Goal: Contribute content: Contribute content

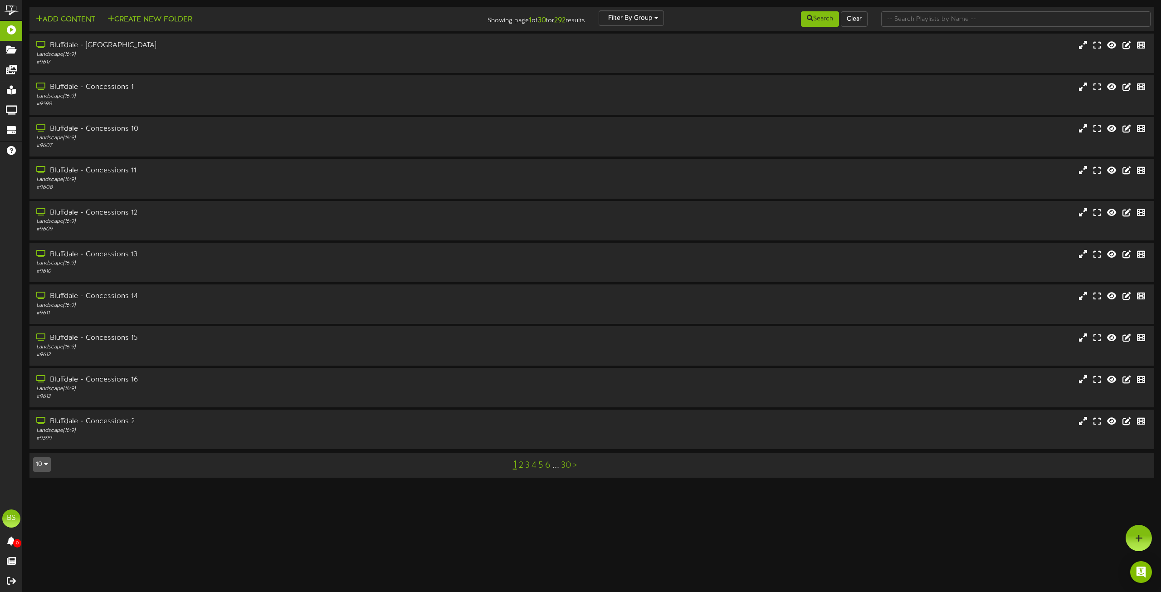
click at [41, 467] on button "10" at bounding box center [42, 464] width 18 height 15
click at [43, 449] on div "100" at bounding box center [42, 447] width 17 height 14
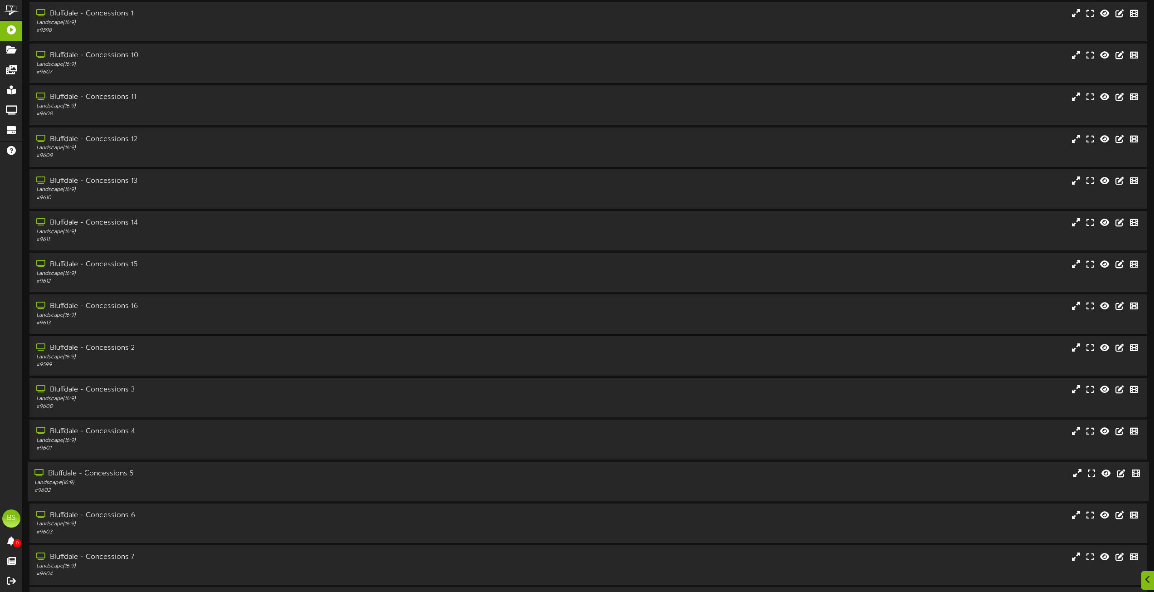
scroll to position [91, 0]
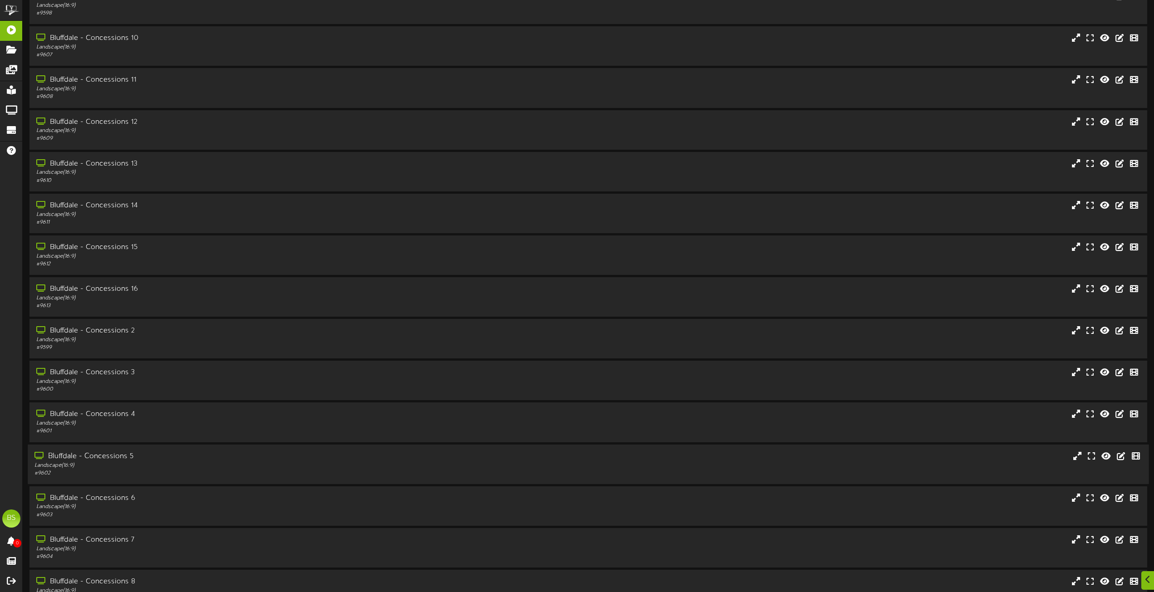
drag, startPoint x: 122, startPoint y: 457, endPoint x: 186, endPoint y: 446, distance: 64.4
click at [122, 455] on div "Bluffdale - Concessions 5" at bounding box center [261, 456] width 454 height 10
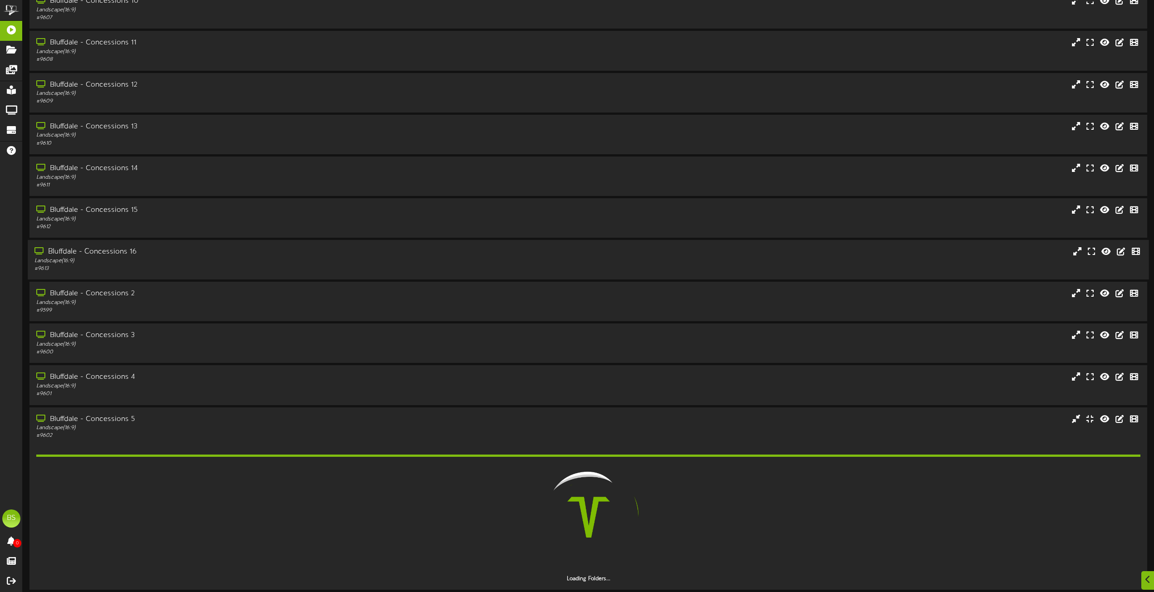
scroll to position [272, 0]
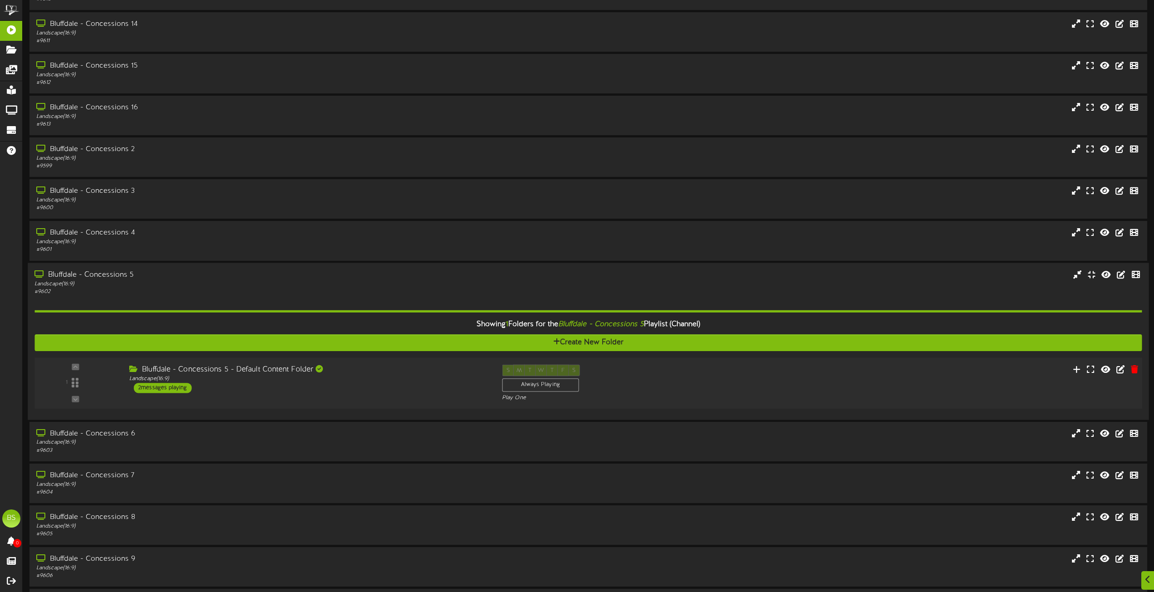
click at [175, 387] on div "2 messages playing" at bounding box center [163, 388] width 58 height 10
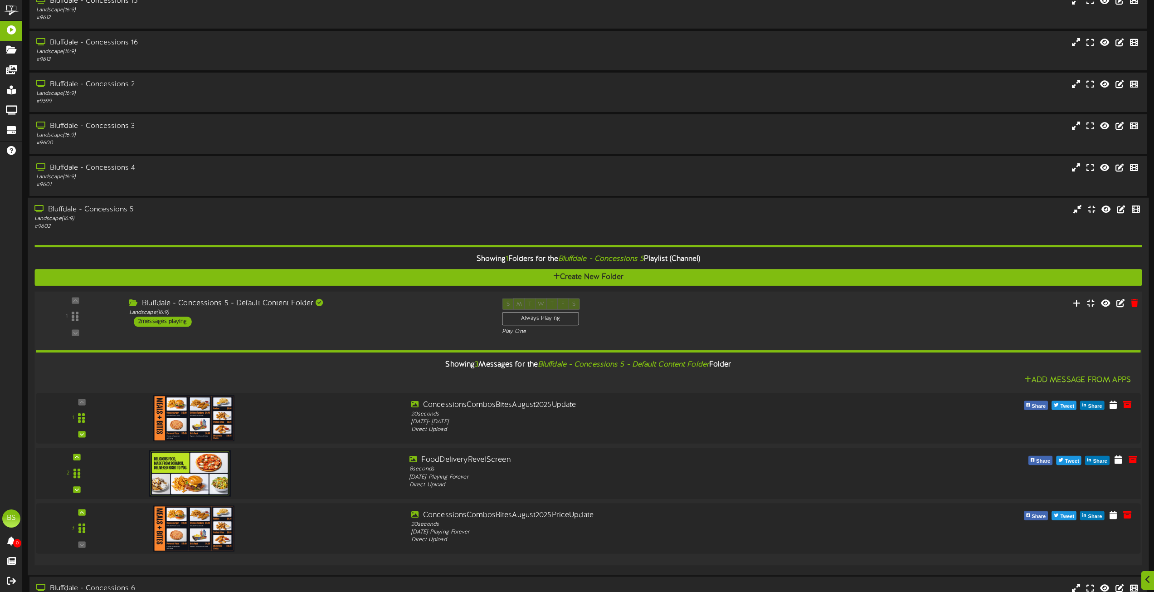
scroll to position [363, 0]
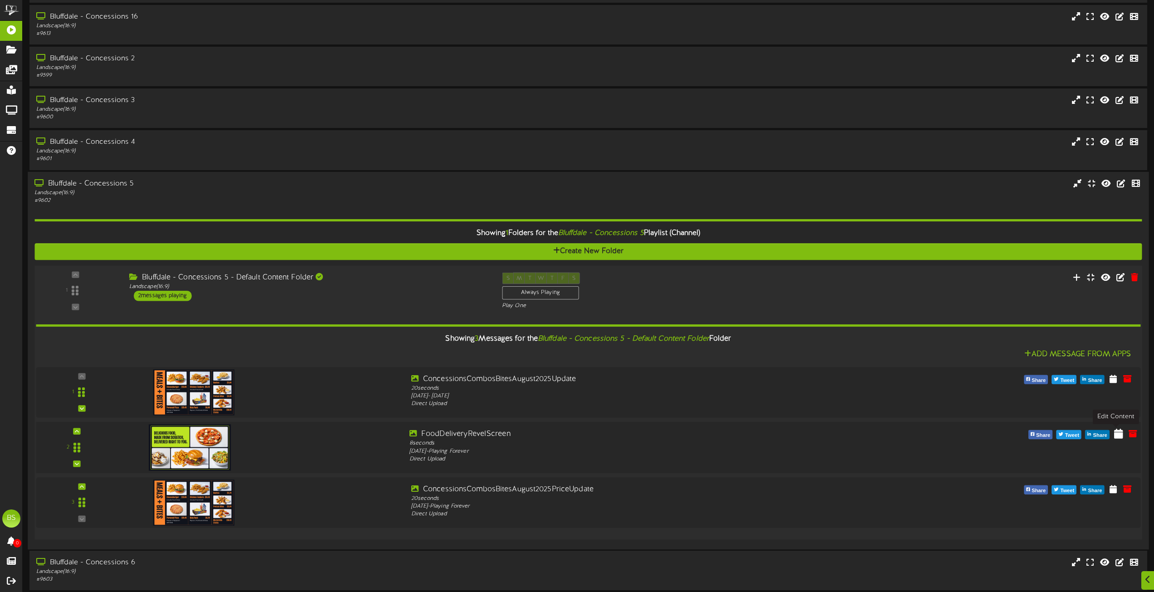
click at [1117, 436] on icon at bounding box center [1119, 433] width 9 height 10
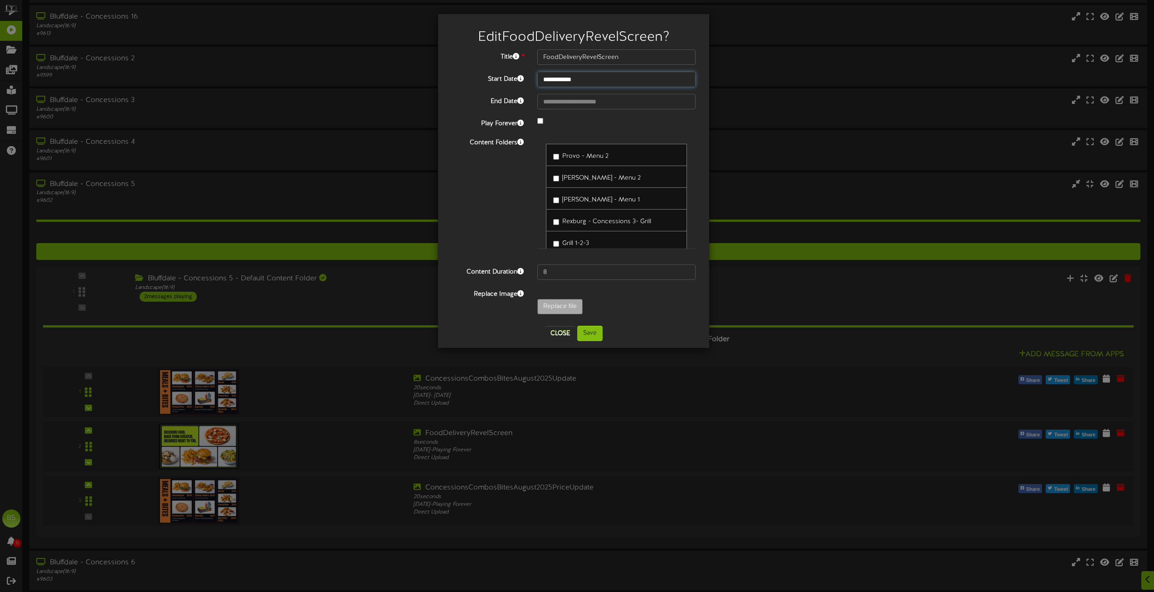
click at [574, 78] on input "**********" at bounding box center [617, 79] width 158 height 15
click at [565, 337] on button "Close" at bounding box center [560, 333] width 30 height 15
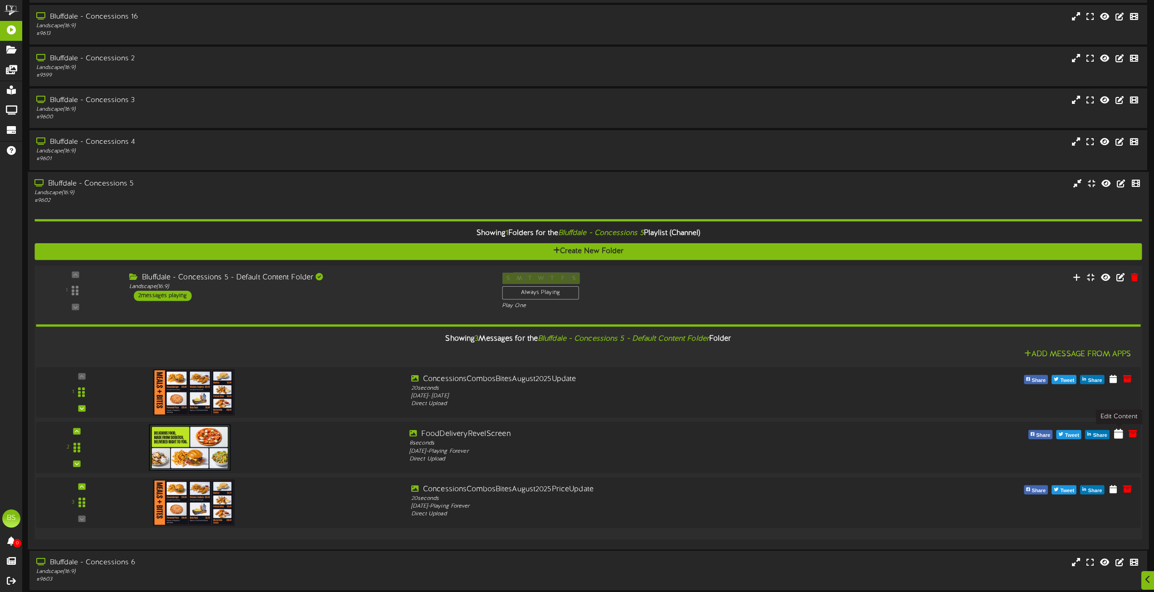
click at [1117, 437] on icon at bounding box center [1119, 433] width 9 height 10
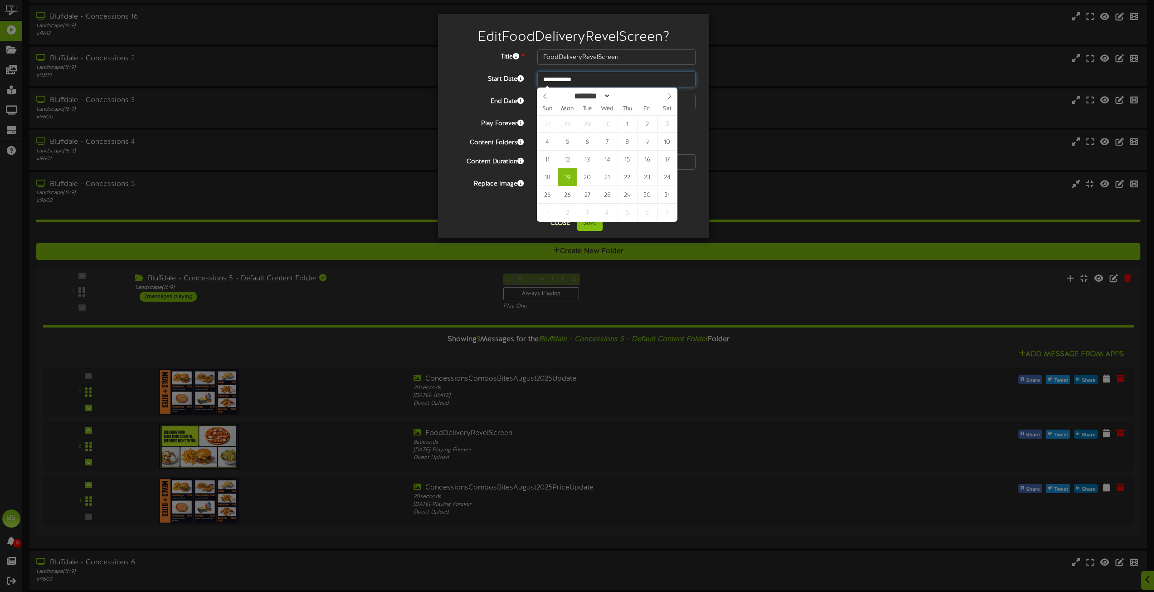
click at [576, 77] on input "**********" at bounding box center [617, 79] width 158 height 15
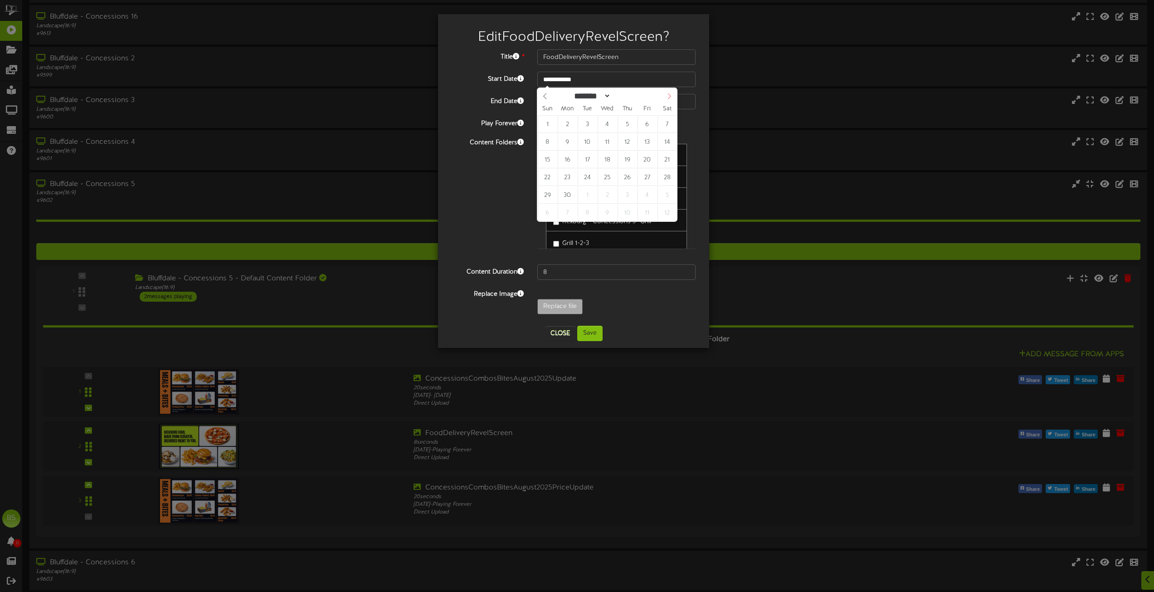
click at [669, 97] on icon at bounding box center [669, 96] width 6 height 6
select select "*"
click at [668, 96] on icon at bounding box center [669, 96] width 6 height 6
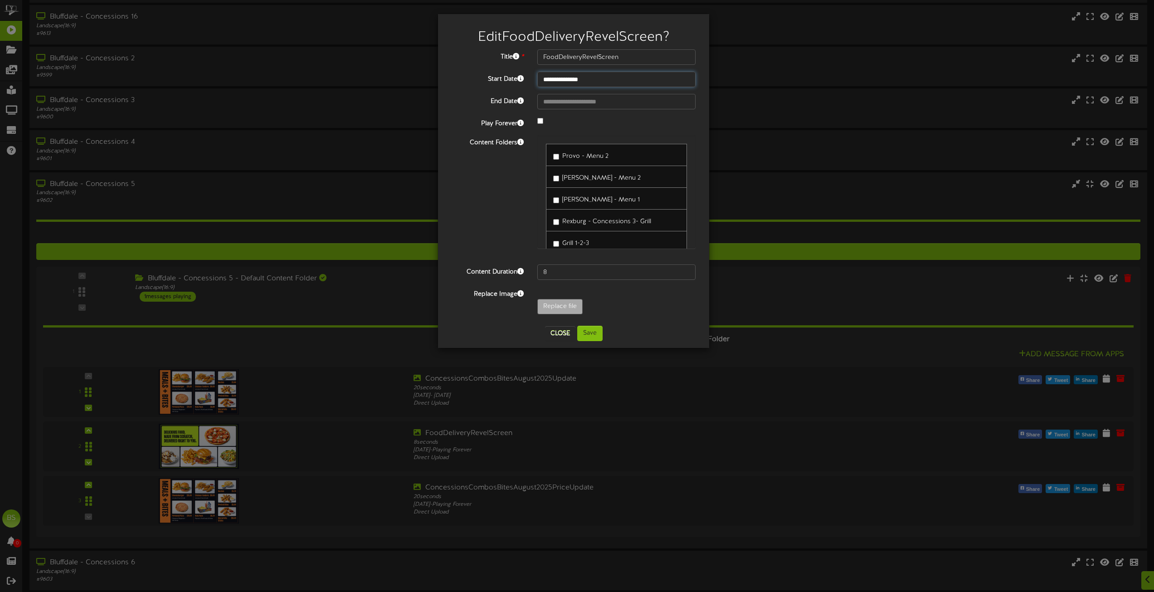
click at [604, 81] on input "**********" at bounding box center [617, 79] width 158 height 15
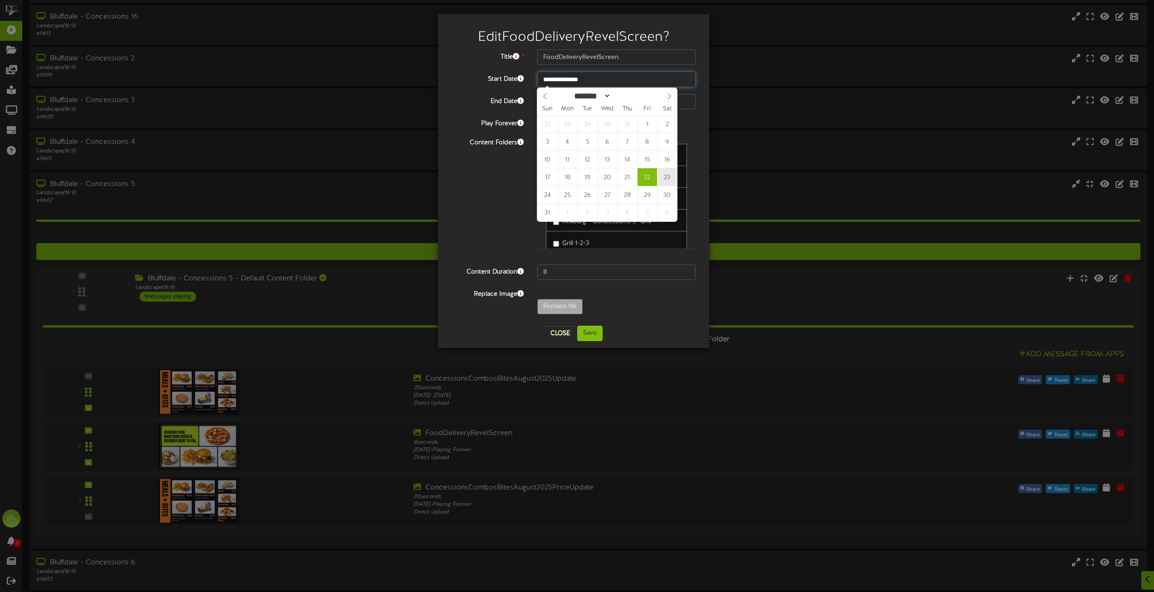
type input "**********"
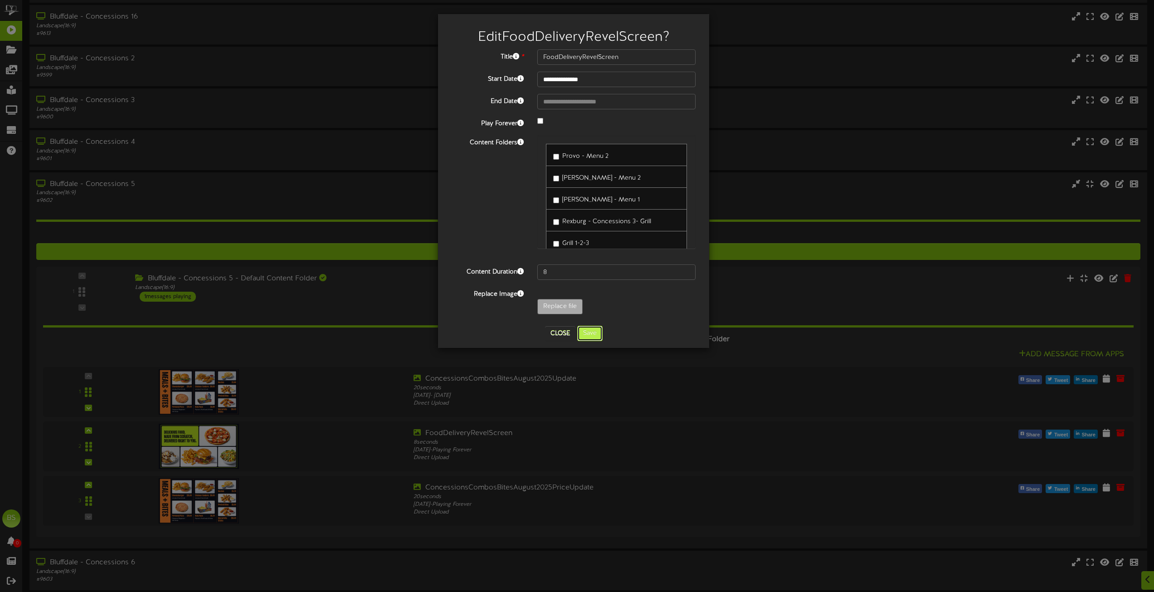
click at [592, 335] on button "Save" at bounding box center [589, 333] width 25 height 15
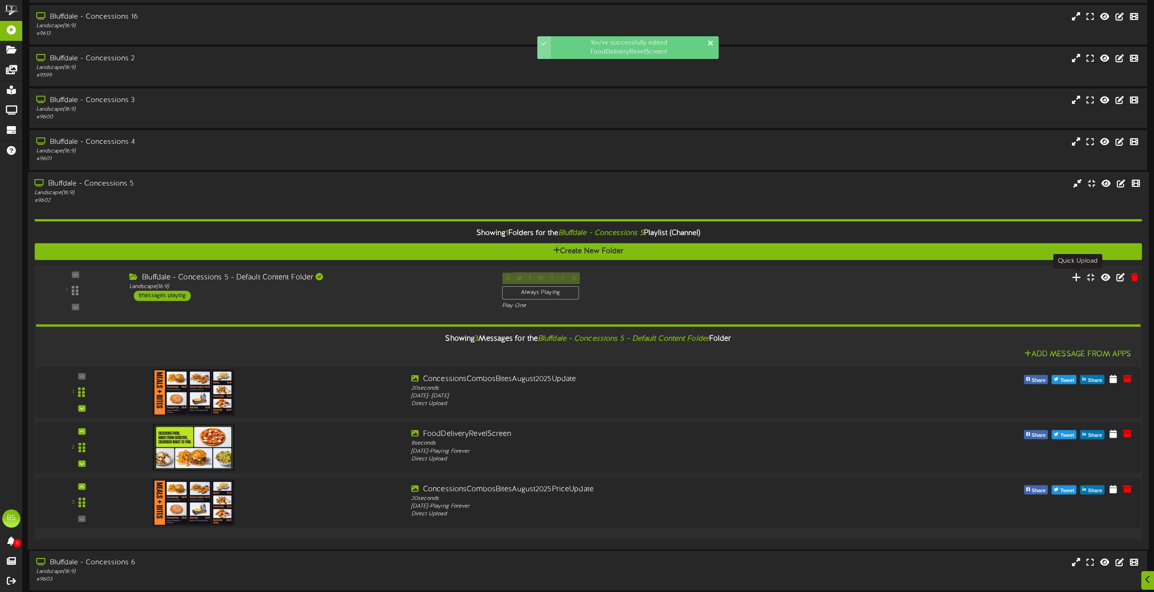
click at [1075, 276] on icon at bounding box center [1077, 277] width 10 height 10
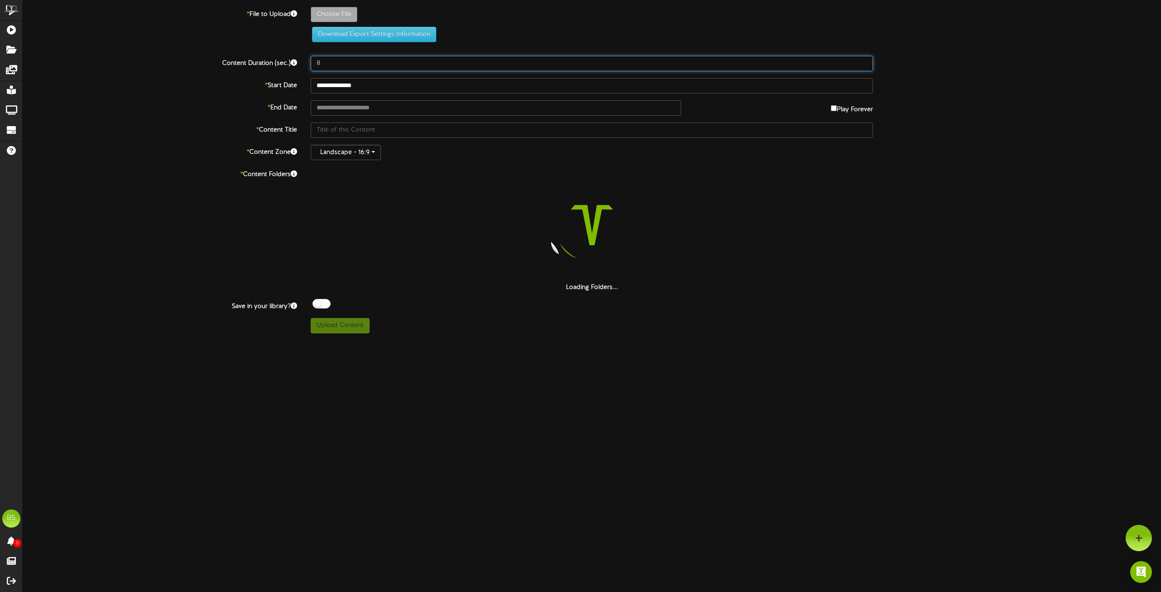
click at [332, 66] on input "8" at bounding box center [592, 63] width 562 height 15
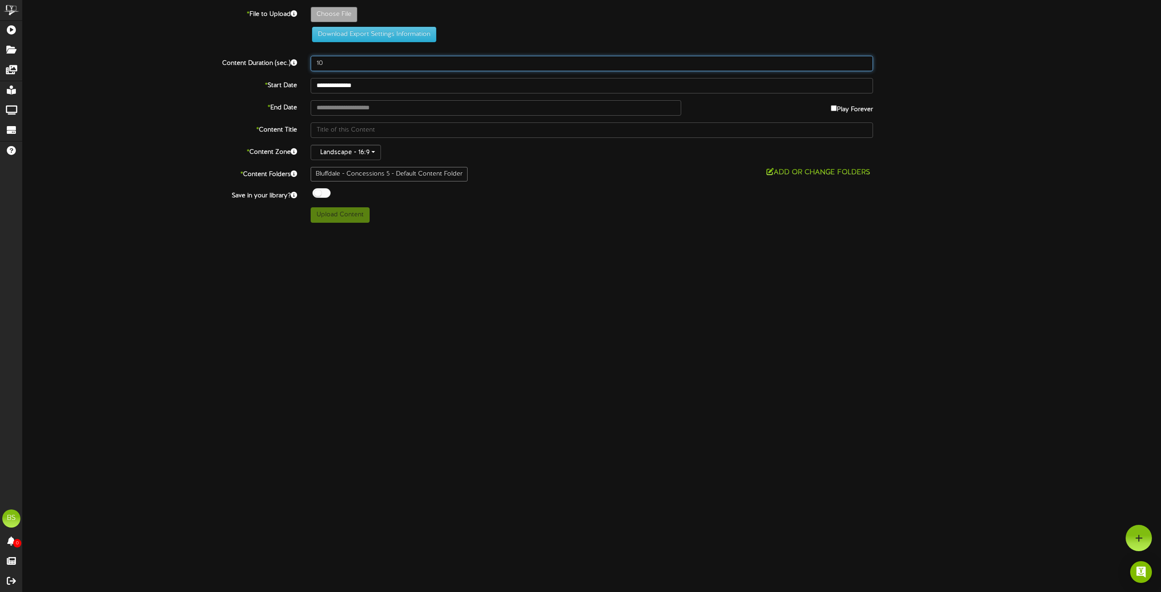
type input "10"
type input "**********"
type input "DateNightRevelScreen1920x1080"
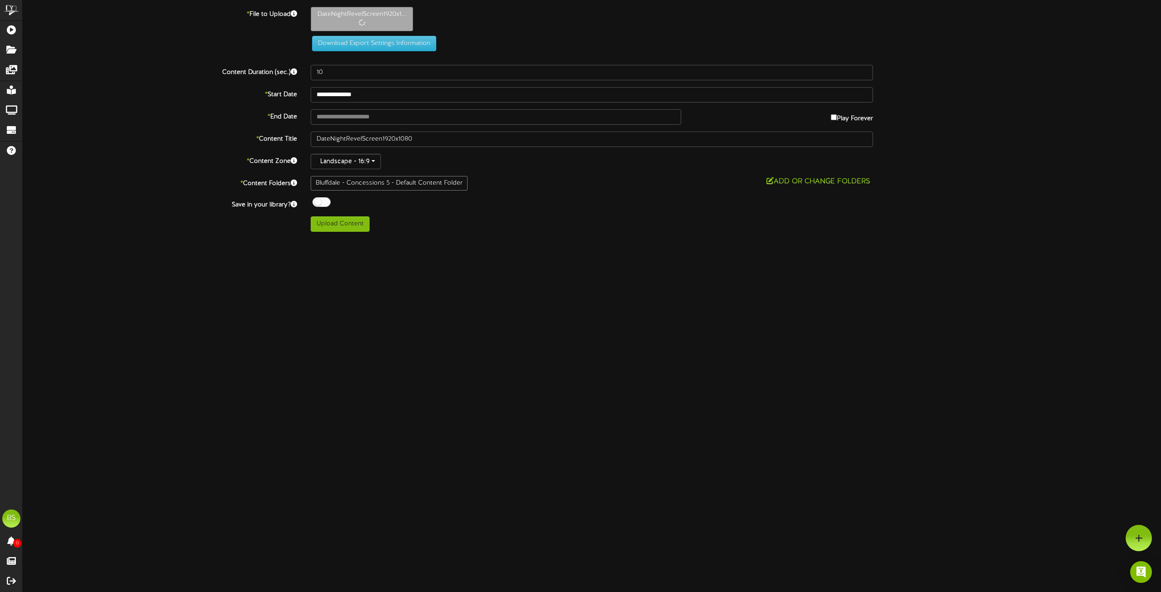
click at [339, 106] on div "**********" at bounding box center [592, 119] width 1139 height 225
type input "**********"
click at [318, 204] on div at bounding box center [322, 202] width 18 height 10
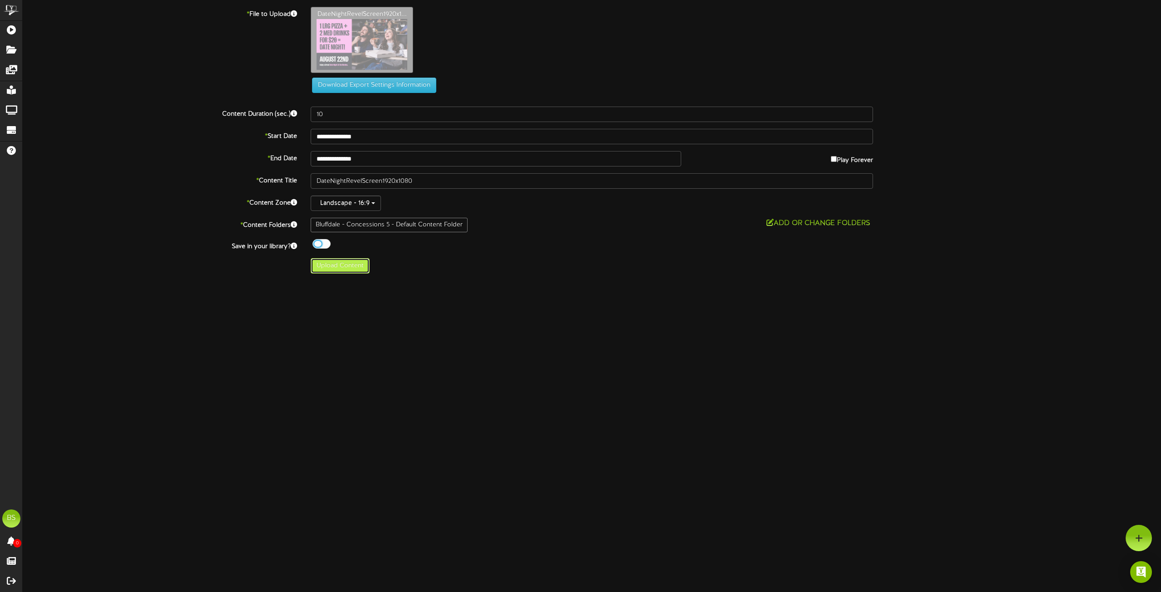
click at [343, 268] on button "Upload Content" at bounding box center [340, 265] width 59 height 15
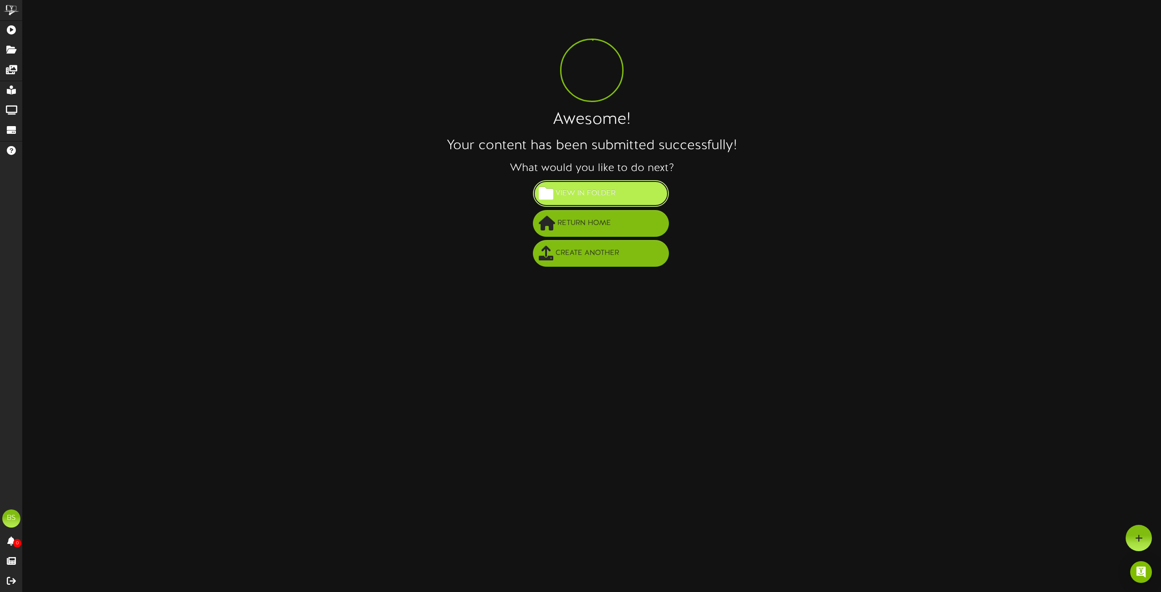
click at [581, 189] on span "View in Folder" at bounding box center [585, 193] width 64 height 15
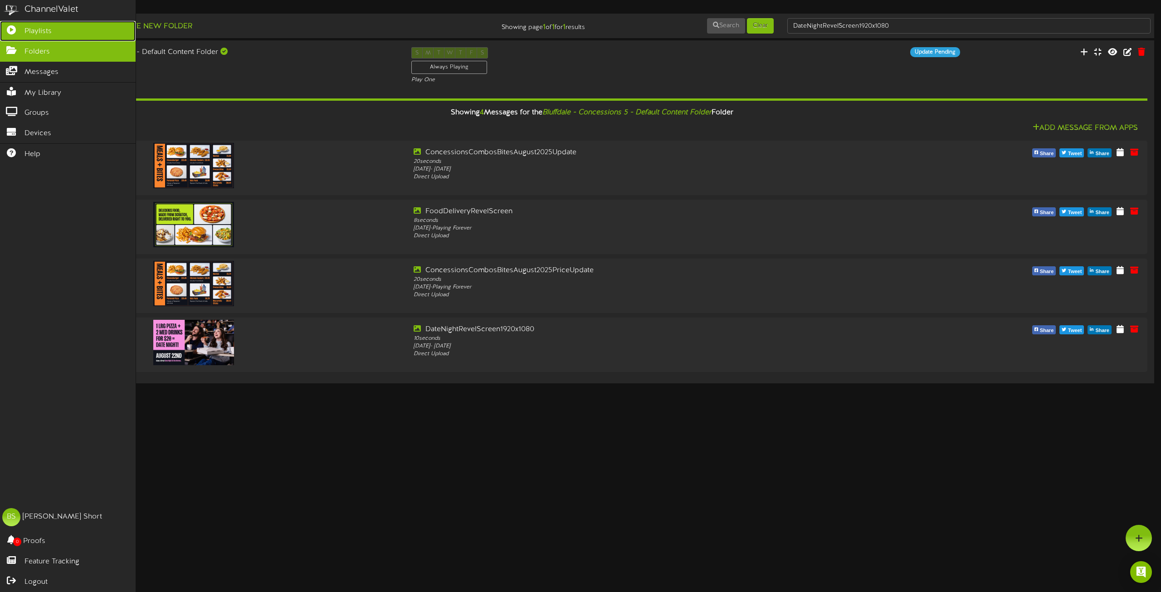
drag, startPoint x: 32, startPoint y: 28, endPoint x: 40, endPoint y: 29, distance: 8.4
click at [32, 28] on span "Playlists" at bounding box center [37, 31] width 27 height 10
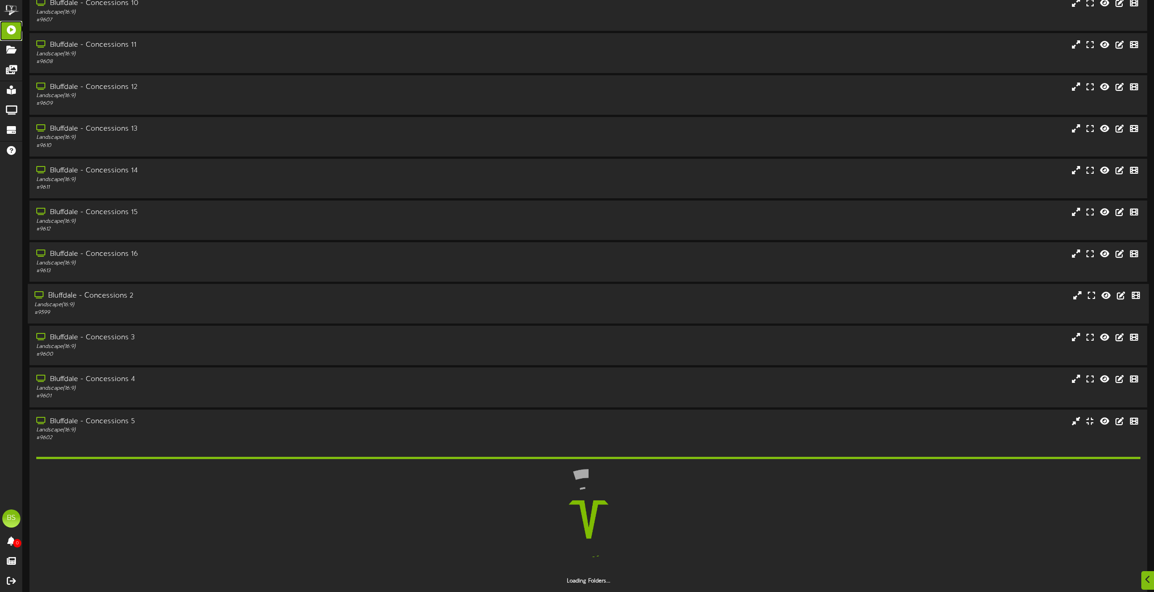
scroll to position [272, 0]
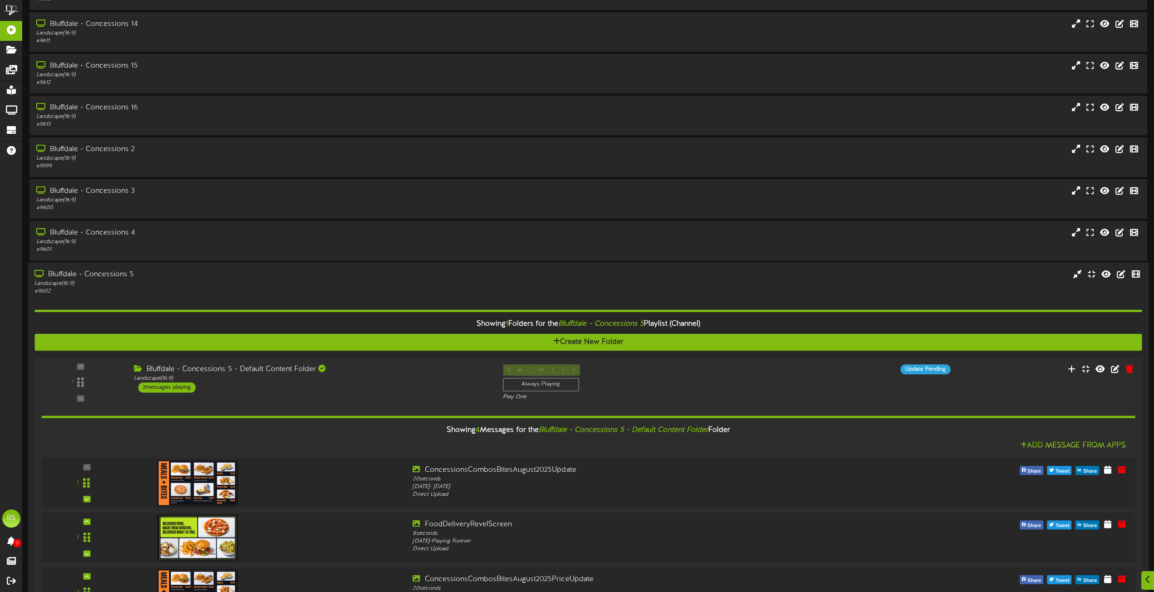
click at [118, 275] on div "Bluffdale - Concessions 5" at bounding box center [261, 274] width 454 height 10
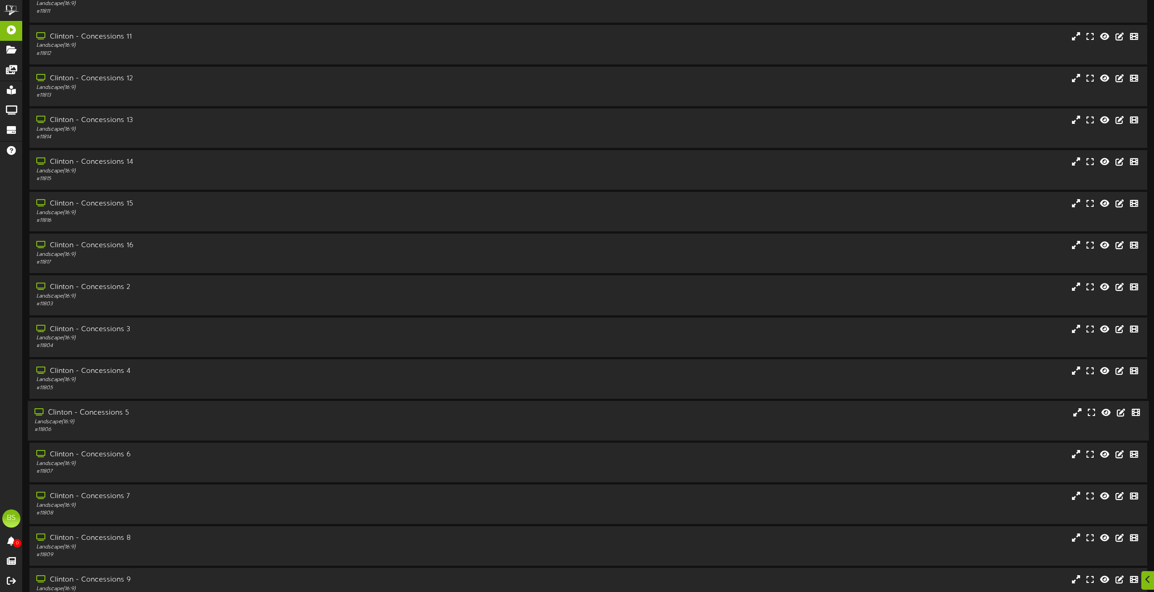
scroll to position [1633, 0]
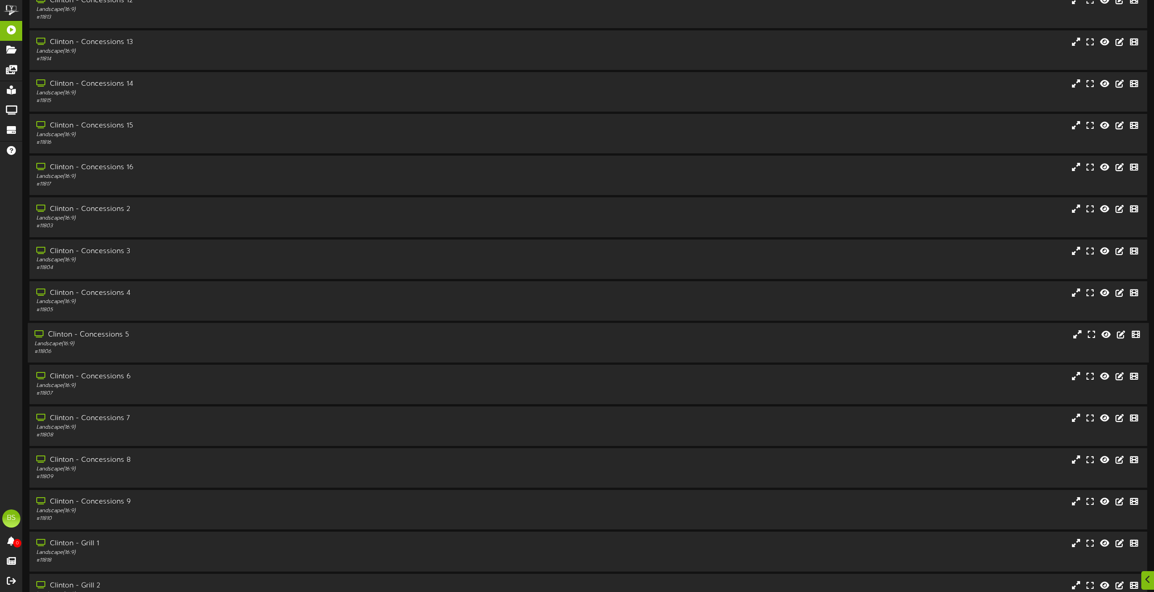
click at [111, 333] on div "Clinton - Concessions 5" at bounding box center [261, 335] width 454 height 10
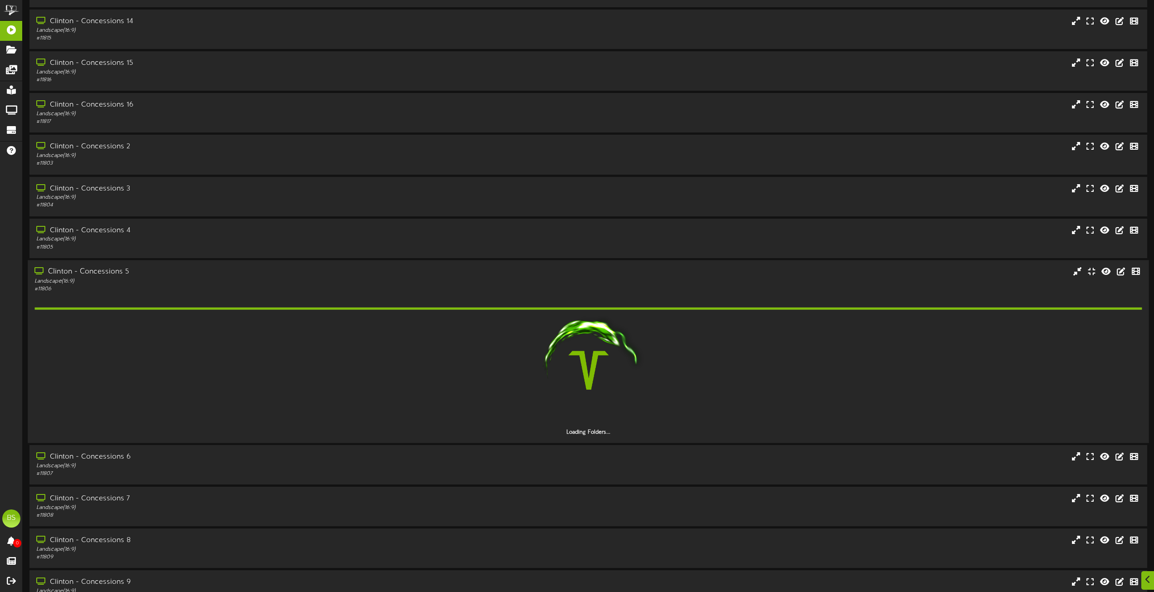
scroll to position [1769, 0]
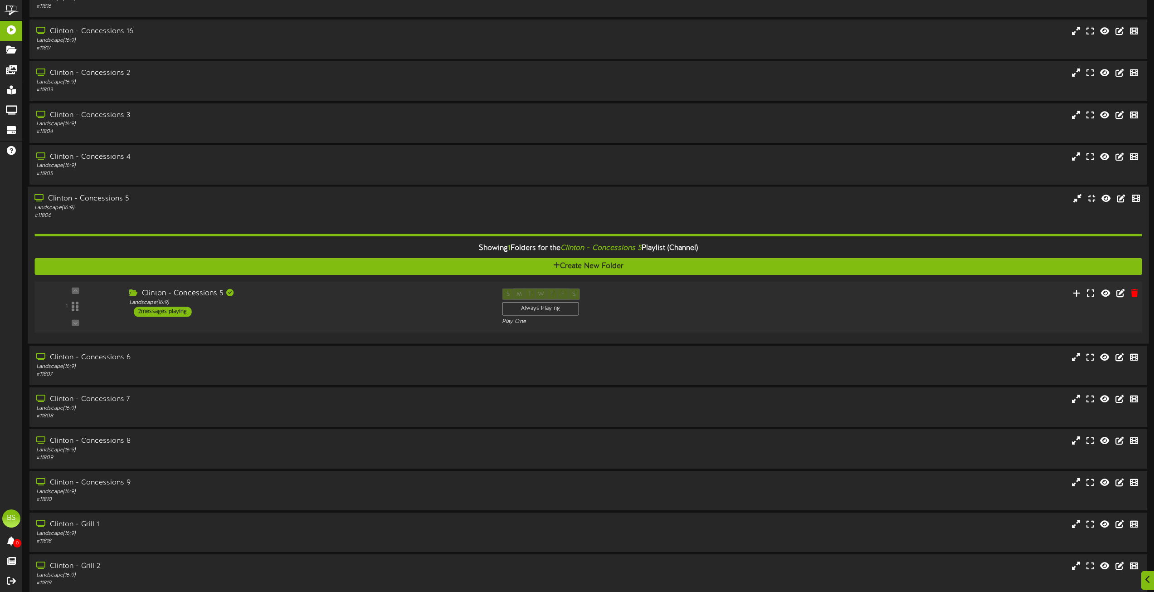
click at [171, 313] on div "2 messages playing" at bounding box center [163, 312] width 58 height 10
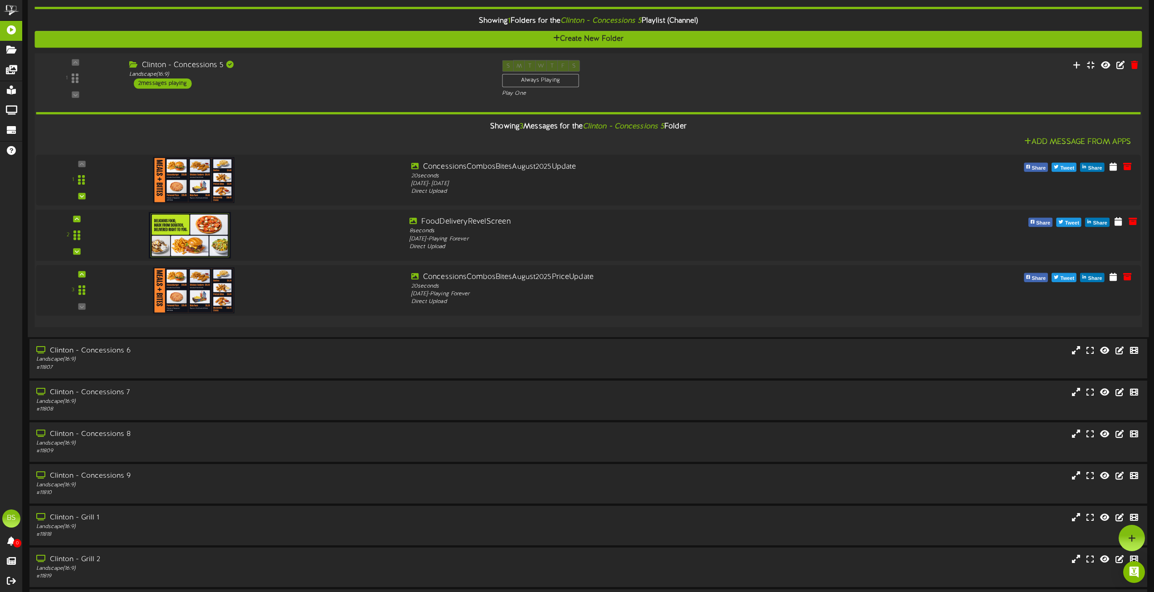
scroll to position [1951, 0]
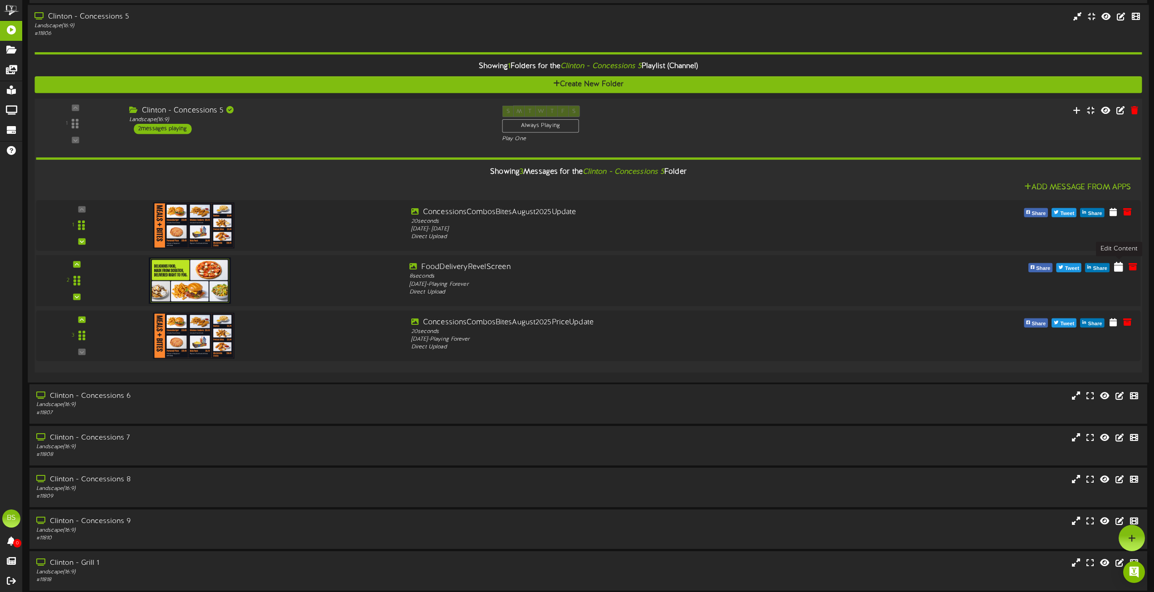
click at [1118, 270] on icon at bounding box center [1119, 266] width 9 height 10
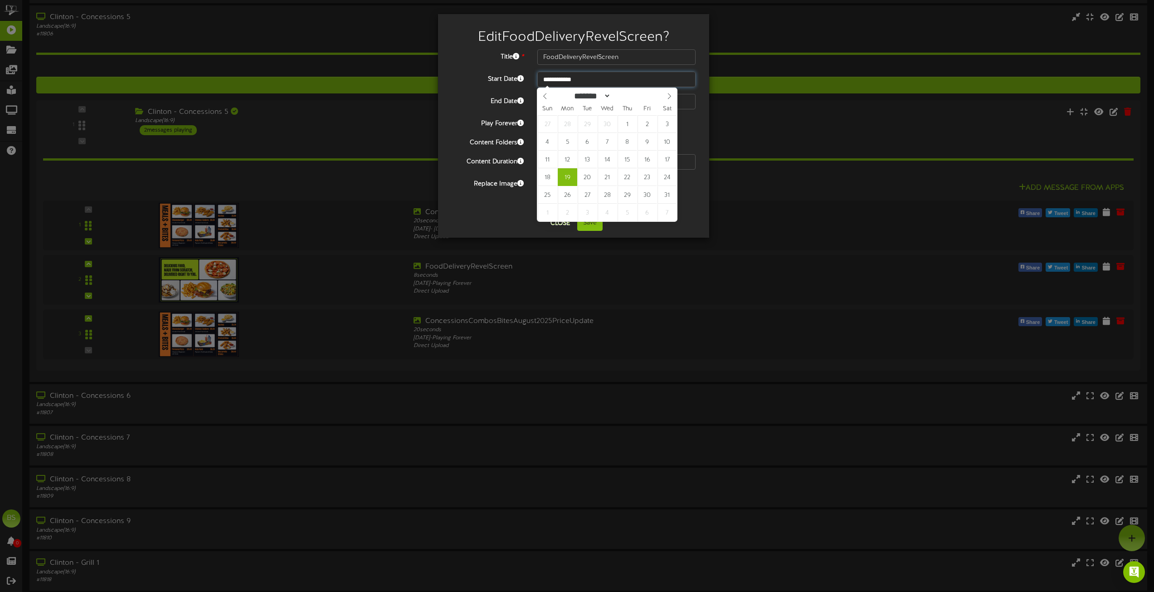
click at [572, 80] on input "**********" at bounding box center [617, 79] width 158 height 15
click at [672, 98] on icon at bounding box center [669, 96] width 6 height 6
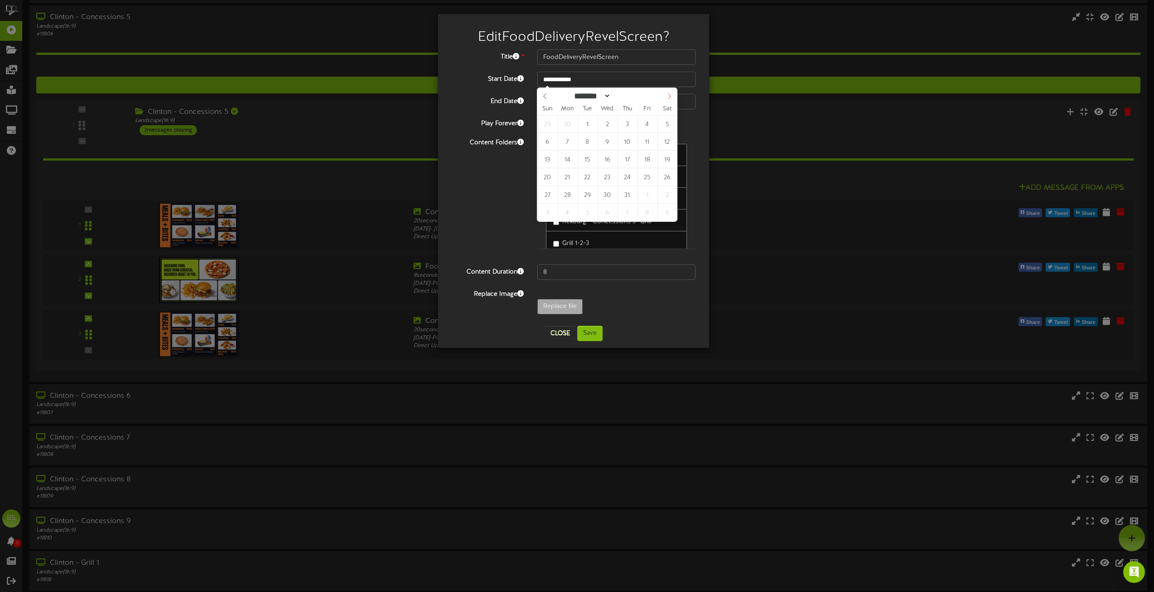
click at [672, 98] on icon at bounding box center [669, 96] width 6 height 6
click at [671, 98] on icon at bounding box center [669, 96] width 6 height 6
click at [544, 99] on icon at bounding box center [545, 96] width 6 height 6
select select "*"
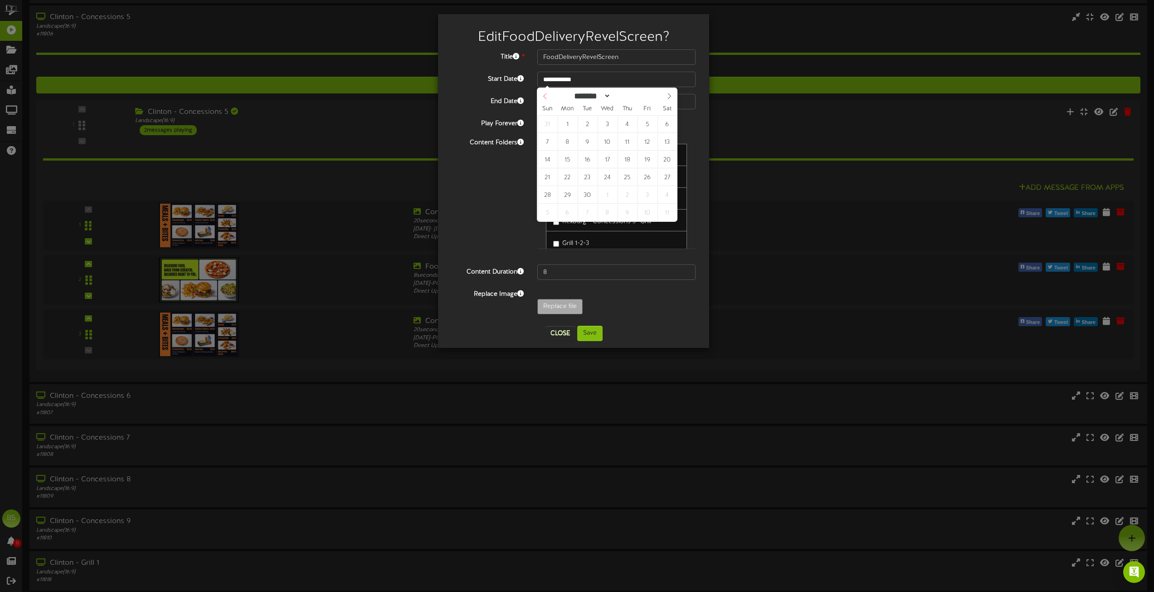
click at [544, 99] on icon at bounding box center [545, 96] width 6 height 6
type input "**********"
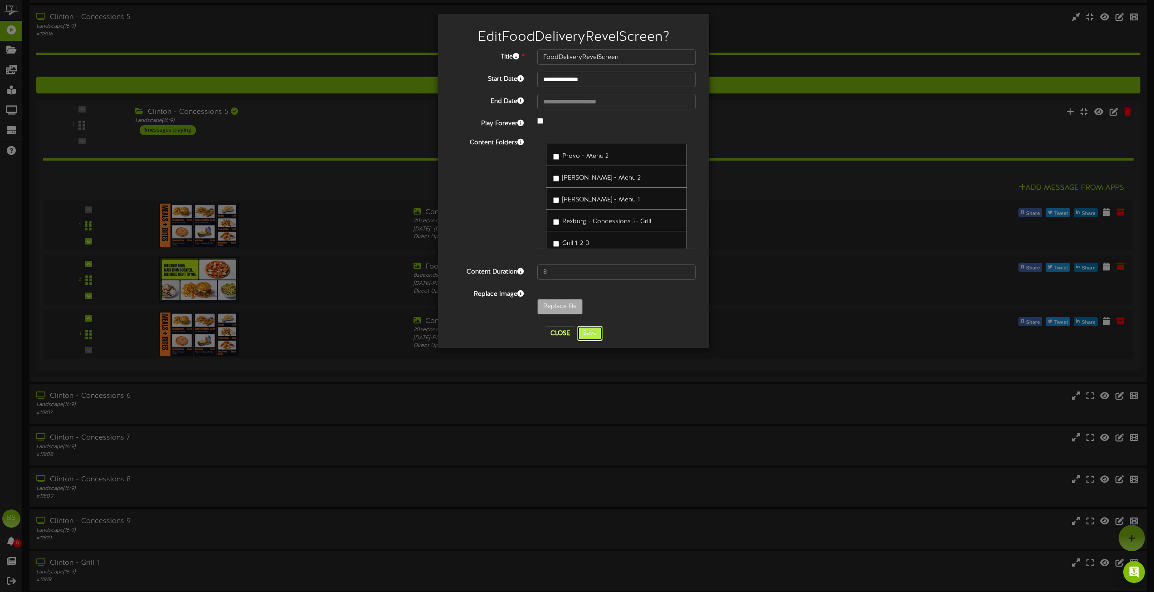
click at [588, 336] on button "Save" at bounding box center [589, 333] width 25 height 15
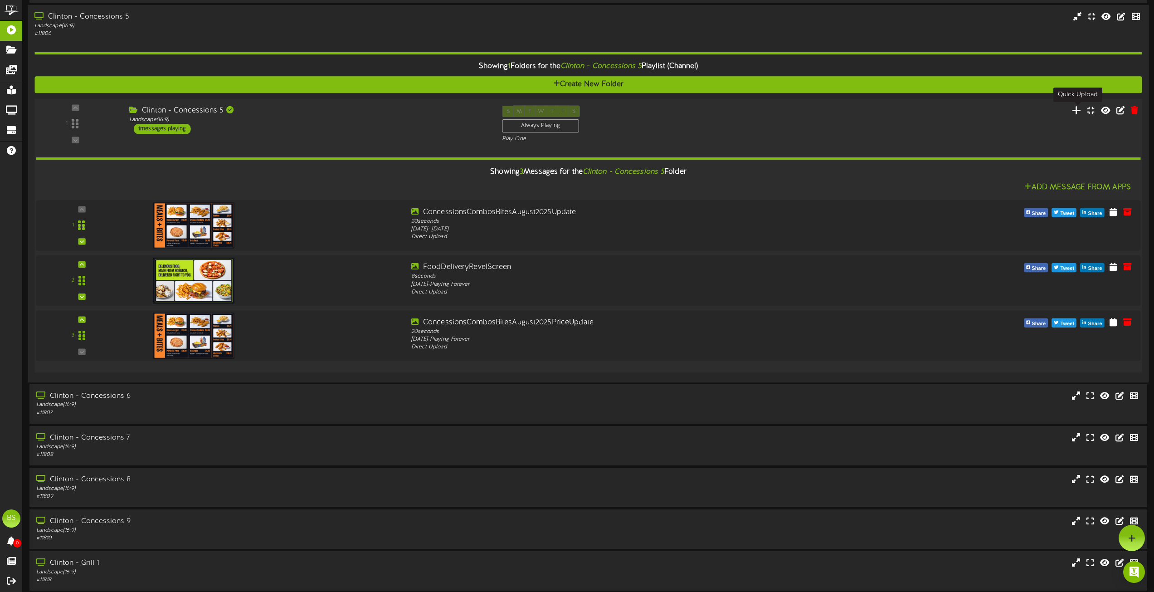
click at [1077, 111] on icon at bounding box center [1077, 110] width 10 height 10
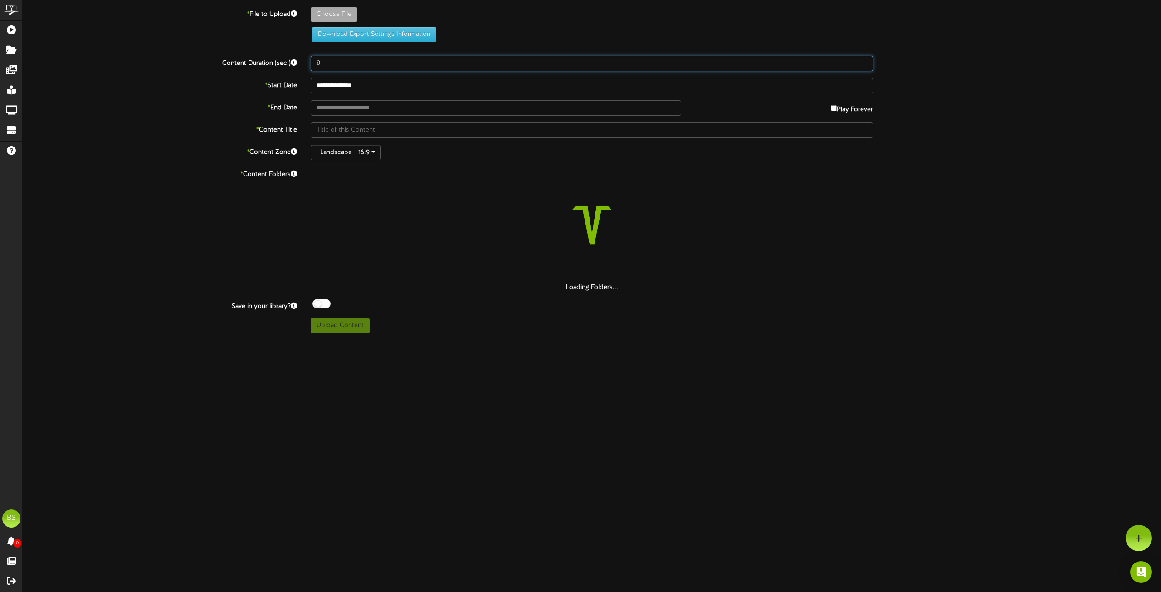
click at [337, 63] on input "8" at bounding box center [592, 63] width 562 height 15
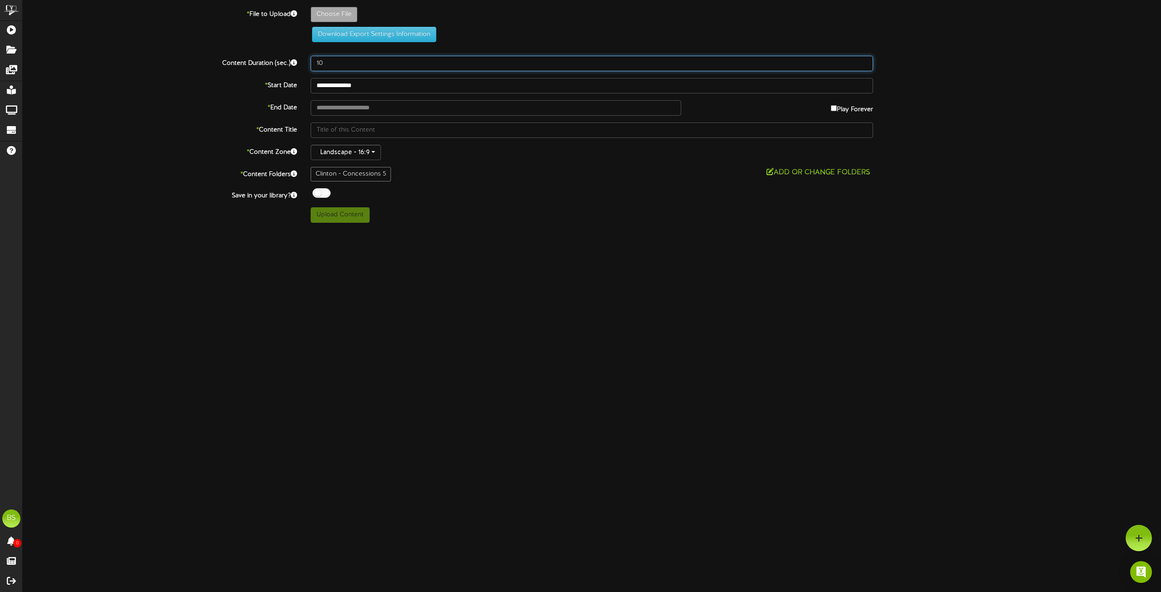
type input "10"
type input "**********"
type input "DateNightRevelScreen1920x1080"
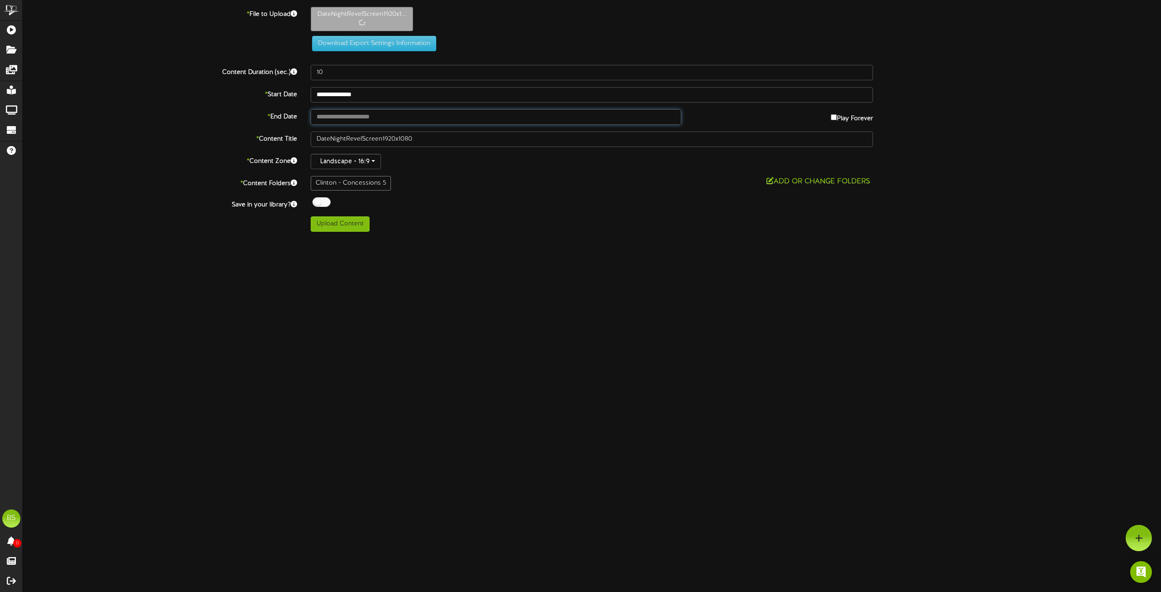
click at [351, 119] on input "text" at bounding box center [496, 116] width 371 height 15
type input "**********"
click at [422, 218] on div "Upload Content" at bounding box center [592, 223] width 576 height 15
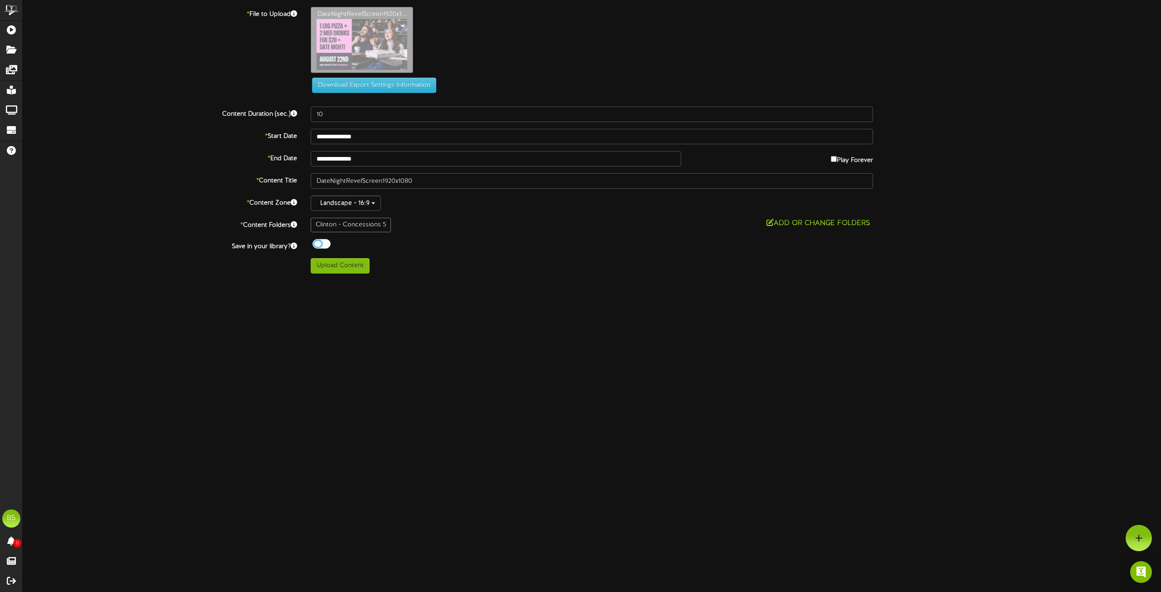
drag, startPoint x: 319, startPoint y: 244, endPoint x: 341, endPoint y: 253, distance: 23.8
click at [318, 244] on div at bounding box center [322, 244] width 18 height 10
drag, startPoint x: 342, startPoint y: 267, endPoint x: 423, endPoint y: 271, distance: 80.4
click at [343, 267] on button "Upload Content" at bounding box center [340, 265] width 59 height 15
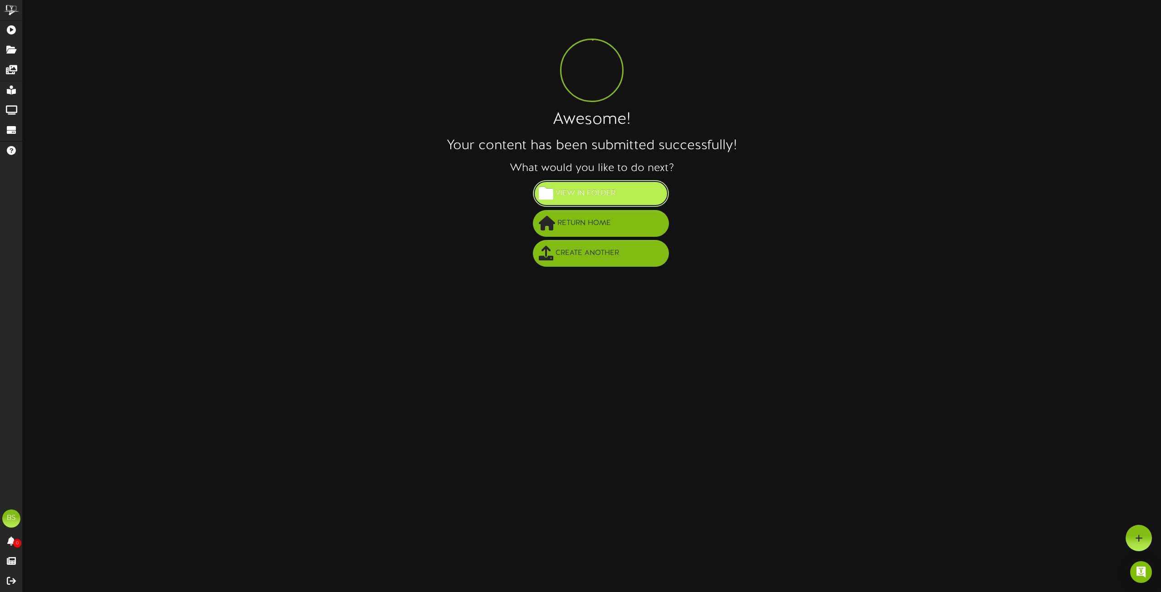
click at [594, 193] on span "View in Folder" at bounding box center [585, 193] width 64 height 15
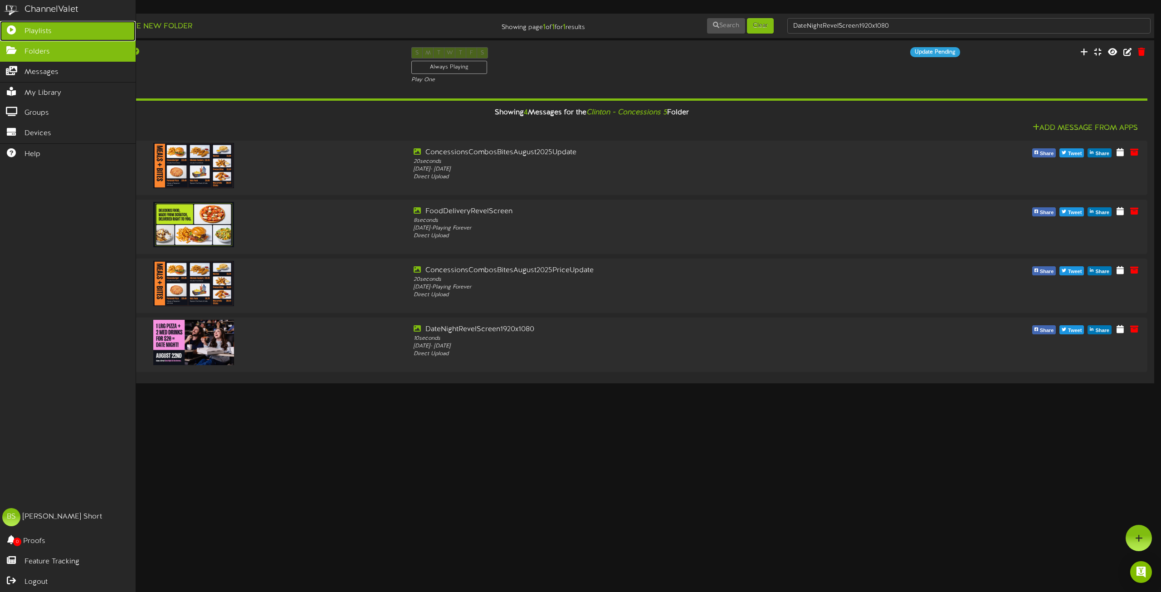
click at [34, 29] on span "Playlists" at bounding box center [37, 31] width 27 height 10
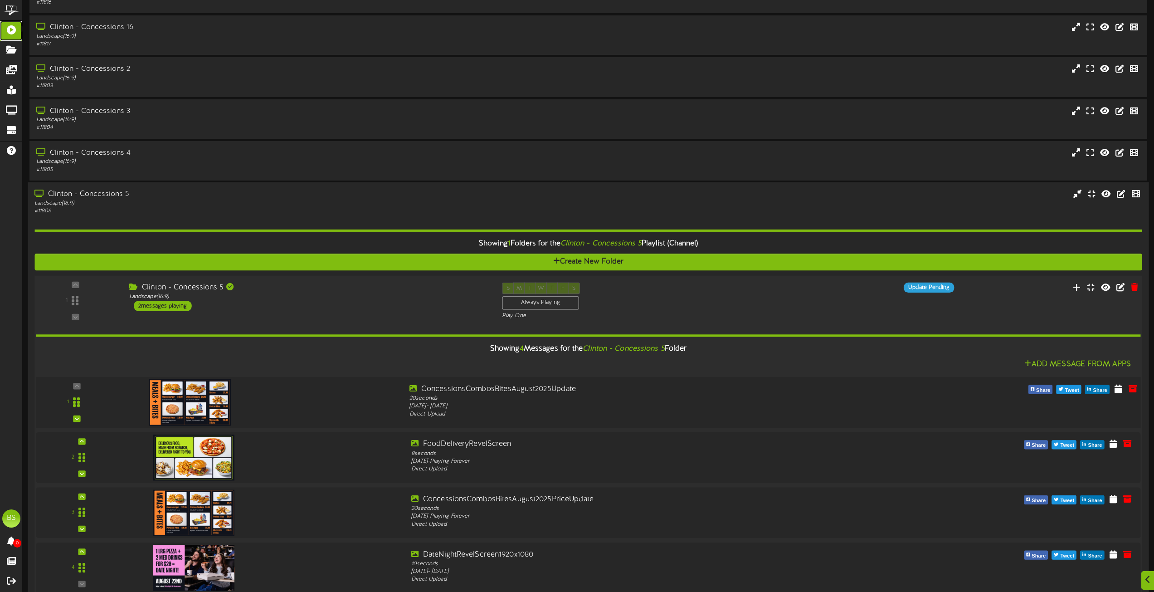
scroll to position [1860, 0]
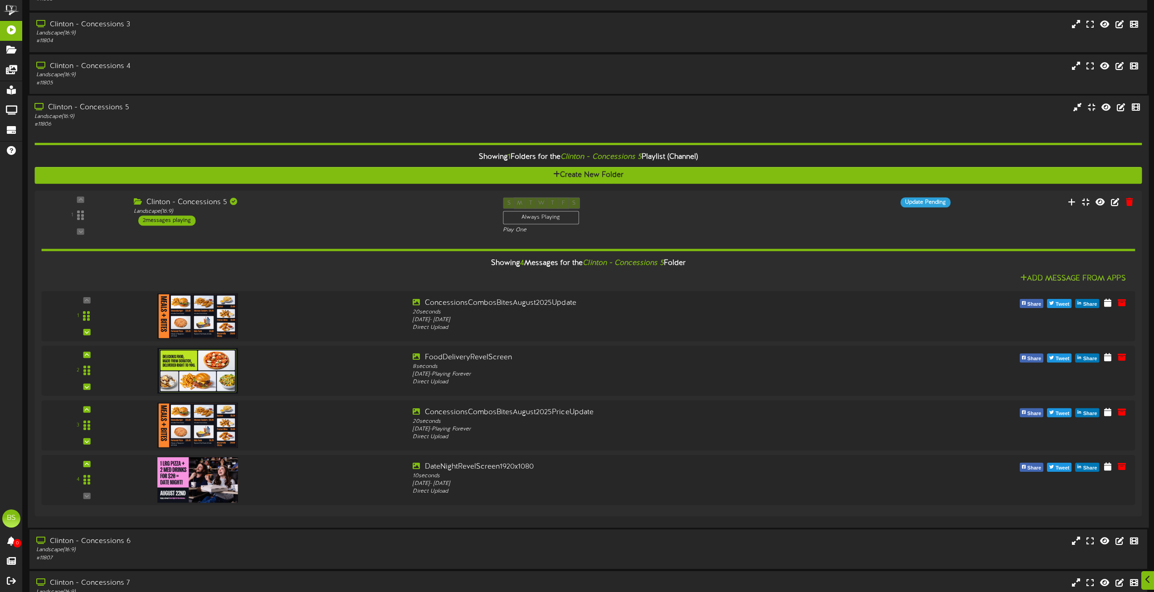
click at [103, 107] on div "Clinton - Concessions 5" at bounding box center [261, 107] width 454 height 10
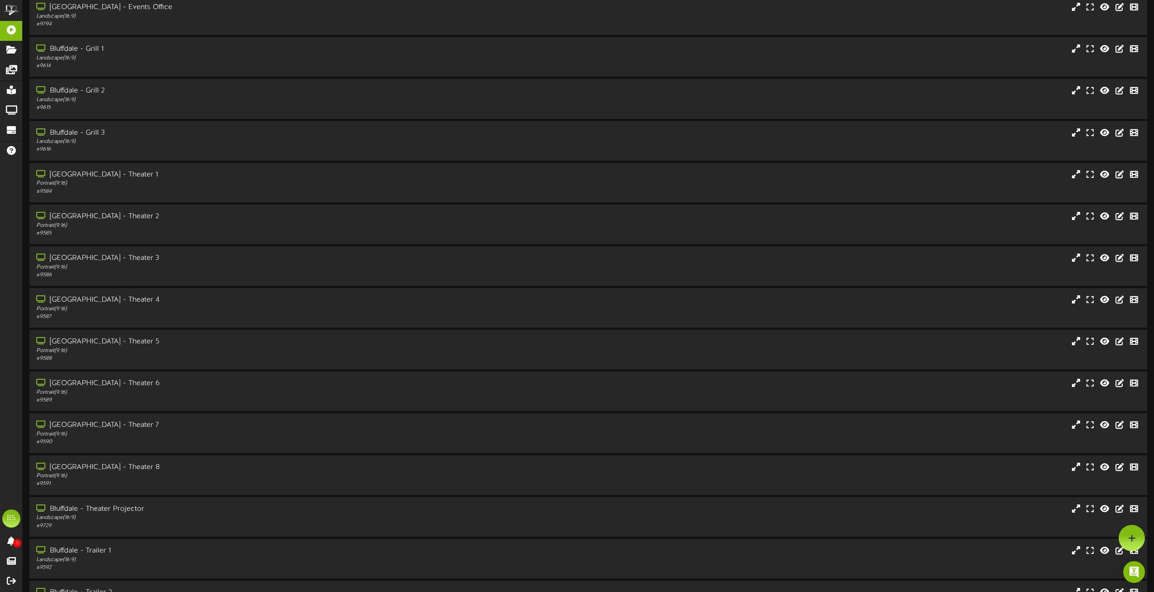
scroll to position [635, 0]
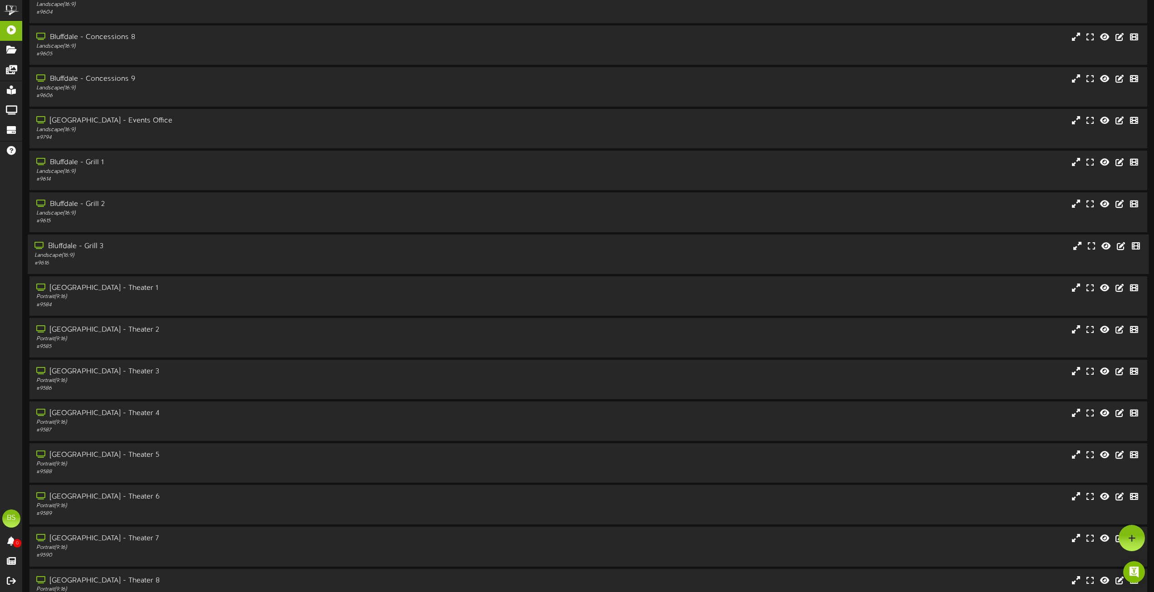
click at [95, 247] on div "Bluffdale - Grill 3" at bounding box center [261, 246] width 454 height 10
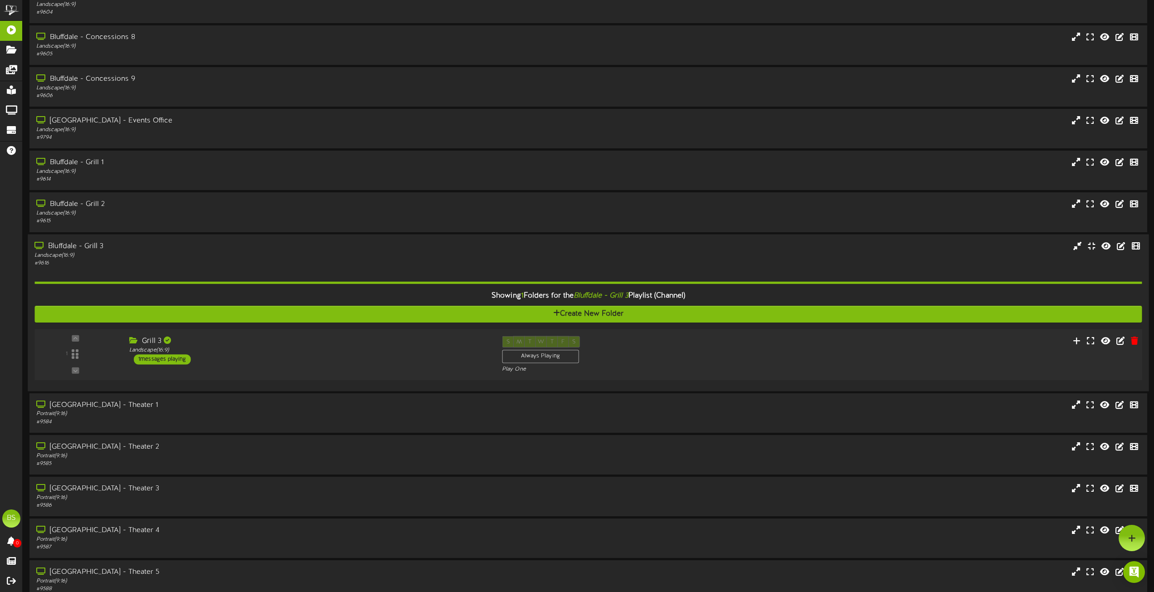
click at [179, 361] on div "1 messages playing" at bounding box center [162, 359] width 57 height 10
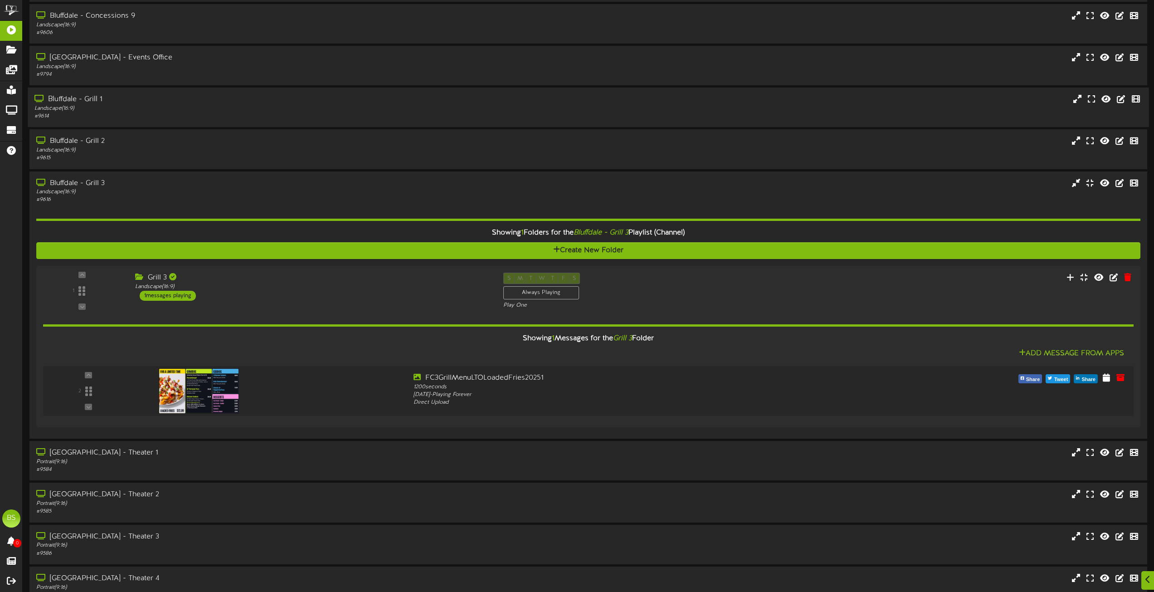
scroll to position [771, 0]
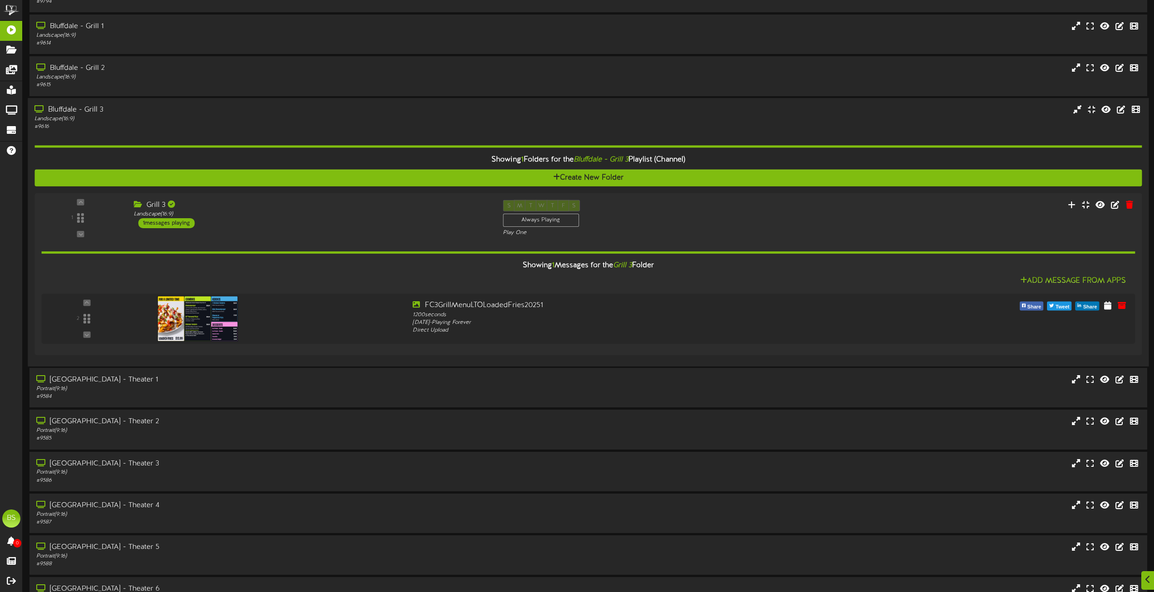
click at [78, 110] on div "Bluffdale - Grill 3" at bounding box center [261, 110] width 454 height 10
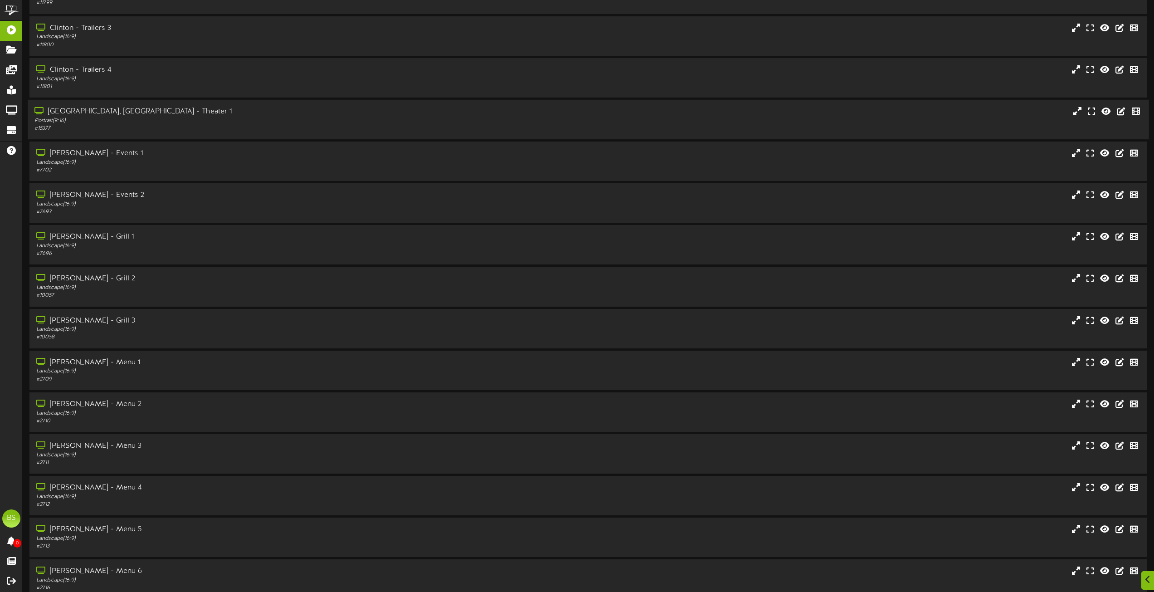
scroll to position [2676, 0]
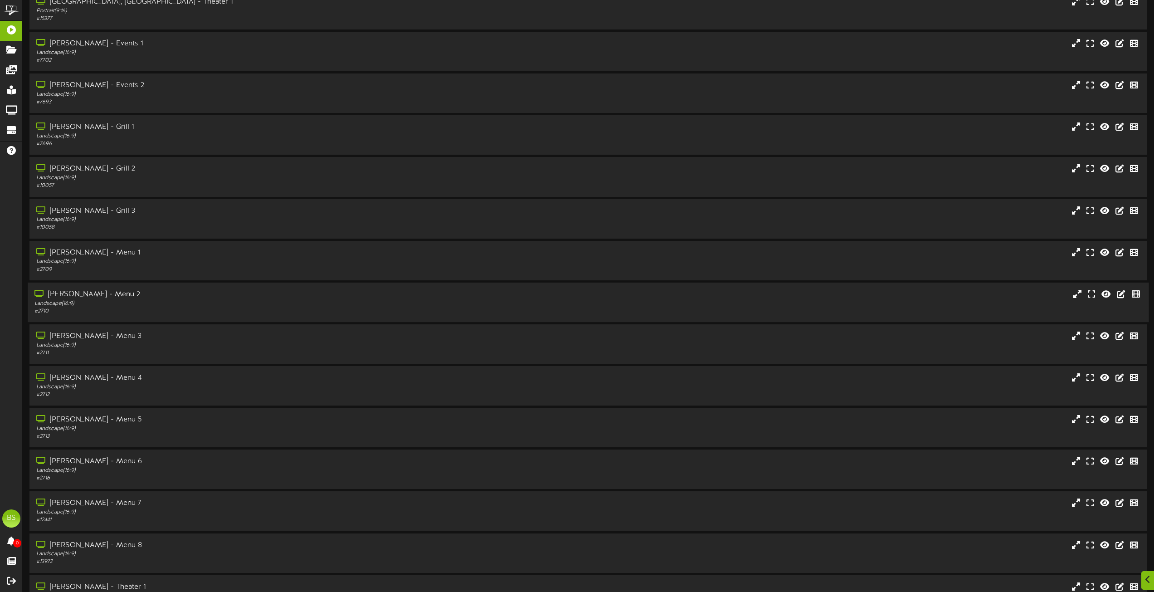
click at [98, 294] on div "[PERSON_NAME] - Menu 2" at bounding box center [261, 294] width 454 height 10
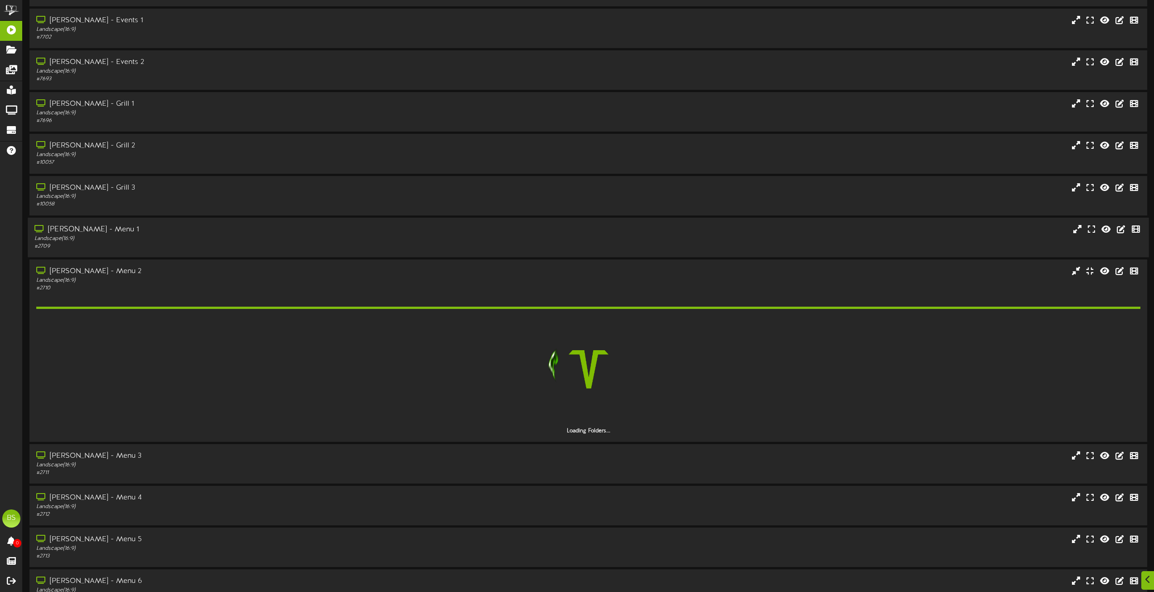
scroll to position [2722, 0]
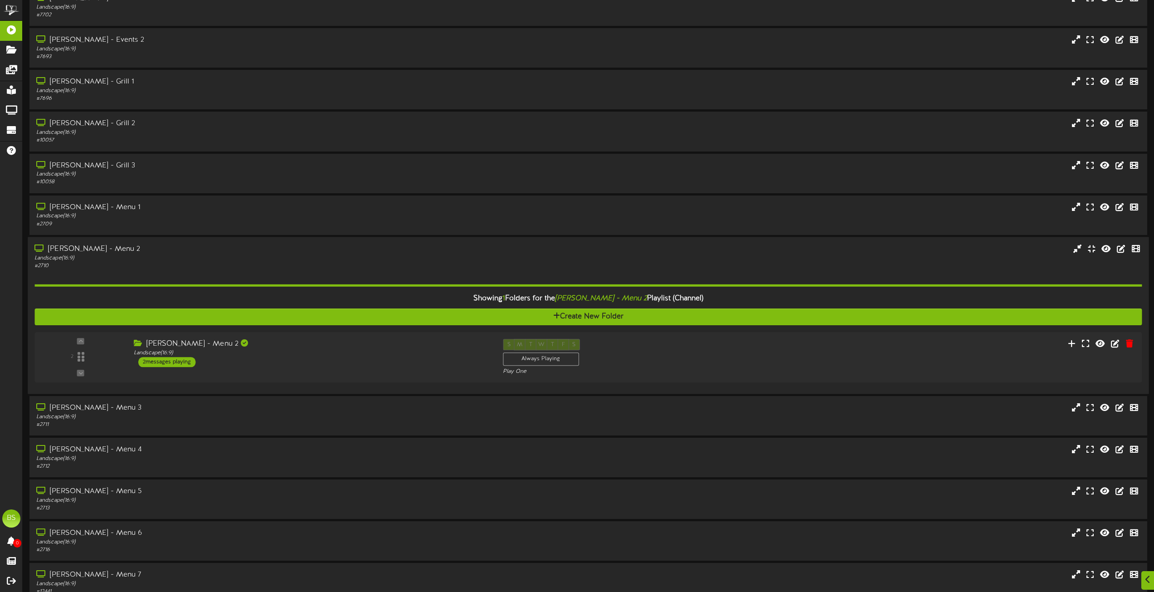
drag, startPoint x: 175, startPoint y: 362, endPoint x: 440, endPoint y: 286, distance: 275.0
click at [176, 360] on div "2 messages playing" at bounding box center [166, 362] width 57 height 10
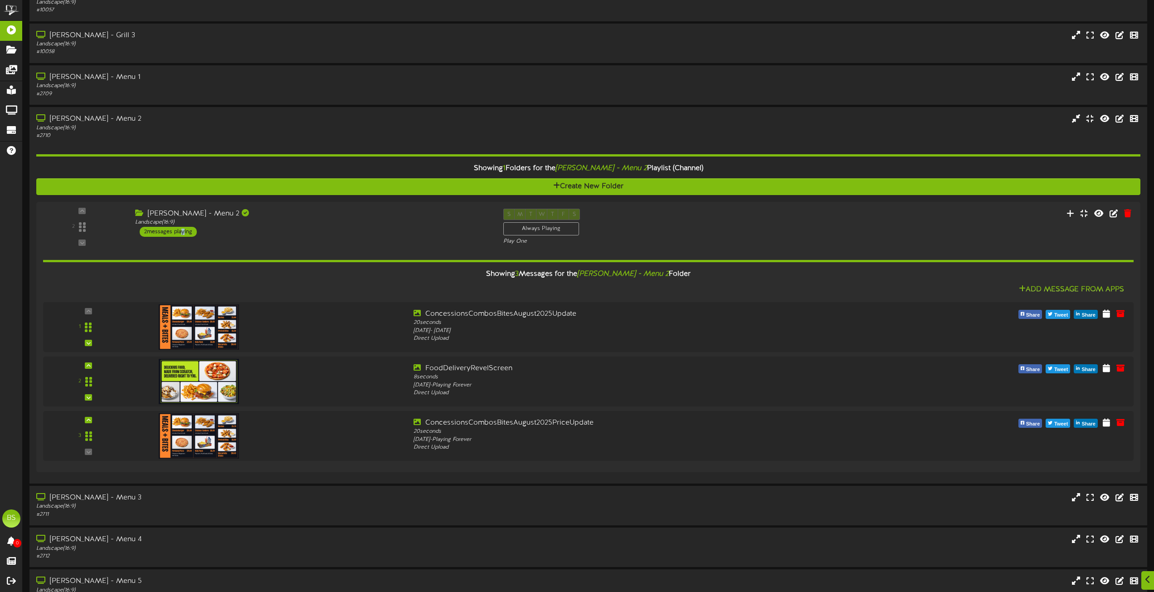
scroll to position [2858, 0]
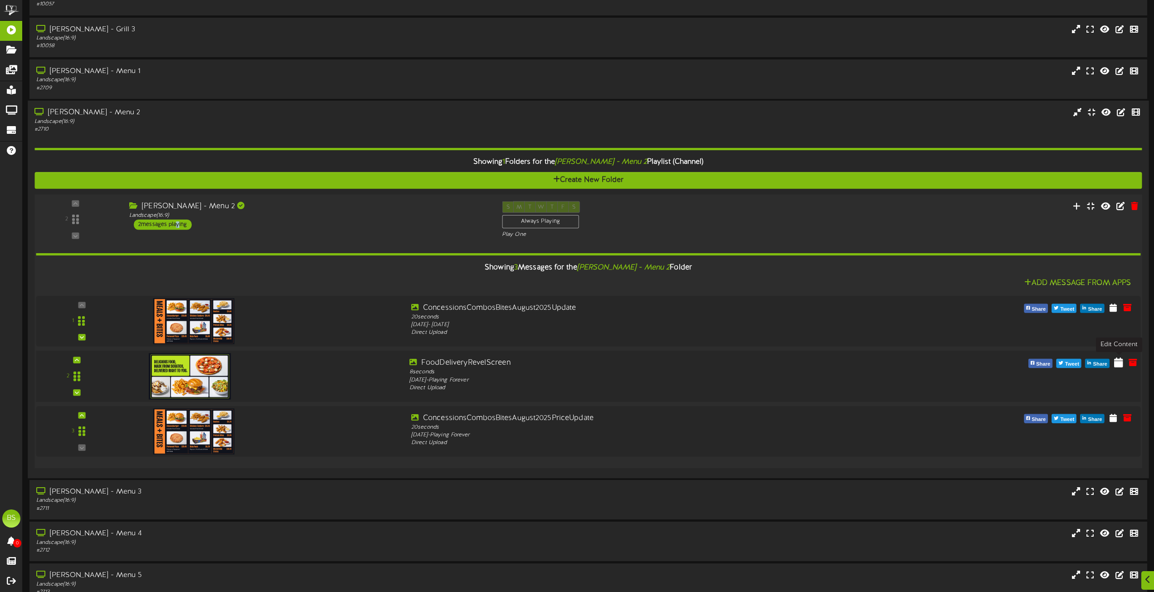
click at [1119, 363] on icon at bounding box center [1119, 362] width 9 height 10
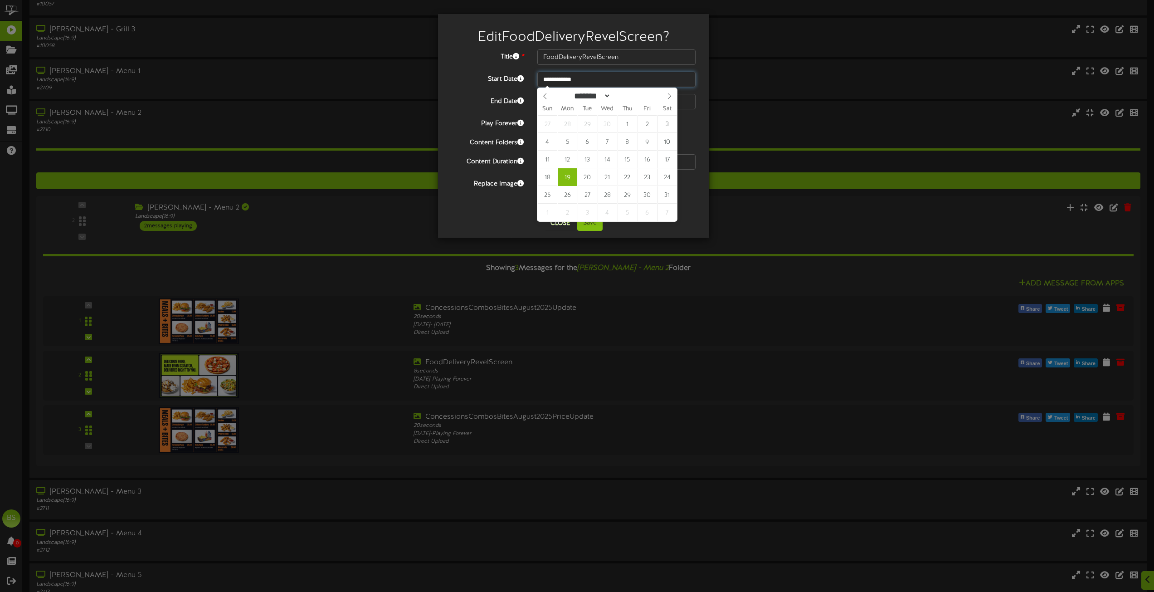
click at [568, 77] on input "**********" at bounding box center [617, 79] width 158 height 15
click at [670, 96] on icon at bounding box center [669, 96] width 3 height 6
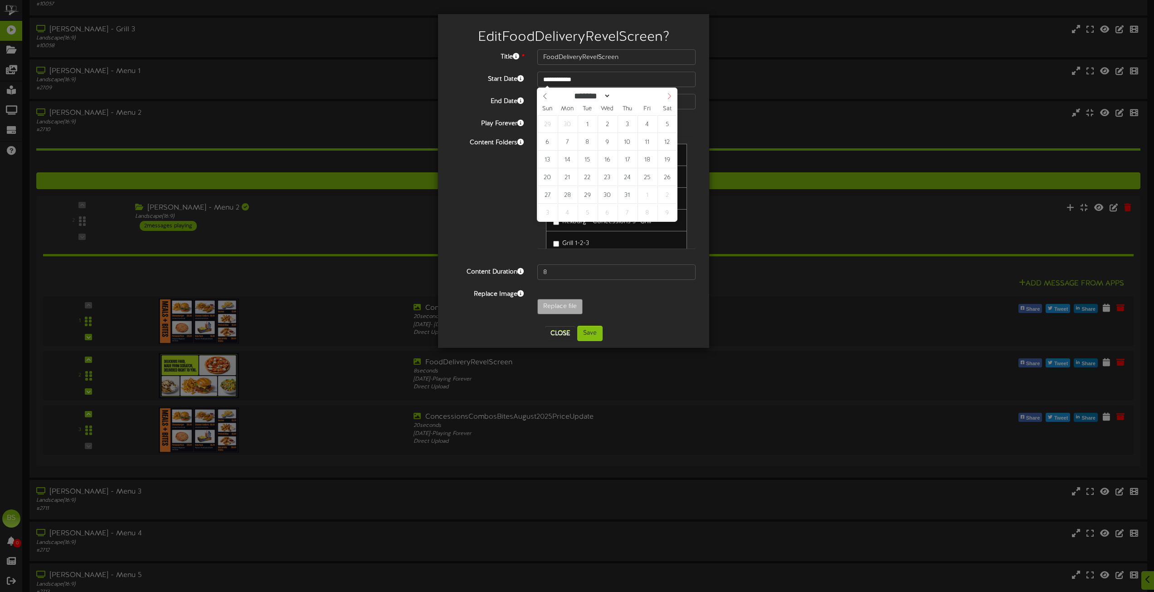
click at [670, 96] on icon at bounding box center [669, 96] width 3 height 6
select select "*"
click at [546, 96] on icon at bounding box center [545, 96] width 6 height 6
type input "**********"
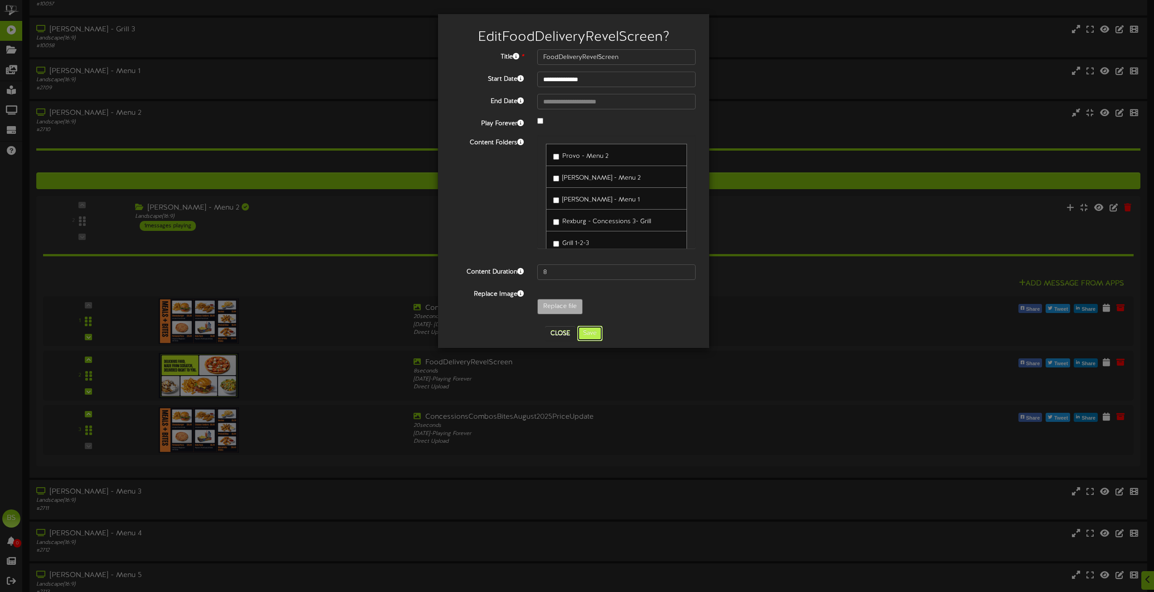
click at [589, 332] on button "Save" at bounding box center [589, 333] width 25 height 15
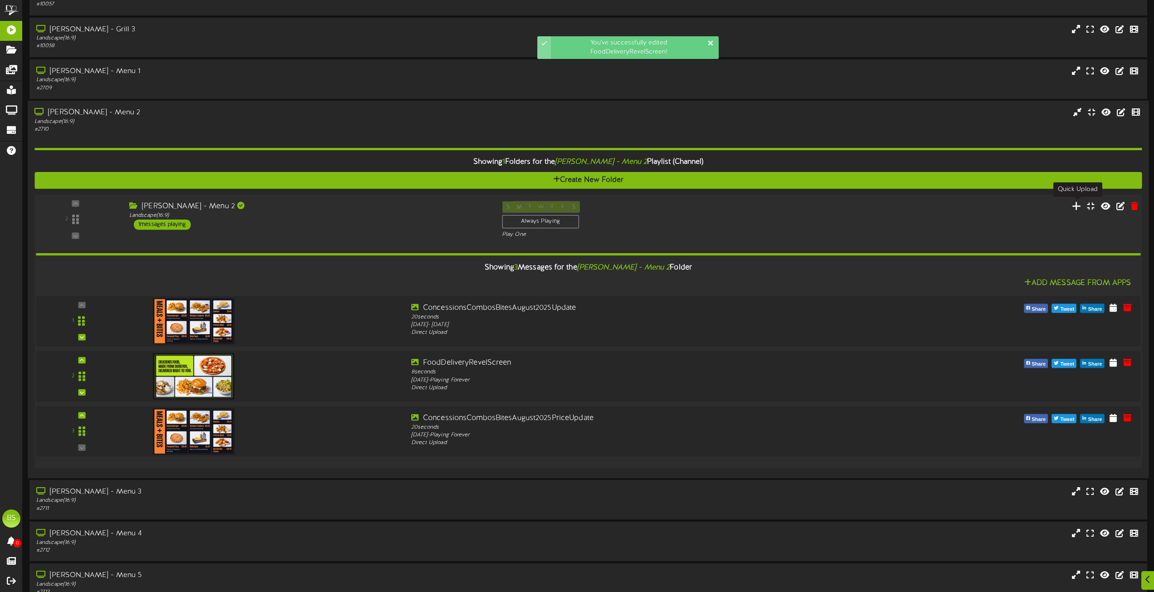
click at [1076, 207] on icon at bounding box center [1077, 206] width 10 height 10
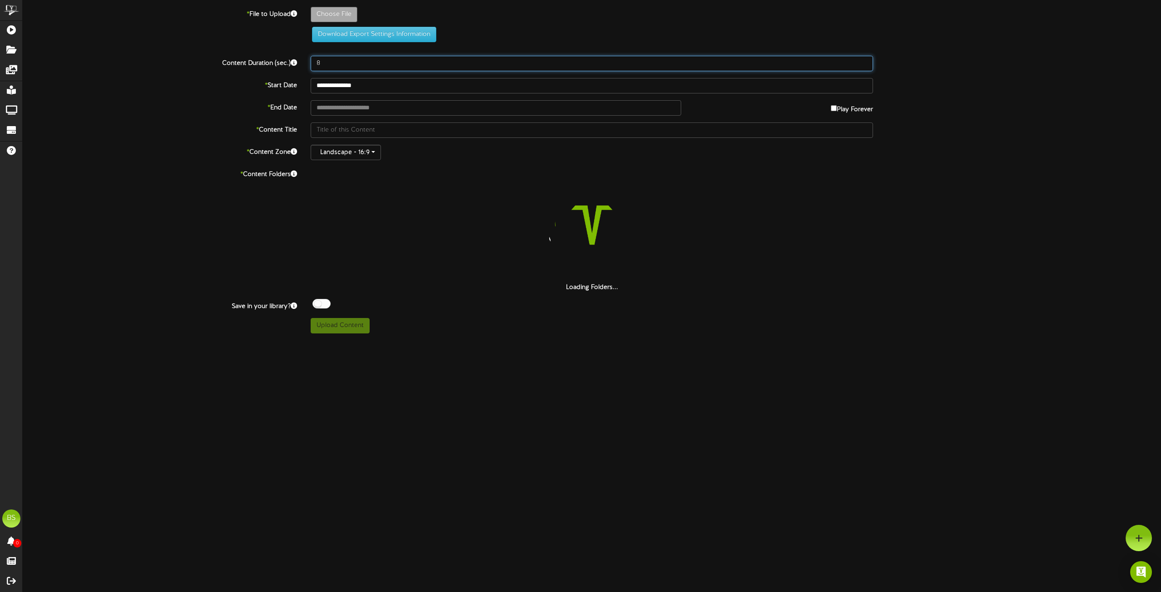
click at [330, 68] on input "8" at bounding box center [592, 63] width 562 height 15
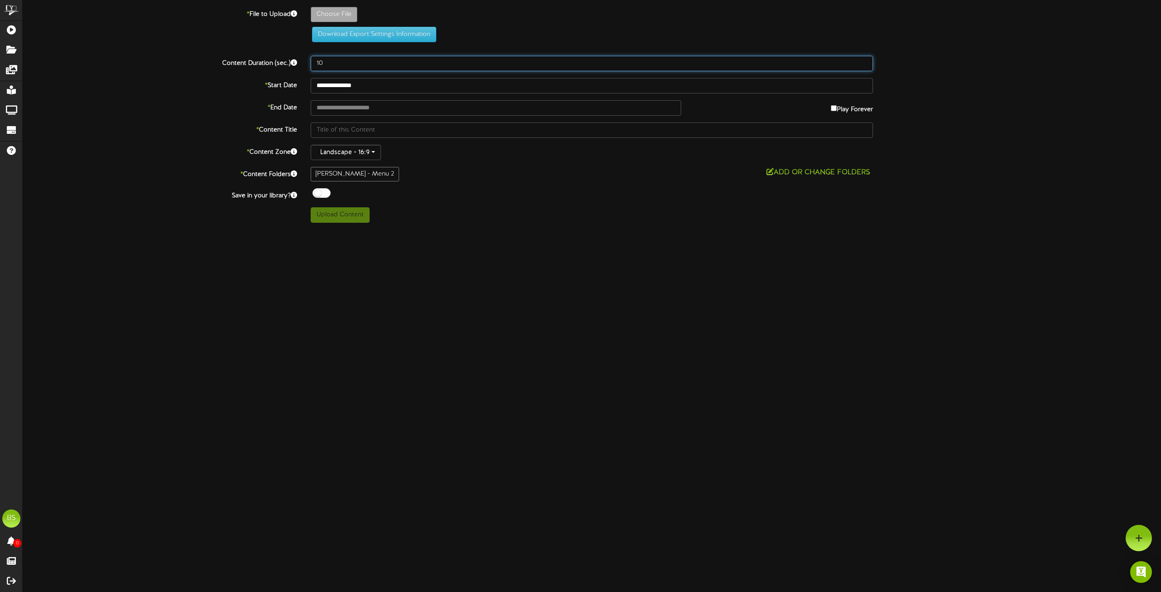
type input "10"
type input "**********"
type input "DateNightRevelScreen1920x1080"
drag, startPoint x: 329, startPoint y: 17, endPoint x: 165, endPoint y: 44, distance: 166.5
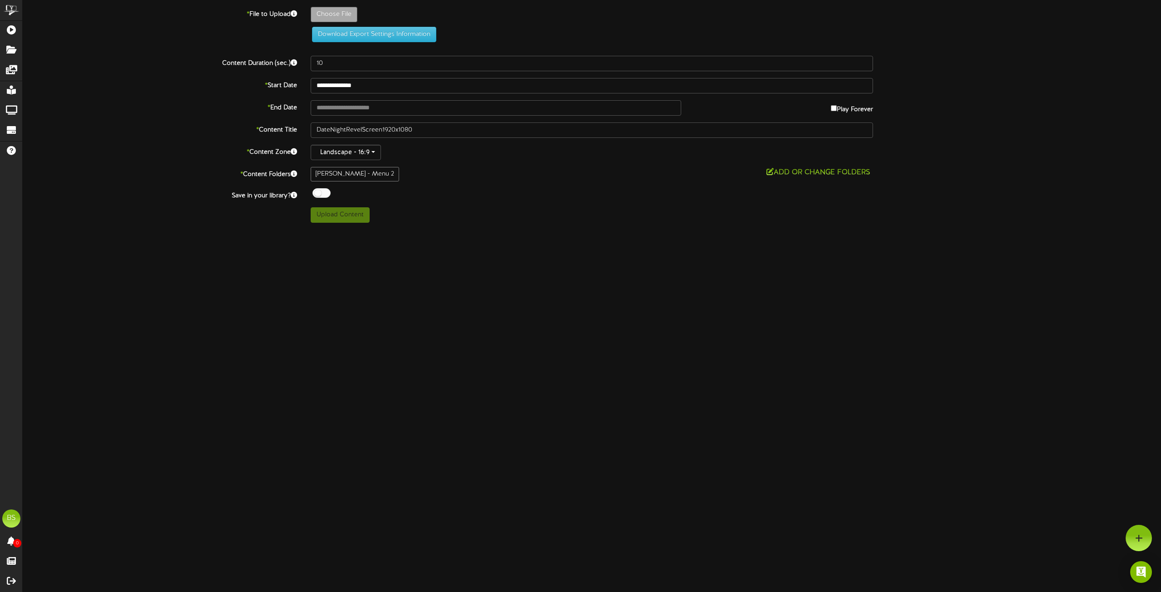
click at [163, 45] on div "* File to Upload Choose File Download Export Settings Information" at bounding box center [592, 28] width 1152 height 42
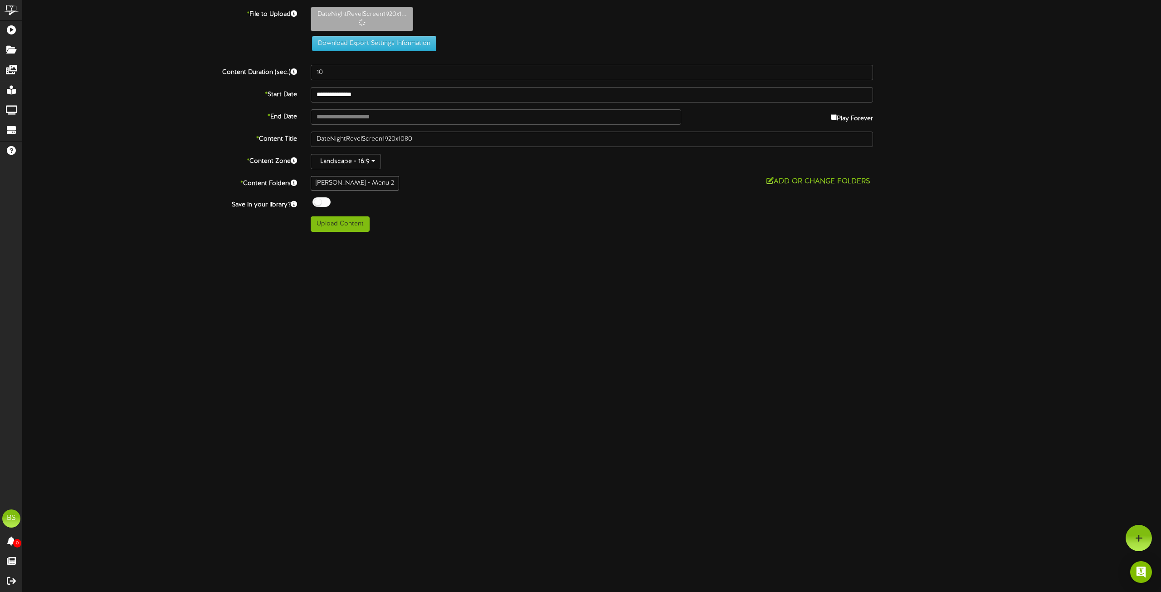
click at [313, 204] on div at bounding box center [322, 202] width 18 height 10
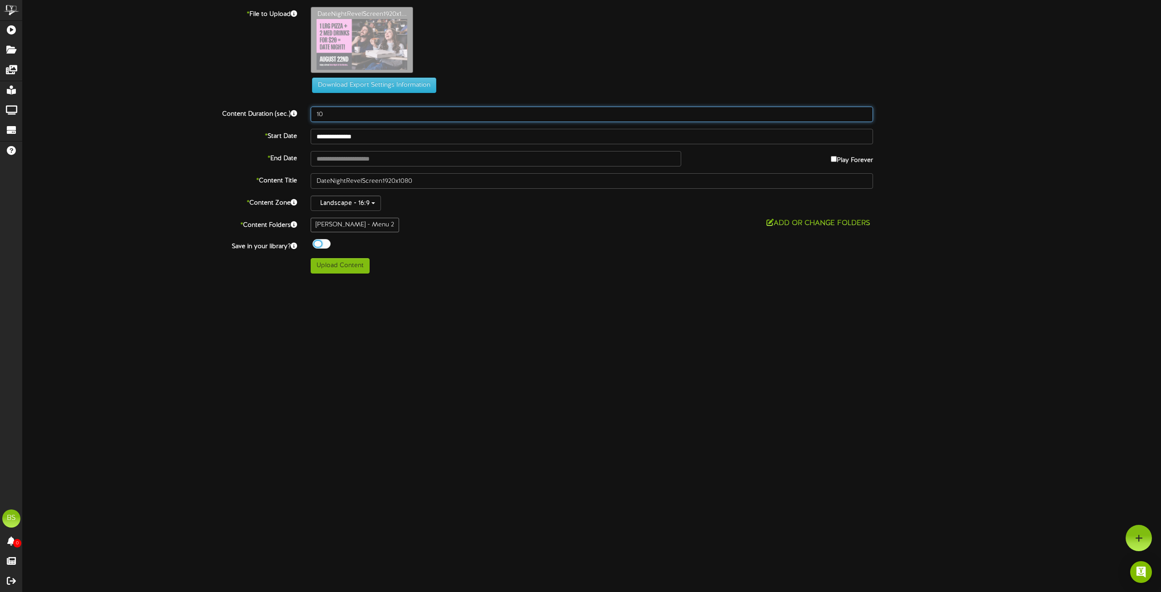
click at [366, 118] on input "10" at bounding box center [592, 114] width 562 height 15
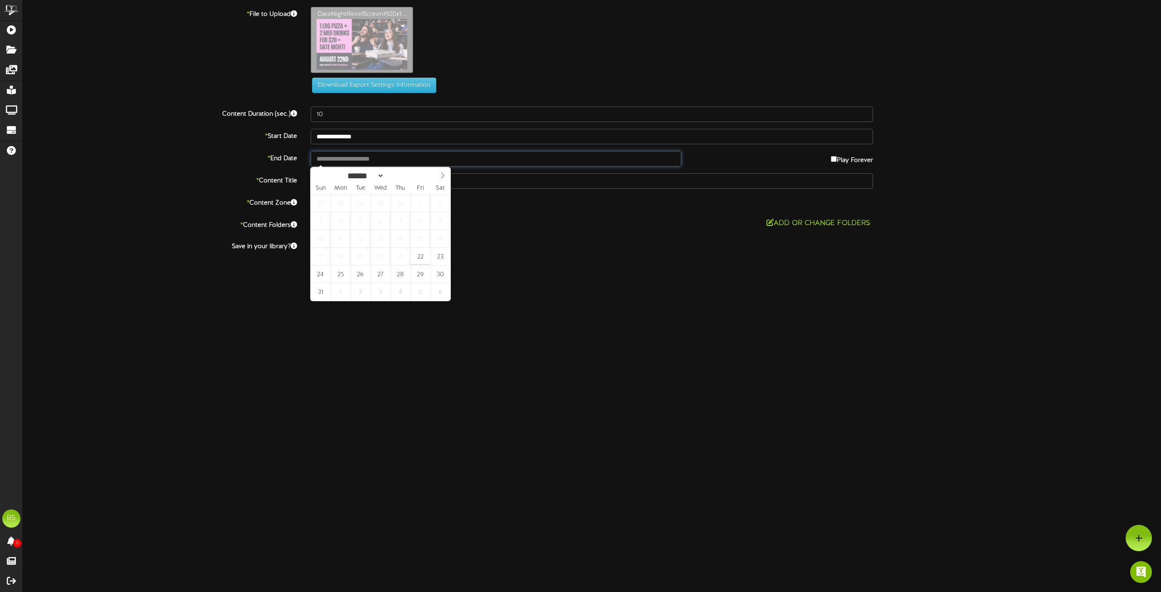
click at [378, 159] on input "text" at bounding box center [496, 158] width 371 height 15
type input "**********"
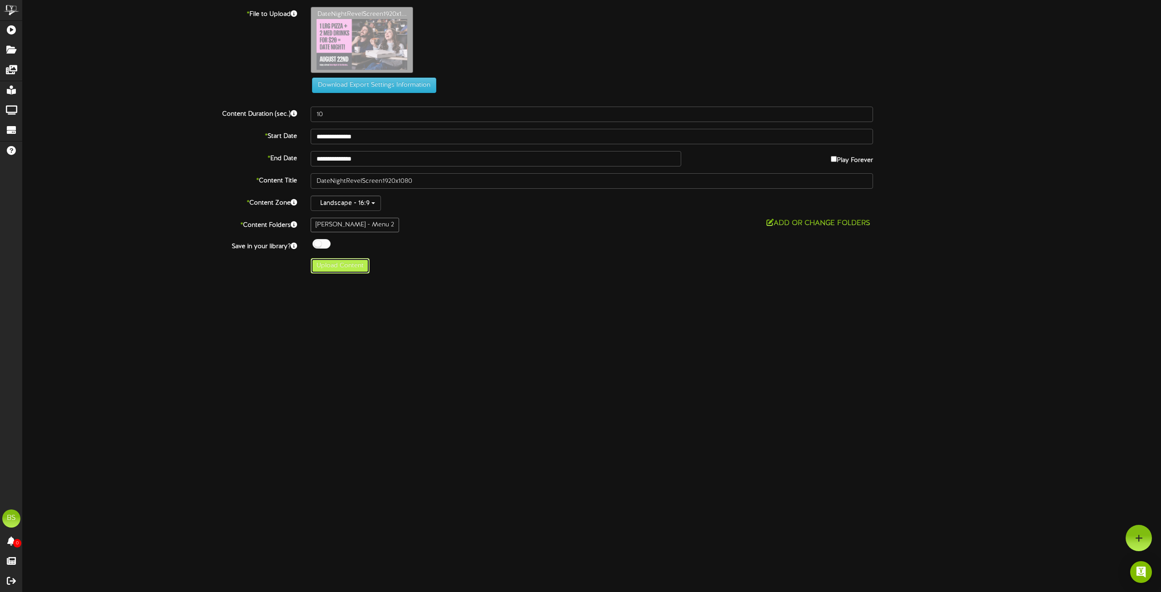
click at [330, 269] on button "Upload Content" at bounding box center [340, 265] width 59 height 15
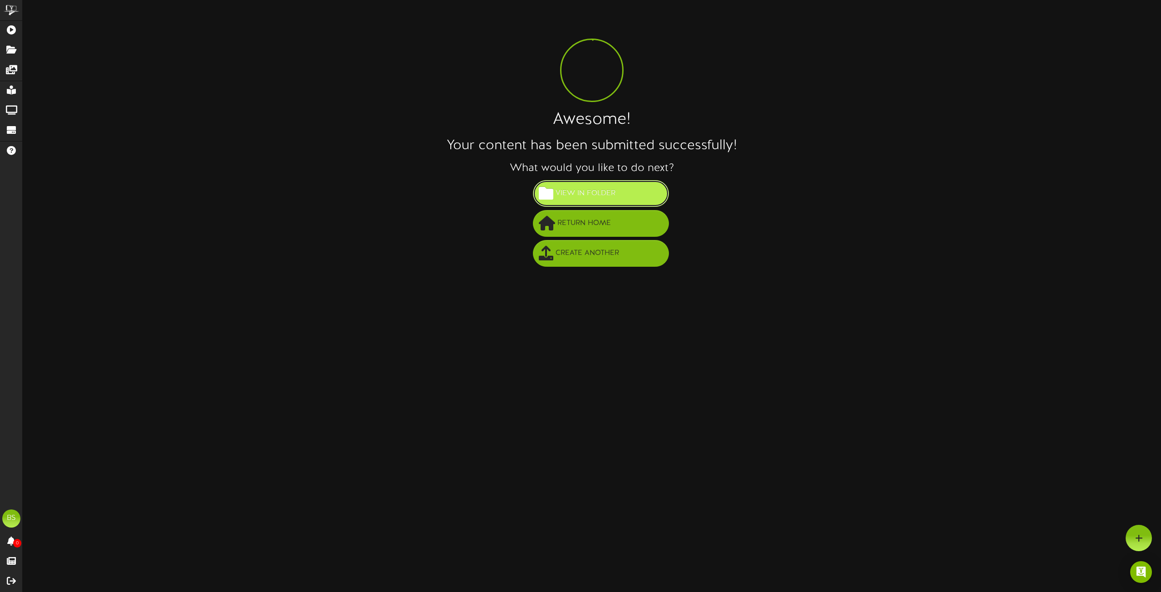
click at [583, 191] on span "View in Folder" at bounding box center [585, 193] width 64 height 15
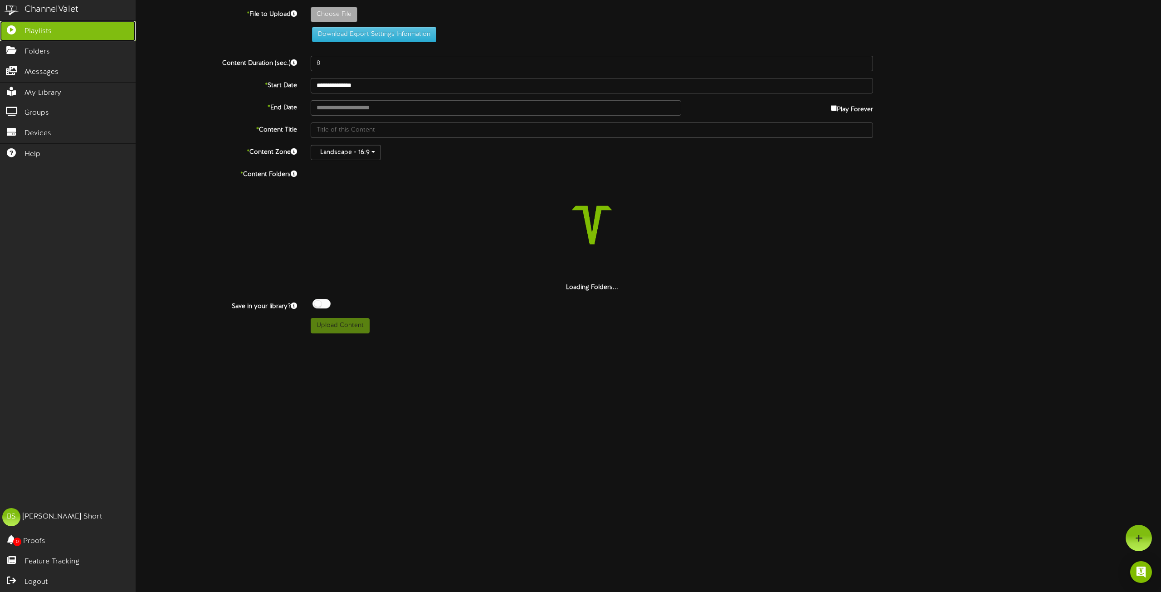
click at [28, 30] on span "Playlists" at bounding box center [37, 31] width 27 height 10
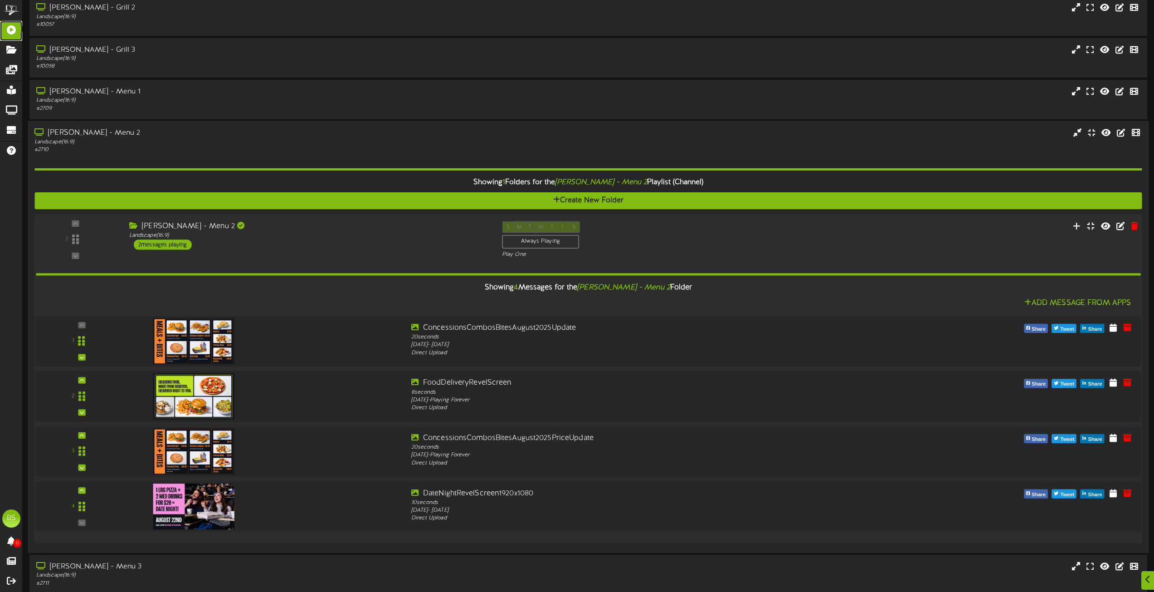
scroll to position [2858, 0]
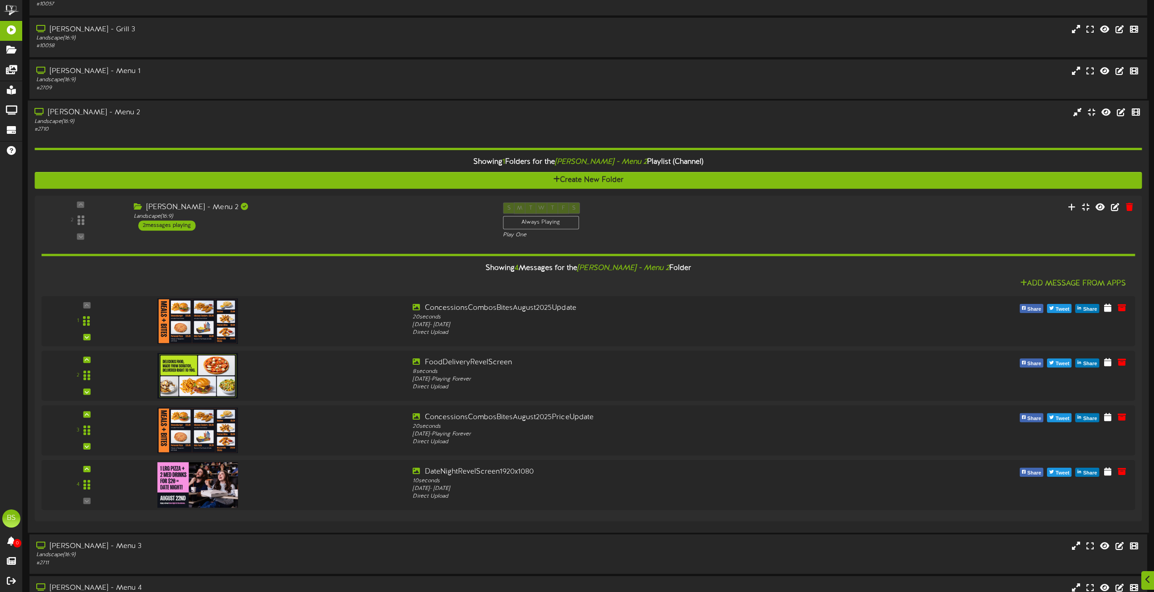
click at [94, 110] on div "[PERSON_NAME] - Menu 2" at bounding box center [261, 112] width 454 height 10
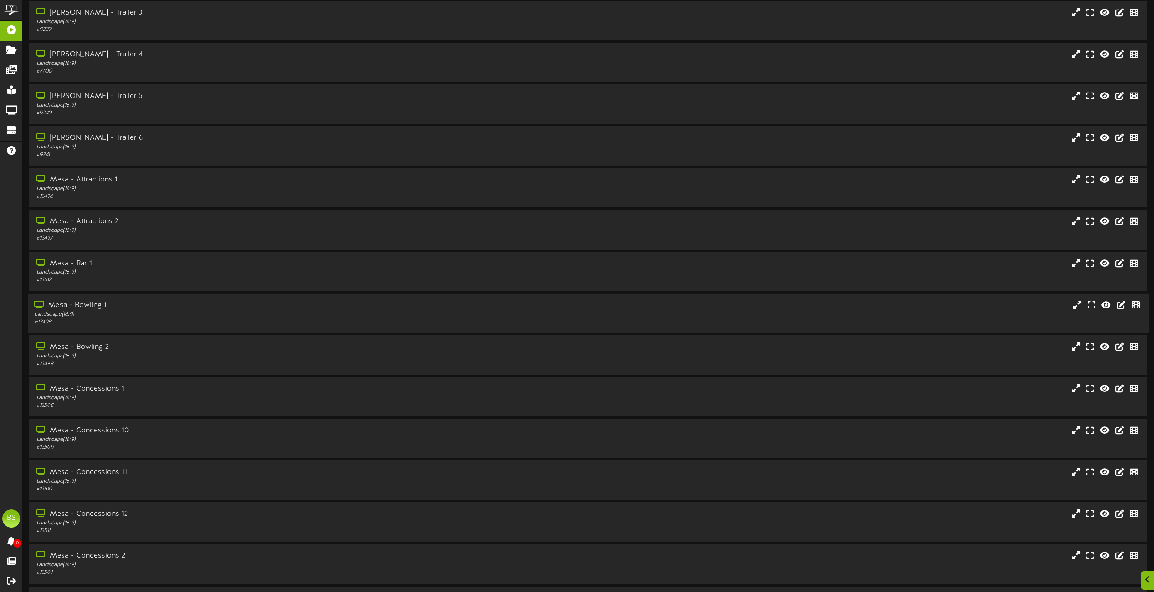
scroll to position [3656, 0]
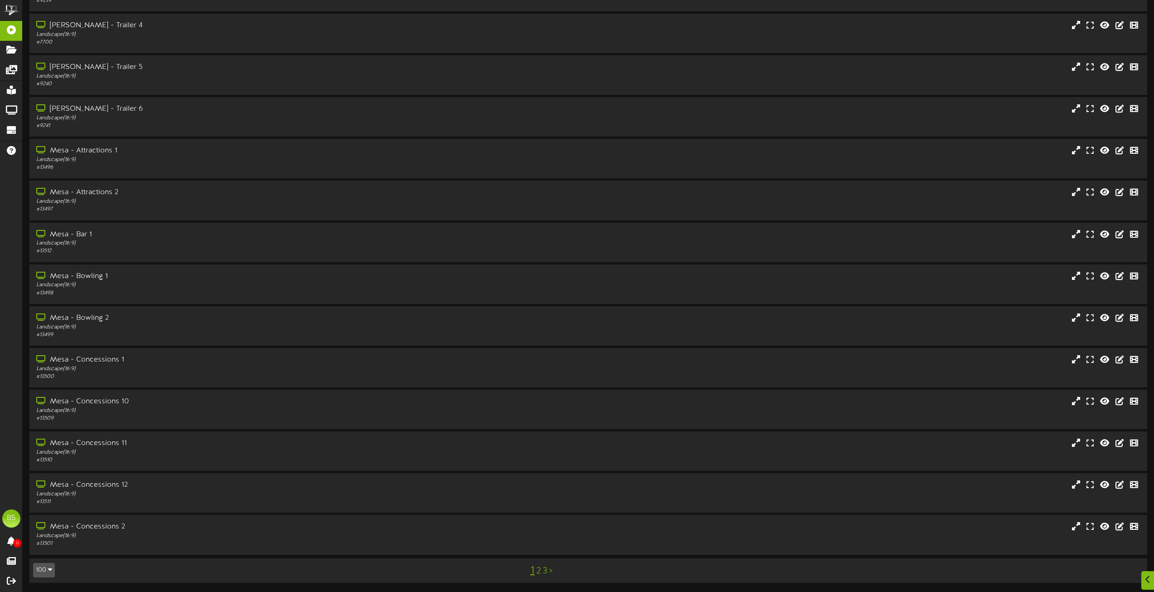
click at [538, 572] on link "2" at bounding box center [539, 571] width 5 height 10
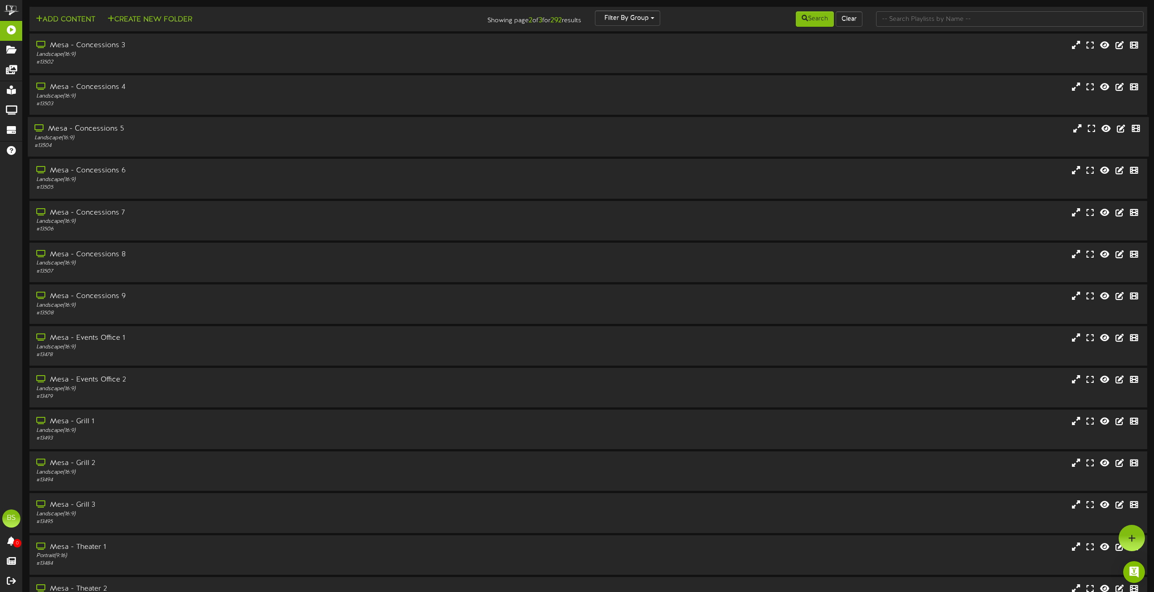
click at [118, 132] on div "Mesa - Concessions 5" at bounding box center [261, 129] width 454 height 10
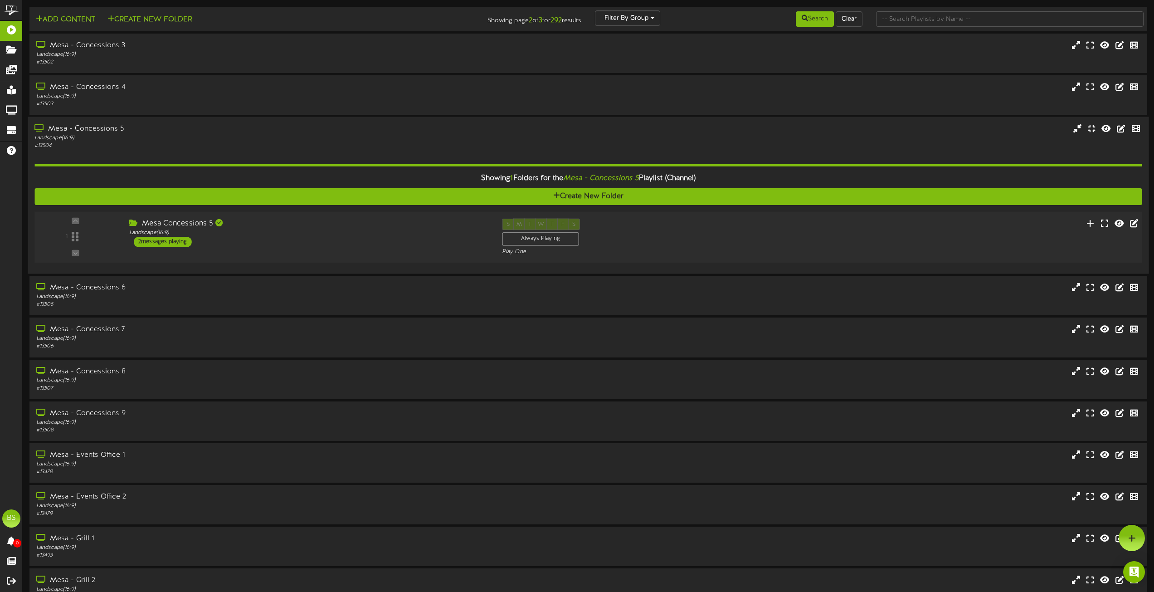
click at [165, 240] on div "2 messages playing" at bounding box center [163, 242] width 58 height 10
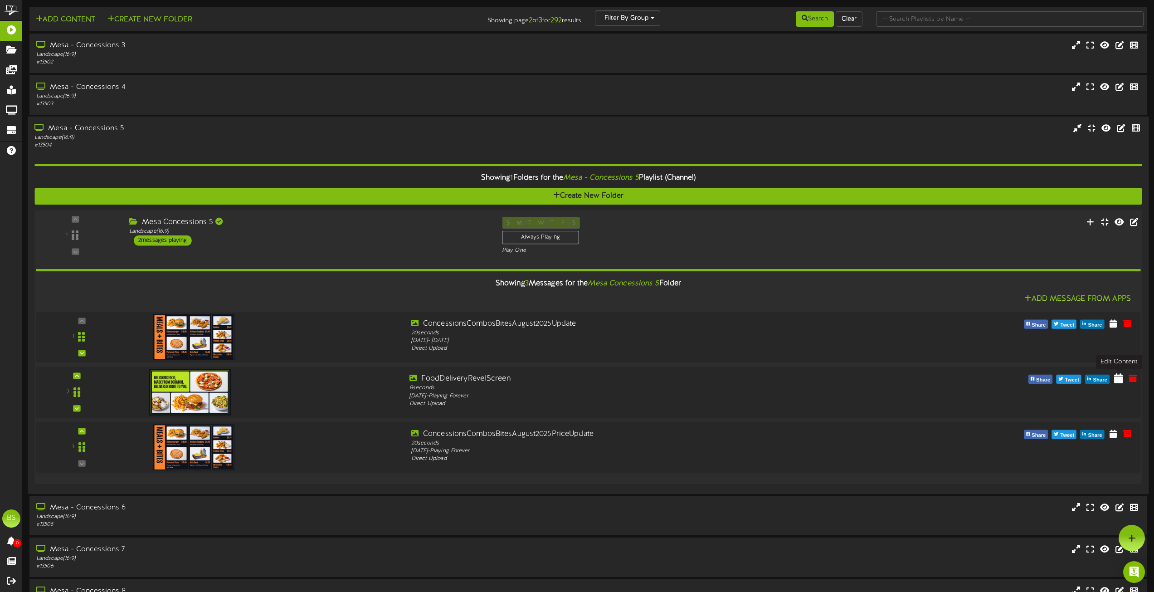
click at [1119, 381] on icon at bounding box center [1119, 378] width 9 height 10
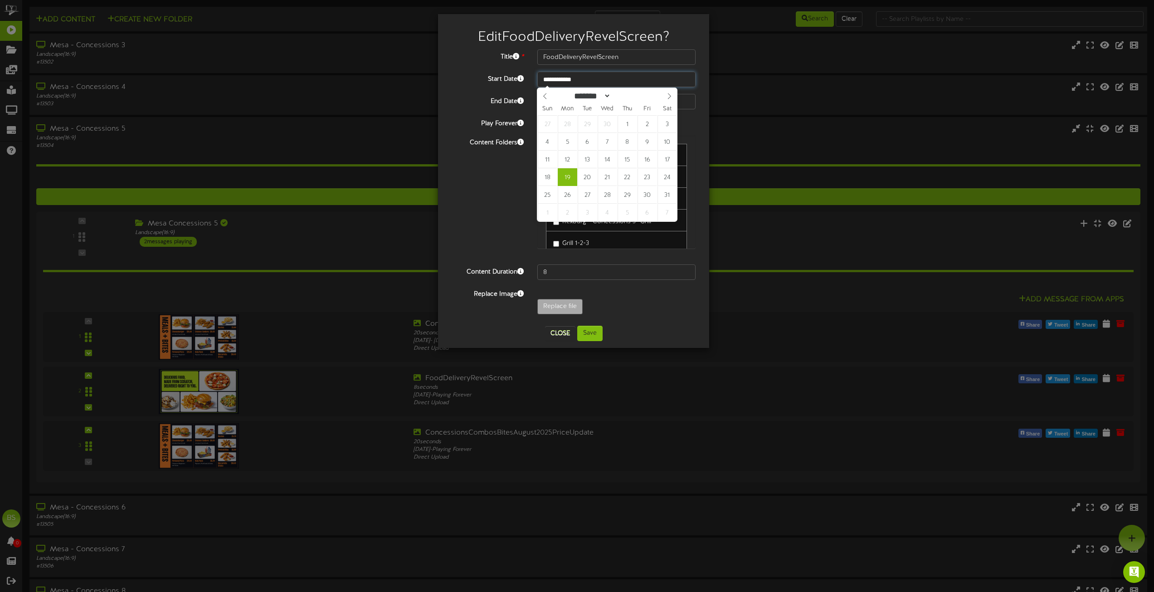
click at [572, 78] on input "**********" at bounding box center [617, 79] width 158 height 15
click at [670, 96] on icon at bounding box center [669, 96] width 6 height 6
select select "*"
click at [670, 96] on icon at bounding box center [669, 96] width 6 height 6
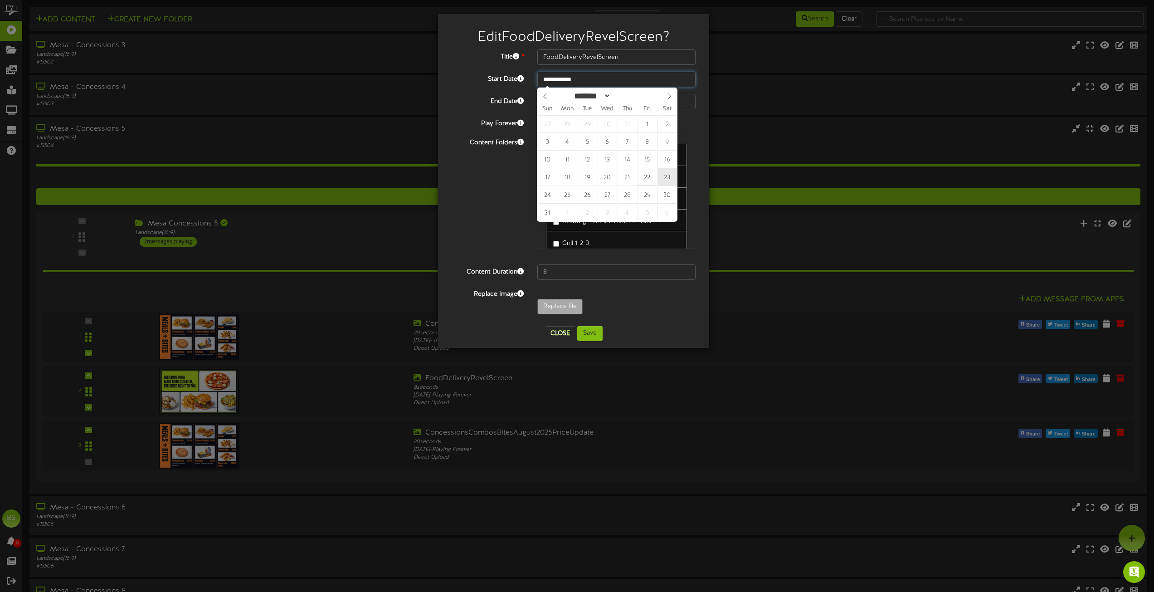
type input "**********"
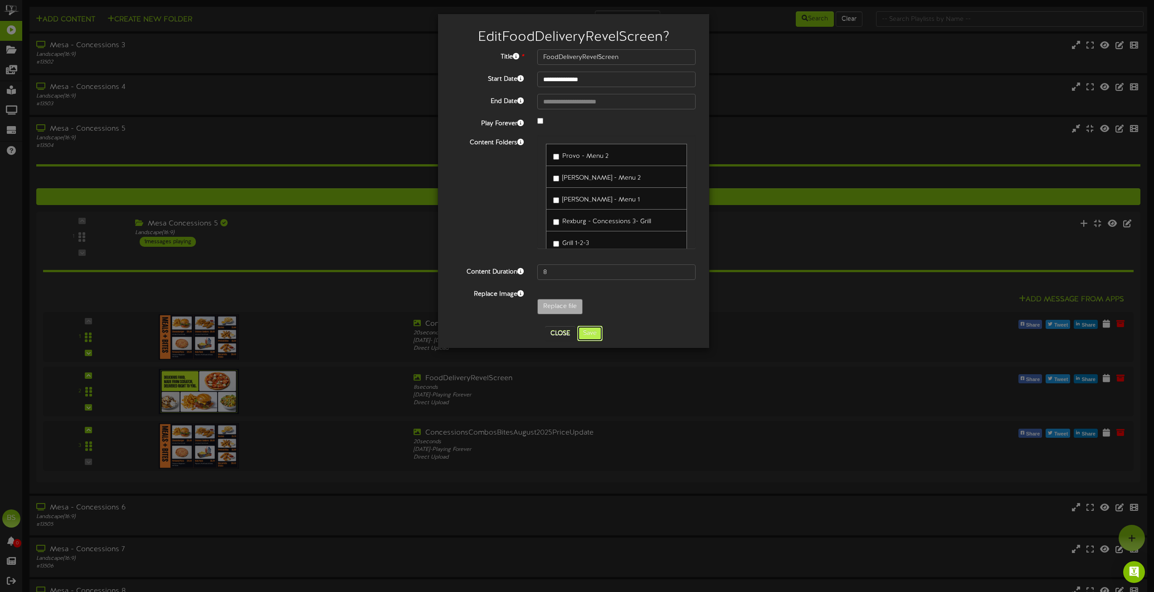
click at [593, 336] on button "Save" at bounding box center [589, 333] width 25 height 15
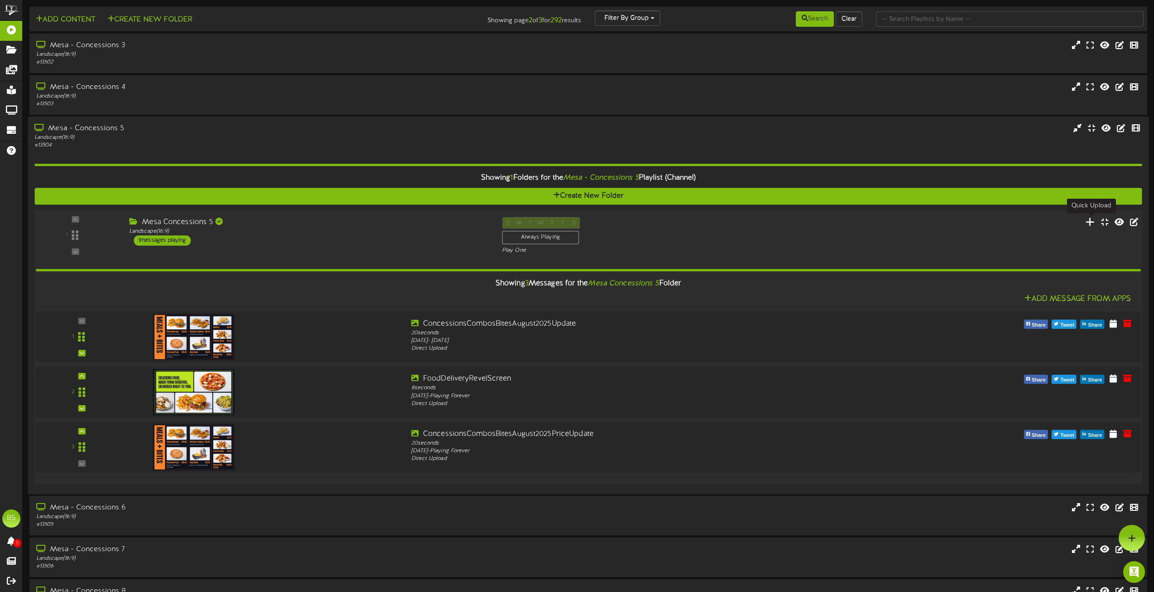
click at [1086, 223] on button at bounding box center [1090, 223] width 15 height 14
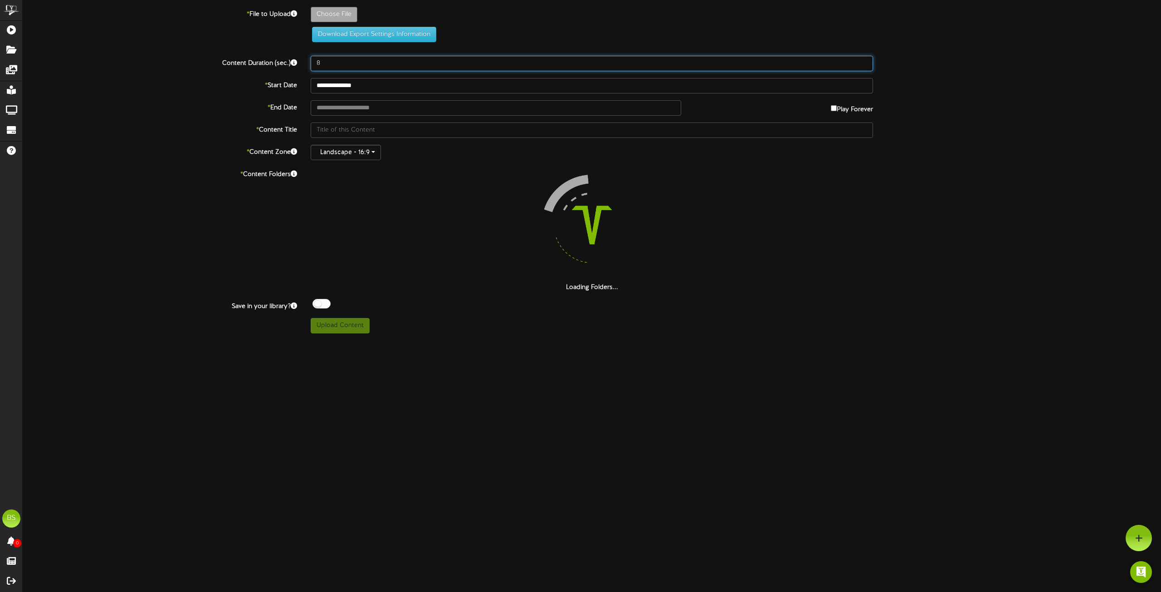
click at [336, 59] on input "8" at bounding box center [592, 63] width 562 height 15
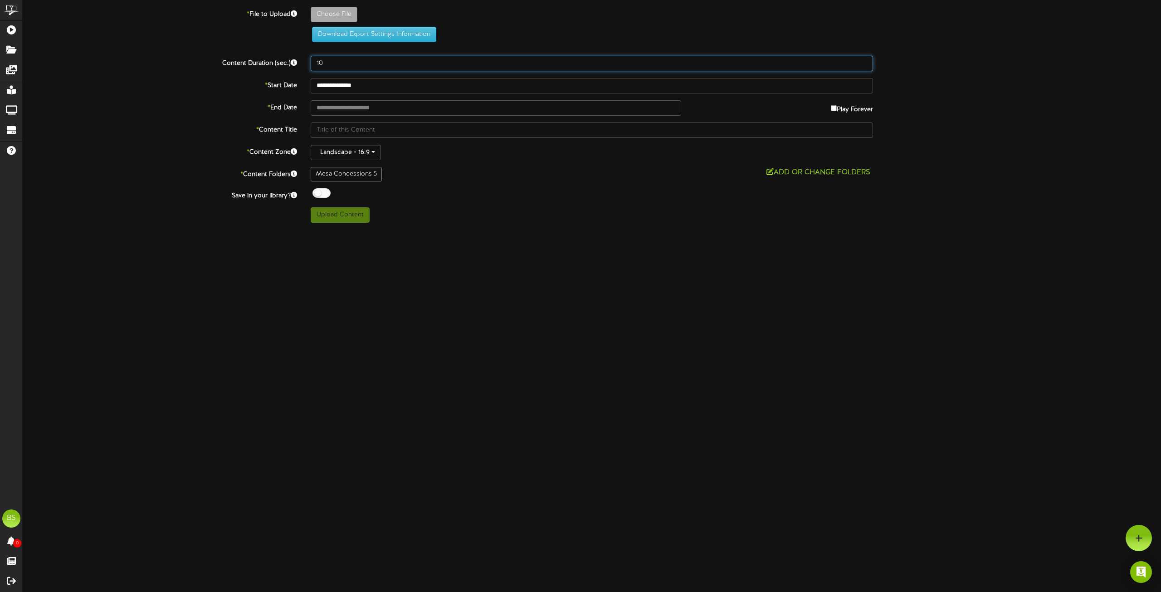
type input "10"
type input "**********"
type input "DateNightRevelScreen1920x1080"
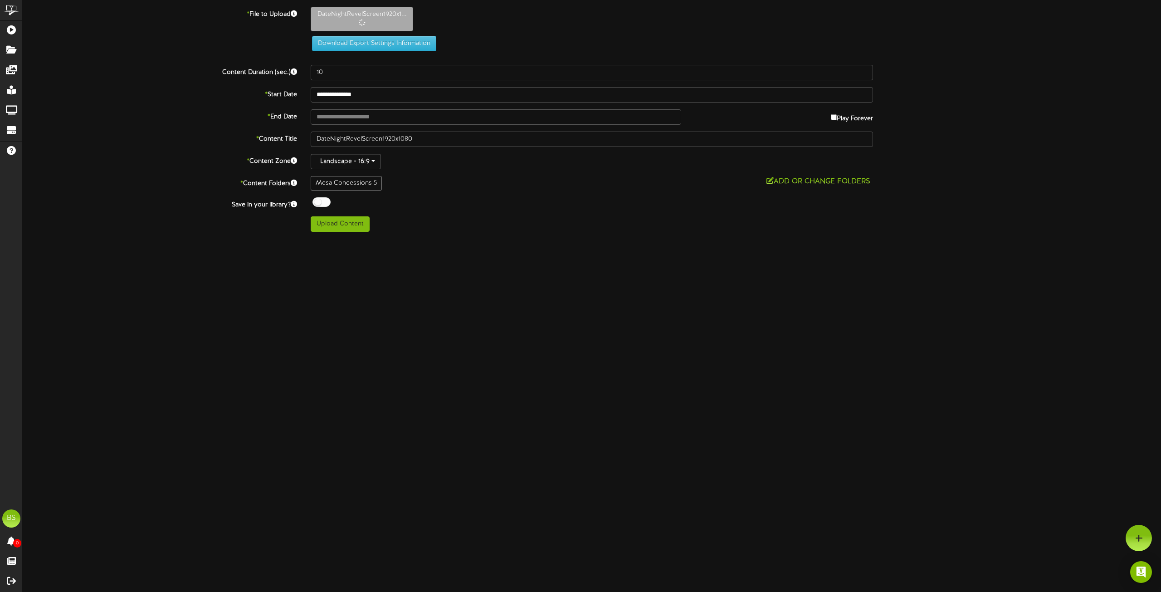
click at [318, 202] on div at bounding box center [322, 202] width 18 height 10
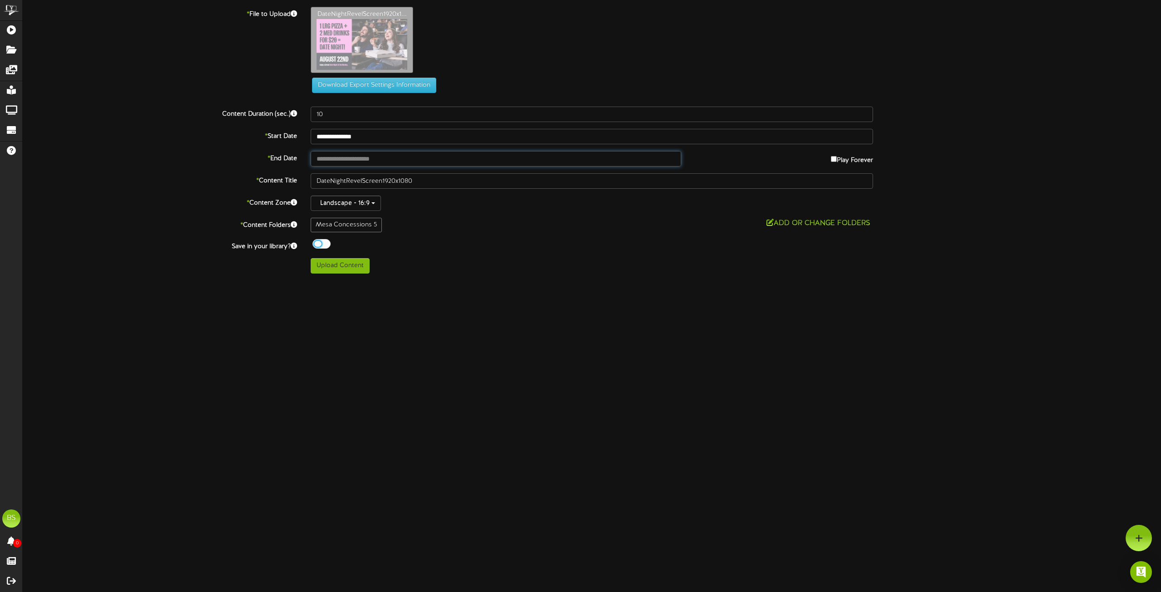
click at [347, 160] on input "text" at bounding box center [496, 158] width 371 height 15
type input "**********"
click at [347, 269] on button "Upload Content" at bounding box center [340, 265] width 59 height 15
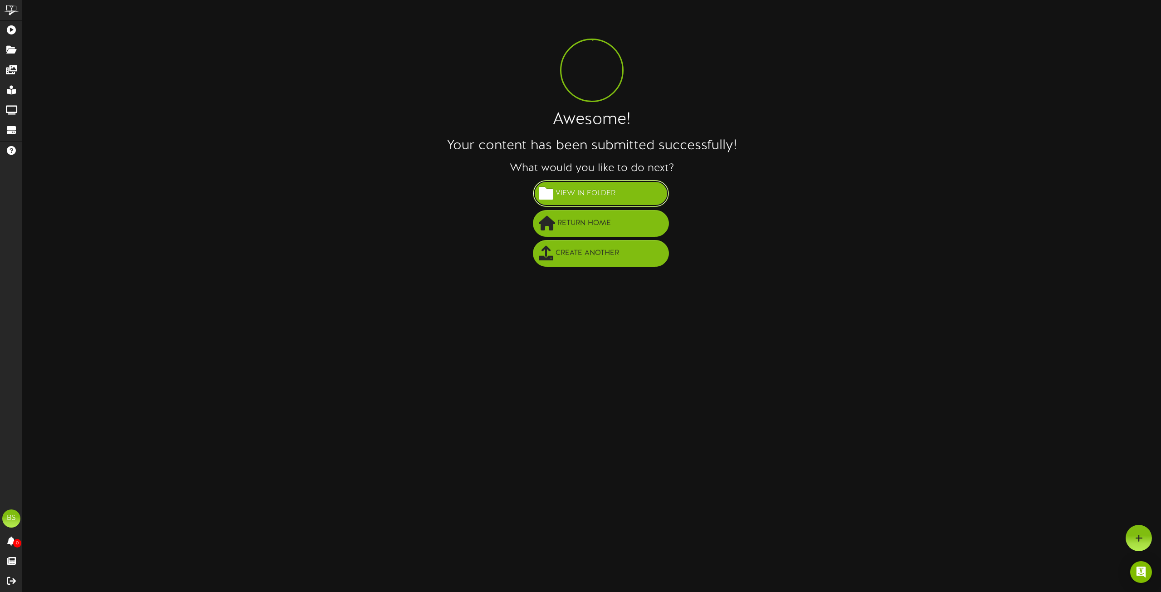
drag, startPoint x: 613, startPoint y: 191, endPoint x: 594, endPoint y: 200, distance: 20.5
click at [612, 191] on span "View in Folder" at bounding box center [585, 193] width 64 height 15
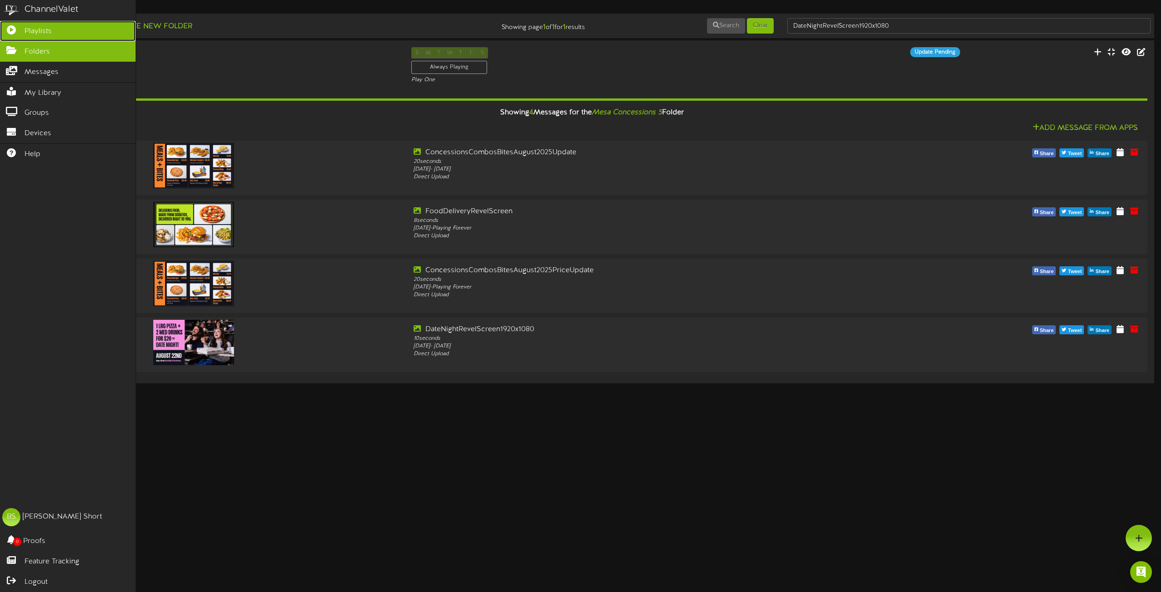
click at [40, 29] on span "Playlists" at bounding box center [37, 31] width 27 height 10
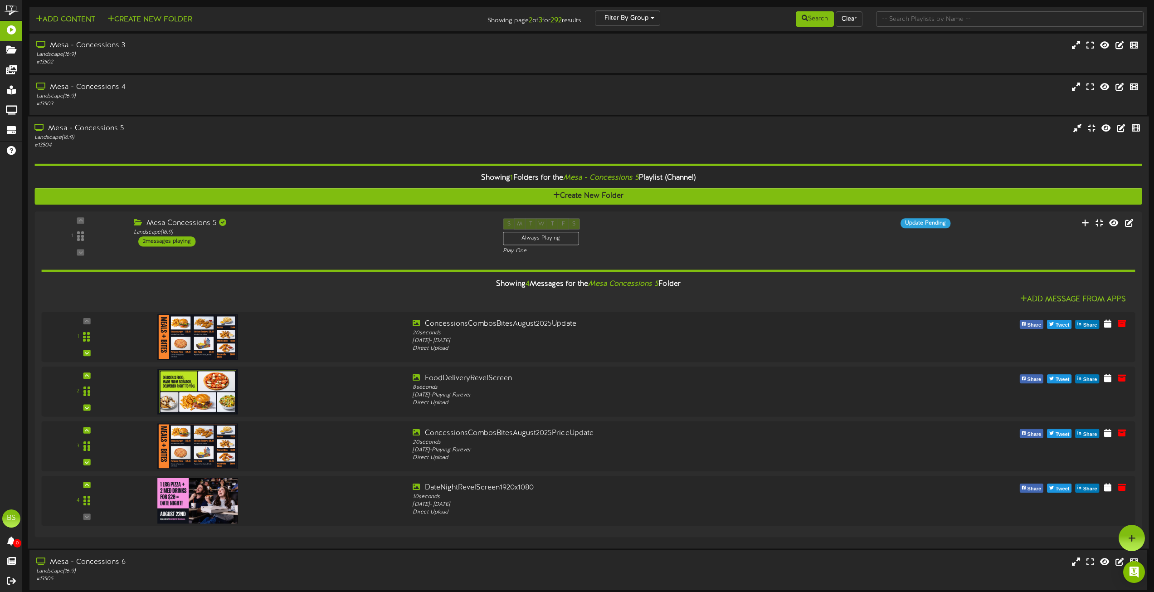
drag, startPoint x: 108, startPoint y: 127, endPoint x: 240, endPoint y: 203, distance: 152.4
click at [108, 127] on div "Mesa - Concessions 5" at bounding box center [261, 128] width 454 height 10
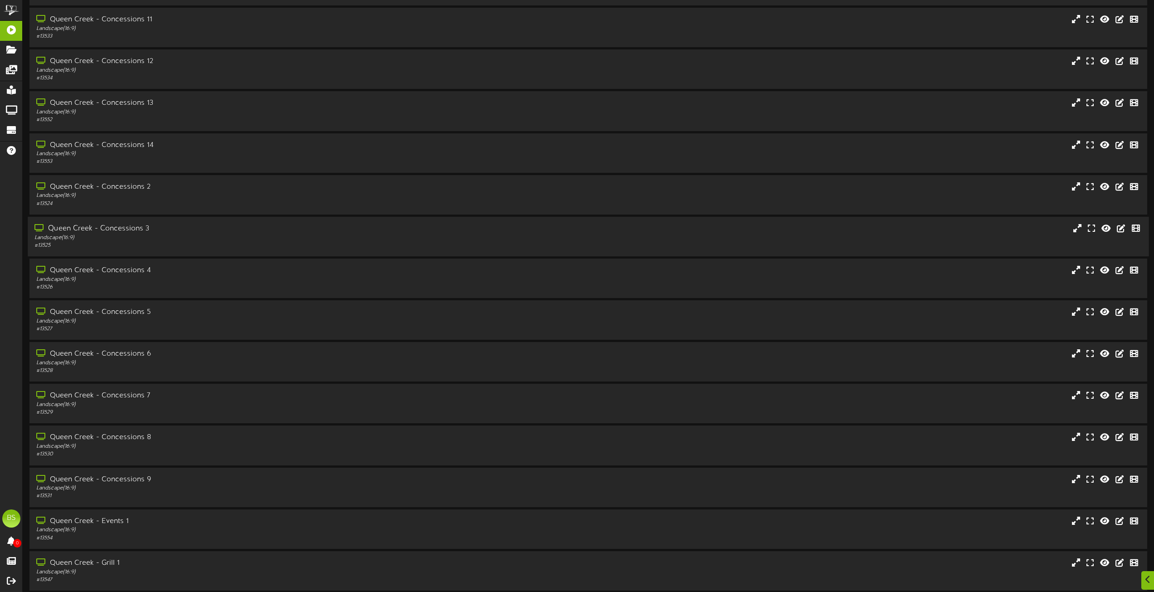
scroll to position [1406, 0]
click at [138, 353] on div "Queen Creek - Concessions 6" at bounding box center [261, 352] width 454 height 10
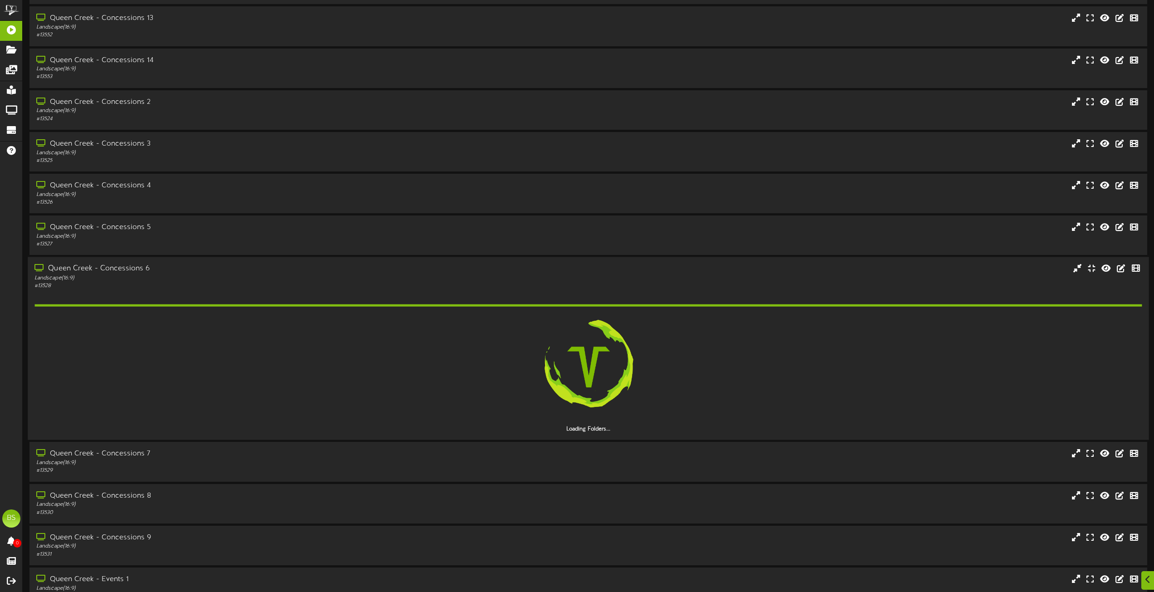
scroll to position [1588, 0]
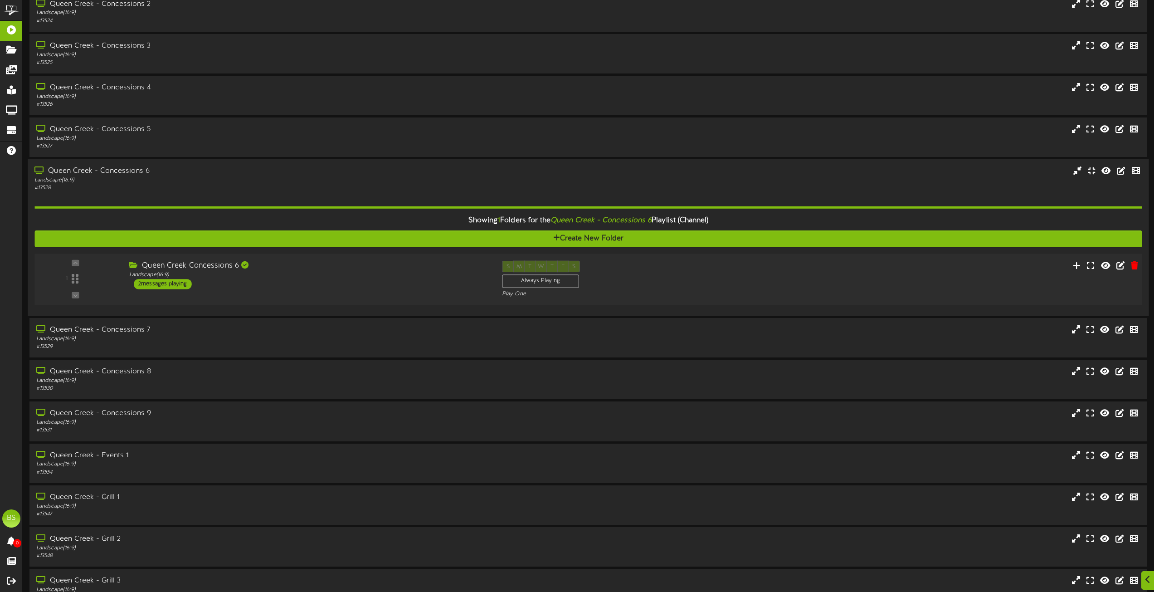
click at [177, 282] on div "2 messages playing" at bounding box center [163, 284] width 58 height 10
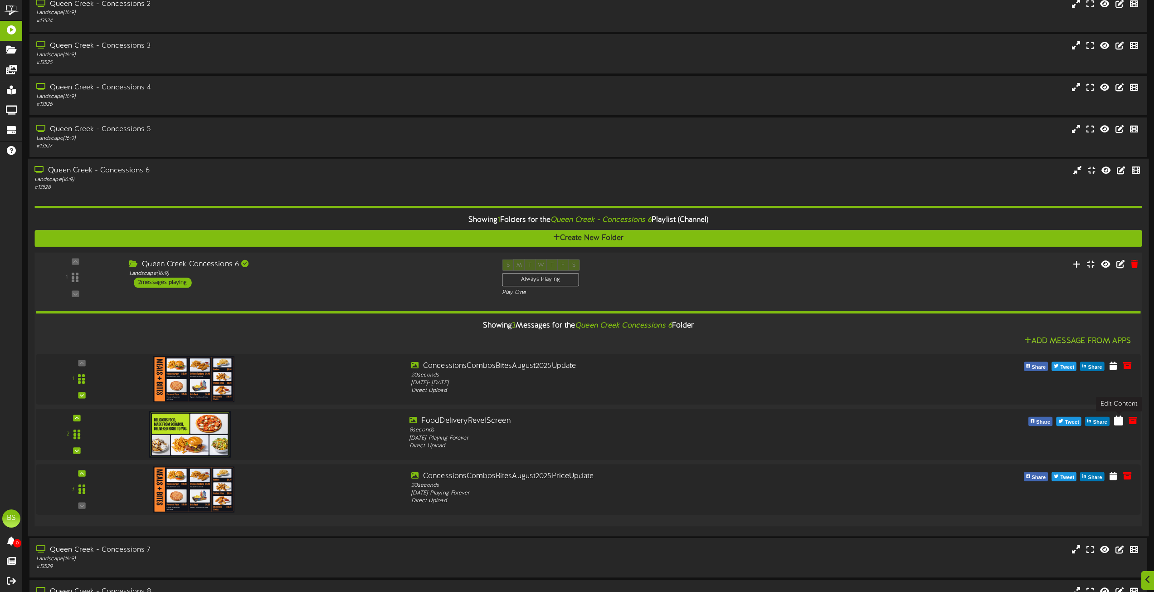
click at [1118, 424] on icon at bounding box center [1119, 420] width 9 height 10
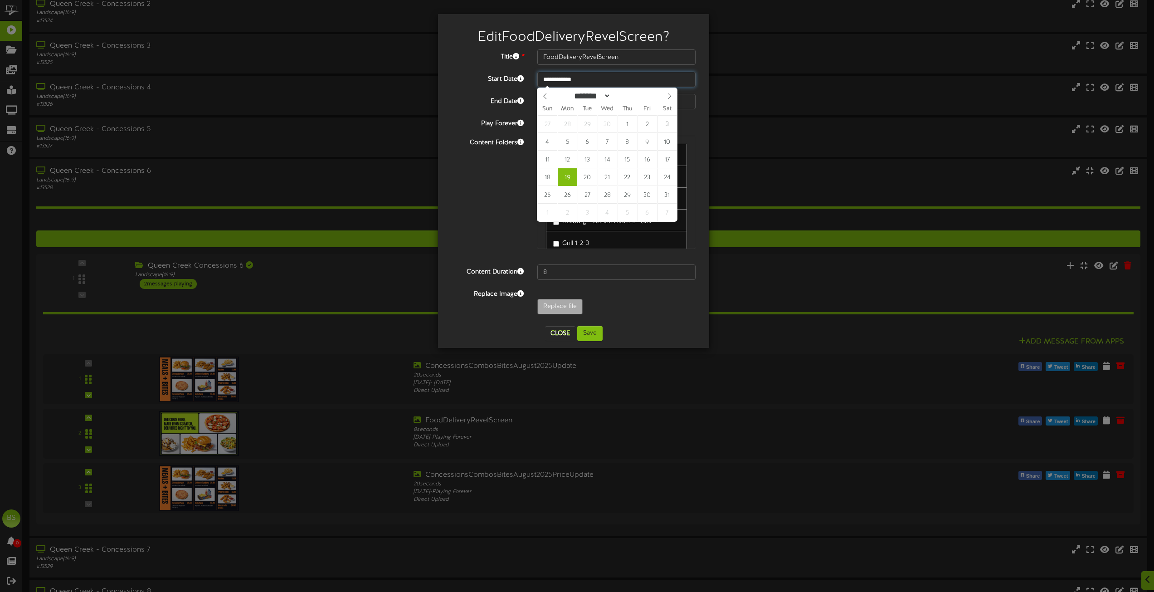
drag, startPoint x: 573, startPoint y: 81, endPoint x: 581, endPoint y: 82, distance: 8.3
click at [573, 80] on input "**********" at bounding box center [617, 79] width 158 height 15
click at [669, 95] on icon at bounding box center [669, 96] width 3 height 6
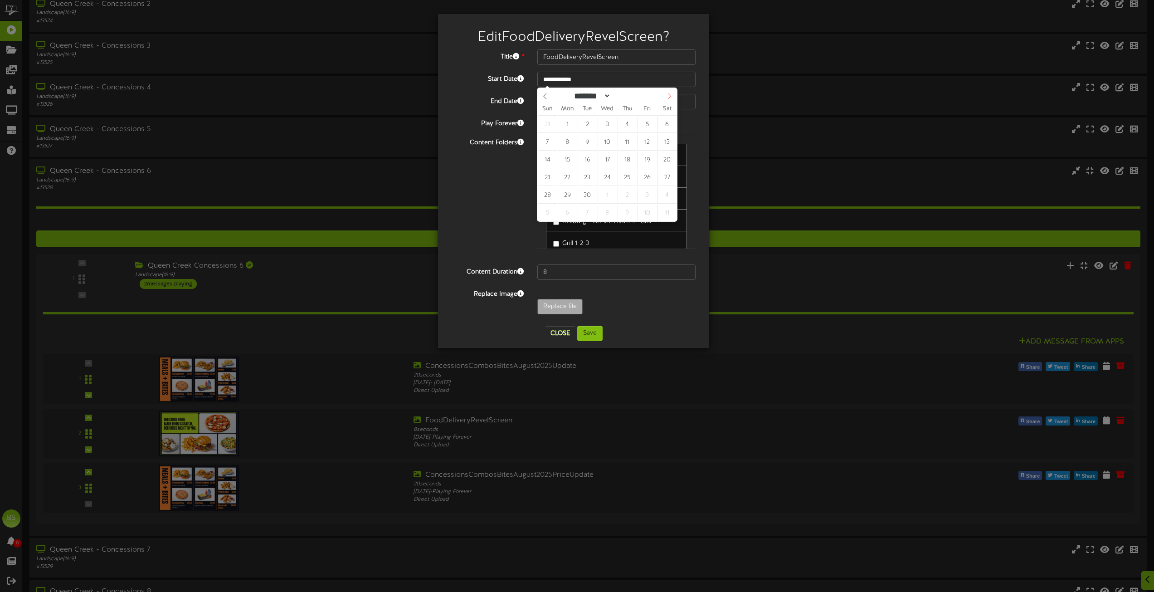
click at [669, 95] on icon at bounding box center [669, 96] width 3 height 6
select select "*"
click at [545, 99] on icon at bounding box center [545, 96] width 6 height 6
type input "**********"
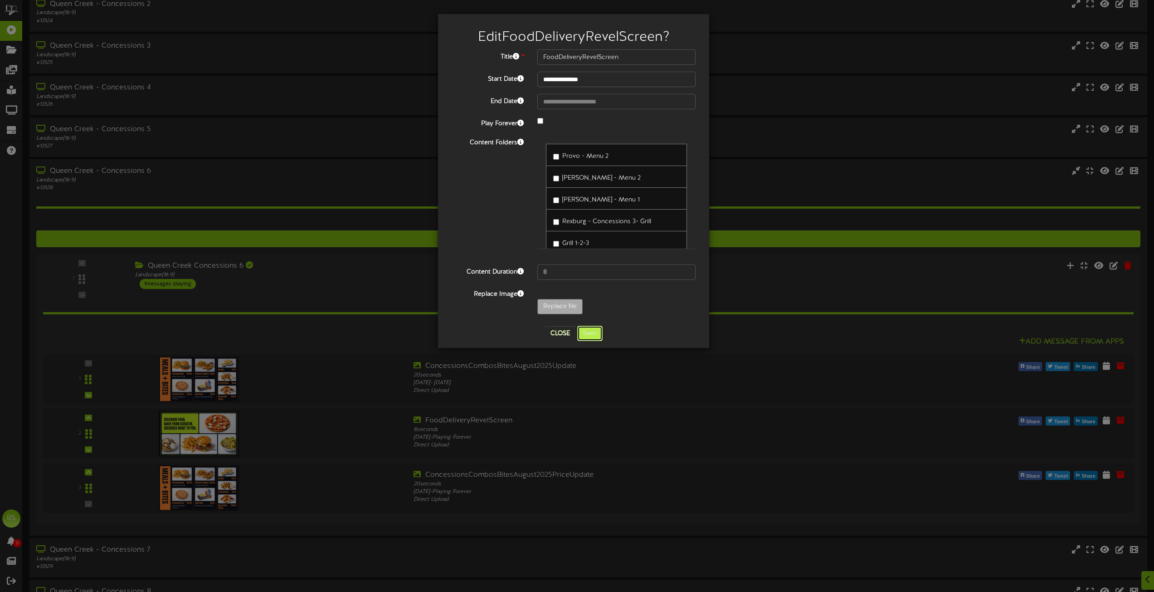
click at [590, 335] on button "Save" at bounding box center [589, 333] width 25 height 15
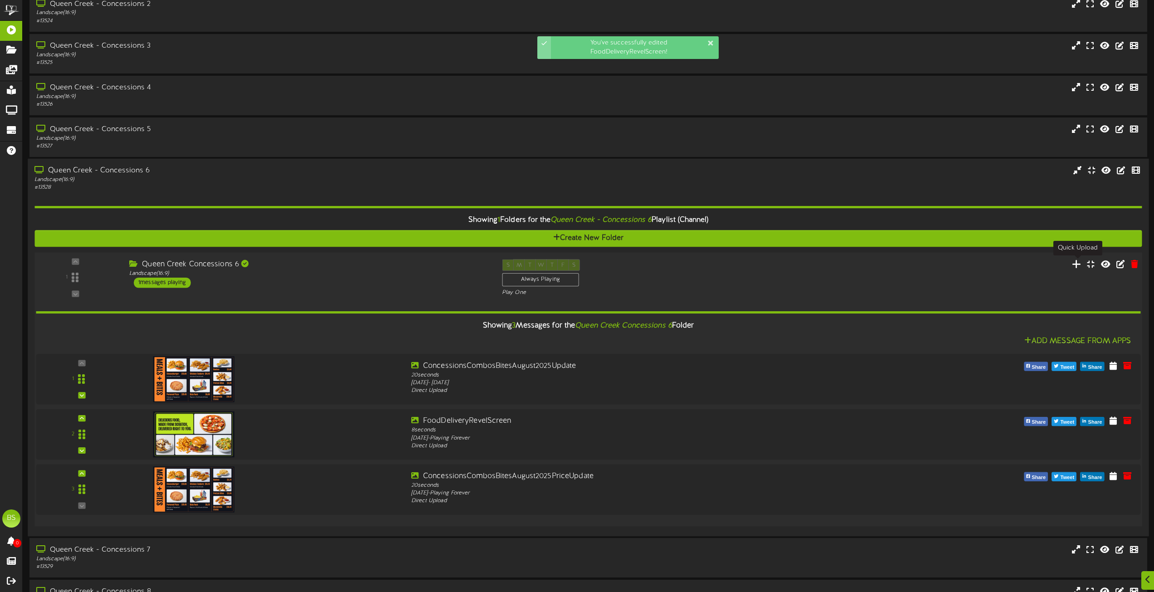
click at [1077, 264] on icon at bounding box center [1077, 264] width 10 height 10
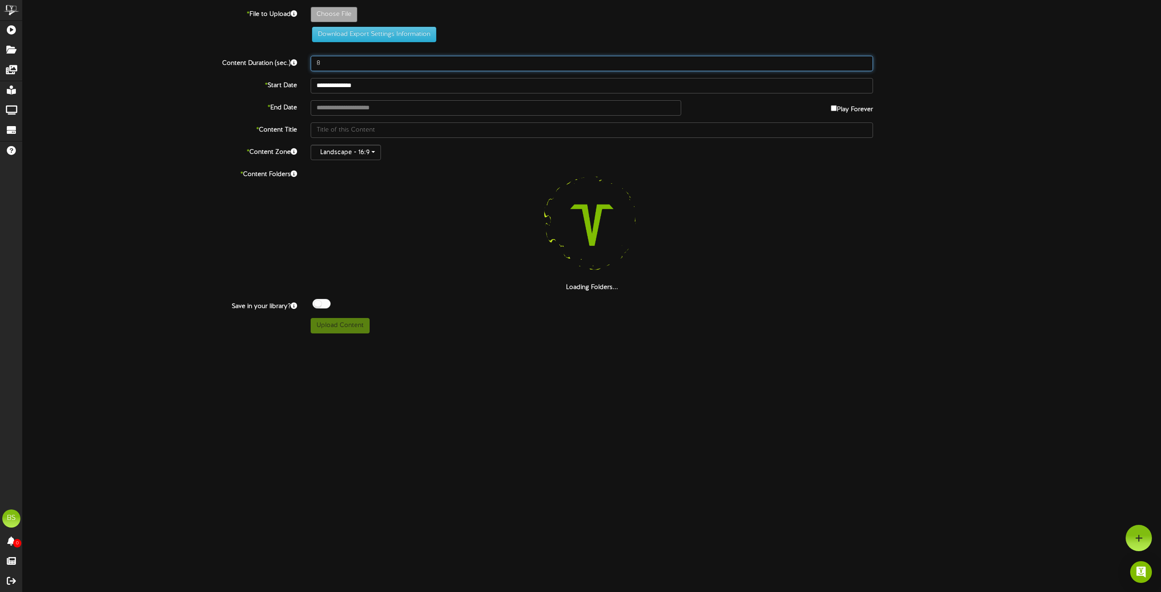
drag, startPoint x: 324, startPoint y: 64, endPoint x: 329, endPoint y: 62, distance: 4.9
click at [328, 62] on input "8" at bounding box center [592, 63] width 562 height 15
type input "10"
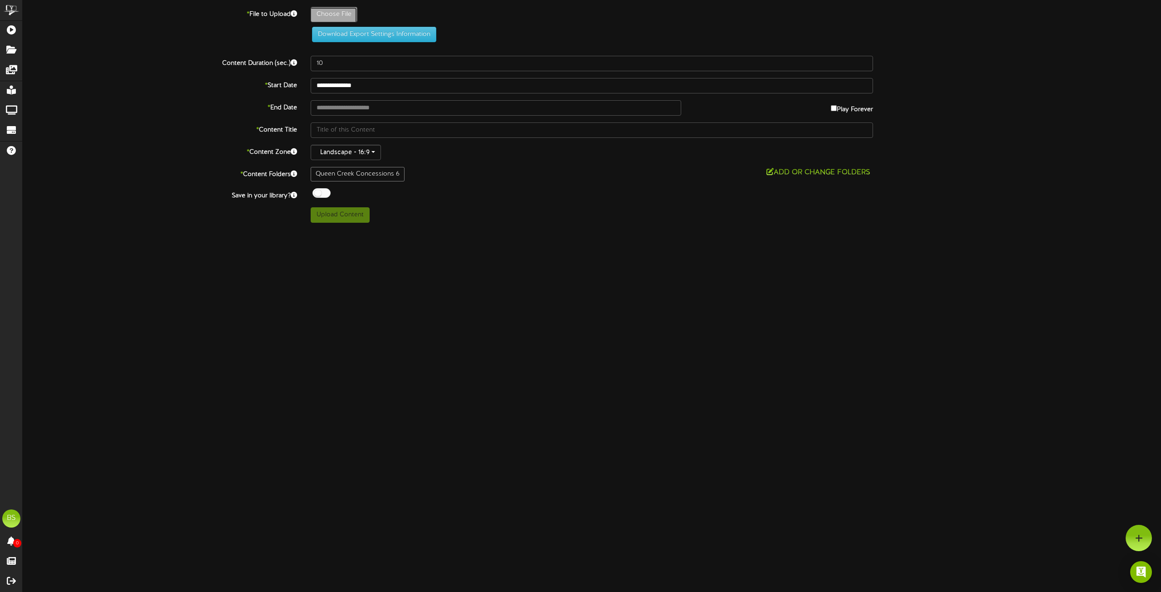
type input "**********"
type input "DateNightRevelScreen1920x1080"
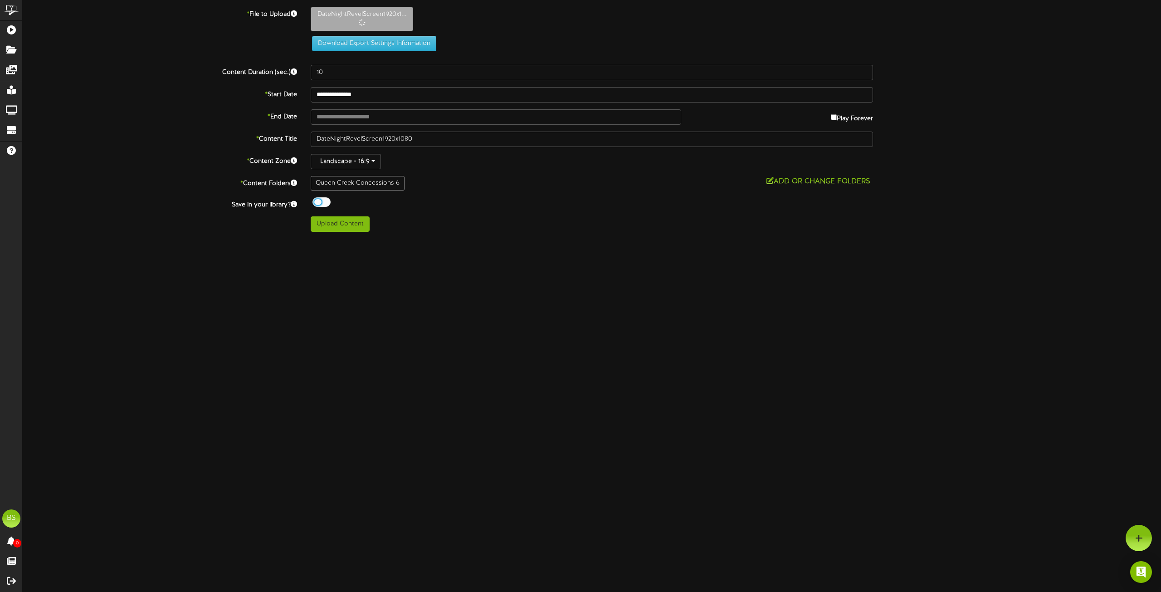
drag, startPoint x: 314, startPoint y: 202, endPoint x: 318, endPoint y: 191, distance: 11.9
click at [314, 201] on div at bounding box center [322, 202] width 18 height 10
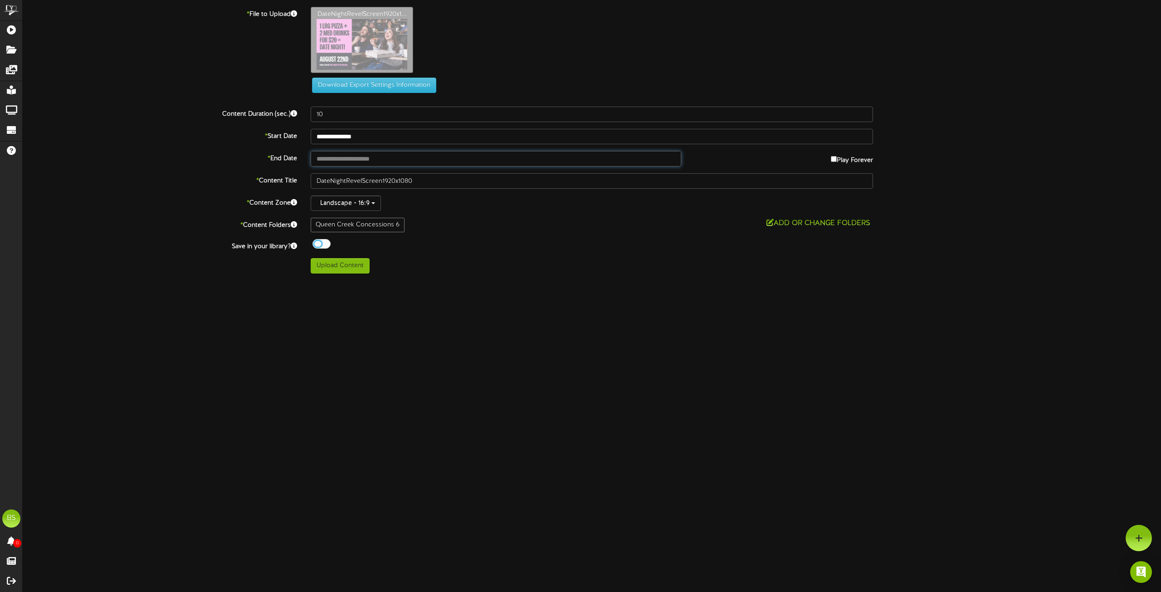
click at [340, 158] on input "text" at bounding box center [496, 158] width 371 height 15
type input "**********"
click at [340, 266] on button "Upload Content" at bounding box center [340, 265] width 59 height 15
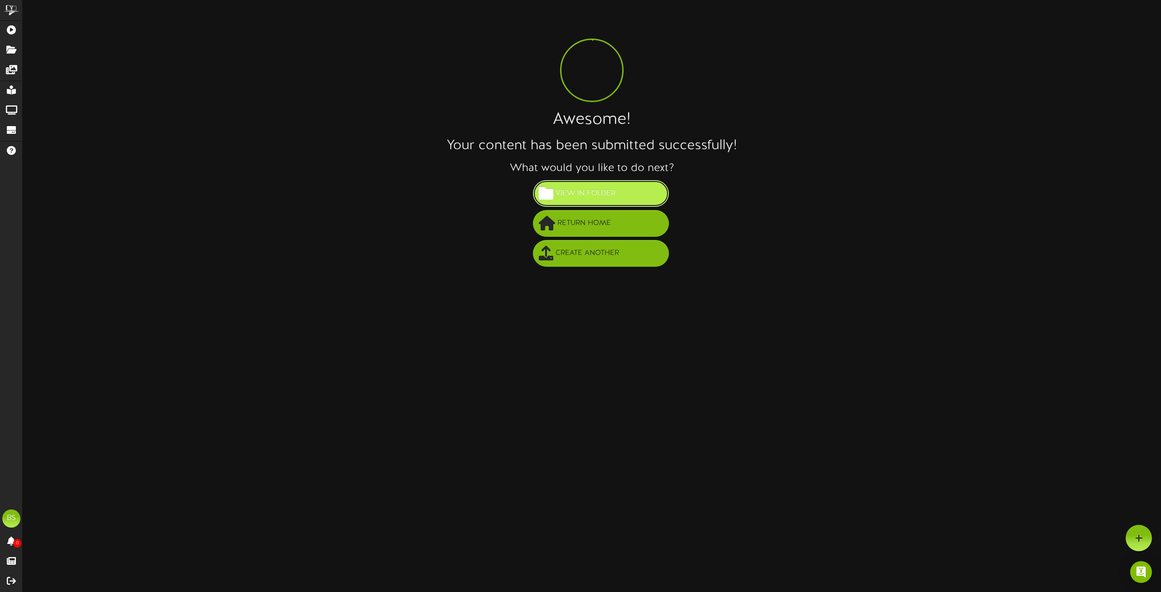
click at [616, 192] on span "View in Folder" at bounding box center [585, 193] width 64 height 15
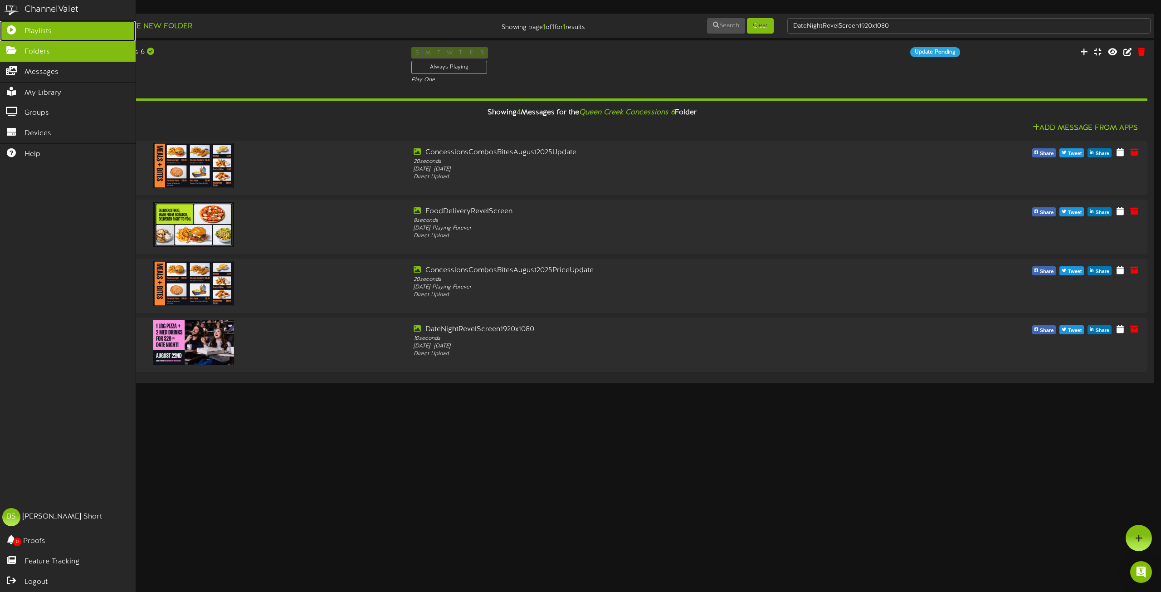
click at [29, 29] on span "Playlists" at bounding box center [37, 31] width 27 height 10
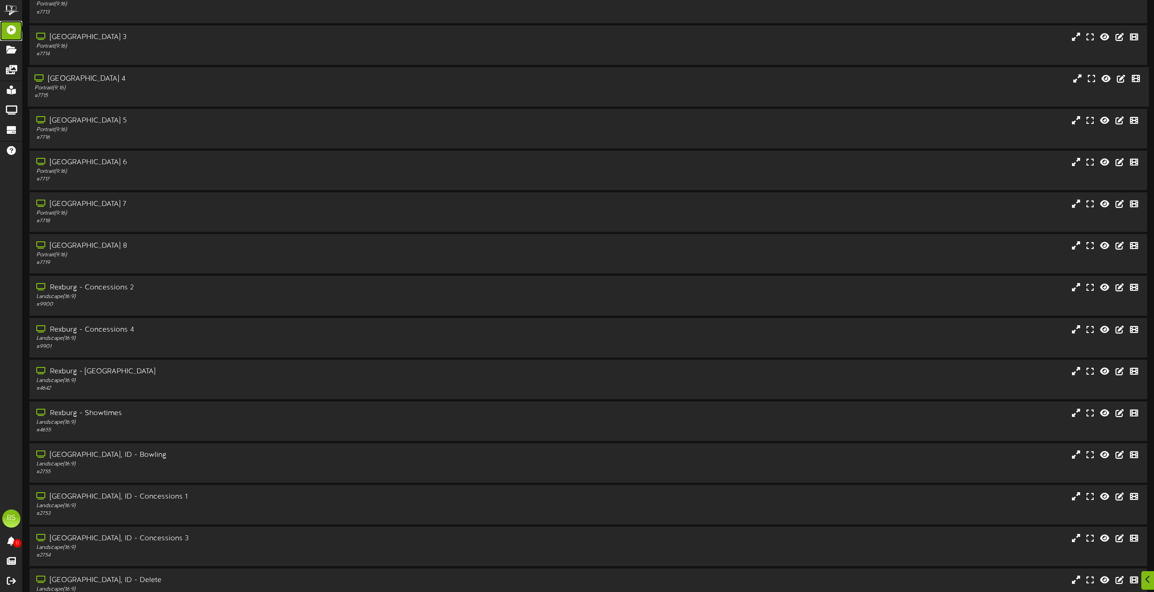
scroll to position [2949, 0]
drag, startPoint x: 137, startPoint y: 331, endPoint x: 302, endPoint y: 279, distance: 172.6
click at [135, 330] on div "[GEOGRAPHIC_DATA], ID - Concessions 3" at bounding box center [262, 330] width 452 height 10
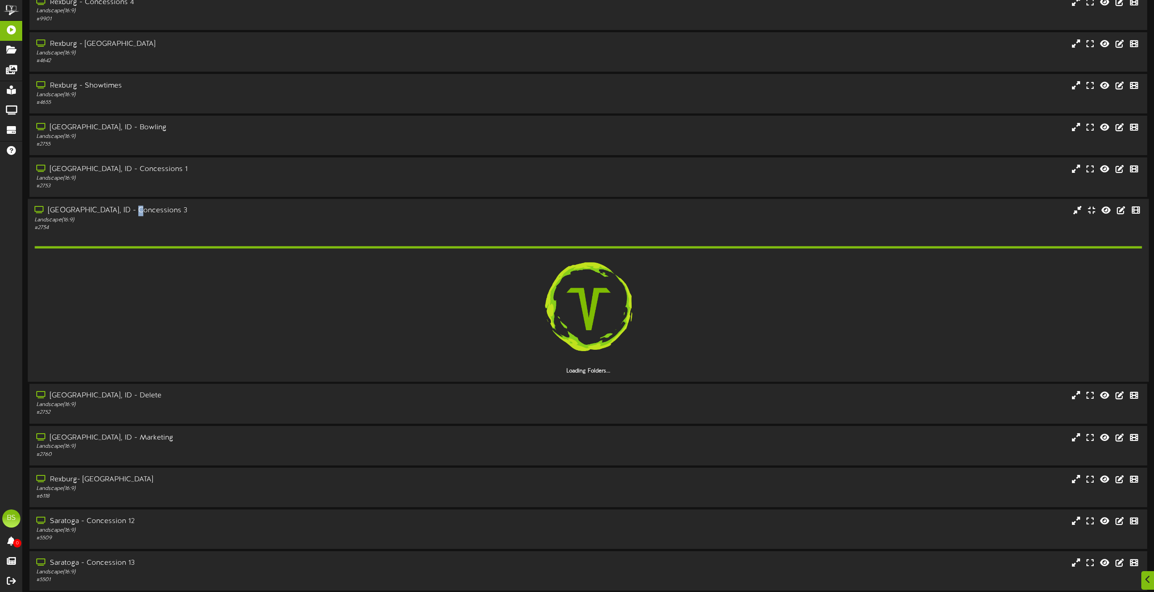
scroll to position [3085, 0]
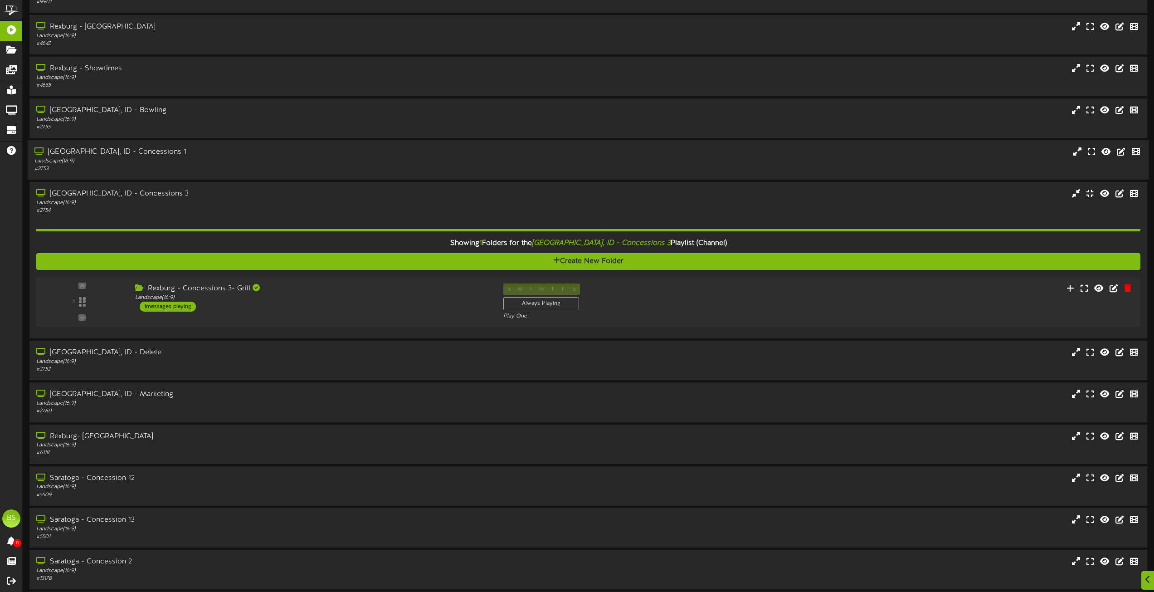
click at [137, 152] on div "[GEOGRAPHIC_DATA], ID - Concessions 1" at bounding box center [261, 152] width 454 height 10
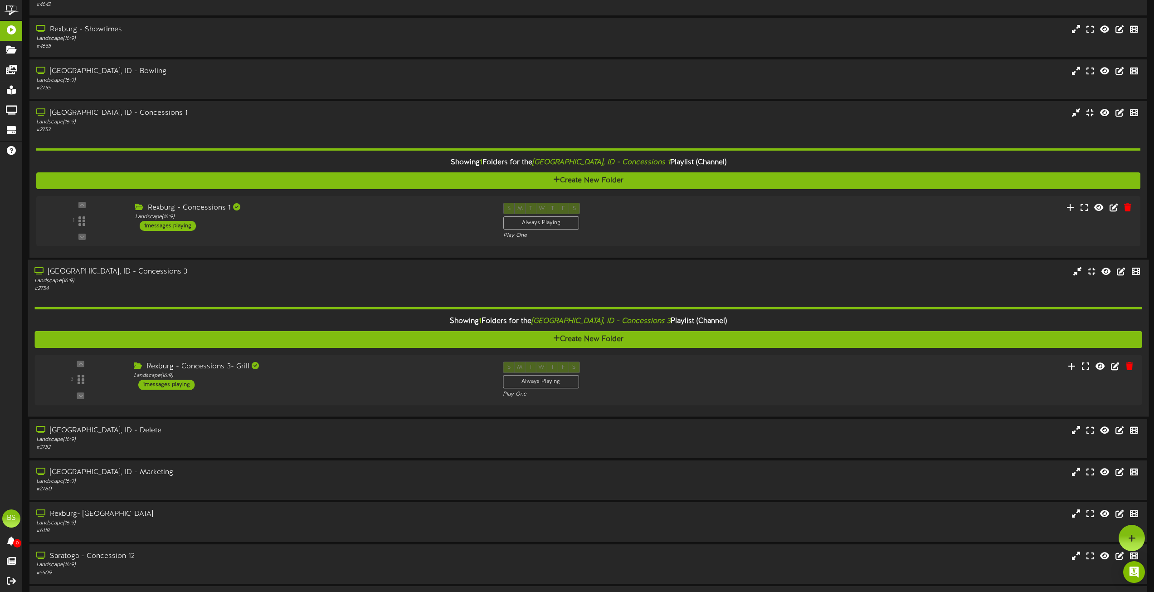
scroll to position [3039, 0]
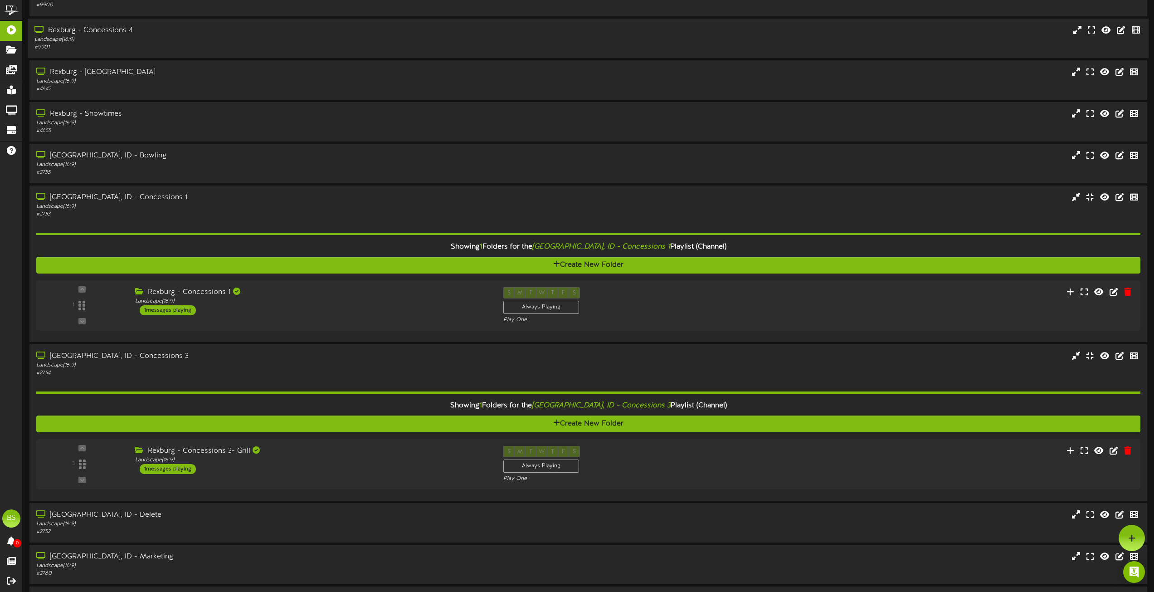
click at [117, 28] on div "Rexburg - Concessions 4" at bounding box center [261, 30] width 454 height 10
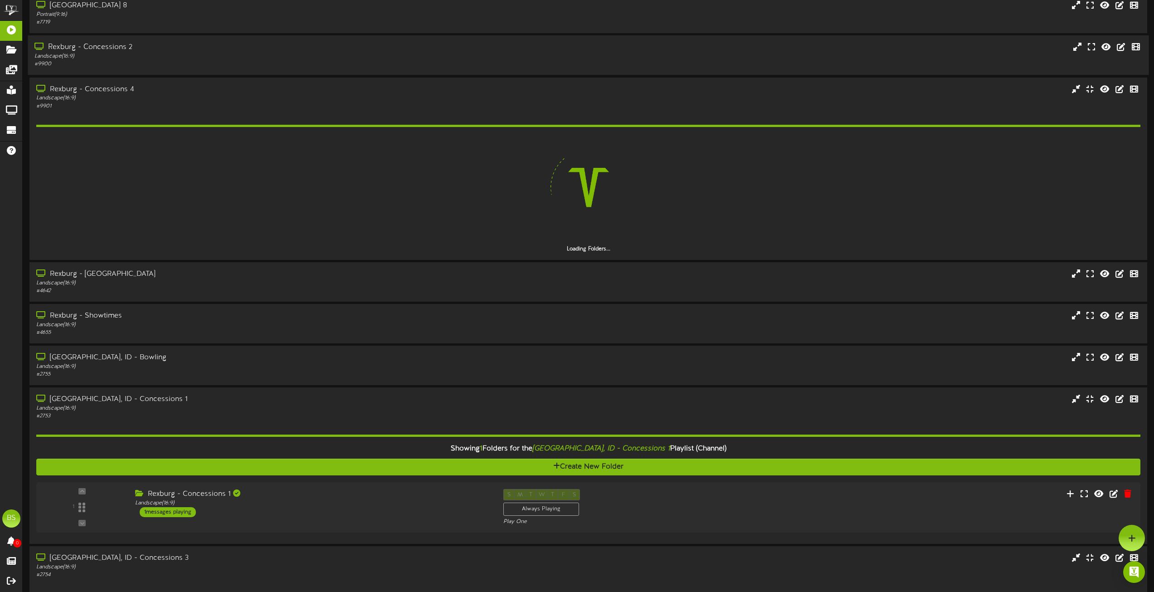
scroll to position [2903, 0]
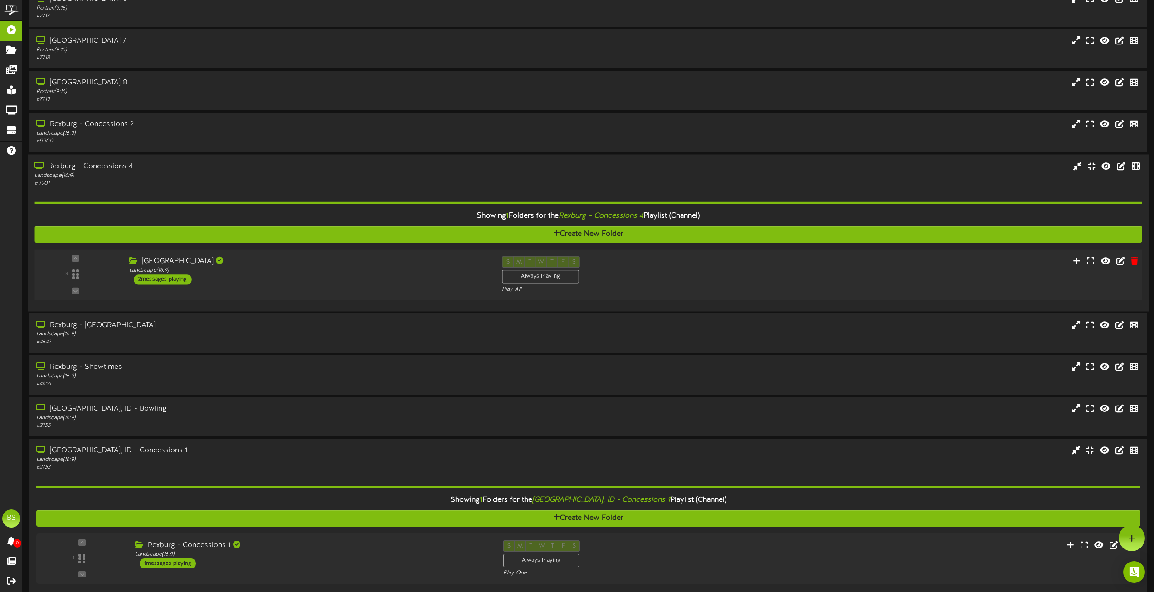
click at [169, 279] on div "2 messages playing" at bounding box center [163, 279] width 58 height 10
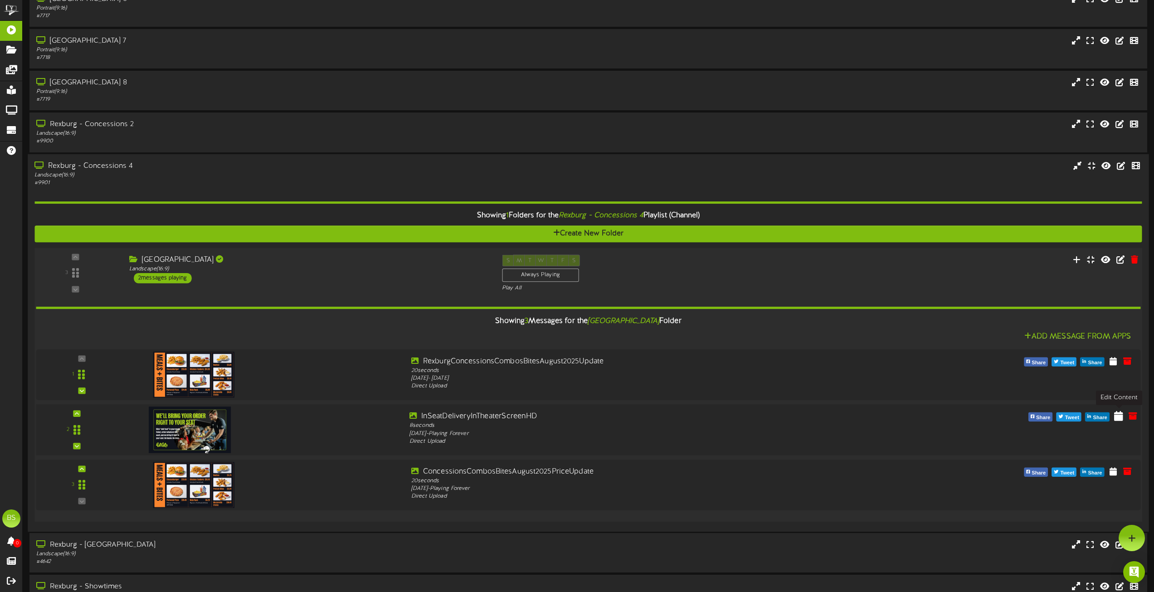
click at [1121, 417] on icon at bounding box center [1119, 416] width 9 height 10
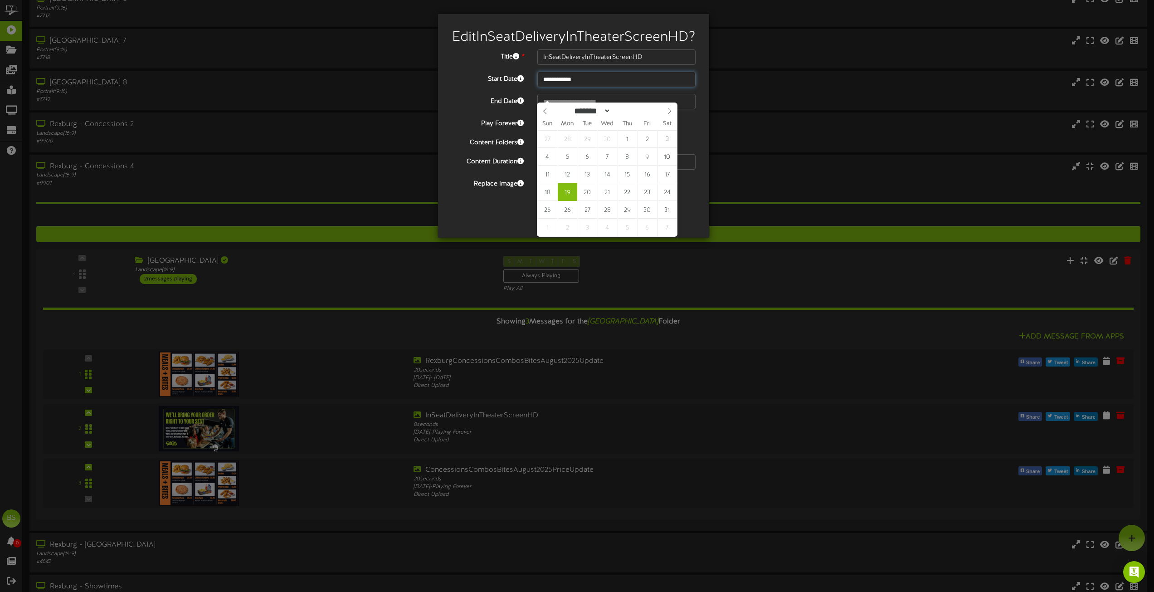
click at [570, 87] on input "**********" at bounding box center [617, 79] width 158 height 15
click at [670, 114] on icon at bounding box center [669, 111] width 6 height 6
click at [670, 113] on icon at bounding box center [669, 111] width 3 height 6
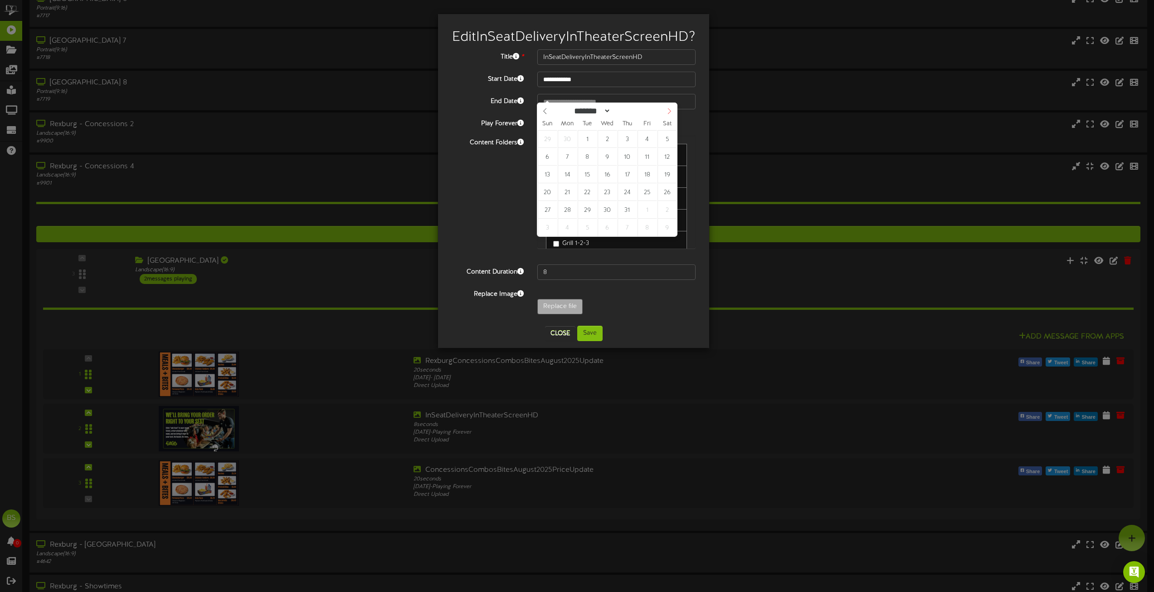
select select "*"
click at [670, 113] on icon at bounding box center [669, 111] width 3 height 6
type input "**********"
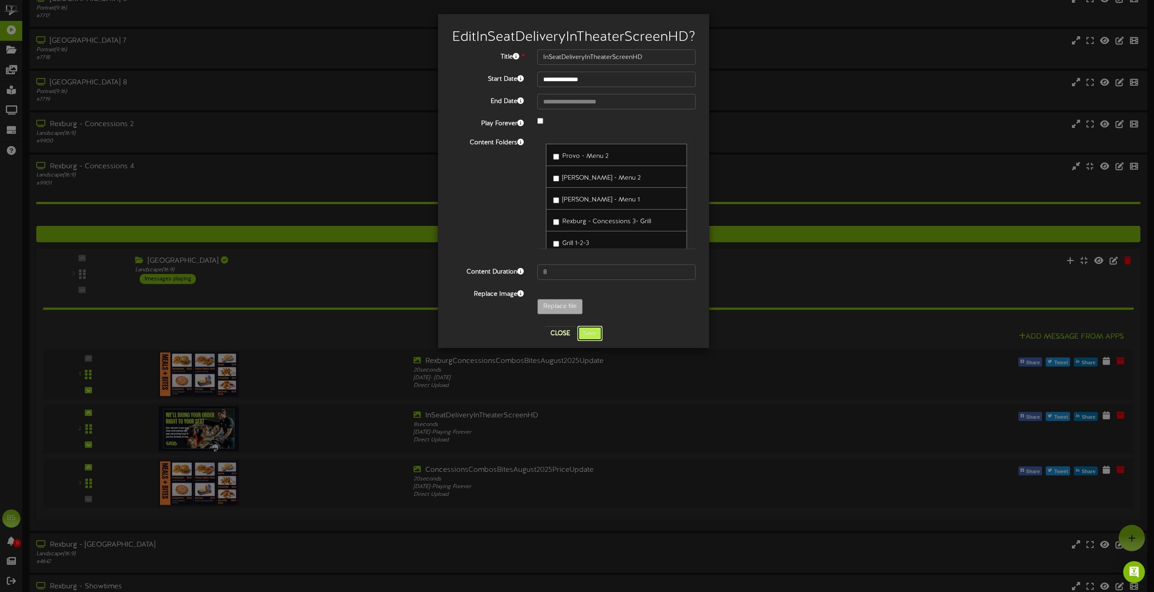
click at [590, 341] on button "Save" at bounding box center [589, 333] width 25 height 15
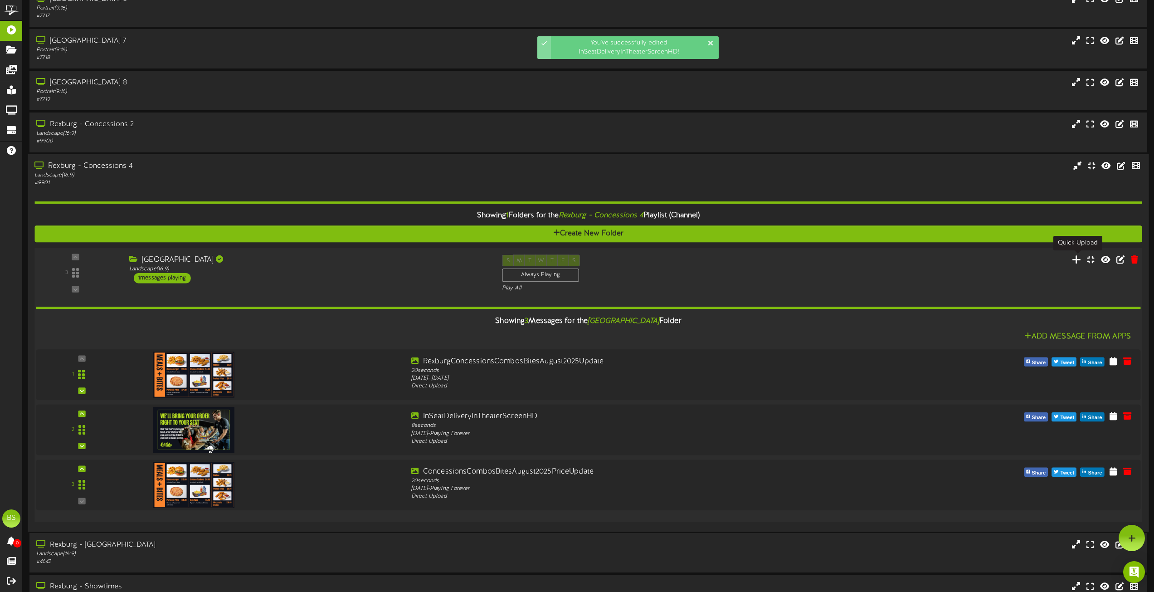
click at [1076, 261] on icon at bounding box center [1077, 259] width 10 height 10
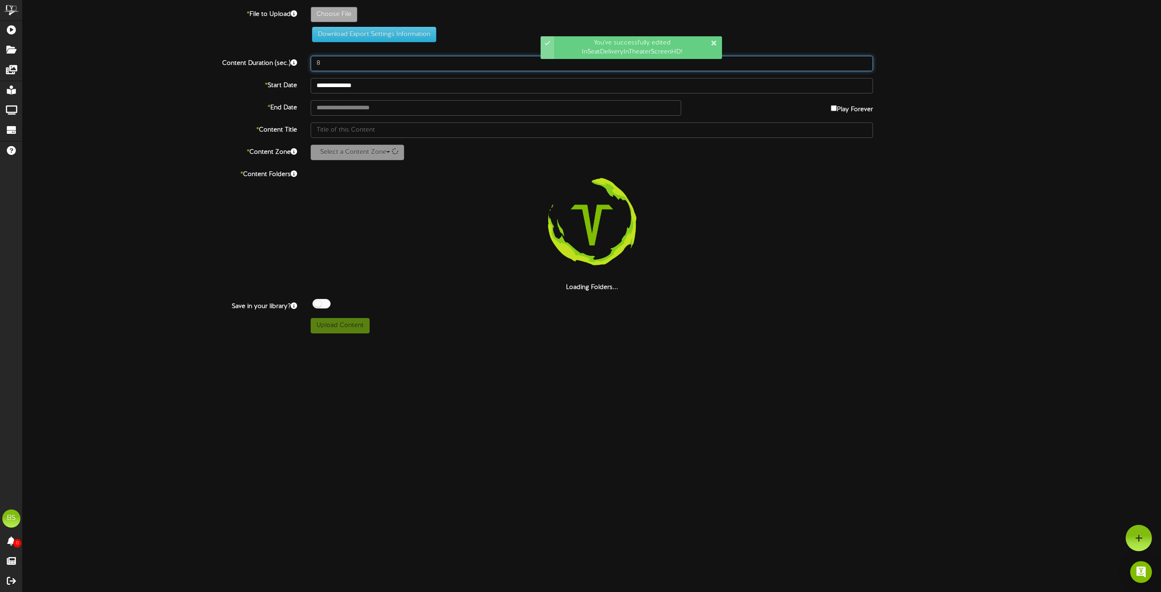
click at [326, 60] on input "8" at bounding box center [592, 63] width 562 height 15
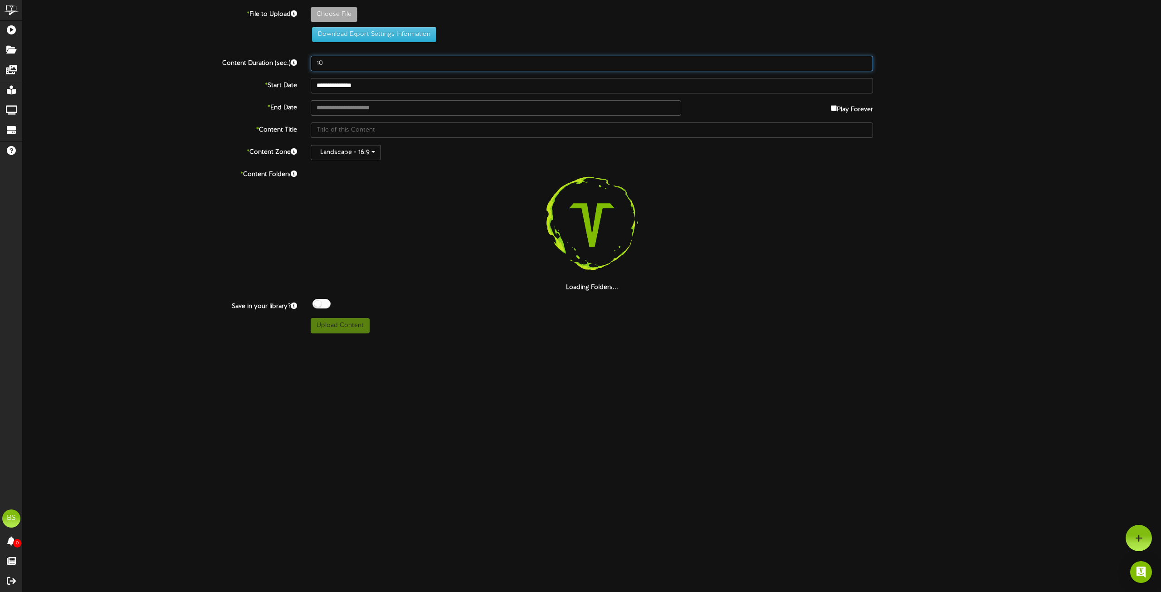
type input "10"
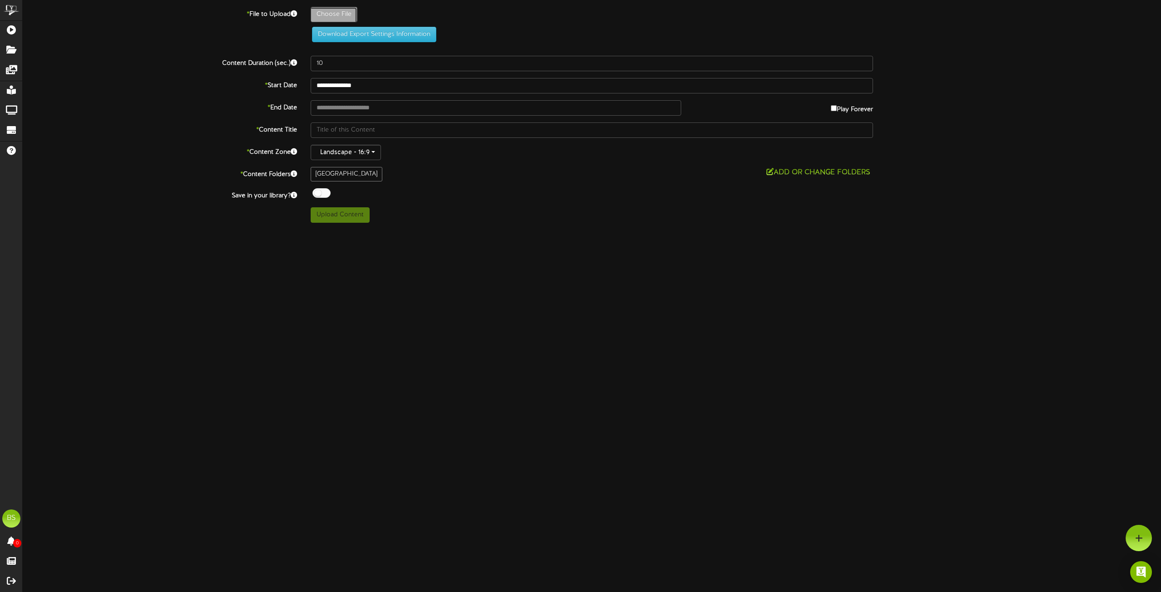
type input "**********"
type input "DateNightRevelScreen1920x1080"
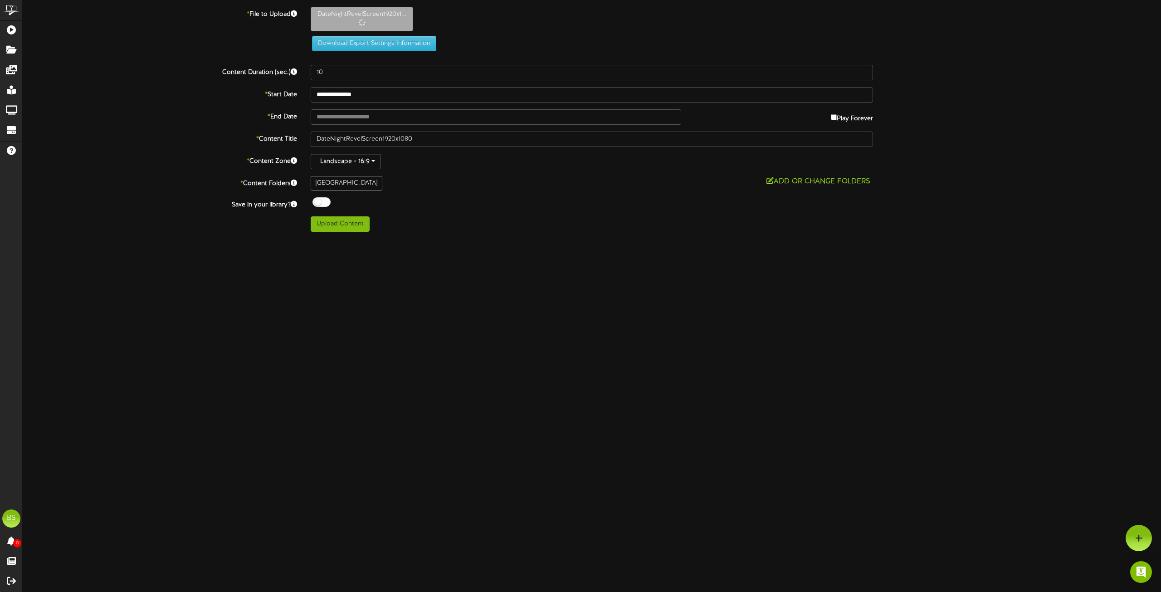
click at [318, 201] on div at bounding box center [322, 202] width 18 height 10
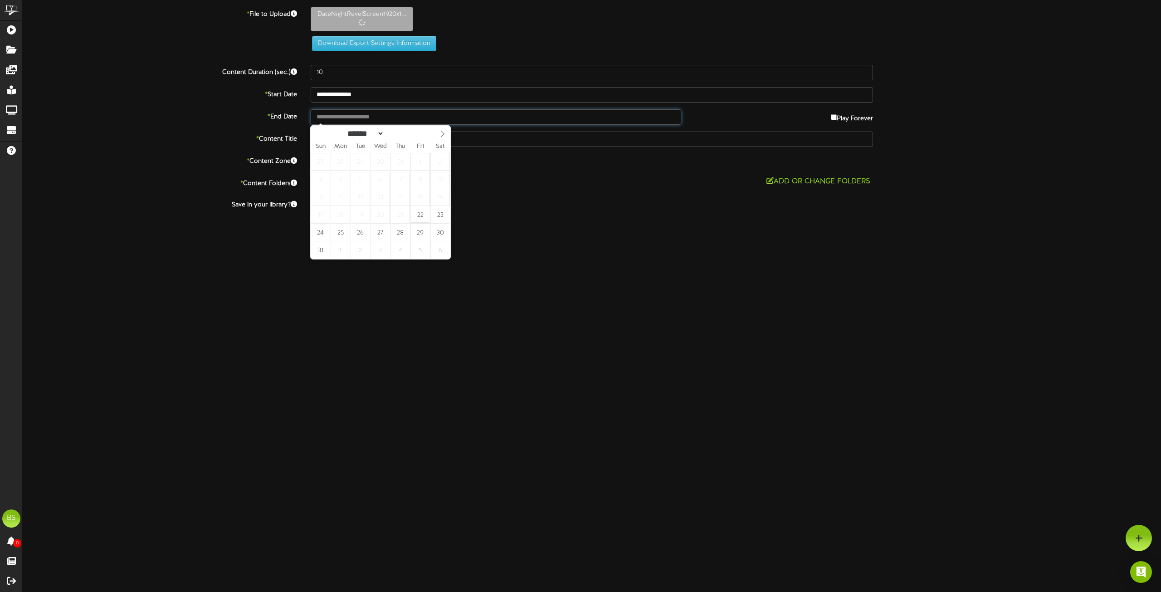
click at [348, 118] on input "text" at bounding box center [496, 116] width 371 height 15
type input "**********"
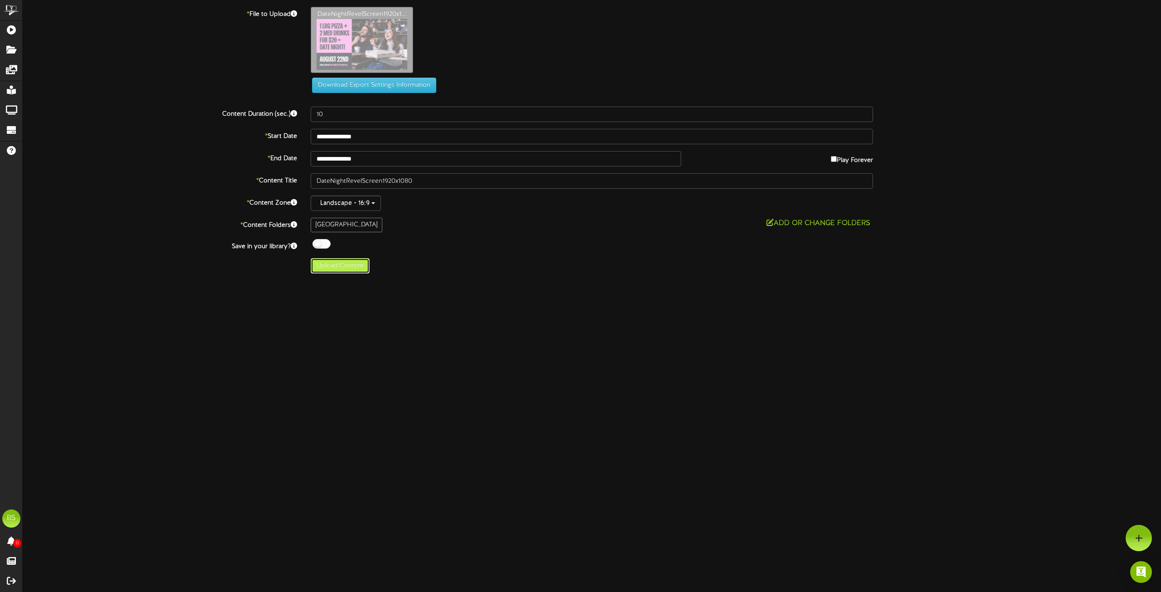
click at [336, 266] on button "Upload Content" at bounding box center [340, 265] width 59 height 15
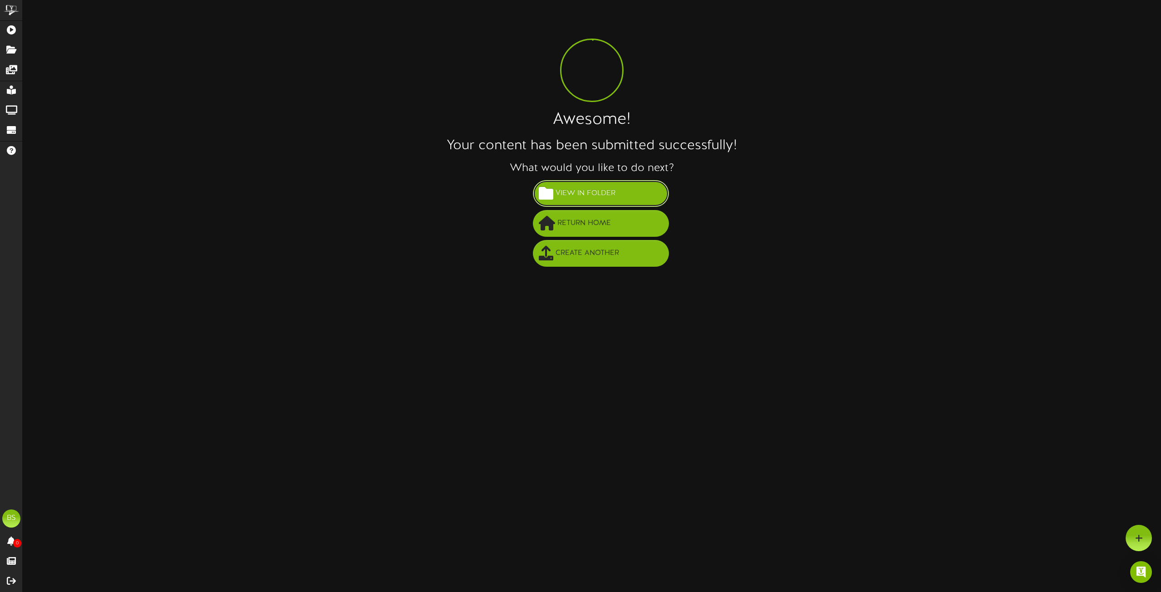
click at [579, 191] on span "View in Folder" at bounding box center [585, 193] width 64 height 15
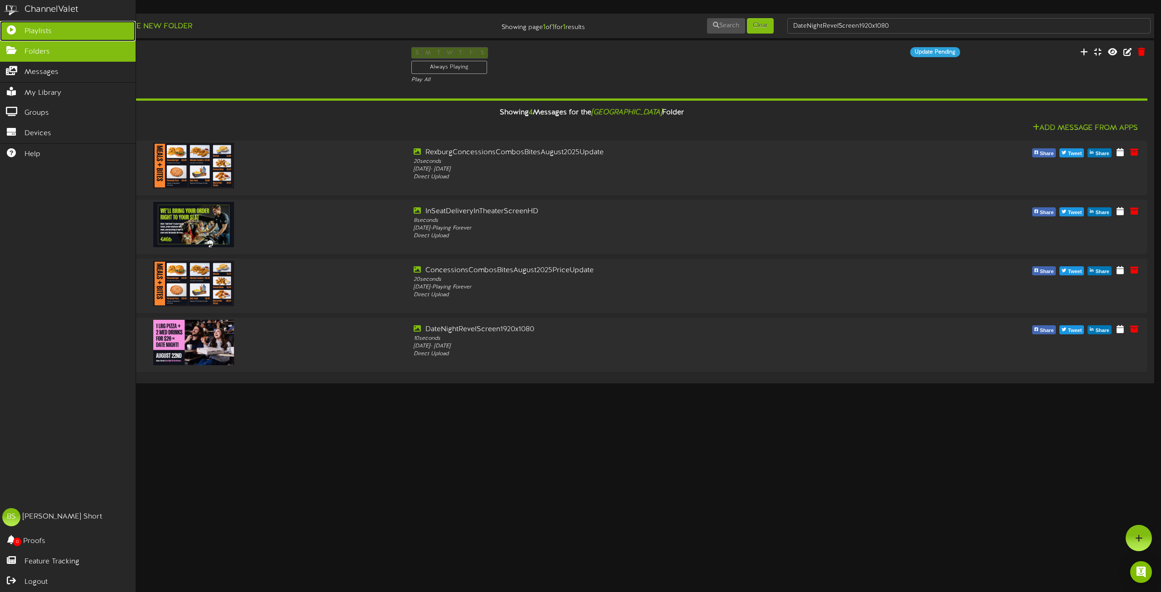
drag, startPoint x: 39, startPoint y: 32, endPoint x: 118, endPoint y: 100, distance: 104.6
click at [39, 32] on span "Playlists" at bounding box center [37, 31] width 27 height 10
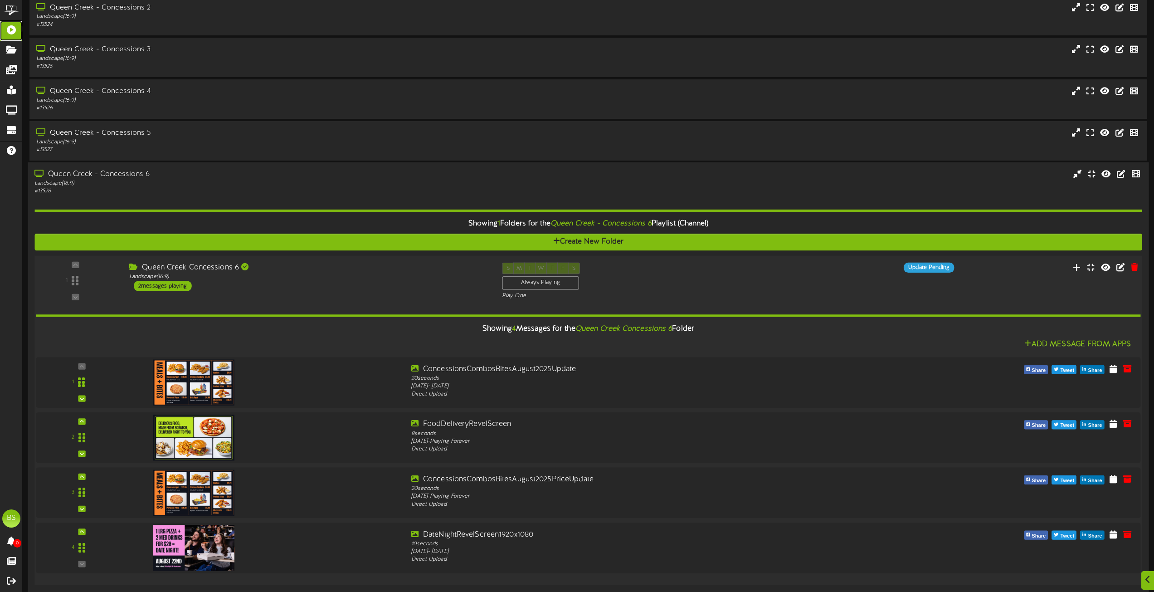
scroll to position [1588, 0]
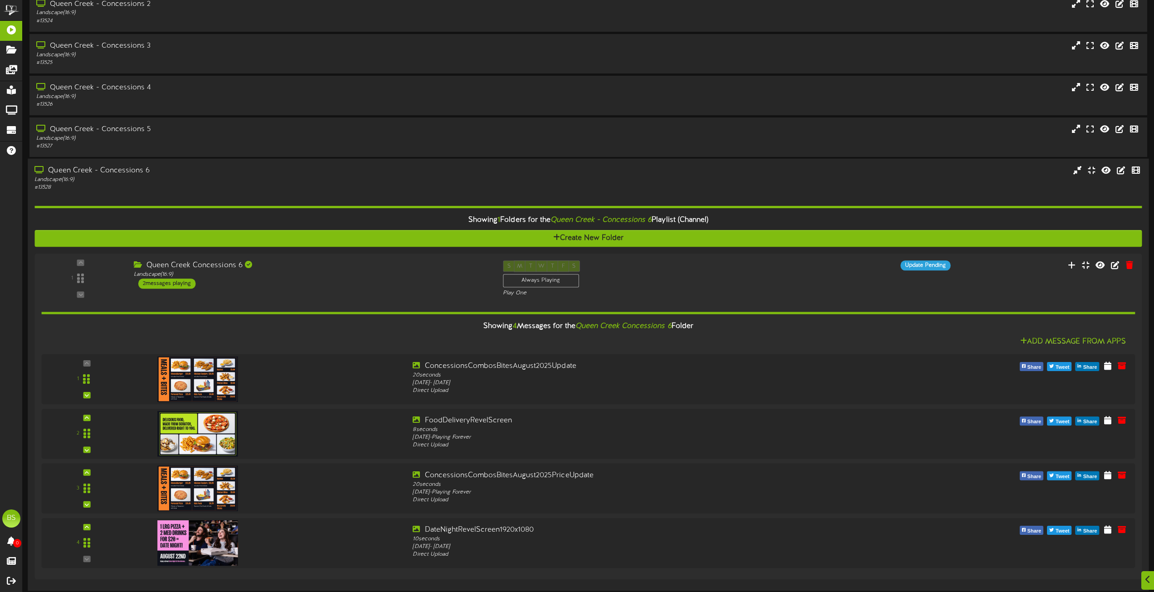
click at [130, 171] on div "Queen Creek - Concessions 6" at bounding box center [261, 171] width 454 height 10
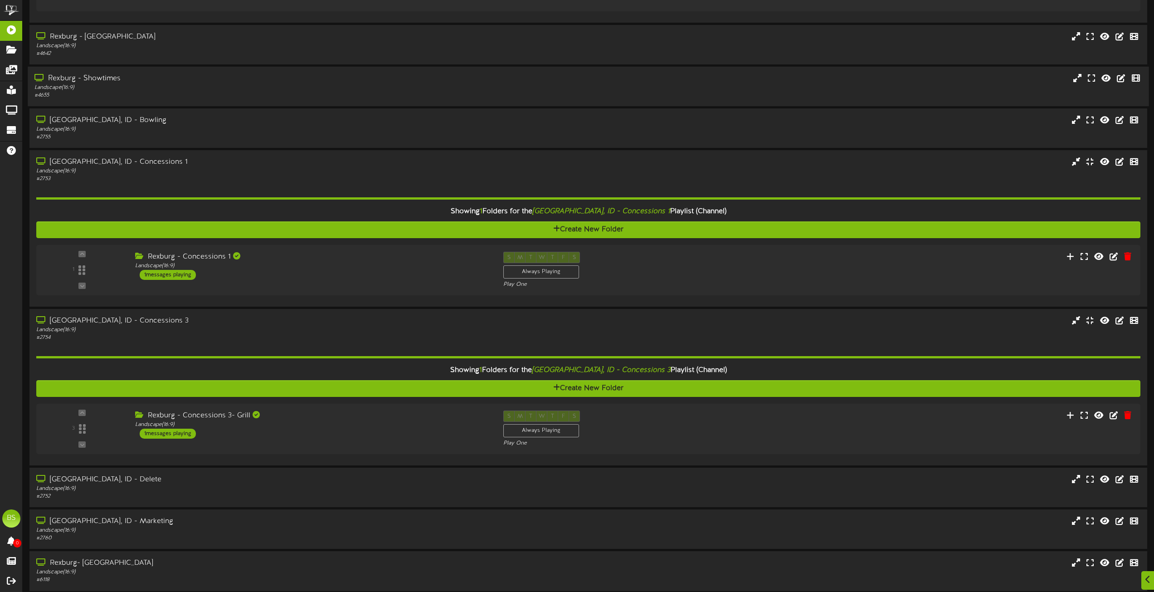
scroll to position [3085, 0]
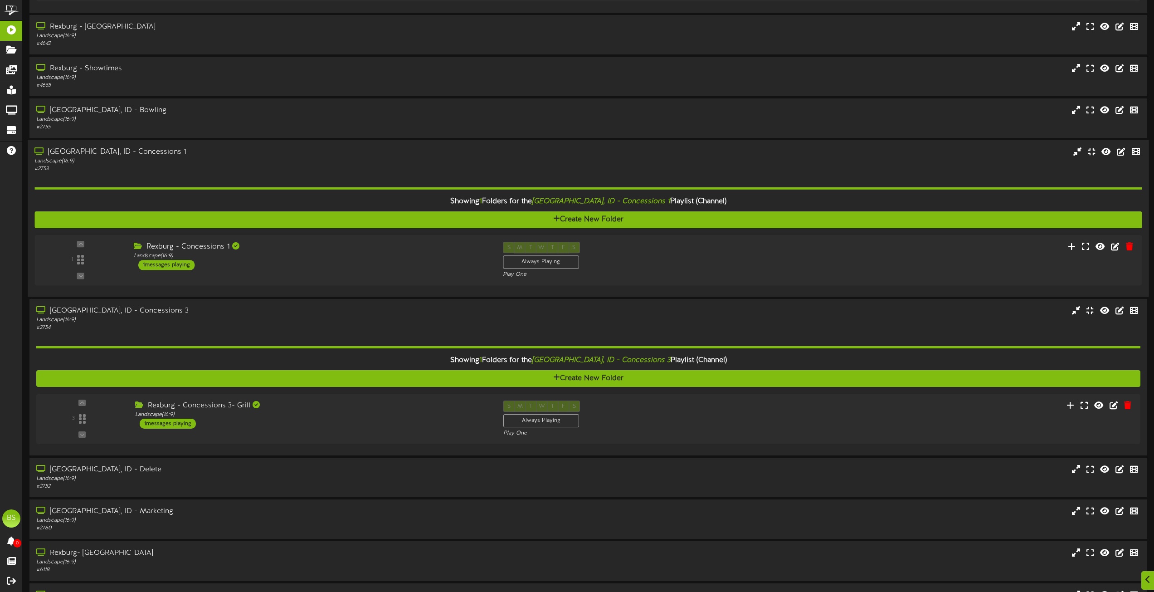
drag, startPoint x: 98, startPoint y: 149, endPoint x: 117, endPoint y: 168, distance: 27.0
click at [99, 148] on div "[GEOGRAPHIC_DATA], ID - Concessions 1" at bounding box center [261, 152] width 454 height 10
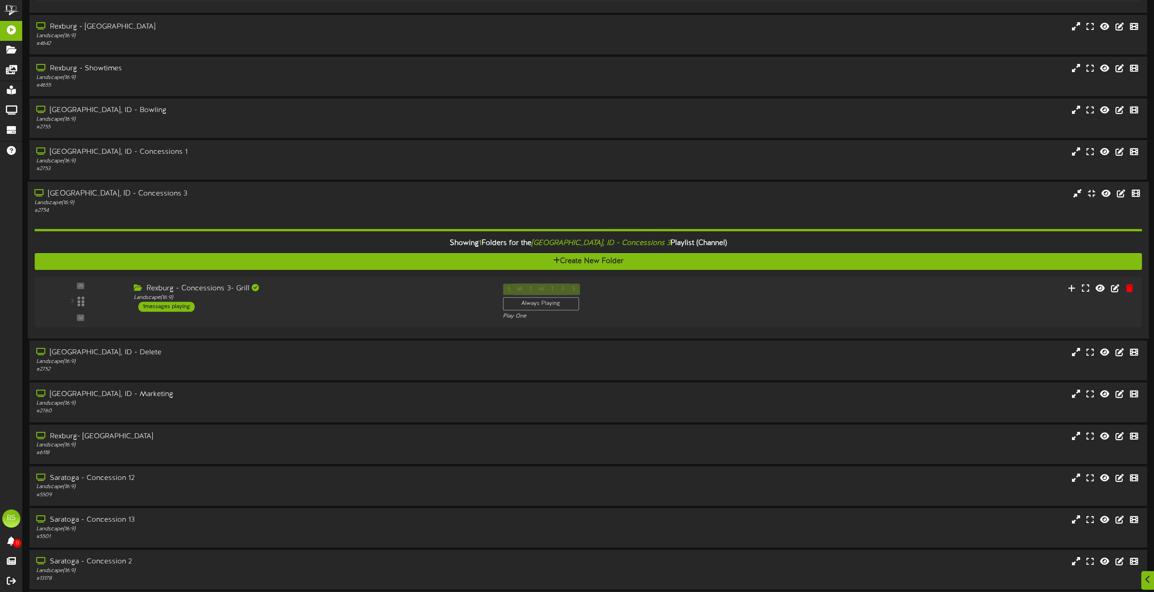
click at [118, 194] on div "[GEOGRAPHIC_DATA], ID - Concessions 3" at bounding box center [261, 194] width 454 height 10
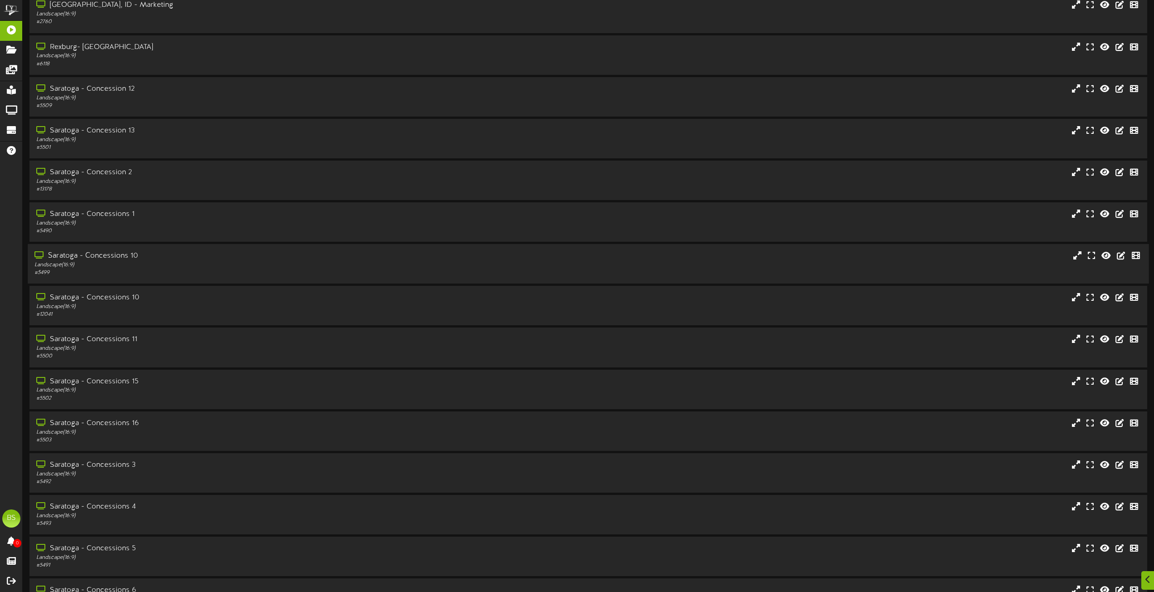
scroll to position [3584, 0]
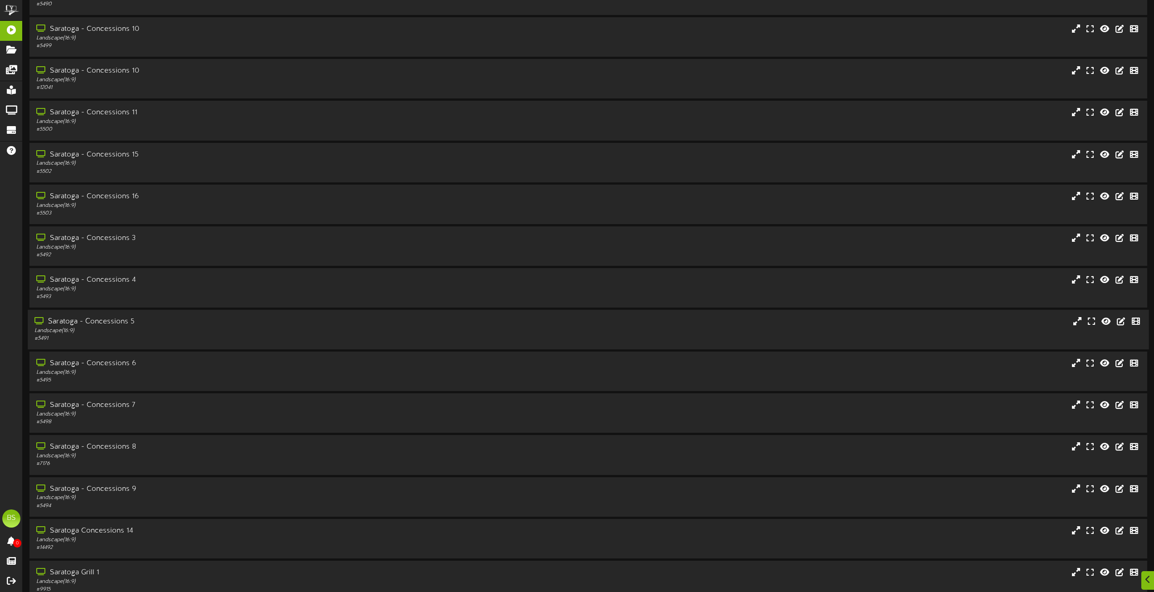
click at [126, 321] on div "Saratoga - Concessions 5" at bounding box center [261, 322] width 454 height 10
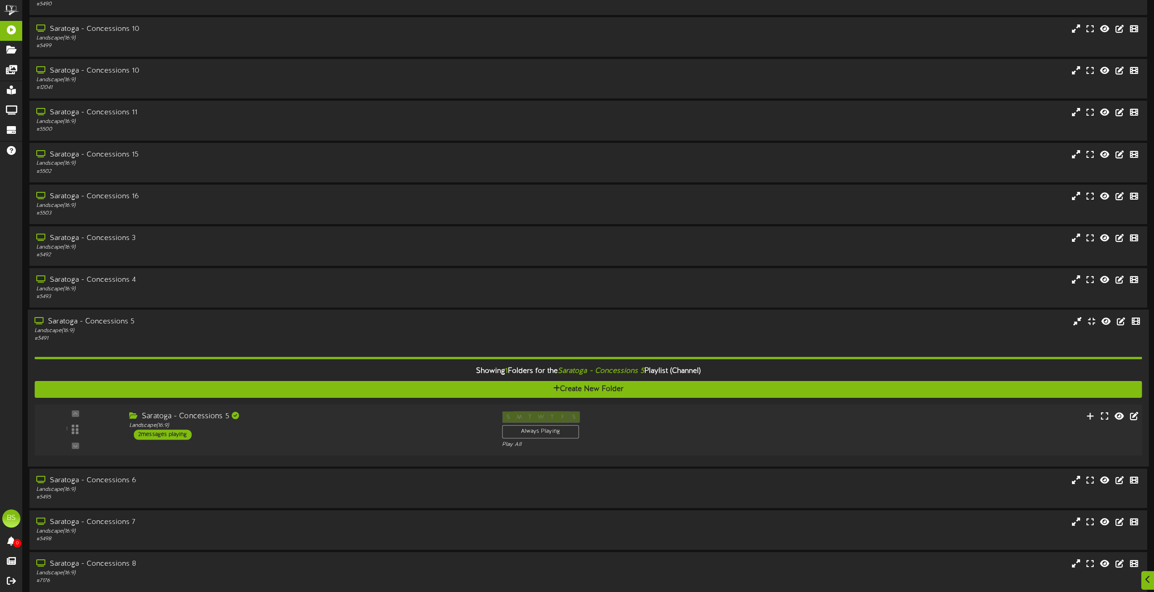
click at [150, 437] on div "2 messages playing" at bounding box center [163, 435] width 58 height 10
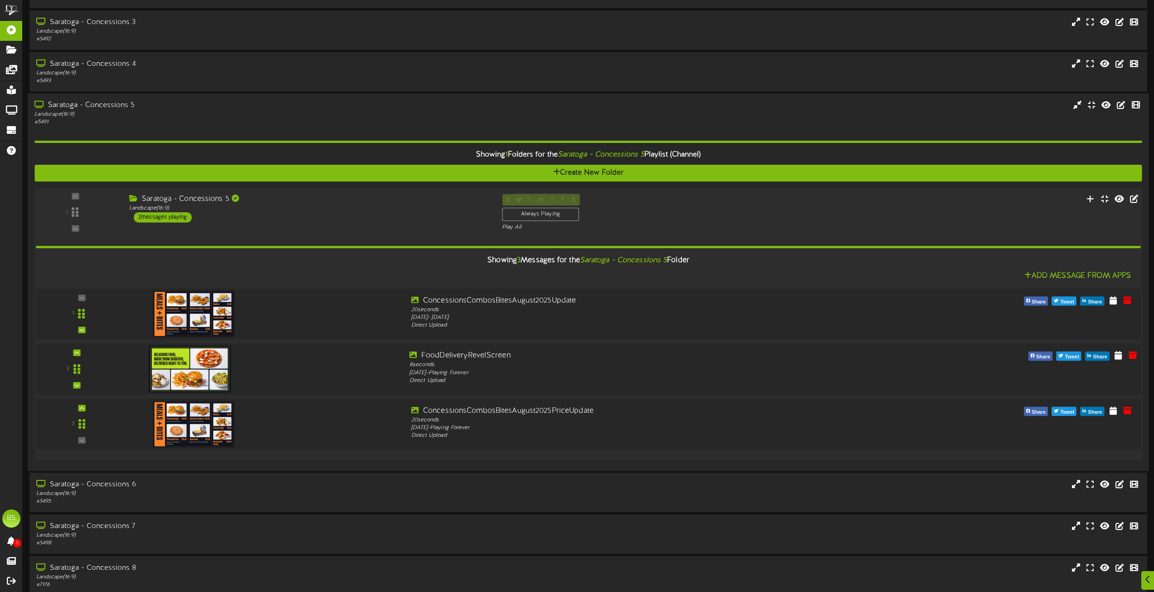
scroll to position [3810, 0]
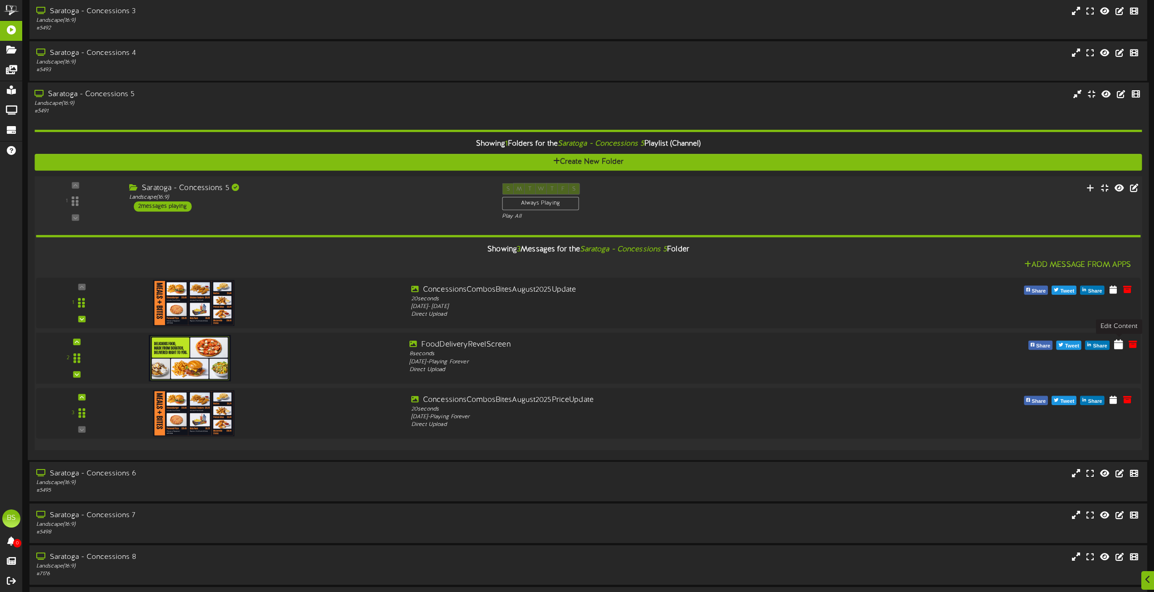
click at [1120, 347] on icon at bounding box center [1119, 344] width 9 height 10
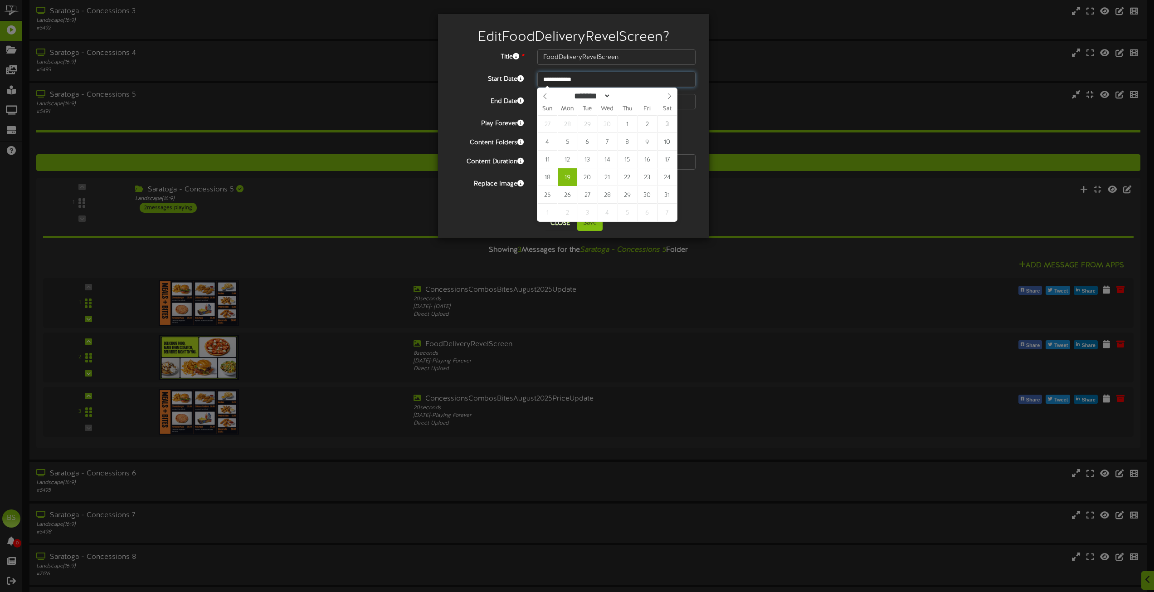
click at [573, 76] on input "**********" at bounding box center [617, 79] width 158 height 15
click at [670, 97] on icon at bounding box center [669, 96] width 6 height 6
select select "*"
click at [670, 97] on icon at bounding box center [669, 96] width 6 height 6
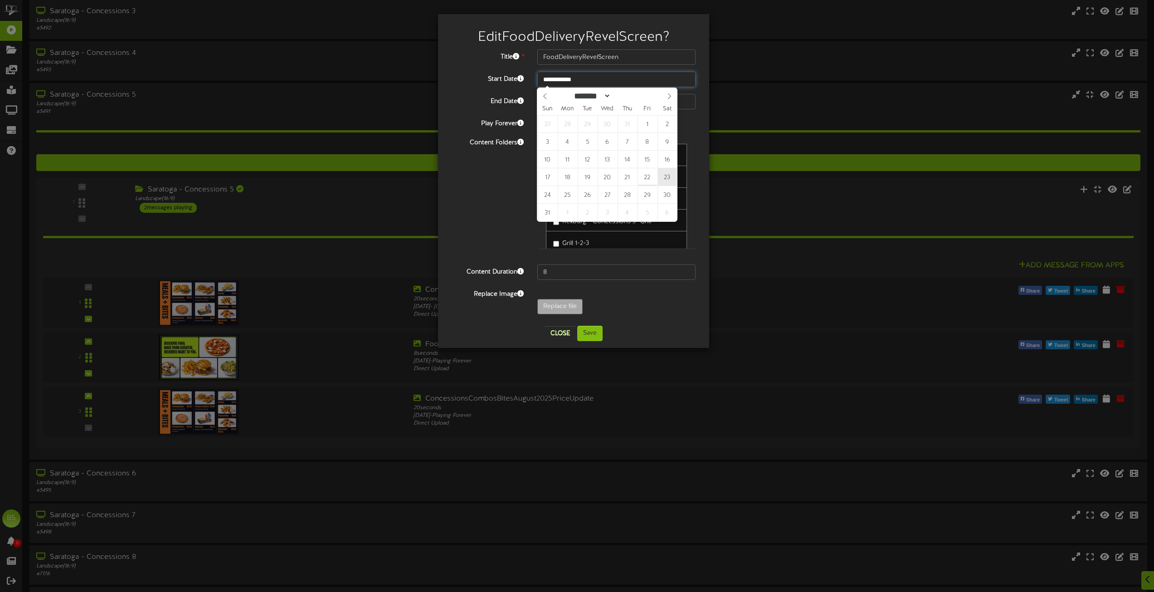
type input "**********"
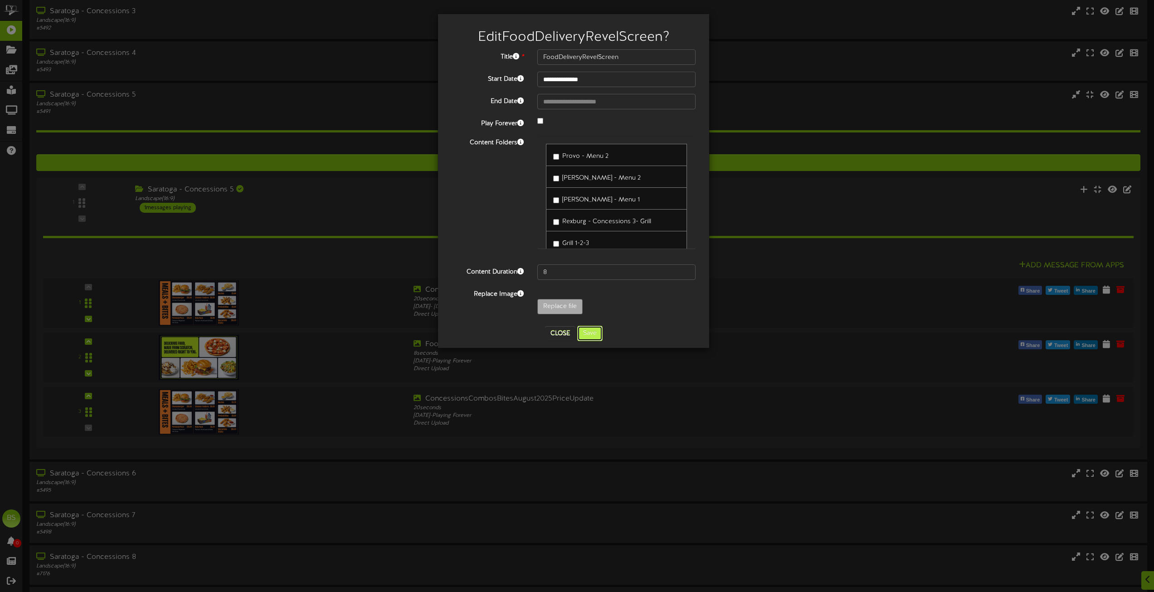
click at [593, 335] on button "Save" at bounding box center [589, 333] width 25 height 15
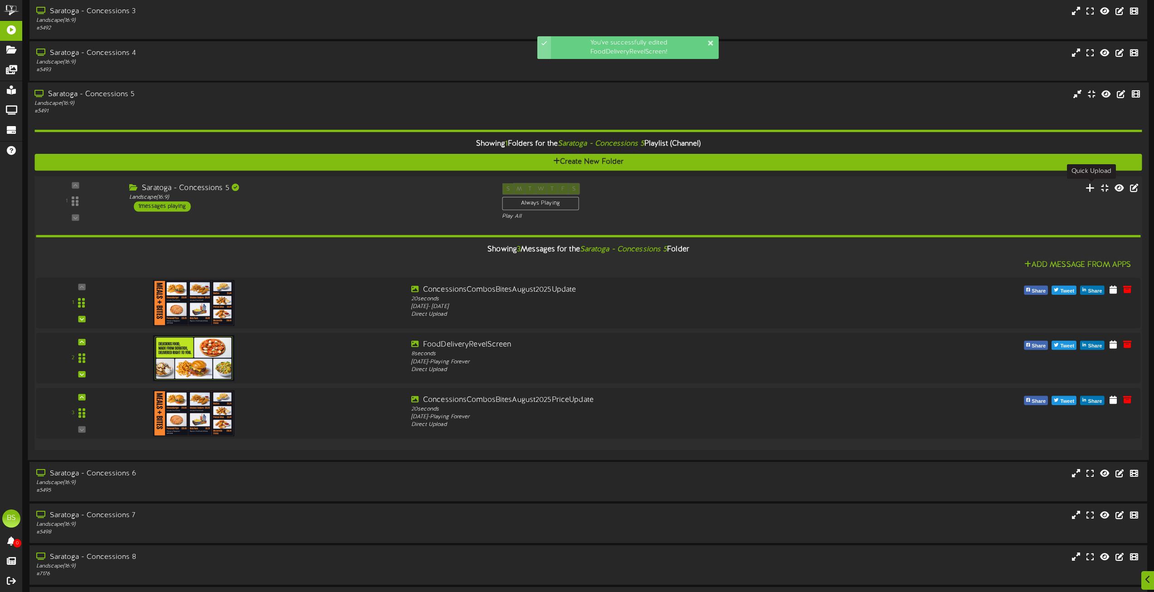
click at [1089, 190] on icon at bounding box center [1091, 187] width 10 height 10
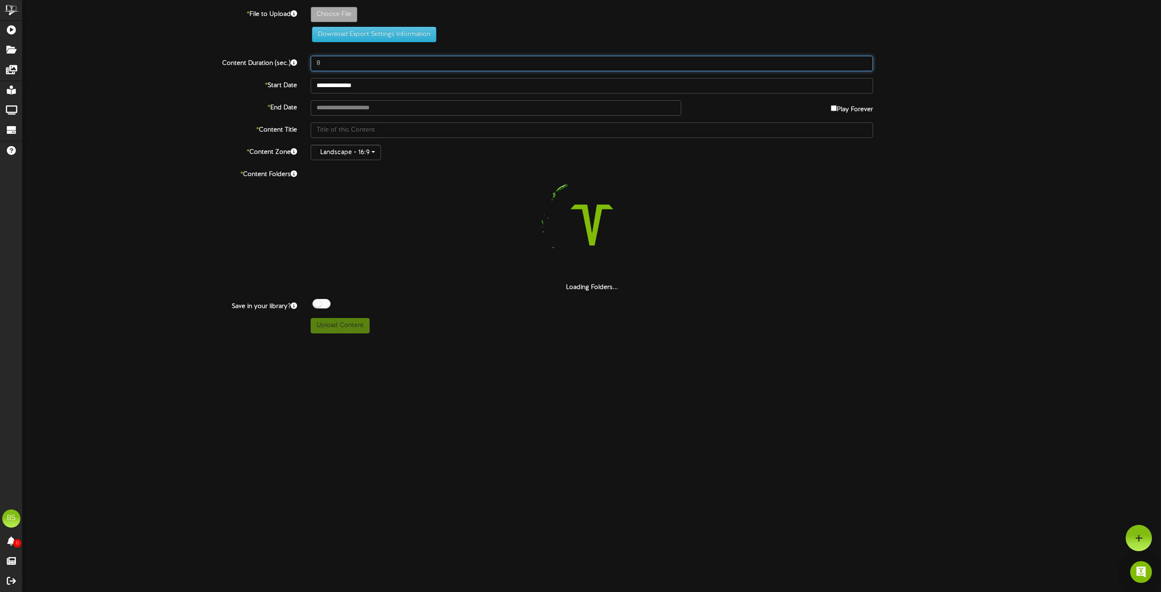
click at [338, 65] on input "8" at bounding box center [592, 63] width 562 height 15
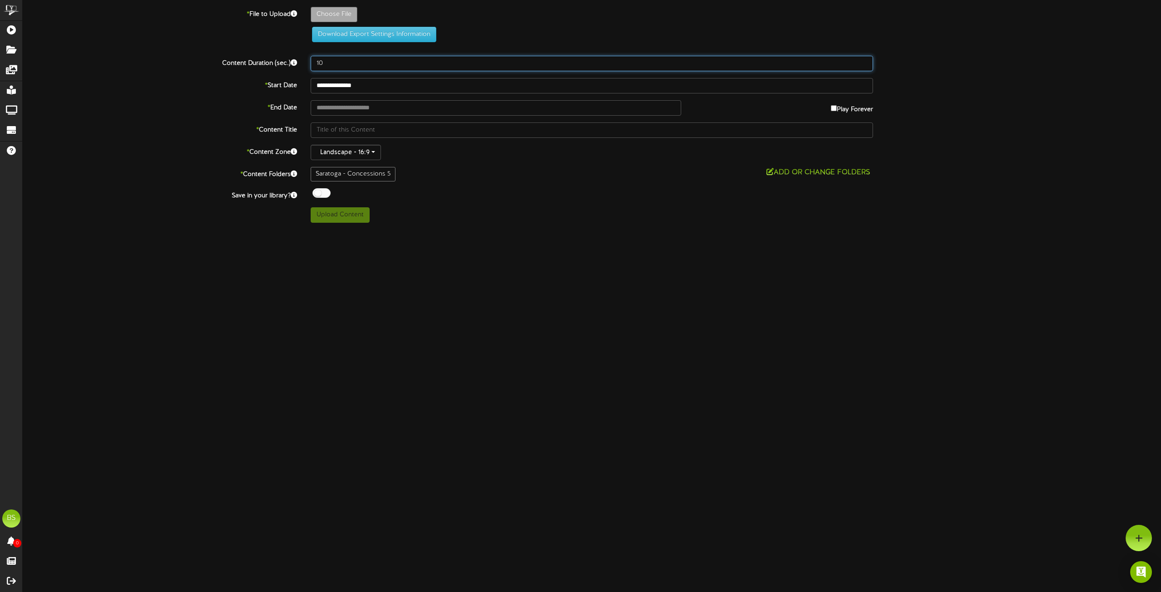
type input "10"
type input "**********"
type input "DateNightRevelScreen1920x1080"
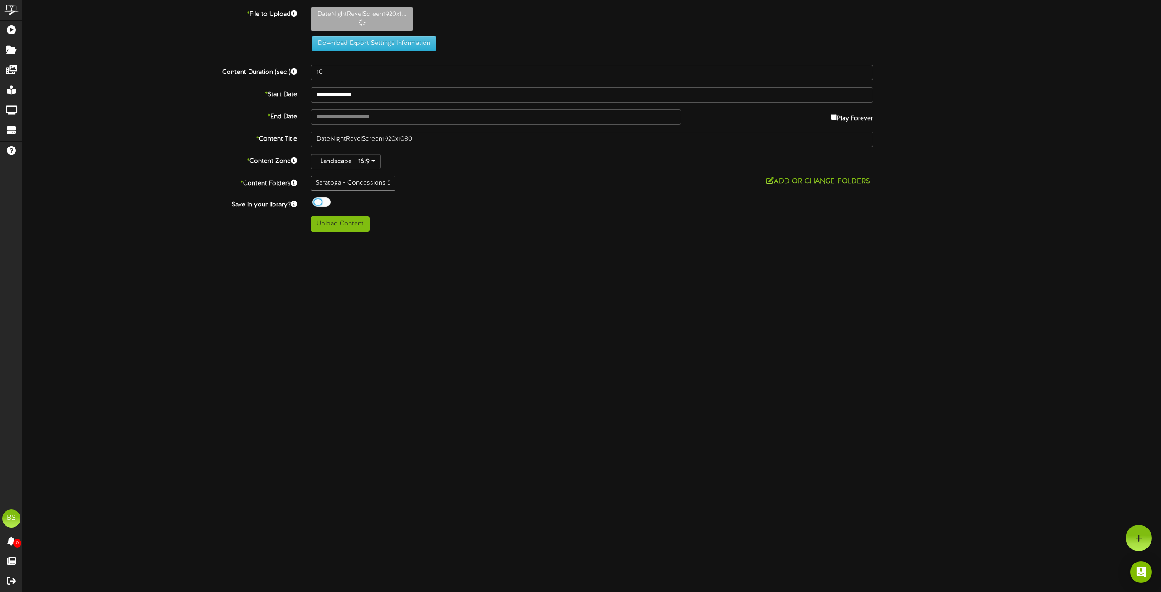
click at [313, 199] on label at bounding box center [320, 202] width 14 height 10
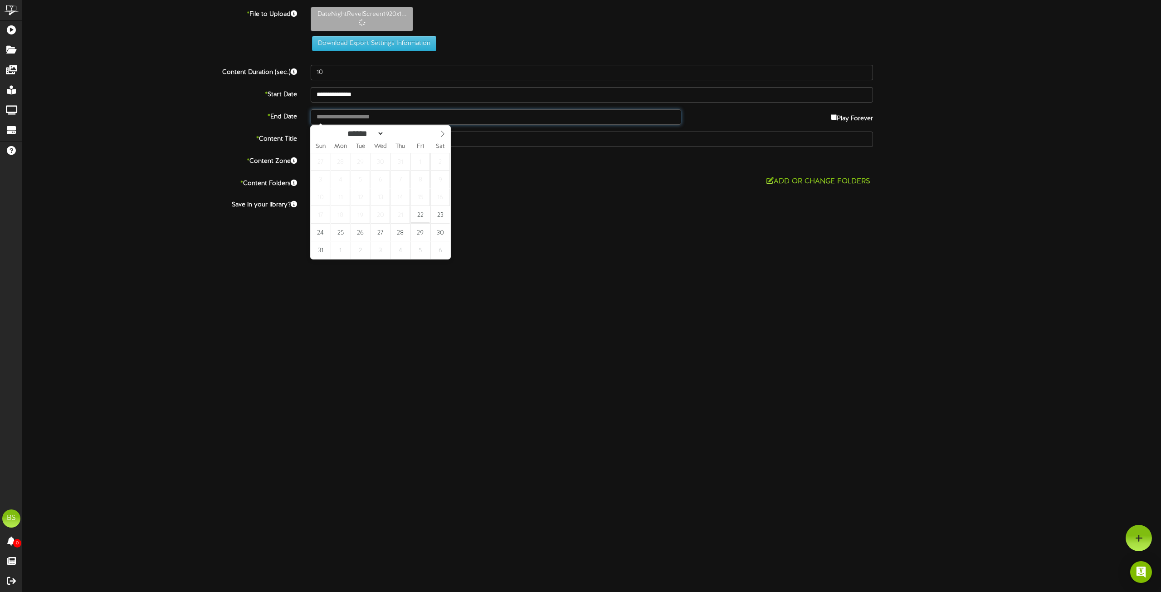
click at [365, 119] on input "text" at bounding box center [496, 116] width 371 height 15
type input "**********"
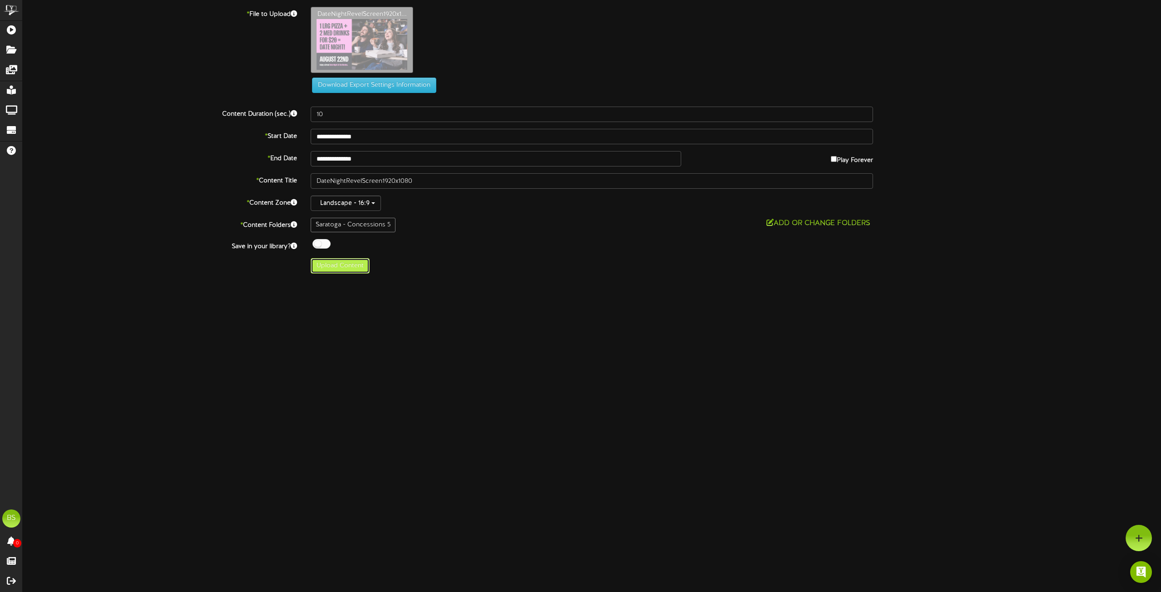
click at [333, 272] on button "Upload Content" at bounding box center [340, 265] width 59 height 15
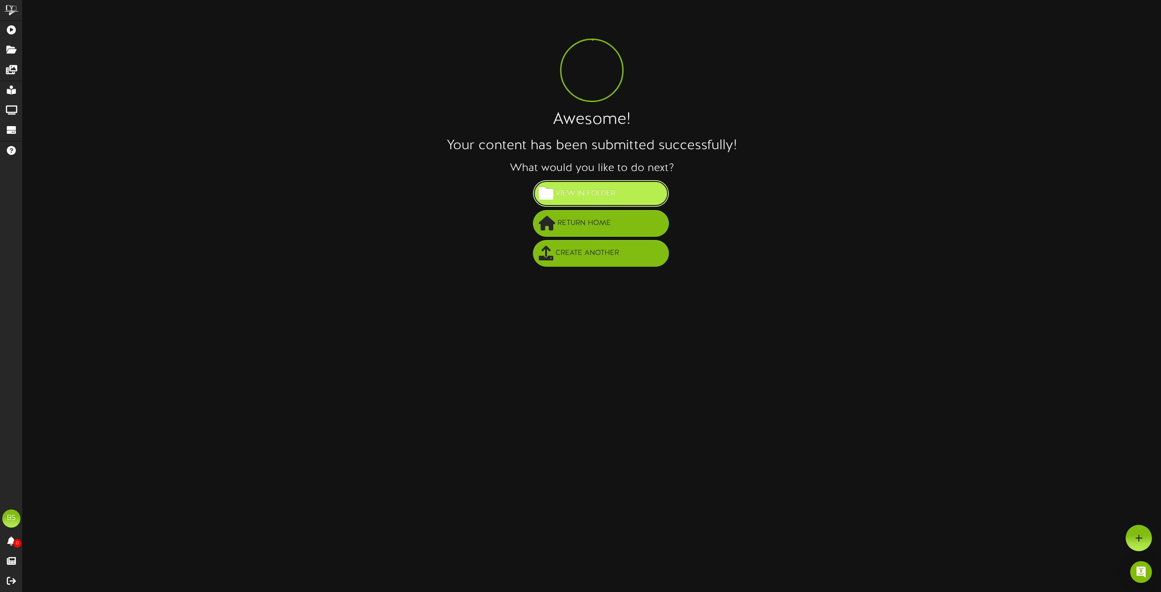
click at [608, 181] on button "View in Folder" at bounding box center [601, 193] width 136 height 27
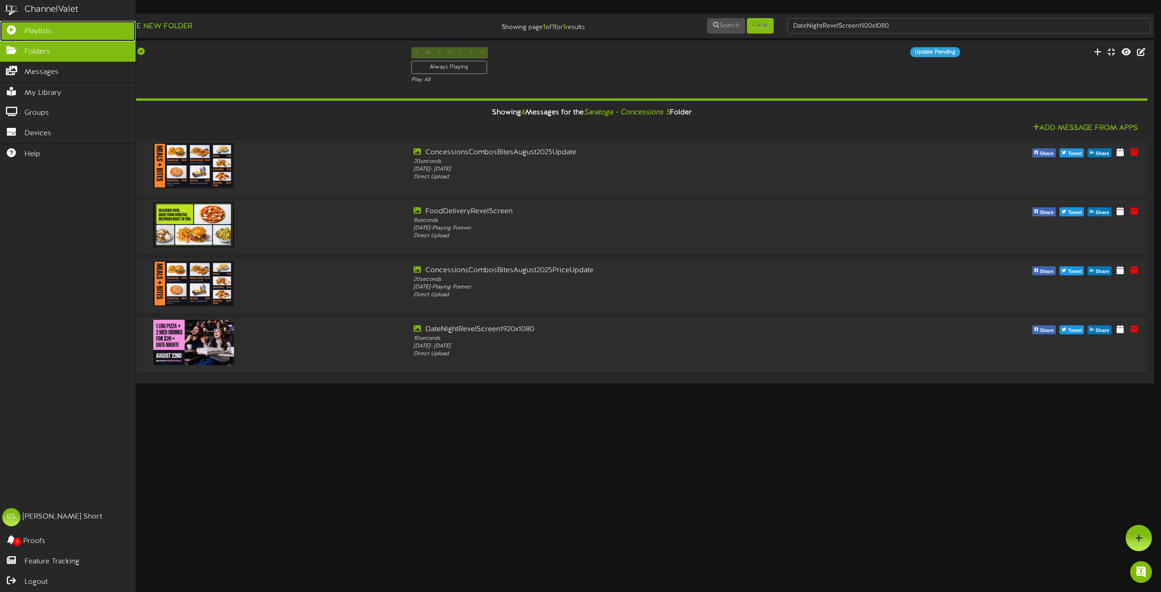
click at [38, 30] on span "Playlists" at bounding box center [37, 31] width 27 height 10
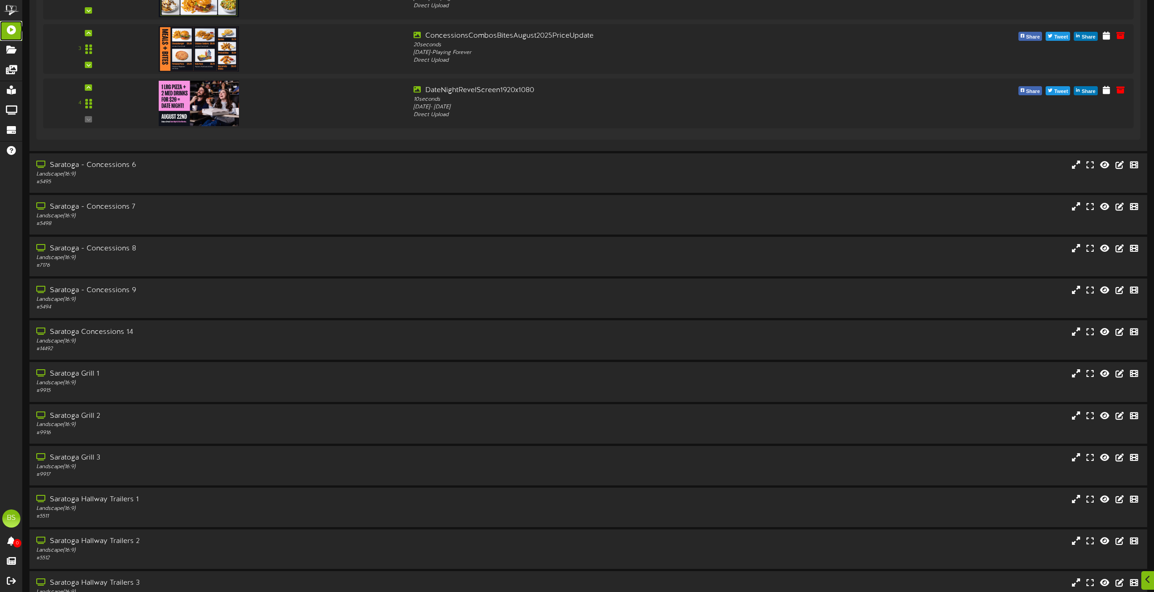
scroll to position [4438, 0]
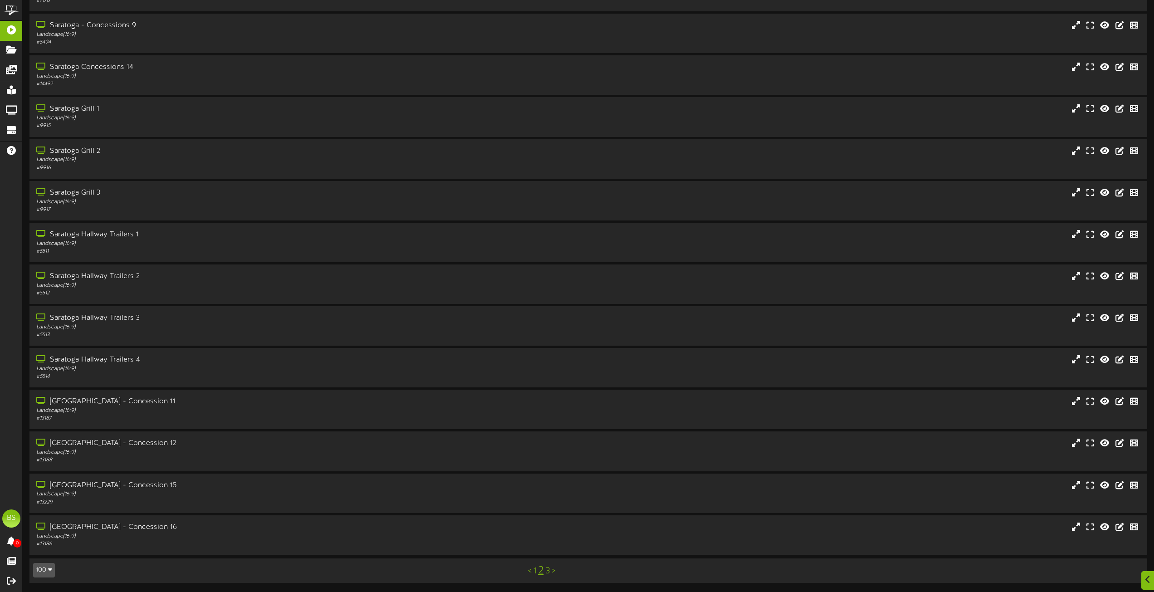
click at [548, 573] on link "3" at bounding box center [548, 571] width 5 height 10
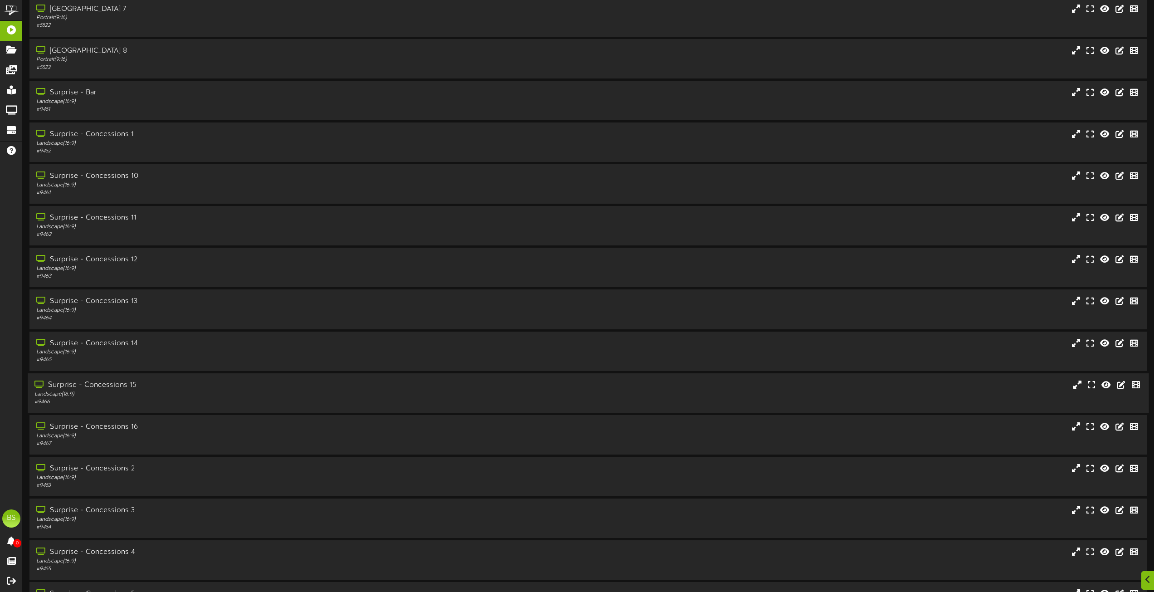
scroll to position [1316, 0]
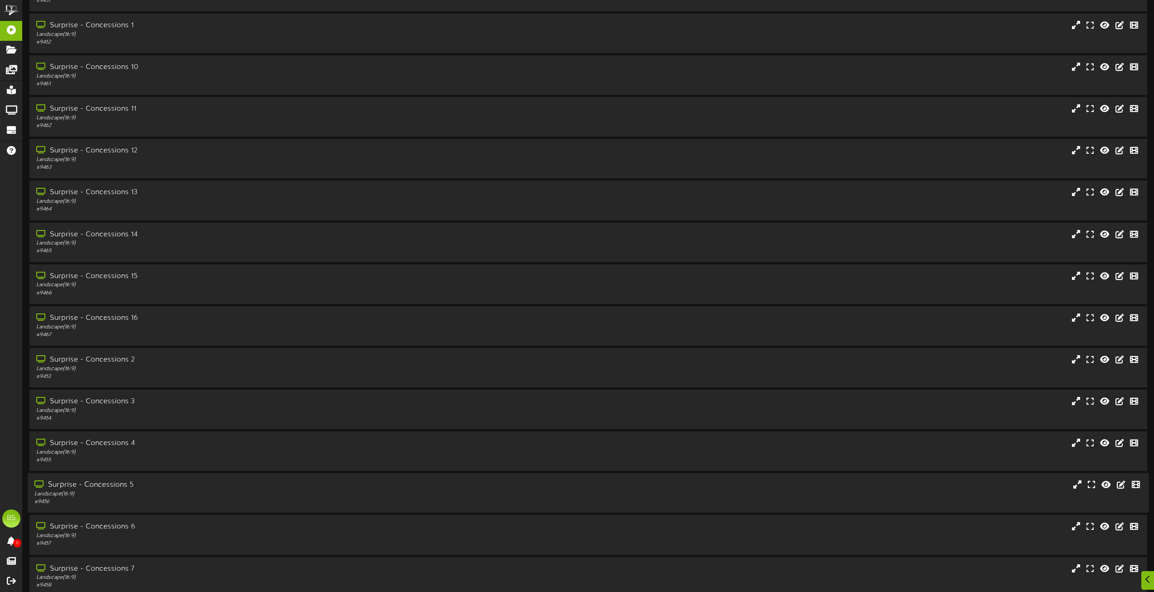
click at [129, 485] on div "Surprise - Concessions 5" at bounding box center [261, 485] width 454 height 10
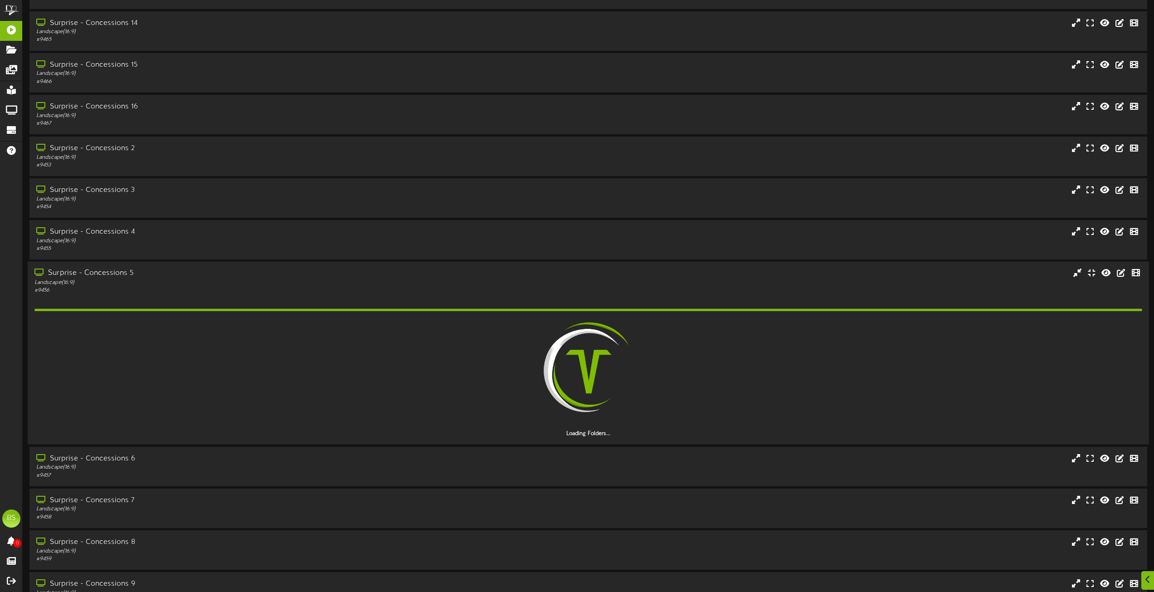
scroll to position [1588, 0]
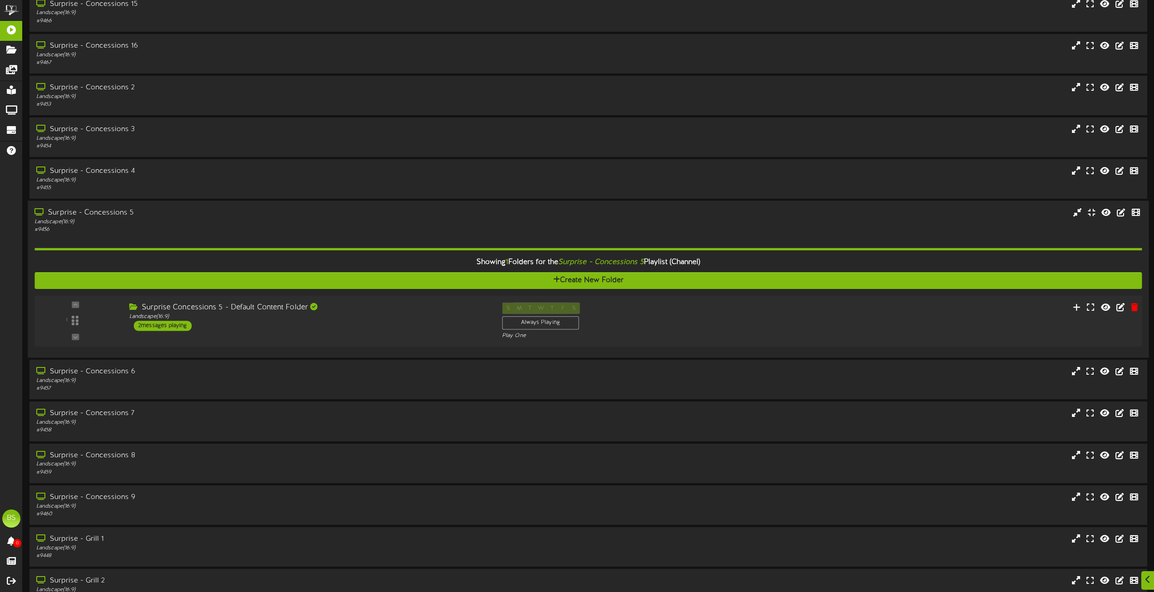
click at [170, 327] on div "2 messages playing" at bounding box center [163, 326] width 58 height 10
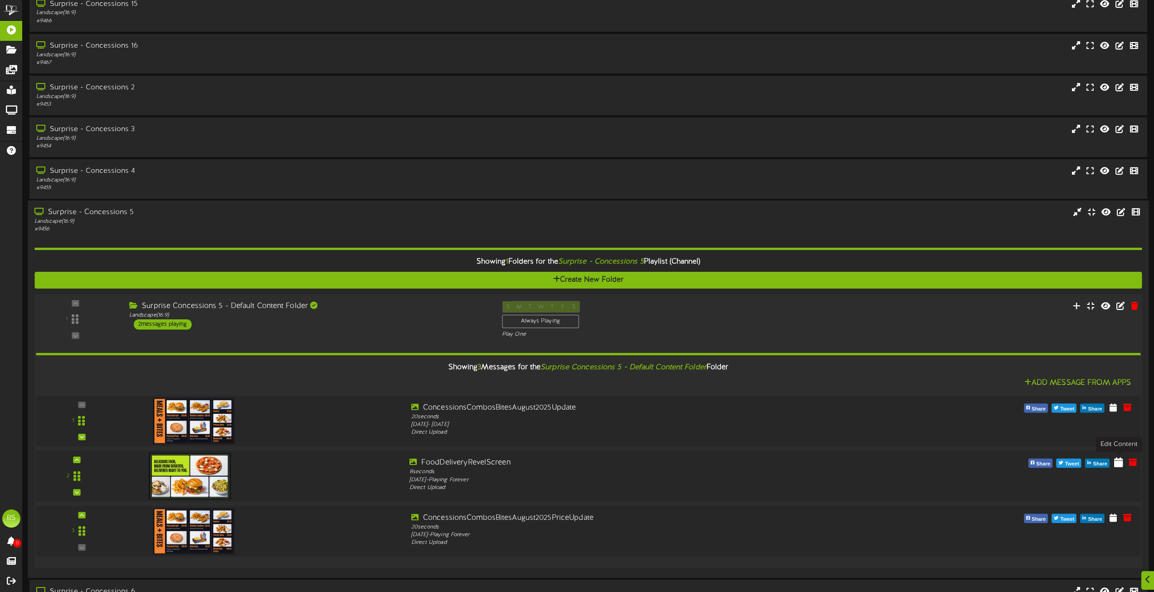
click at [1117, 462] on icon at bounding box center [1119, 462] width 9 height 10
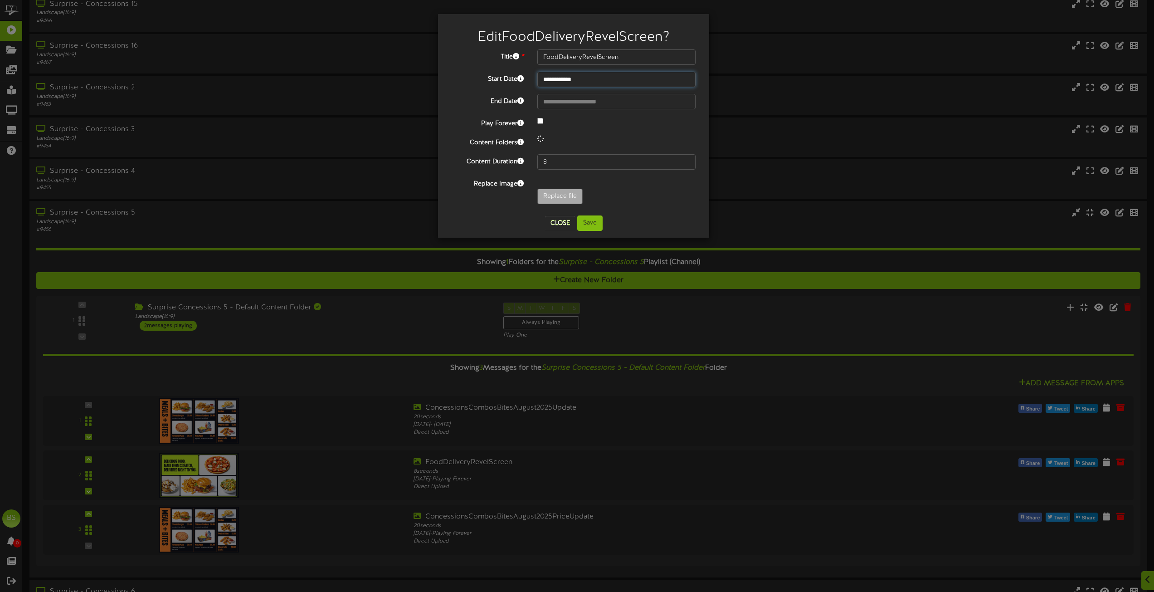
click at [570, 79] on input "**********" at bounding box center [617, 79] width 158 height 15
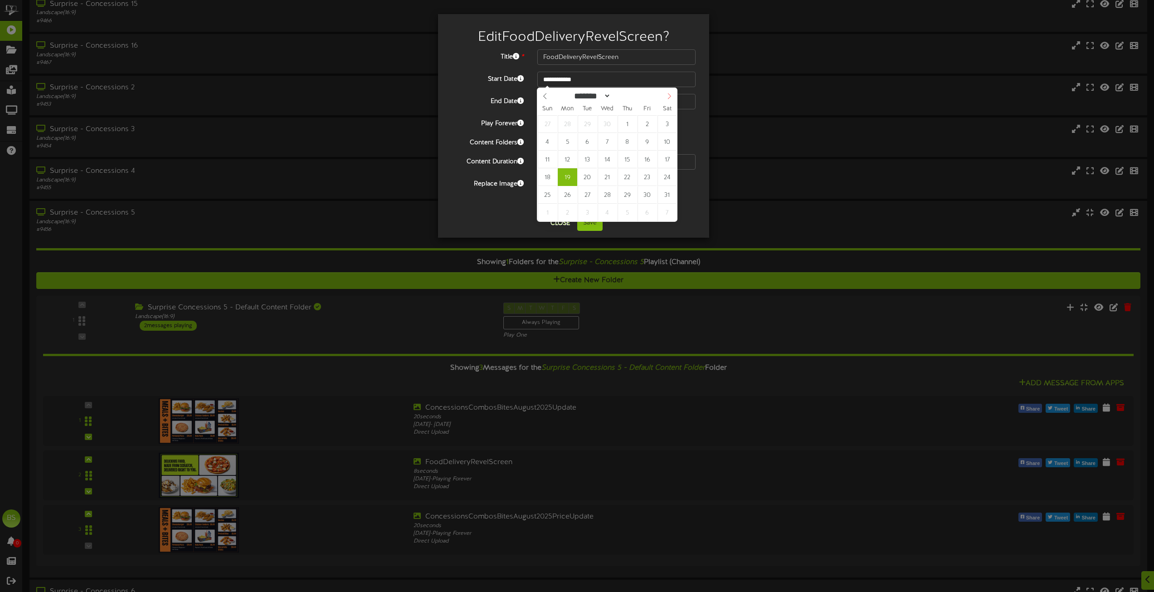
click at [666, 98] on span at bounding box center [669, 95] width 15 height 15
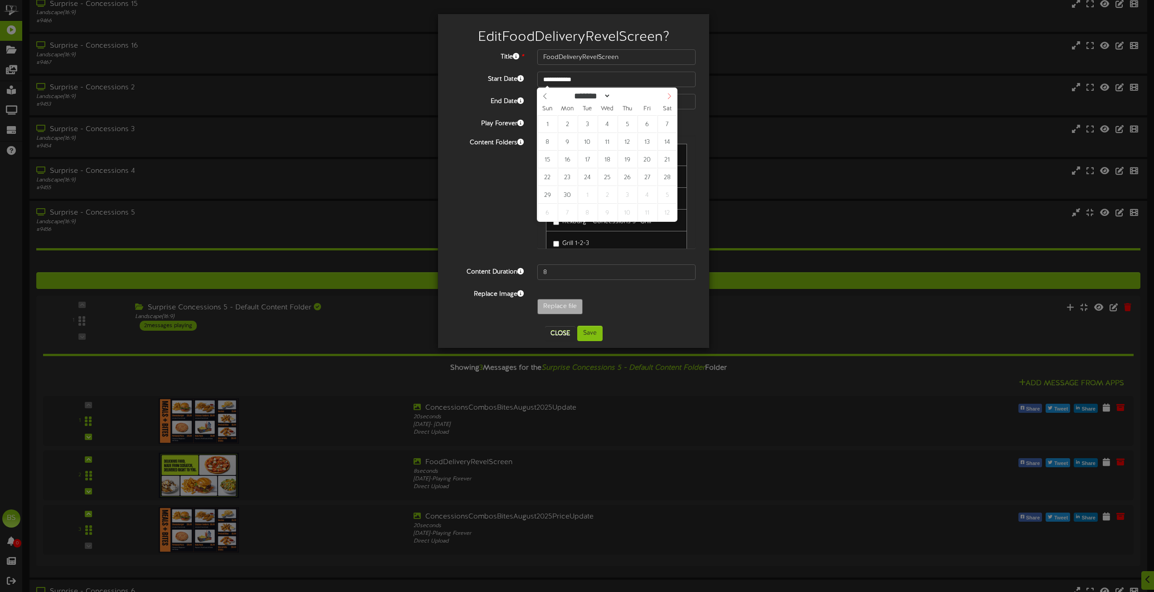
click at [666, 98] on span at bounding box center [669, 95] width 15 height 15
select select "*"
click at [666, 98] on span at bounding box center [669, 95] width 15 height 15
type input "**********"
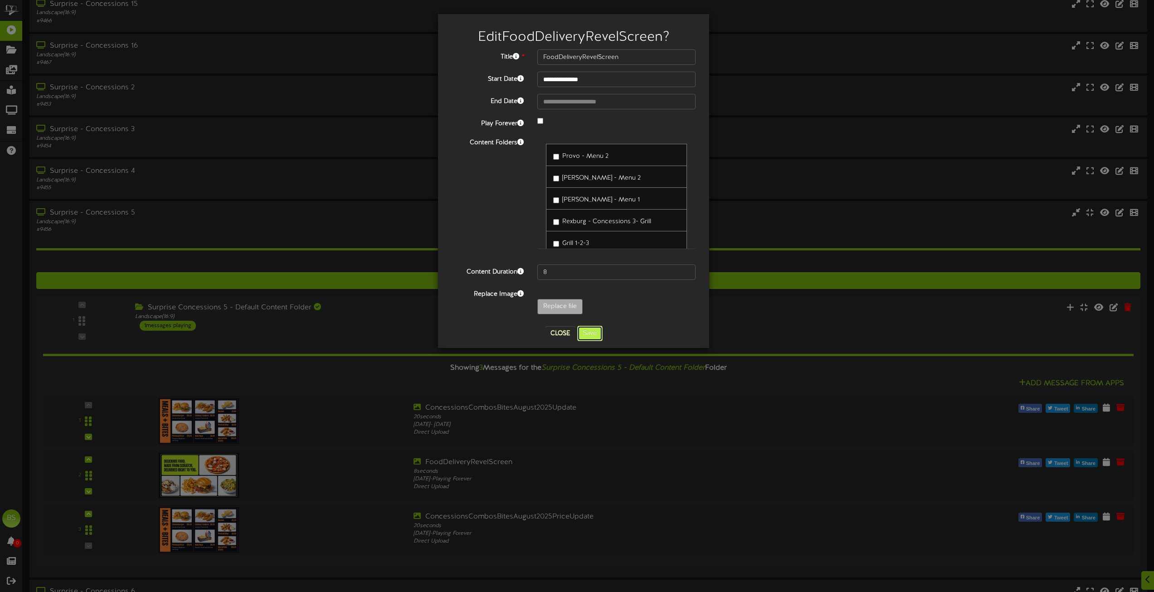
click at [588, 336] on button "Save" at bounding box center [589, 333] width 25 height 15
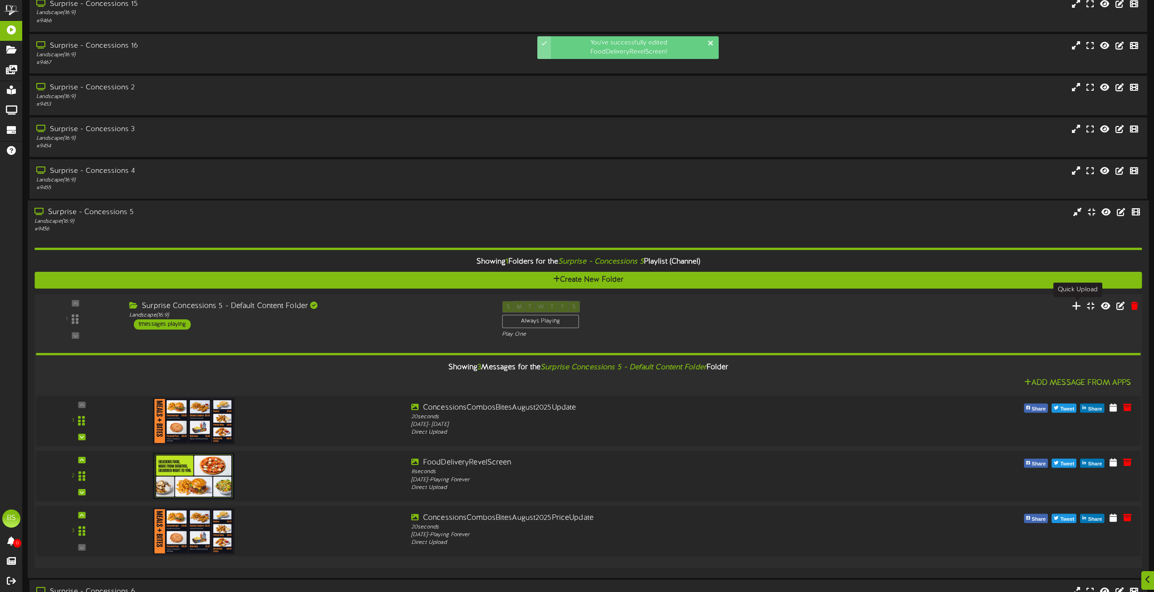
click at [1076, 307] on icon at bounding box center [1077, 305] width 10 height 10
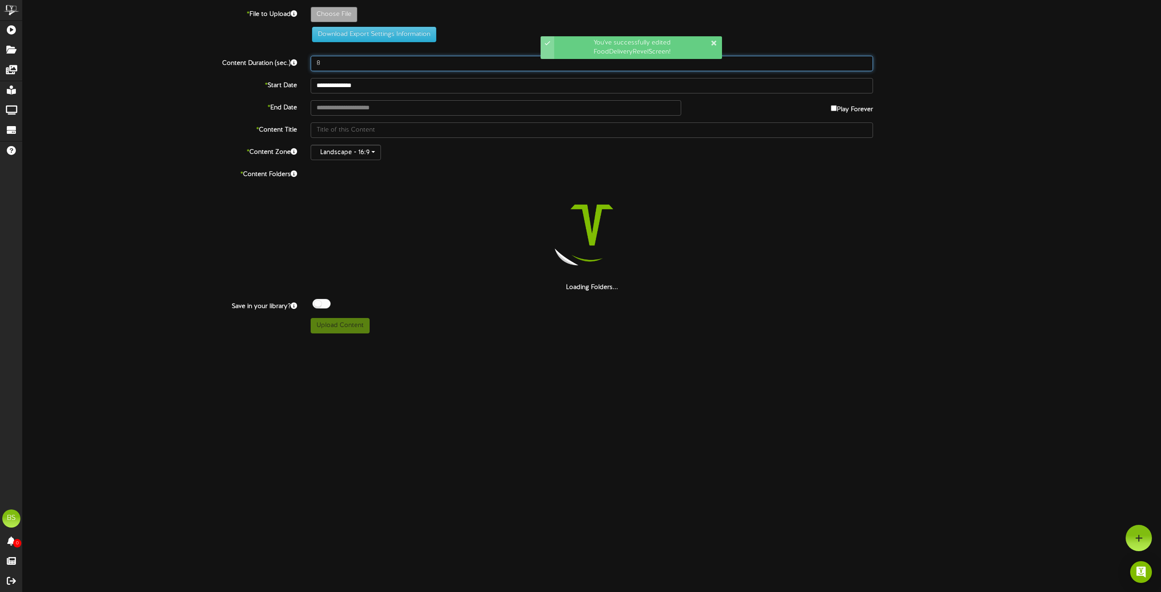
click at [374, 59] on input "8" at bounding box center [592, 63] width 562 height 15
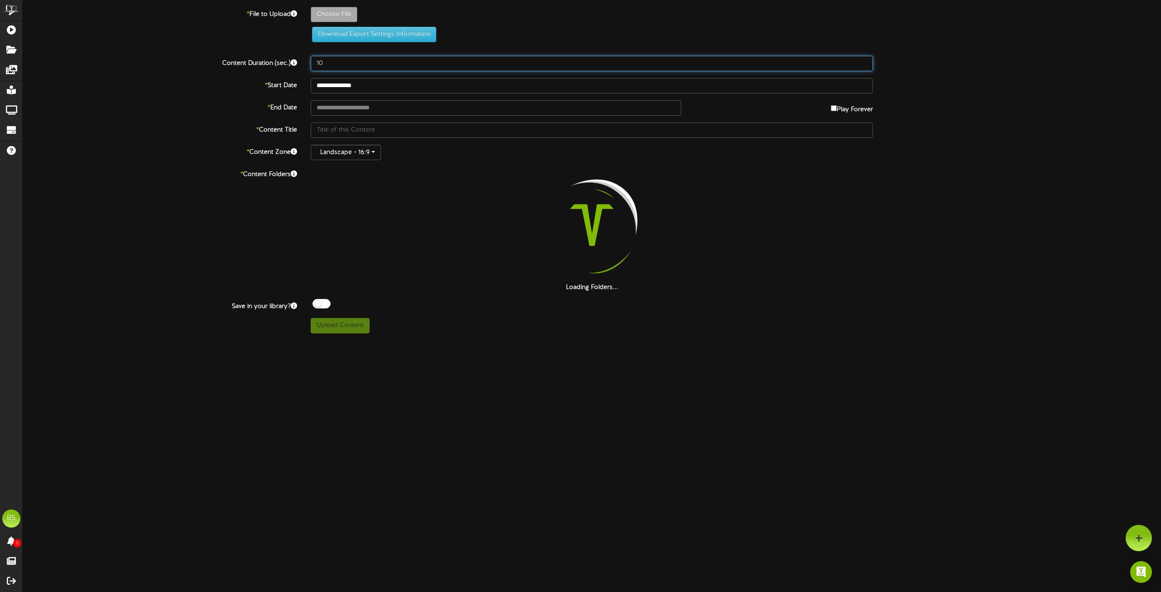
type input "10"
drag, startPoint x: 382, startPoint y: 83, endPoint x: 376, endPoint y: 84, distance: 6.9
click at [382, 82] on input "**********" at bounding box center [592, 85] width 562 height 15
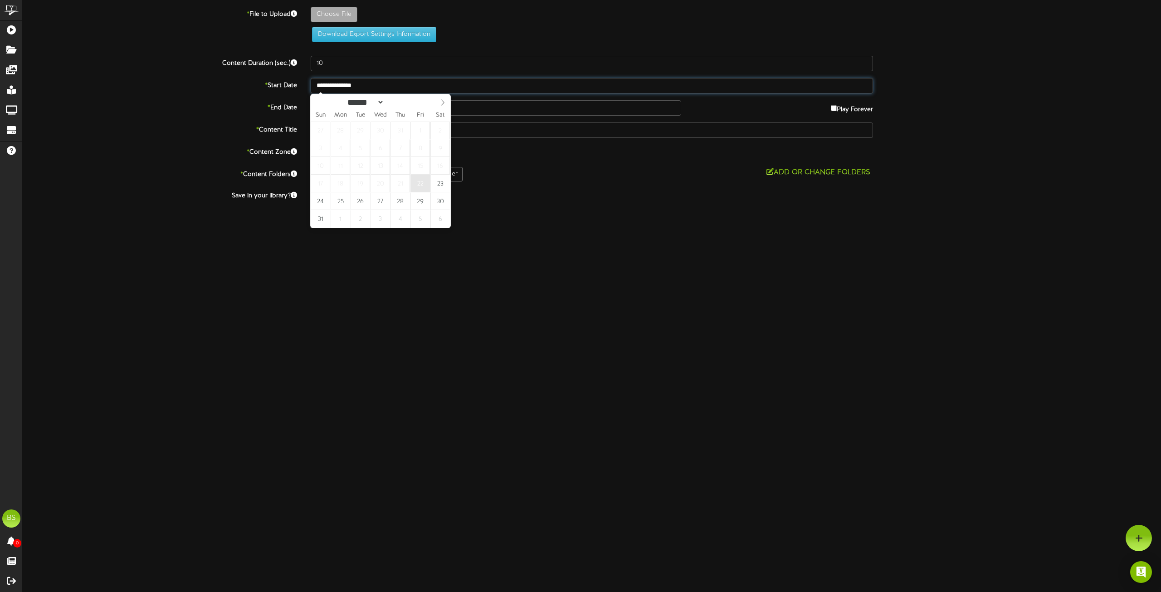
type input "**********"
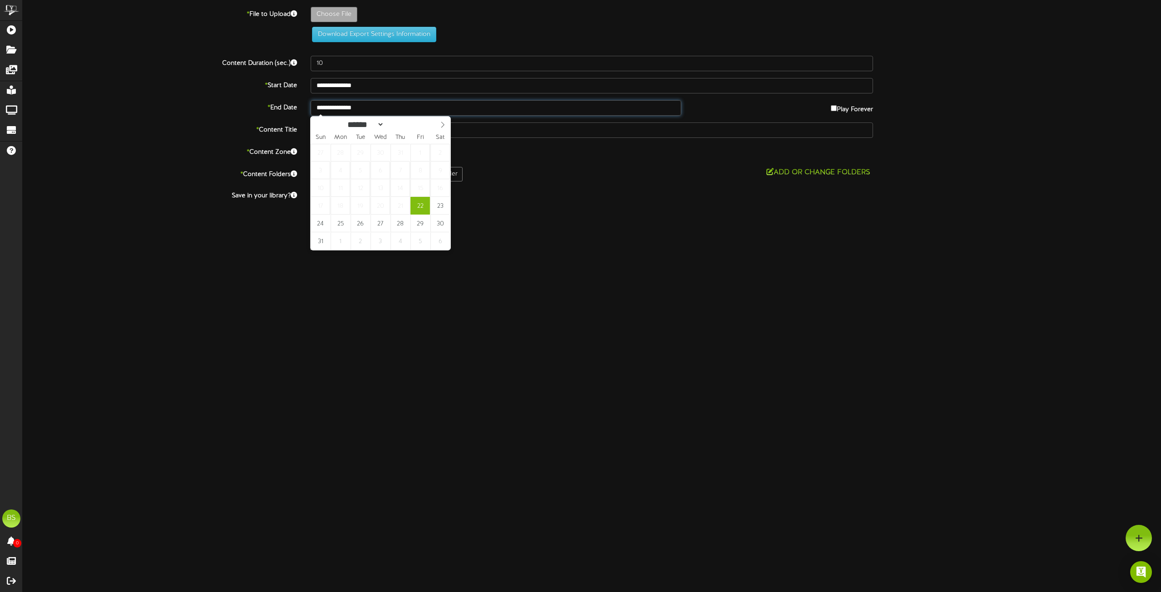
click at [346, 109] on input "**********" at bounding box center [496, 107] width 371 height 15
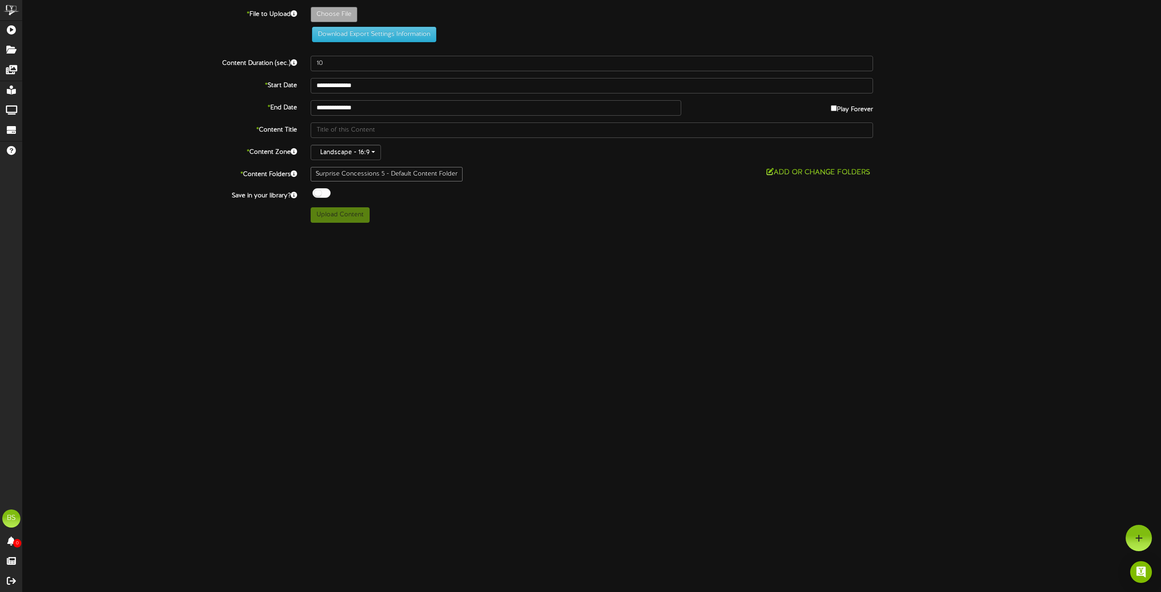
click at [316, 191] on div at bounding box center [322, 193] width 18 height 10
type input "**********"
type input "DateNightRevelScreen1920x1080"
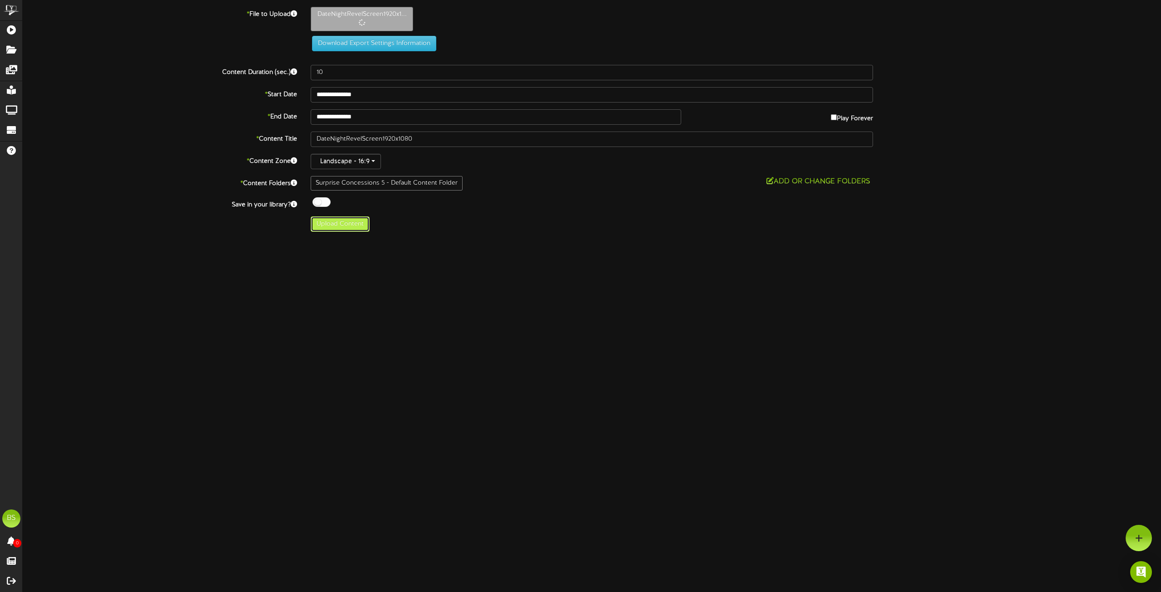
drag, startPoint x: 340, startPoint y: 227, endPoint x: 344, endPoint y: 226, distance: 4.7
click at [340, 227] on button "Upload Content" at bounding box center [340, 223] width 59 height 15
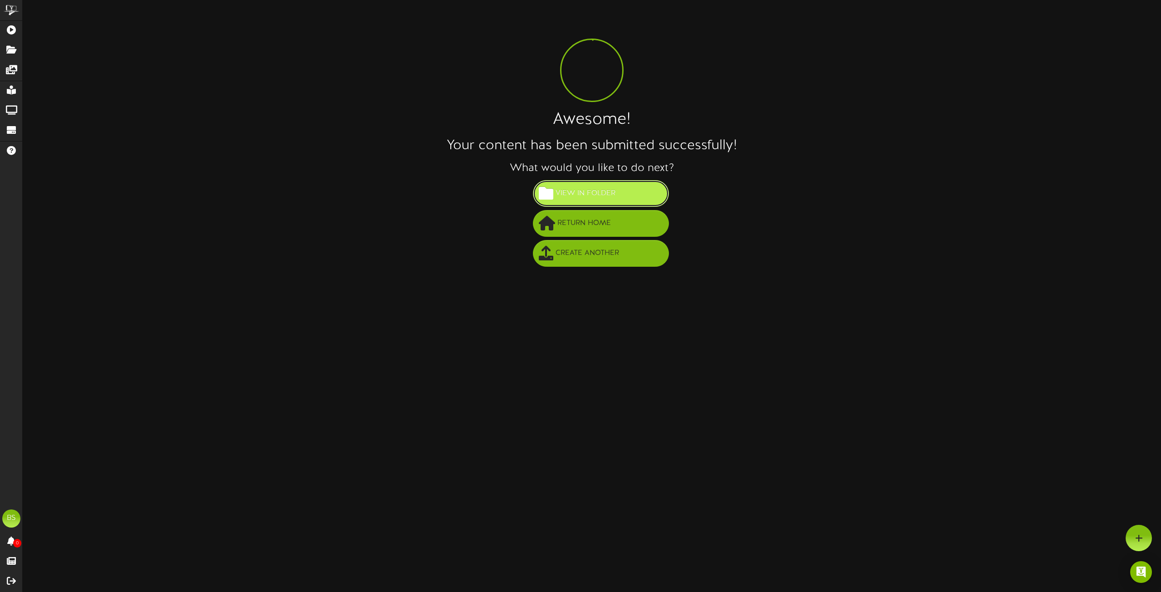
click at [606, 193] on span "View in Folder" at bounding box center [585, 193] width 64 height 15
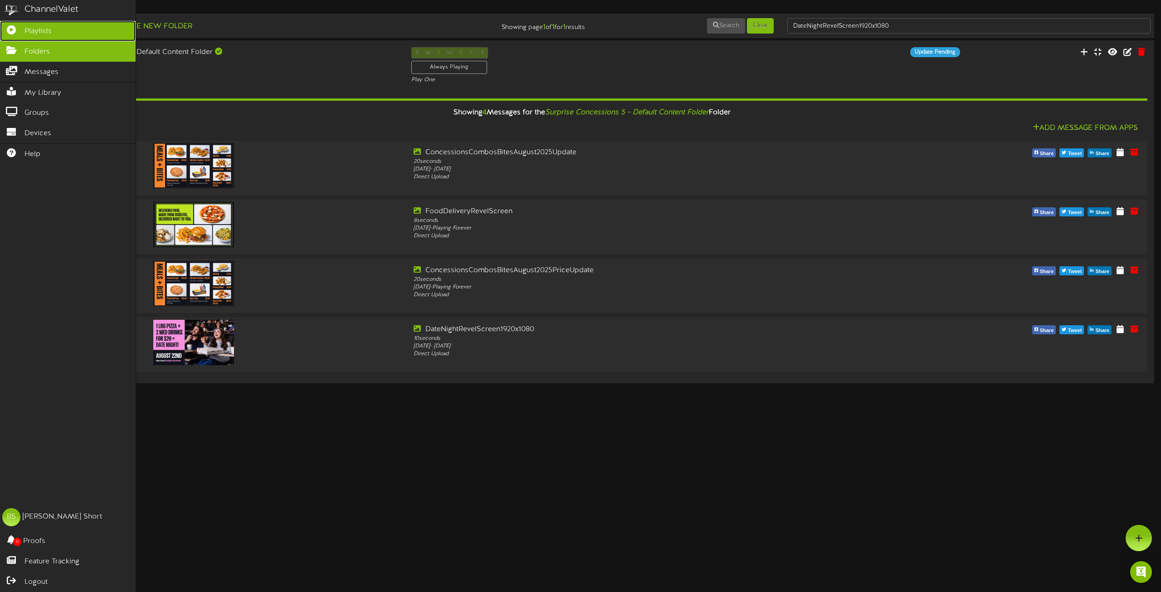
drag, startPoint x: 37, startPoint y: 28, endPoint x: 51, endPoint y: 30, distance: 14.7
click at [37, 28] on span "Playlists" at bounding box center [37, 31] width 27 height 10
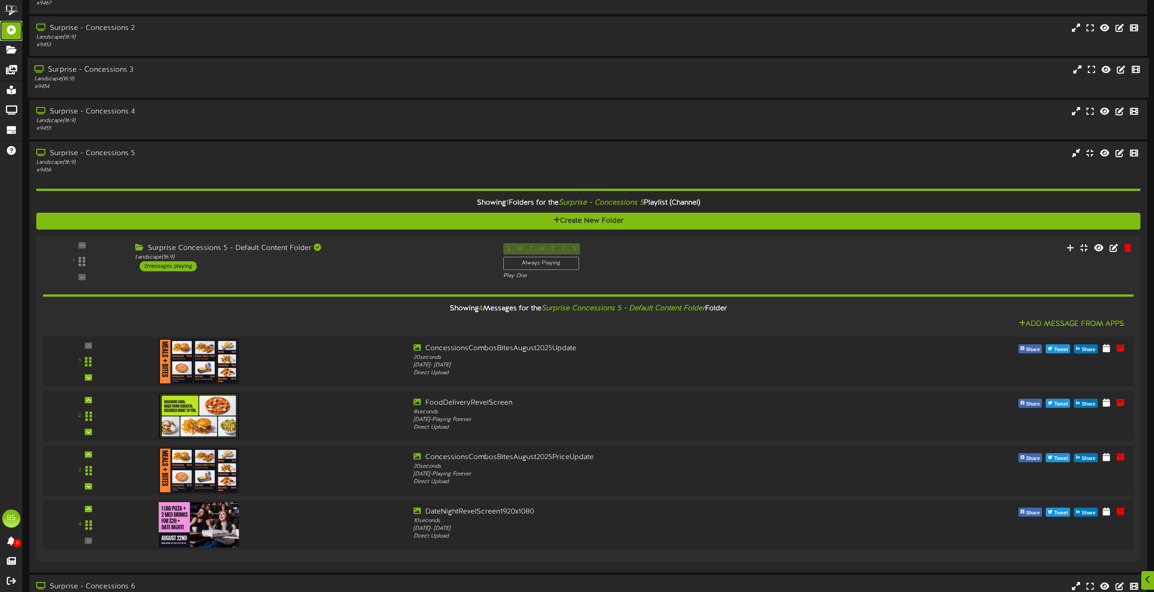
scroll to position [1678, 0]
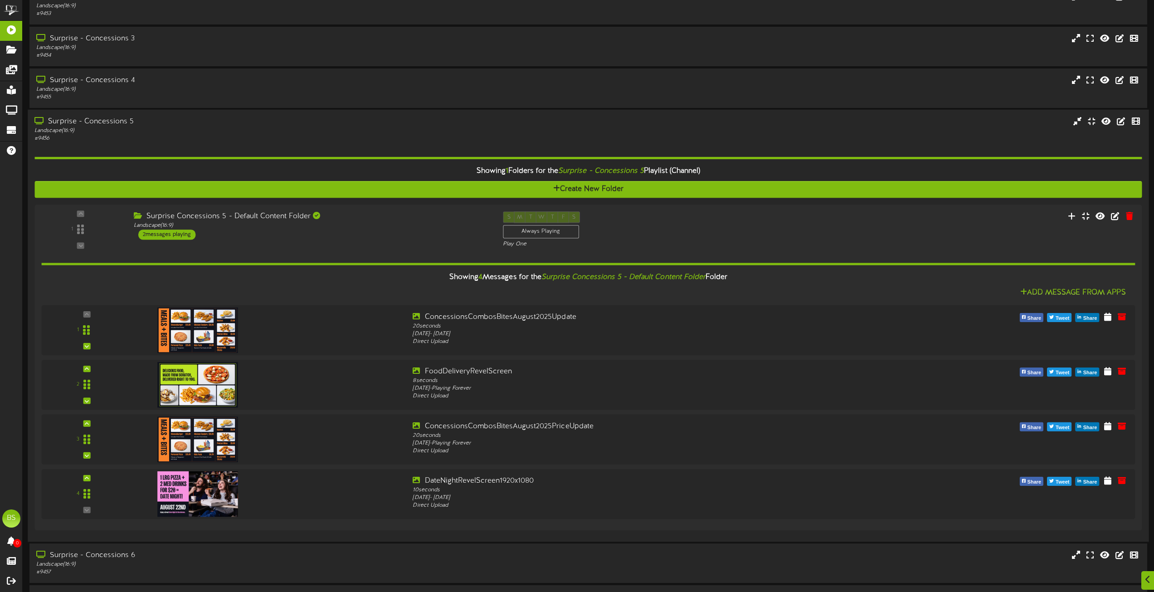
click at [114, 122] on div "Surprise - Concessions 5" at bounding box center [261, 122] width 454 height 10
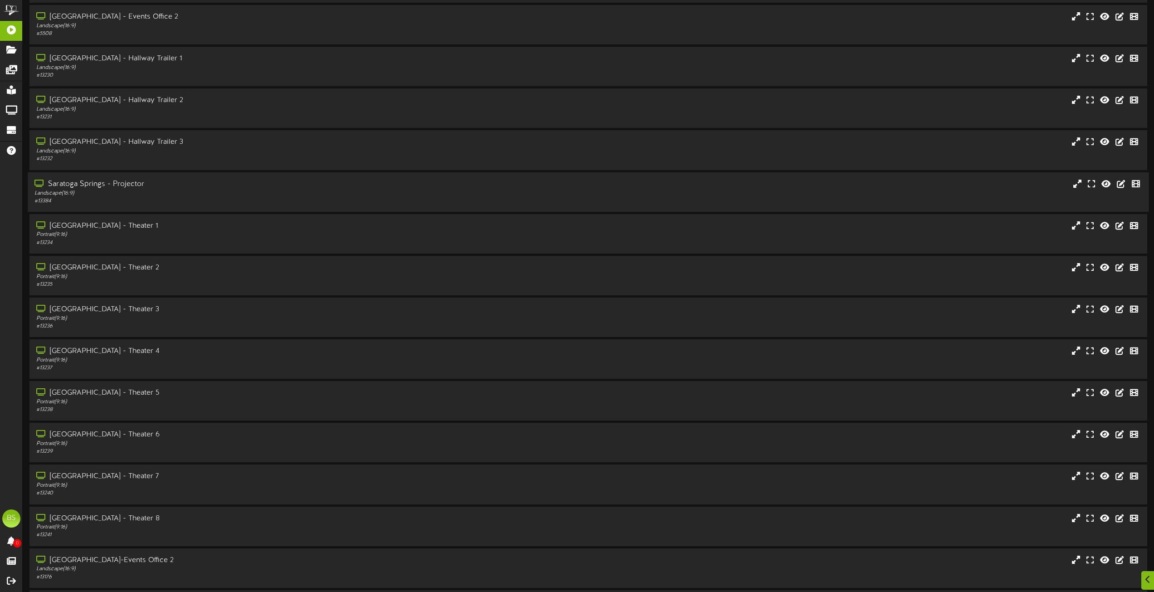
scroll to position [3321, 0]
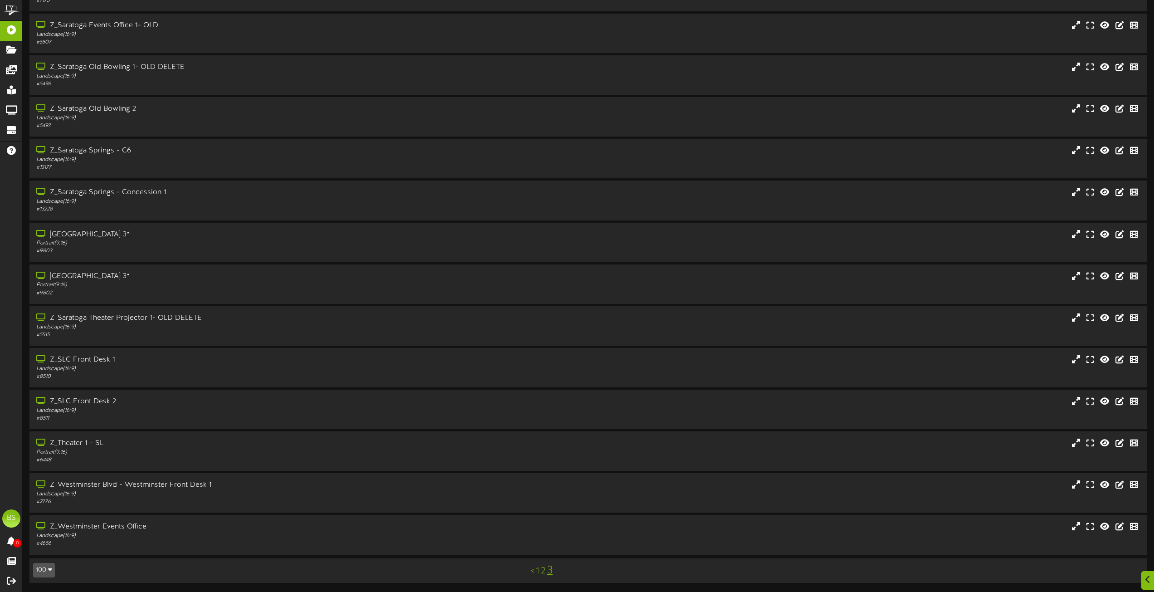
click at [543, 570] on link "2" at bounding box center [543, 571] width 5 height 10
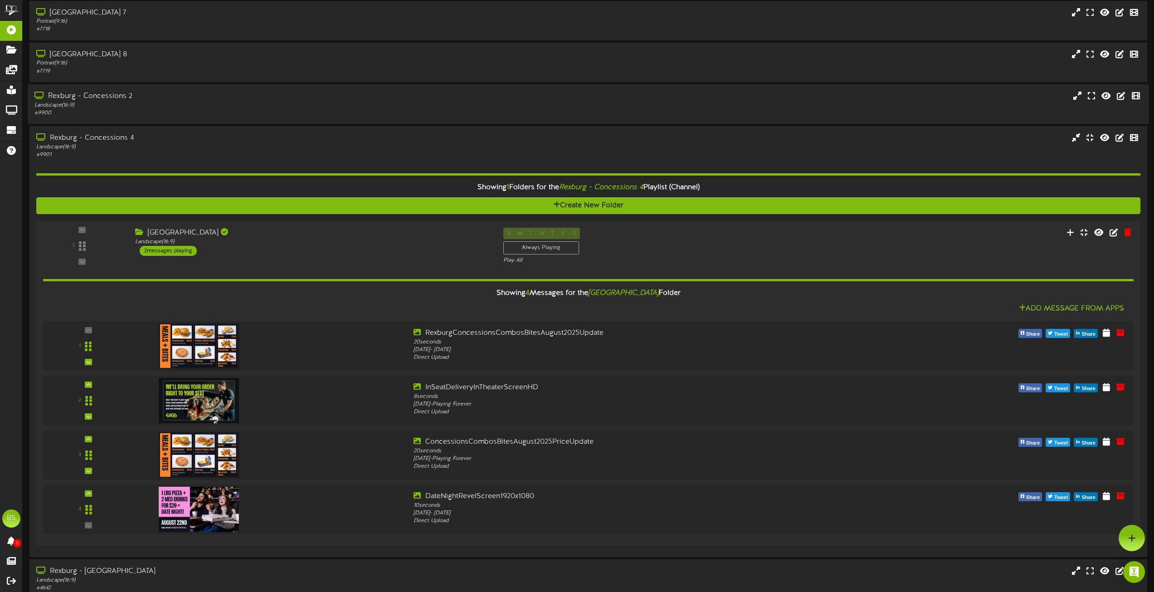
scroll to position [2495, 0]
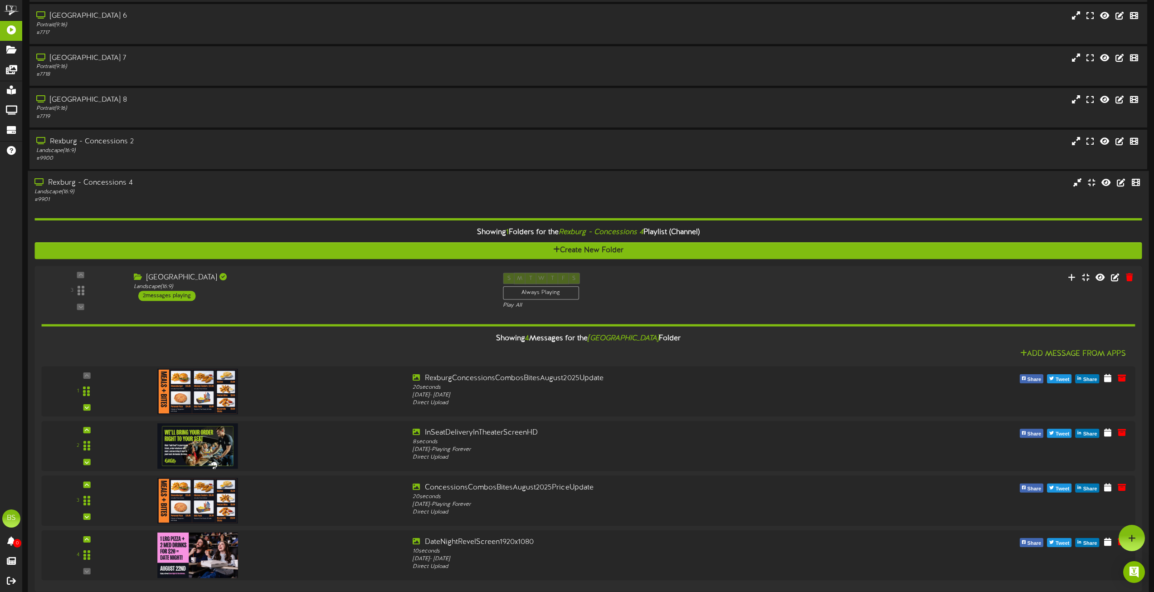
click at [108, 181] on div "Rexburg - Concessions 4" at bounding box center [261, 182] width 454 height 10
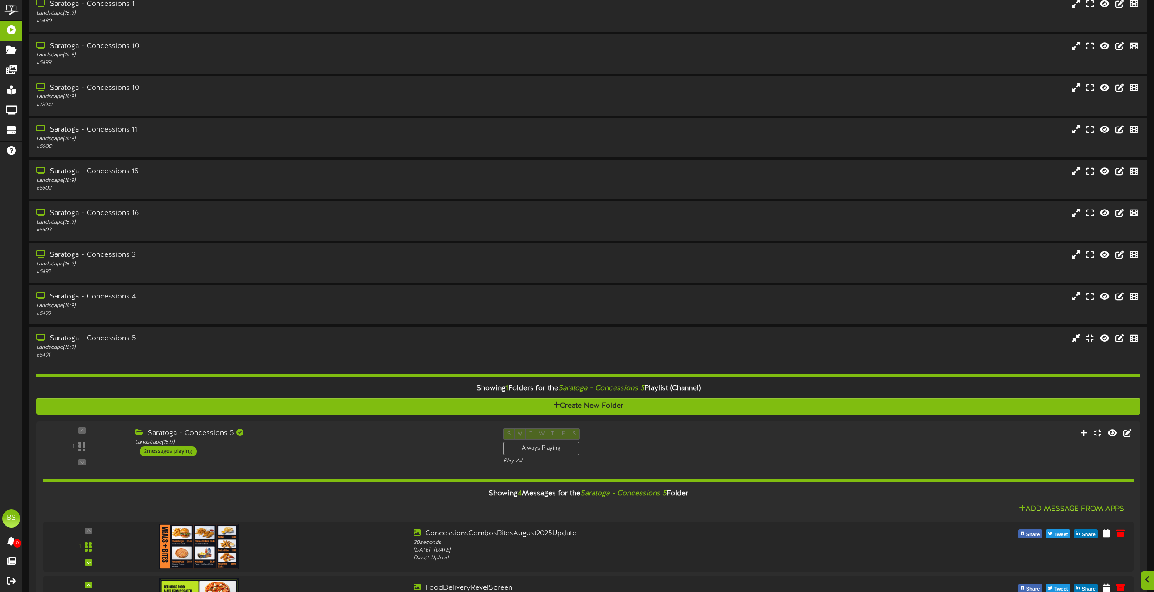
scroll to position [3448, 0]
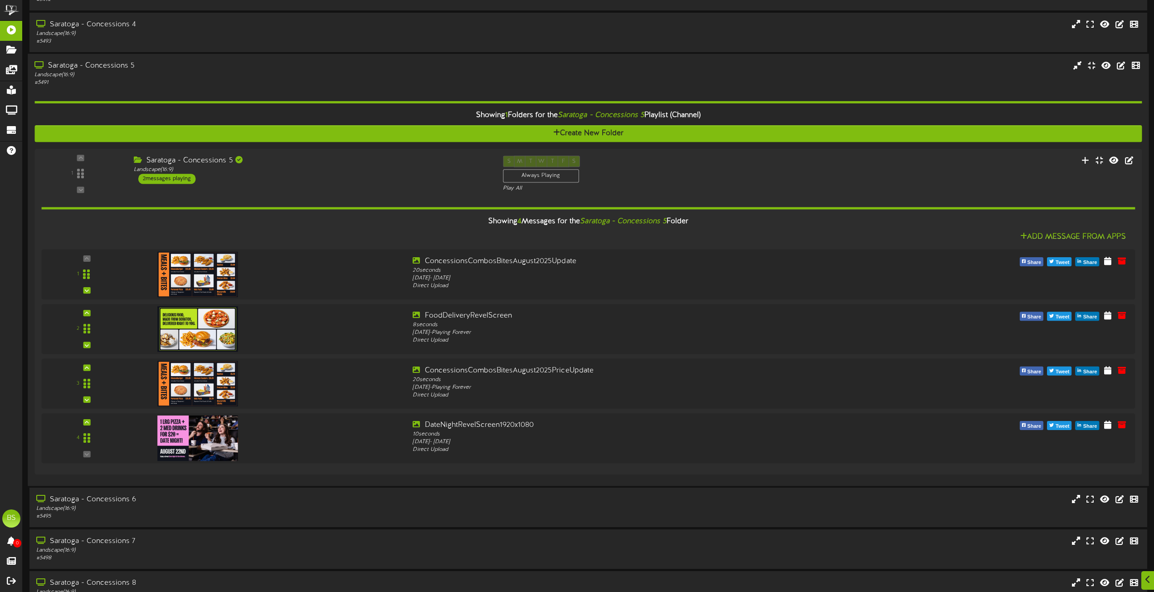
click at [120, 67] on div "Saratoga - Concessions 5" at bounding box center [261, 66] width 454 height 10
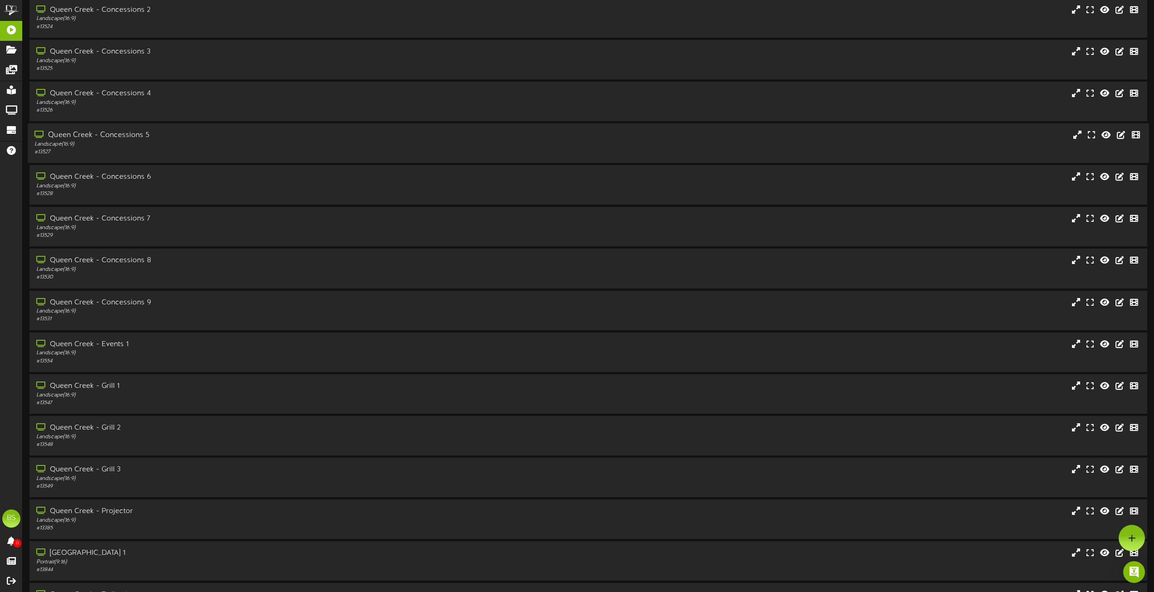
scroll to position [1542, 0]
drag, startPoint x: 136, startPoint y: 173, endPoint x: 150, endPoint y: 172, distance: 14.1
click at [137, 173] on div "Queen Creek - Concessions 5" at bounding box center [261, 175] width 454 height 10
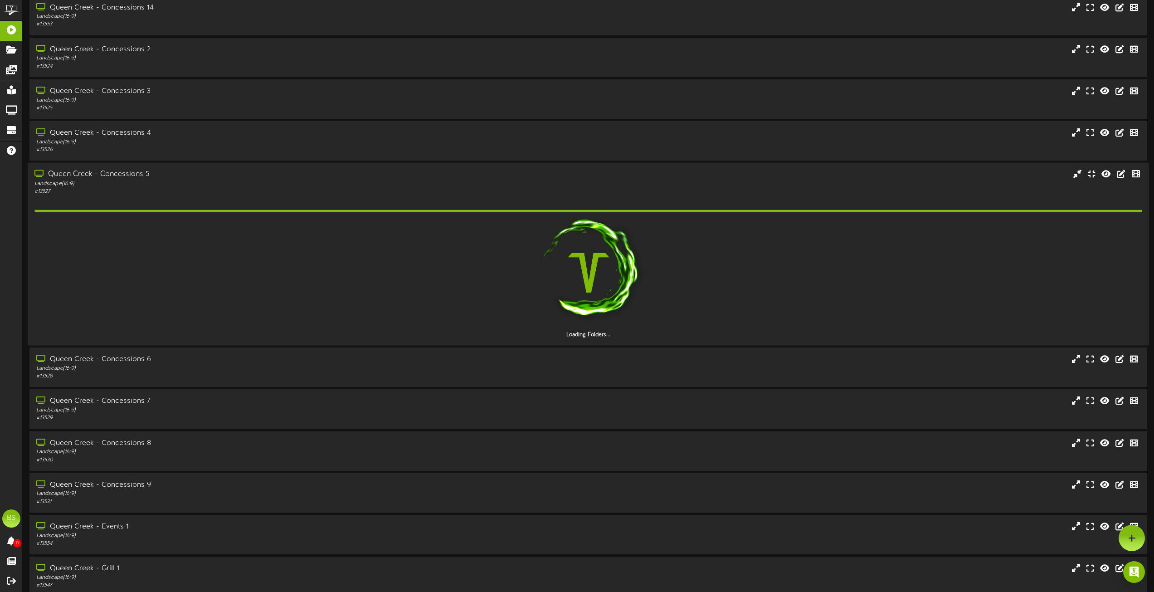
drag, startPoint x: 137, startPoint y: 359, endPoint x: 218, endPoint y: 312, distance: 93.5
click at [137, 358] on div "Queen Creek - Concessions 6 Landscape ( 16:9 ) # 13528" at bounding box center [588, 366] width 1118 height 39
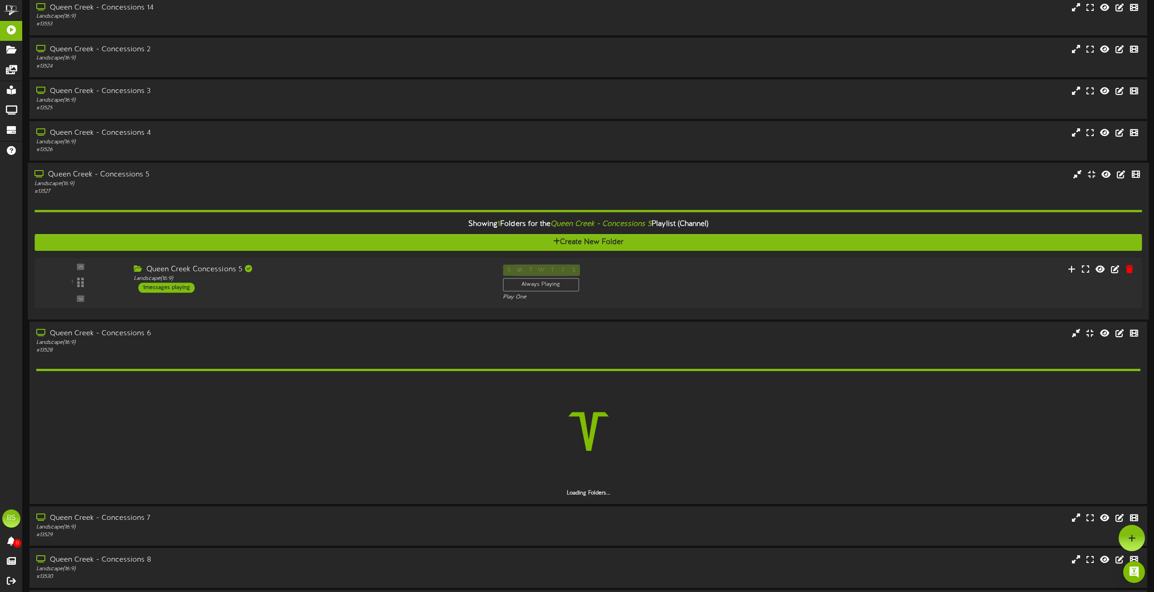
drag, startPoint x: 129, startPoint y: 172, endPoint x: 164, endPoint y: 186, distance: 38.1
click at [129, 172] on div "Queen Creek - Concessions 5" at bounding box center [261, 175] width 454 height 10
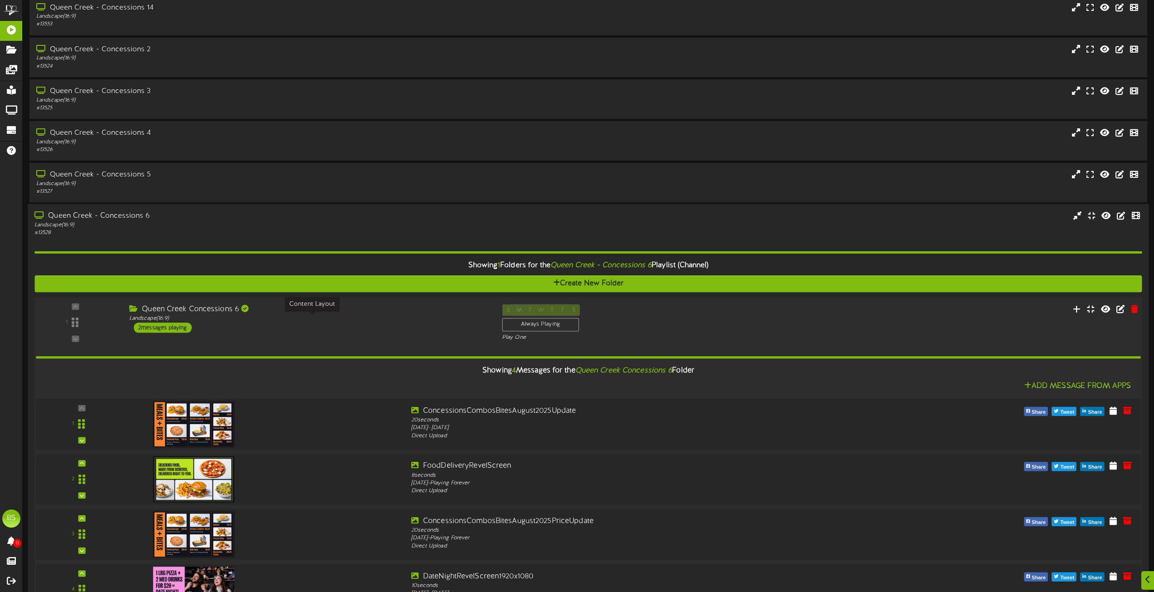
scroll to position [1633, 0]
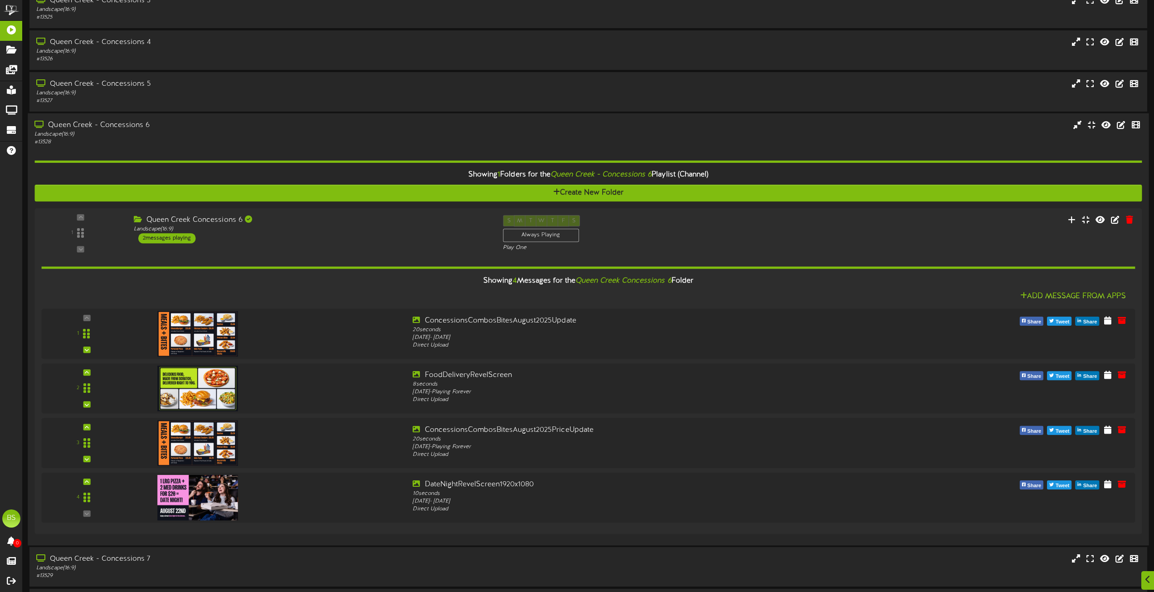
click at [118, 122] on div "Queen Creek - Concessions 6" at bounding box center [261, 125] width 454 height 10
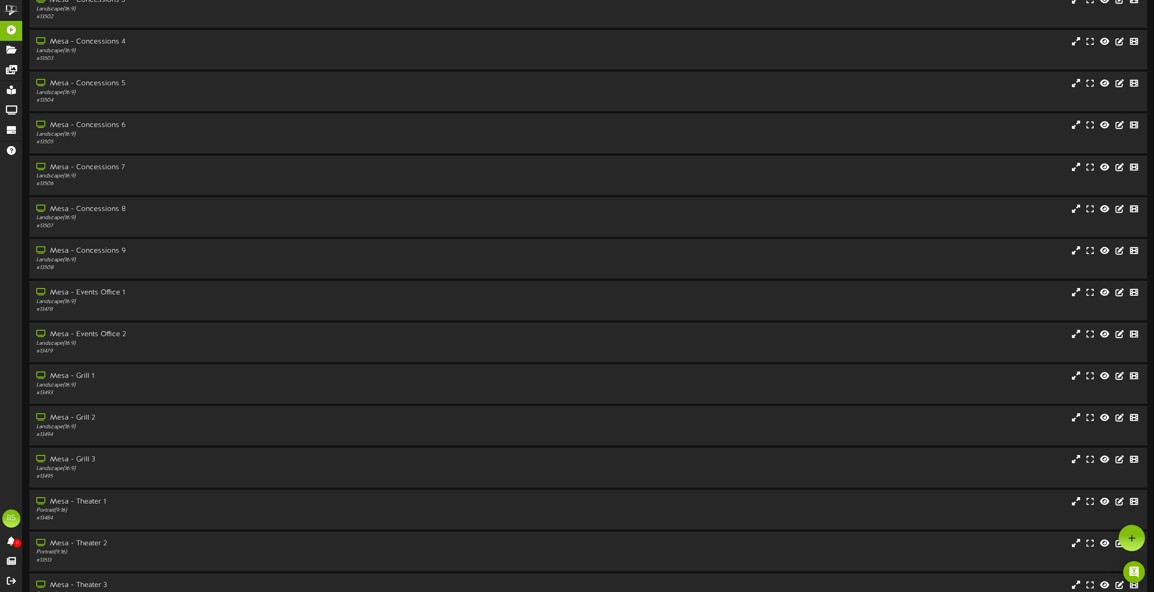
scroll to position [0, 0]
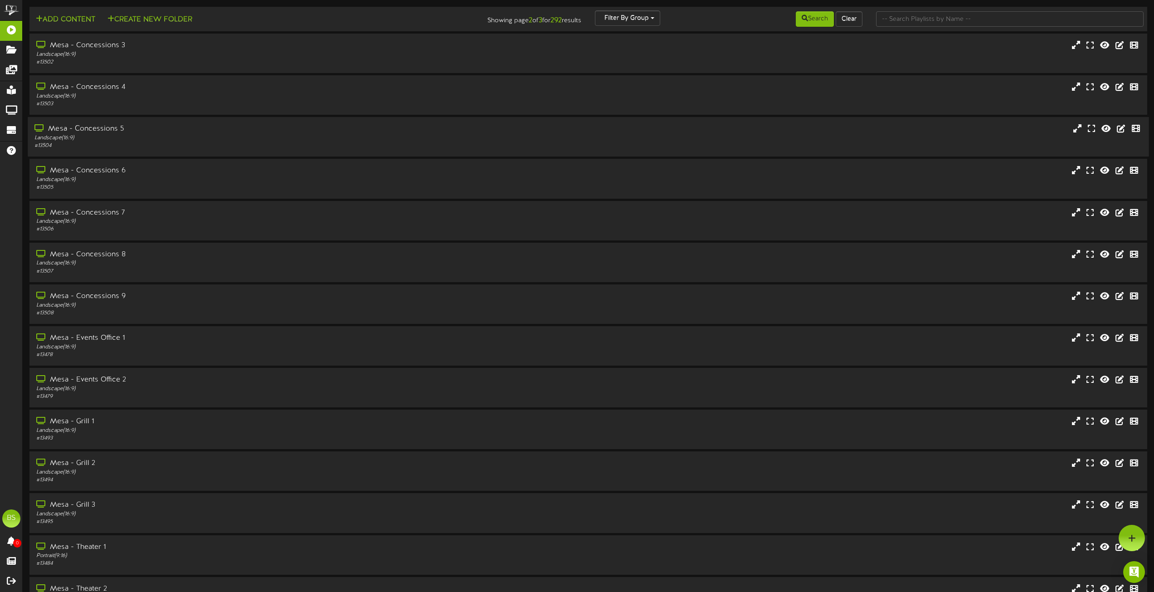
drag, startPoint x: 108, startPoint y: 128, endPoint x: 162, endPoint y: 138, distance: 55.4
click at [107, 127] on div "Mesa - Concessions 5" at bounding box center [261, 129] width 454 height 10
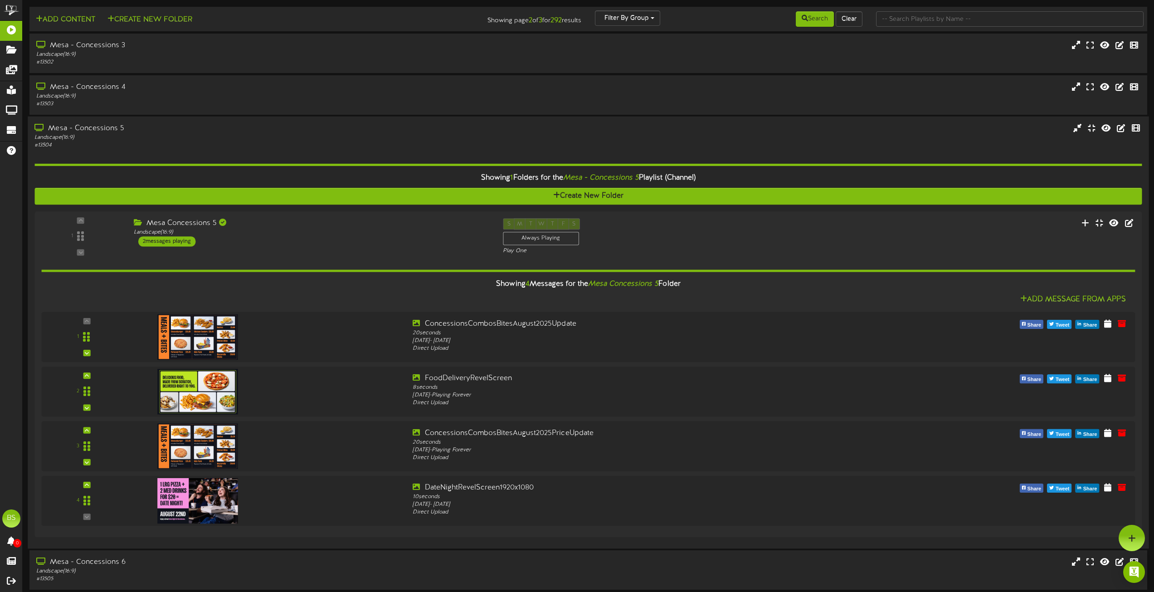
click at [104, 127] on div "Mesa - Concessions 5" at bounding box center [261, 128] width 454 height 10
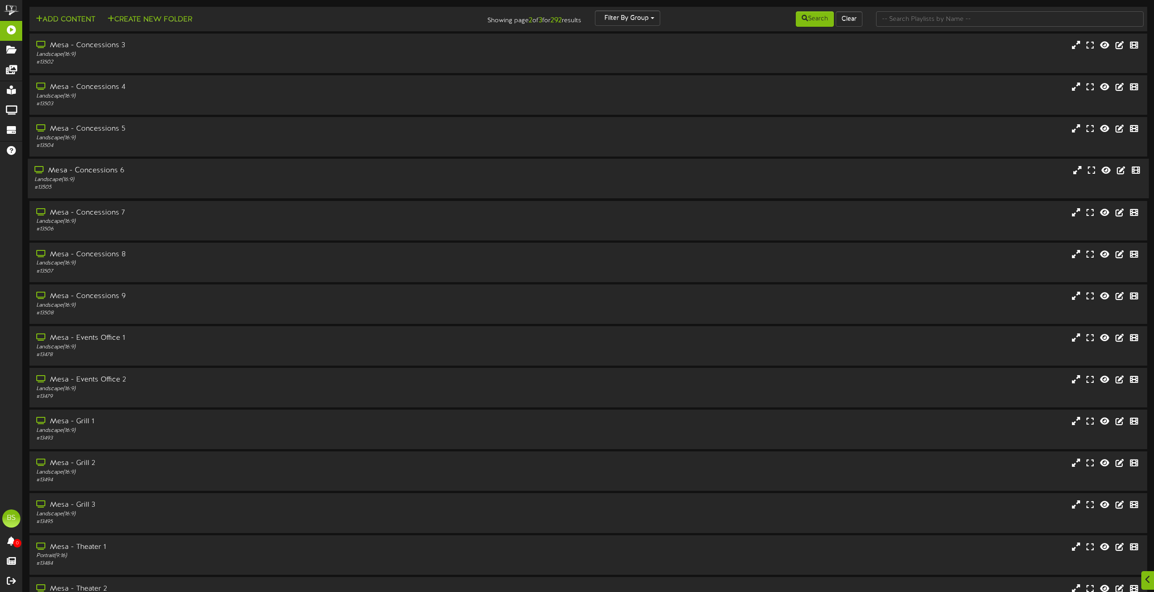
scroll to position [3656, 0]
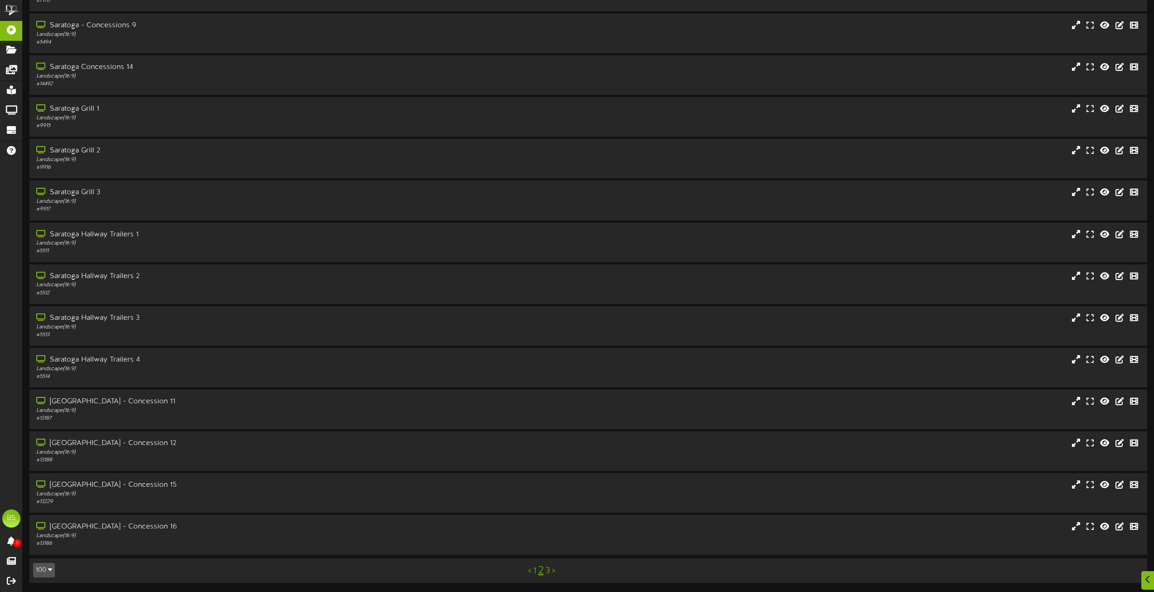
click at [533, 572] on link "1" at bounding box center [534, 571] width 3 height 10
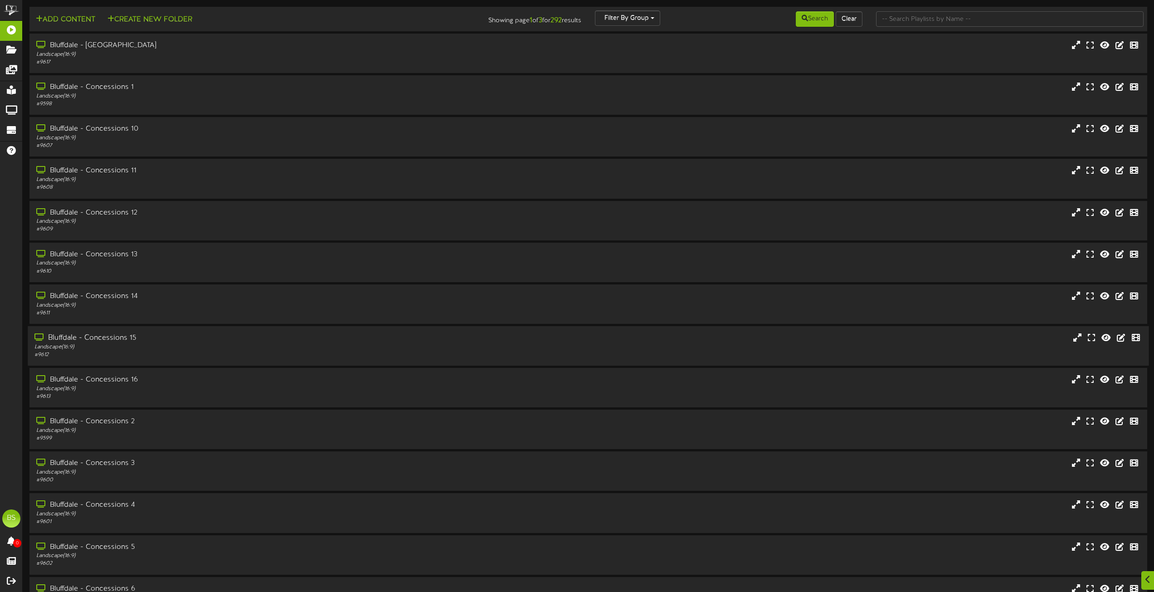
scroll to position [272, 0]
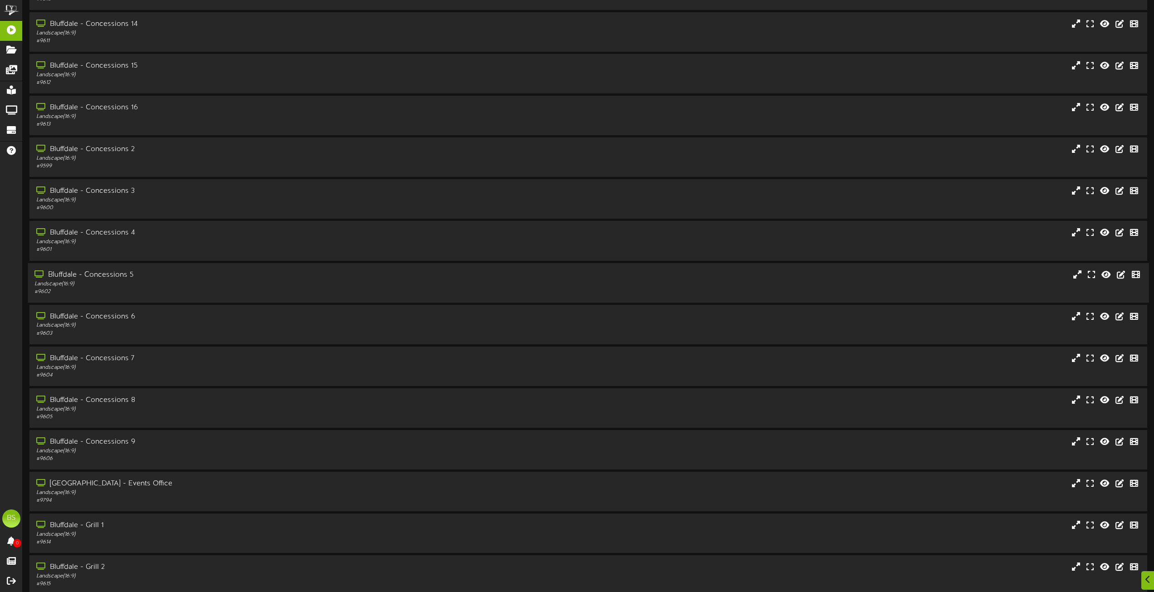
drag, startPoint x: 130, startPoint y: 275, endPoint x: 196, endPoint y: 280, distance: 66.8
click at [129, 275] on div "Bluffdale - Concessions 5" at bounding box center [261, 274] width 454 height 10
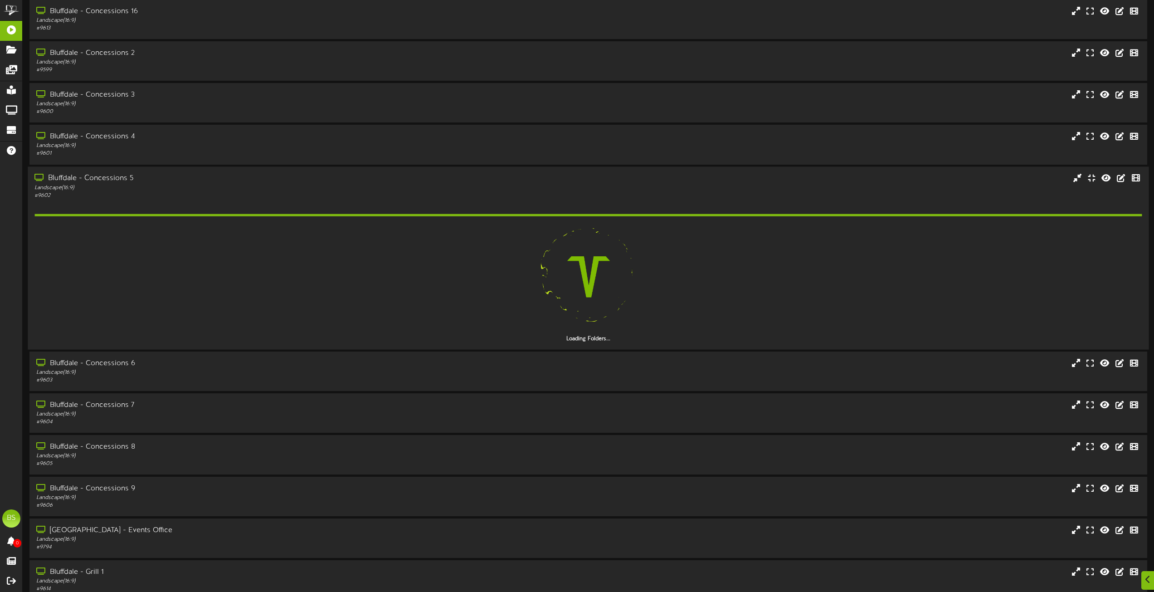
scroll to position [454, 0]
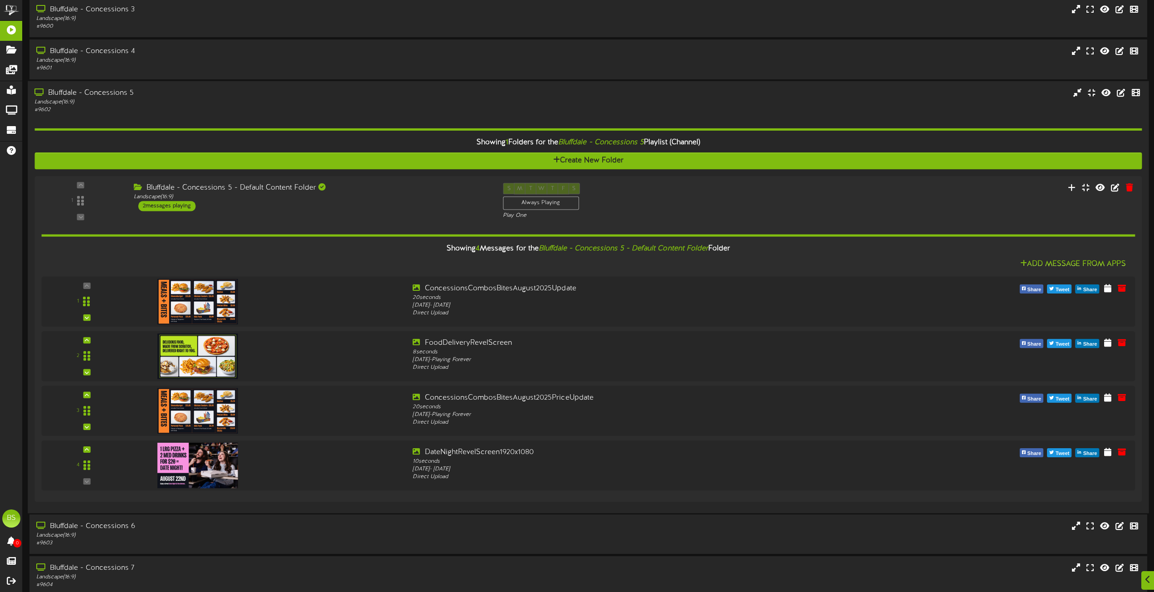
click at [118, 91] on div "Bluffdale - Concessions 5" at bounding box center [261, 93] width 454 height 10
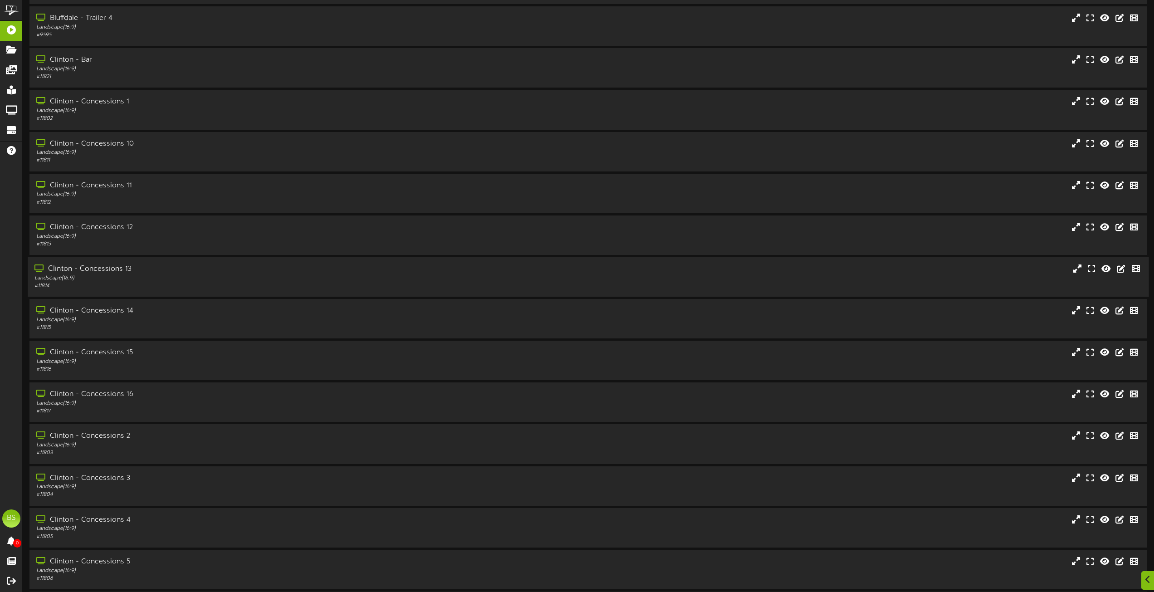
scroll to position [1633, 0]
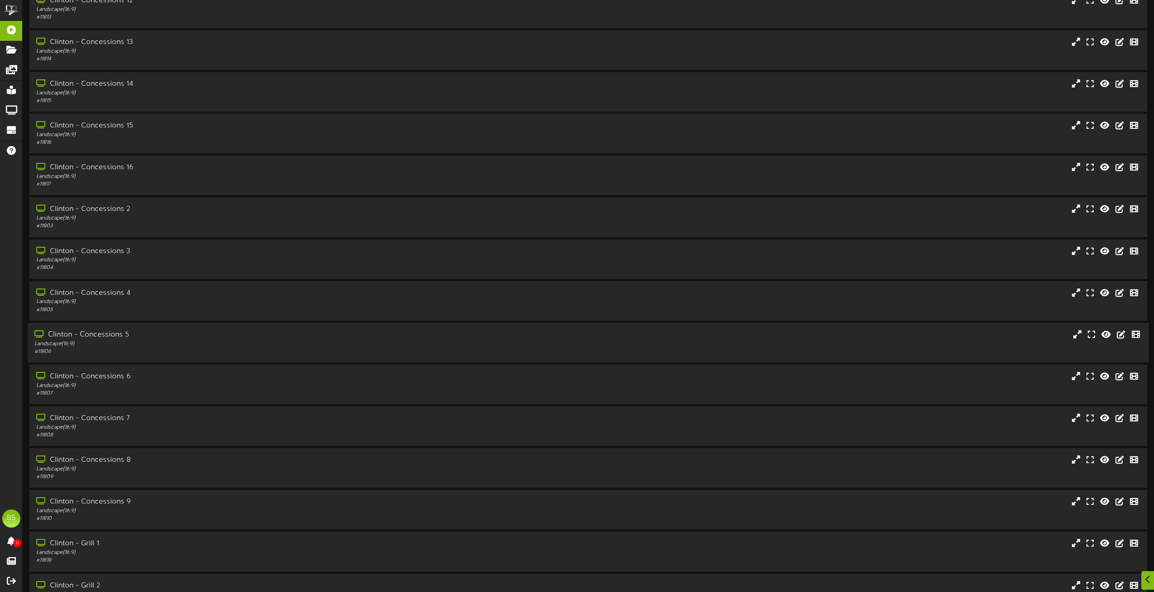
click at [107, 333] on div "Clinton - Concessions 5" at bounding box center [261, 335] width 454 height 10
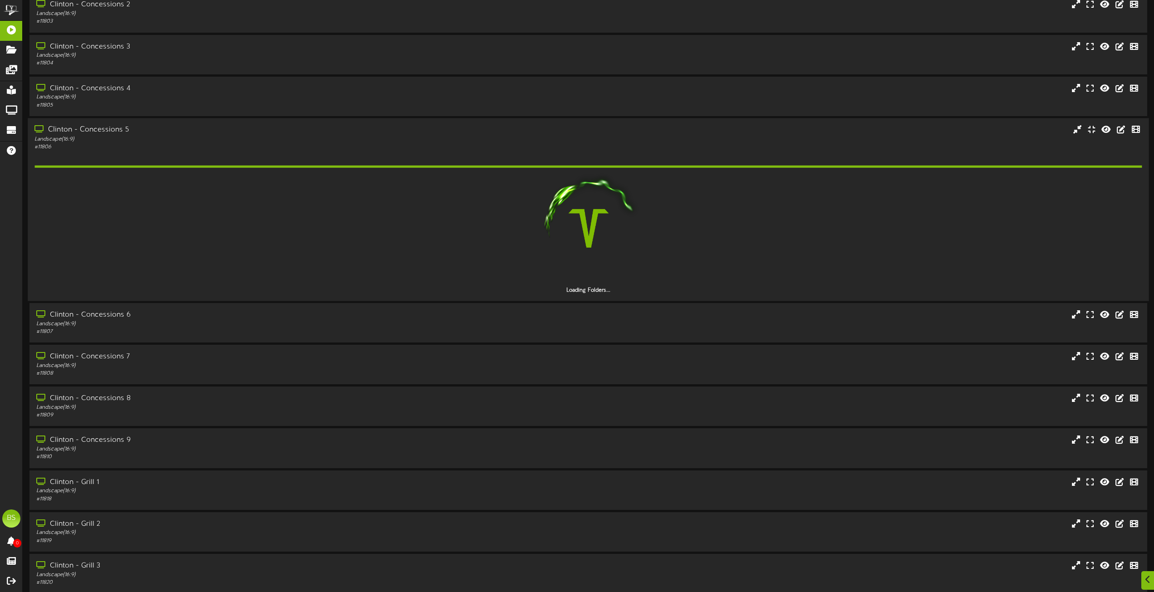
scroll to position [1860, 0]
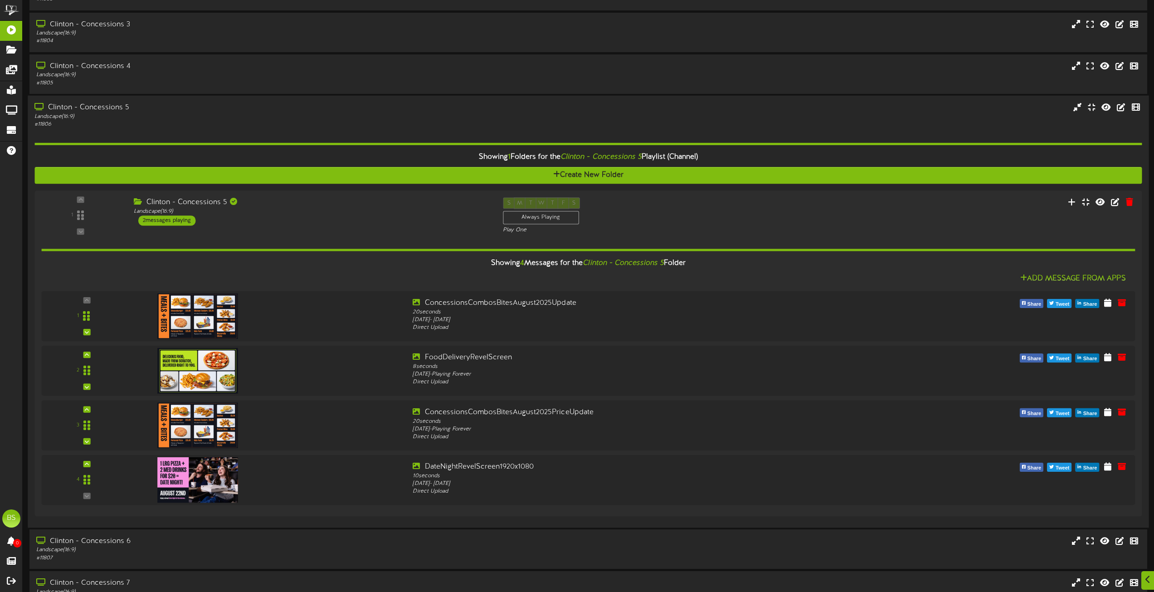
click at [88, 106] on div "Clinton - Concessions 5" at bounding box center [261, 107] width 454 height 10
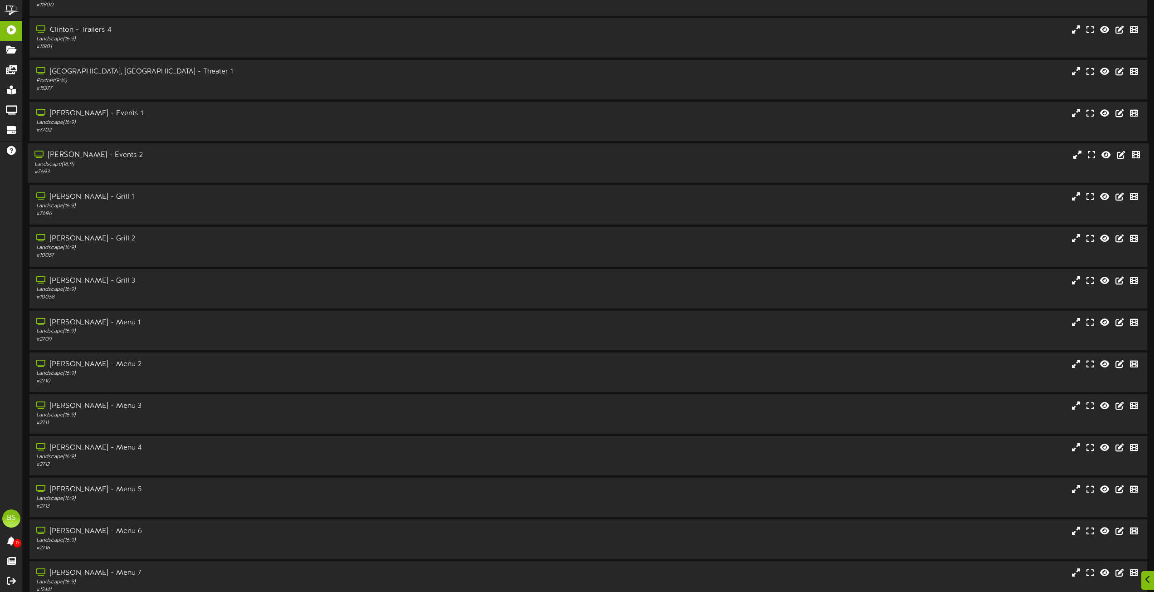
scroll to position [2722, 0]
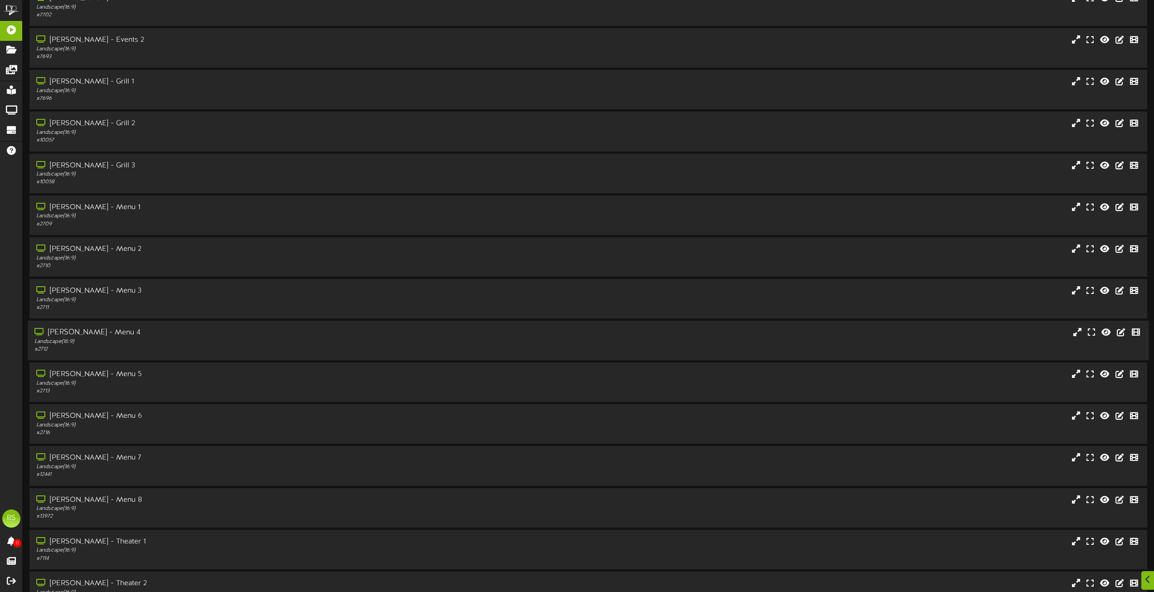
click at [98, 331] on div "[PERSON_NAME] - Menu 4" at bounding box center [261, 333] width 454 height 10
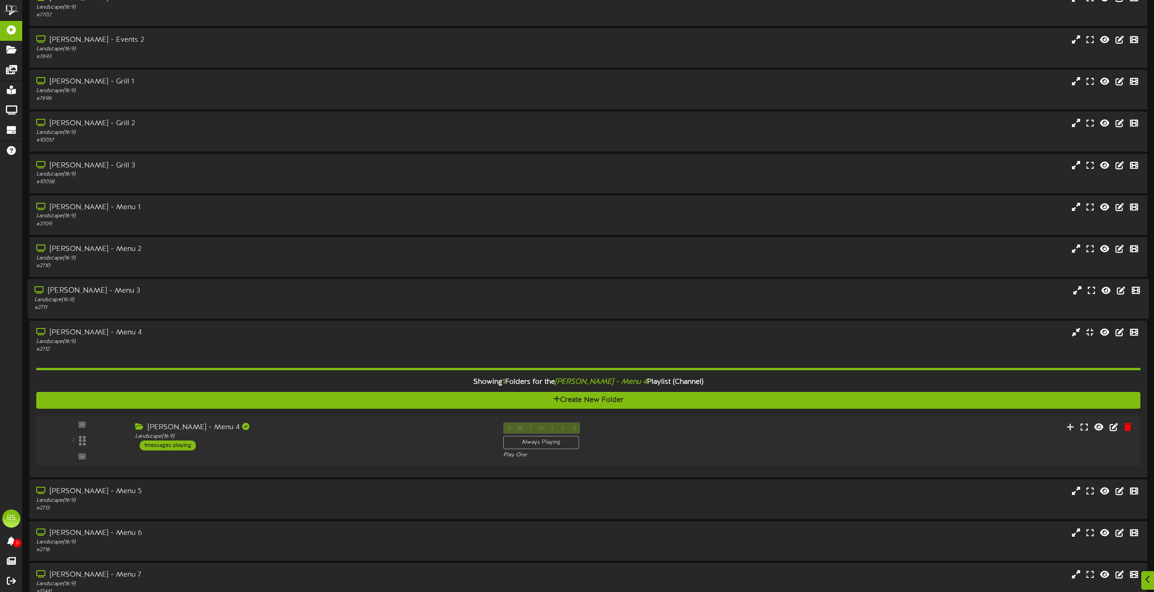
click at [93, 287] on div "[PERSON_NAME] - Menu 3" at bounding box center [261, 291] width 454 height 10
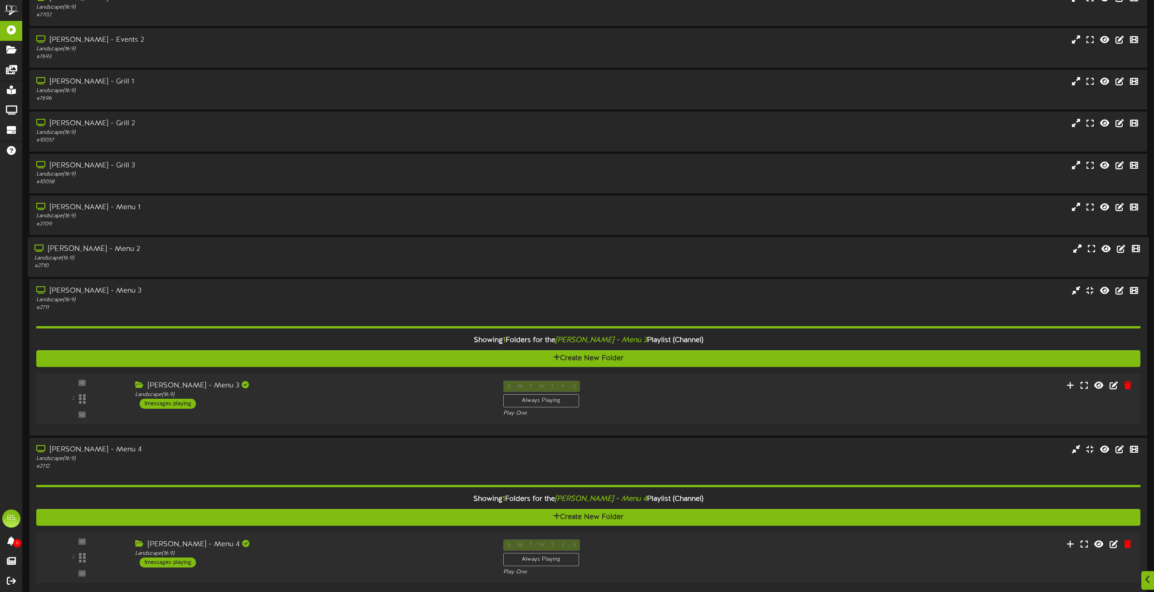
click at [96, 251] on div "[PERSON_NAME] - Menu 2" at bounding box center [261, 249] width 454 height 10
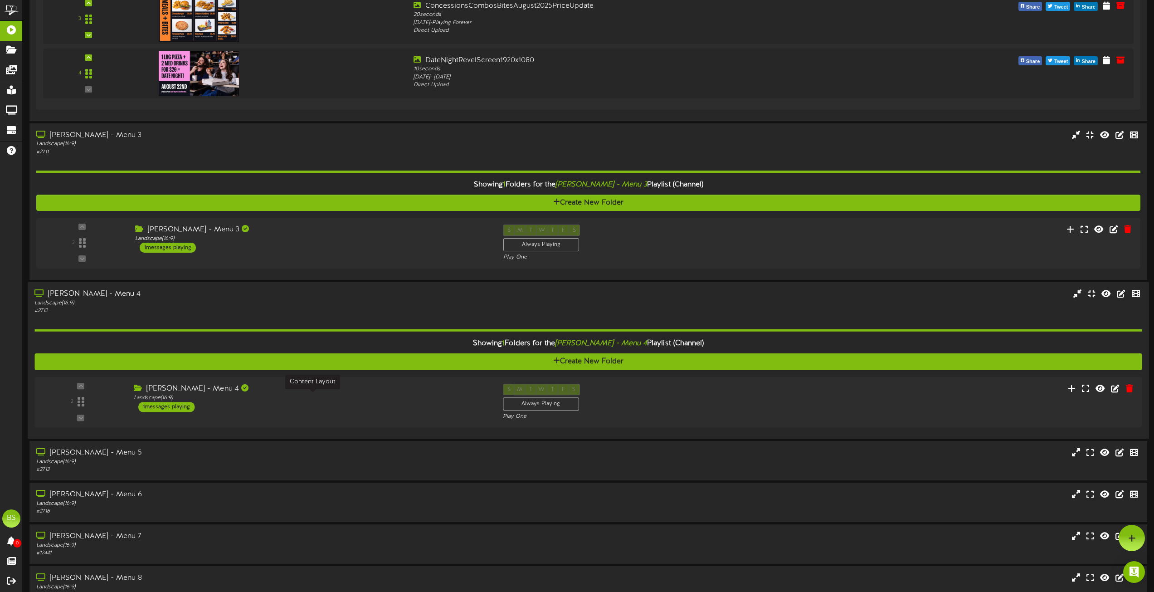
scroll to position [3238, 0]
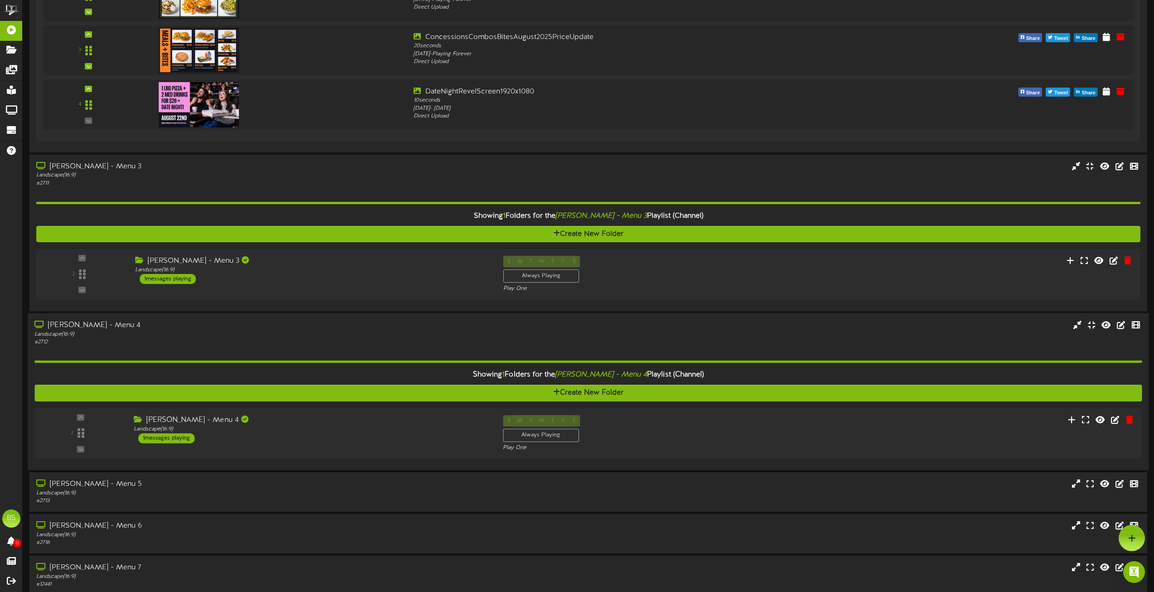
click at [82, 323] on div "[PERSON_NAME] - Menu 4" at bounding box center [261, 325] width 454 height 10
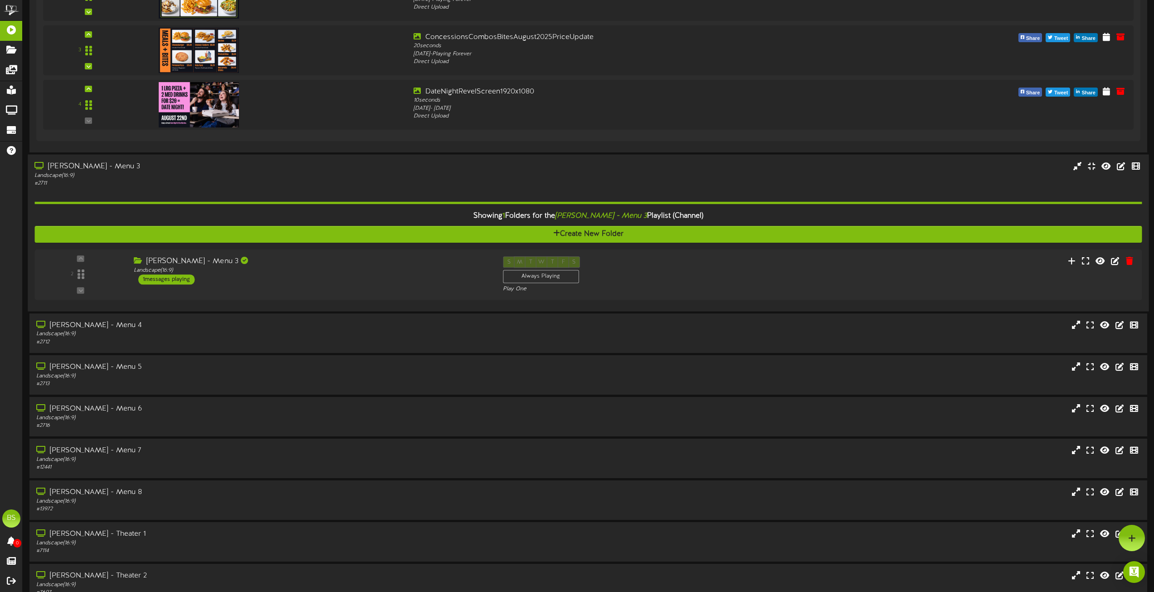
click at [79, 165] on div "[PERSON_NAME] - Menu 3" at bounding box center [261, 166] width 454 height 10
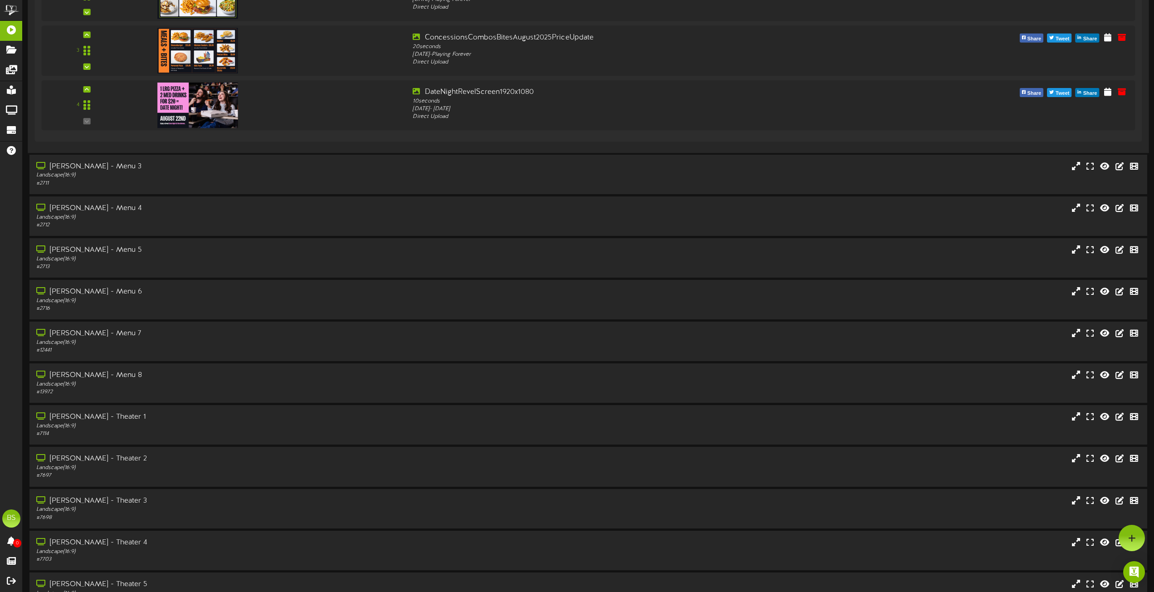
scroll to position [2829, 0]
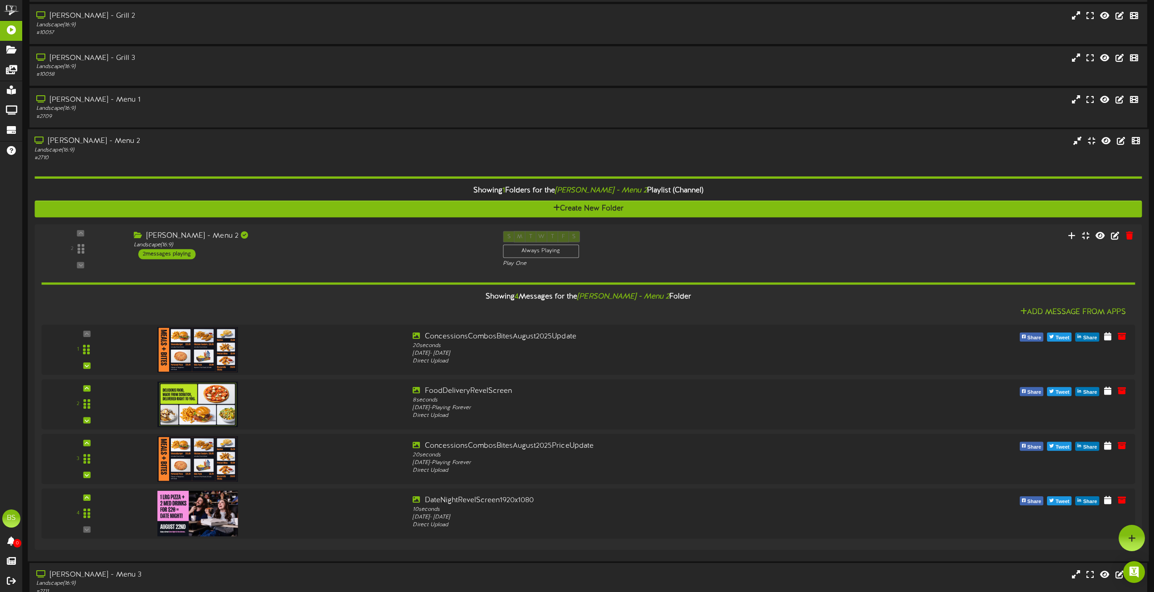
click at [85, 137] on div "[PERSON_NAME] - Menu 2" at bounding box center [261, 141] width 454 height 10
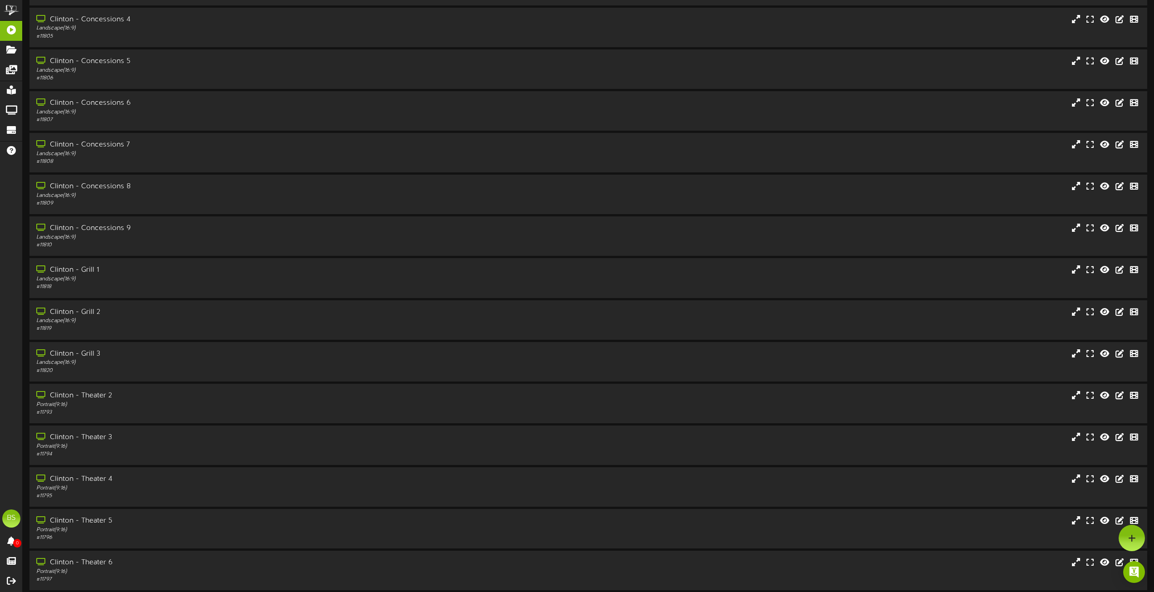
scroll to position [1786, 0]
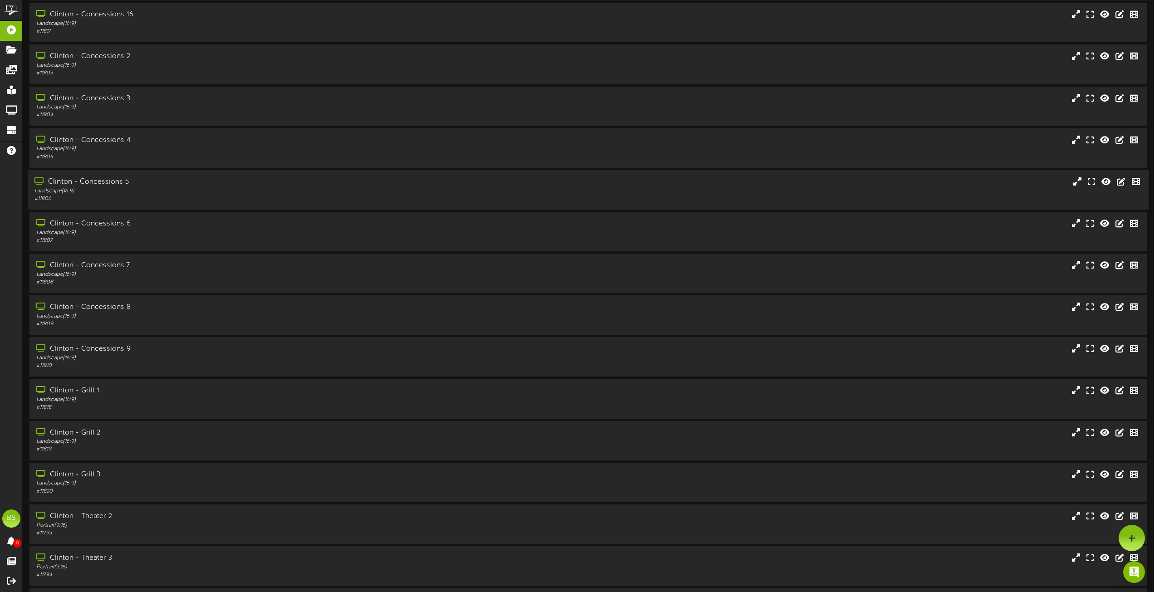
click at [114, 182] on div "Clinton - Concessions 5" at bounding box center [261, 182] width 454 height 10
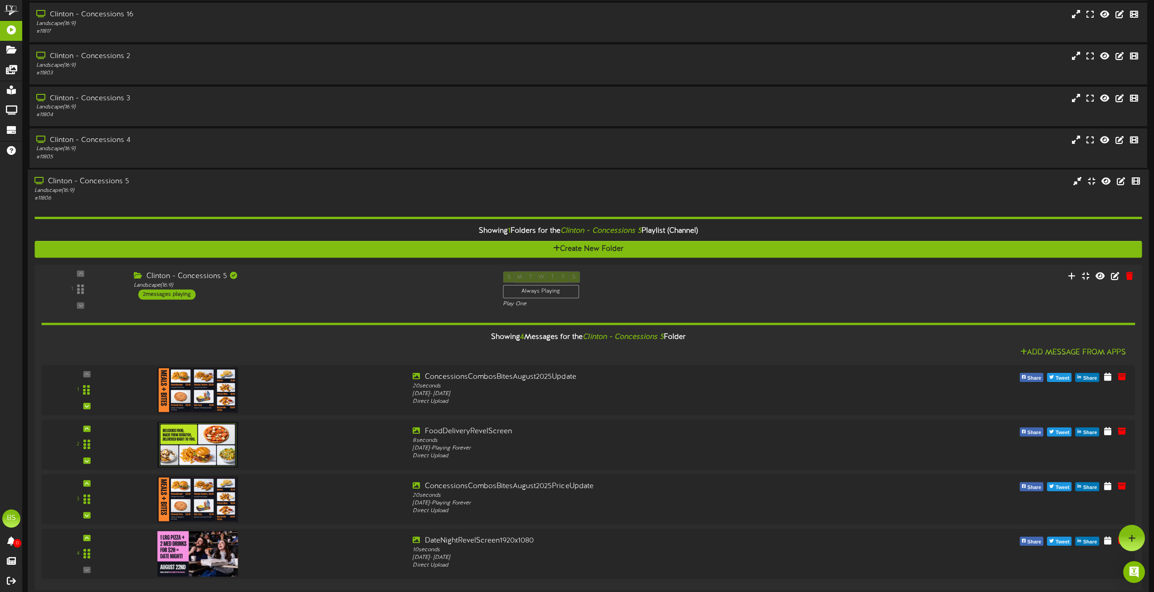
click at [110, 178] on div "Clinton - Concessions 5" at bounding box center [261, 181] width 454 height 10
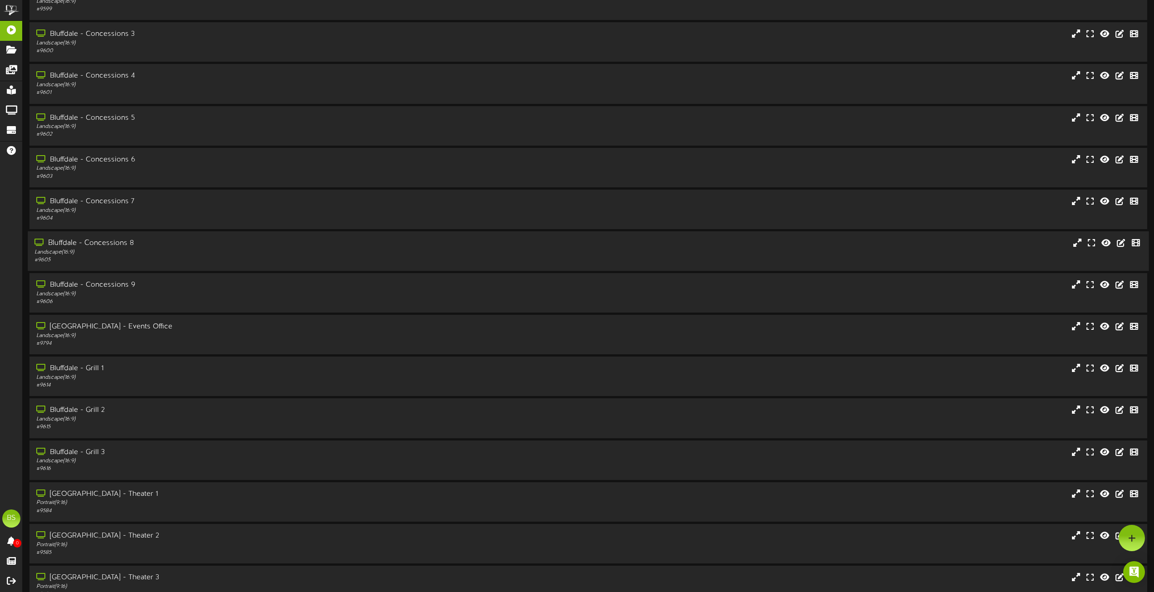
scroll to position [425, 0]
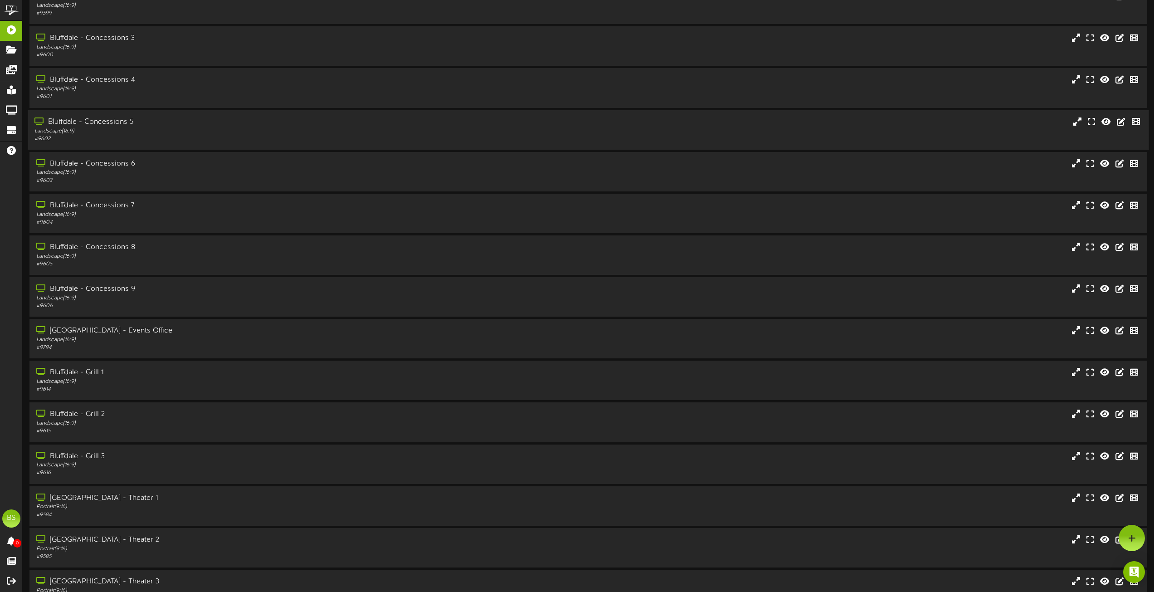
click at [130, 121] on div "Bluffdale - Concessions 5" at bounding box center [261, 122] width 454 height 10
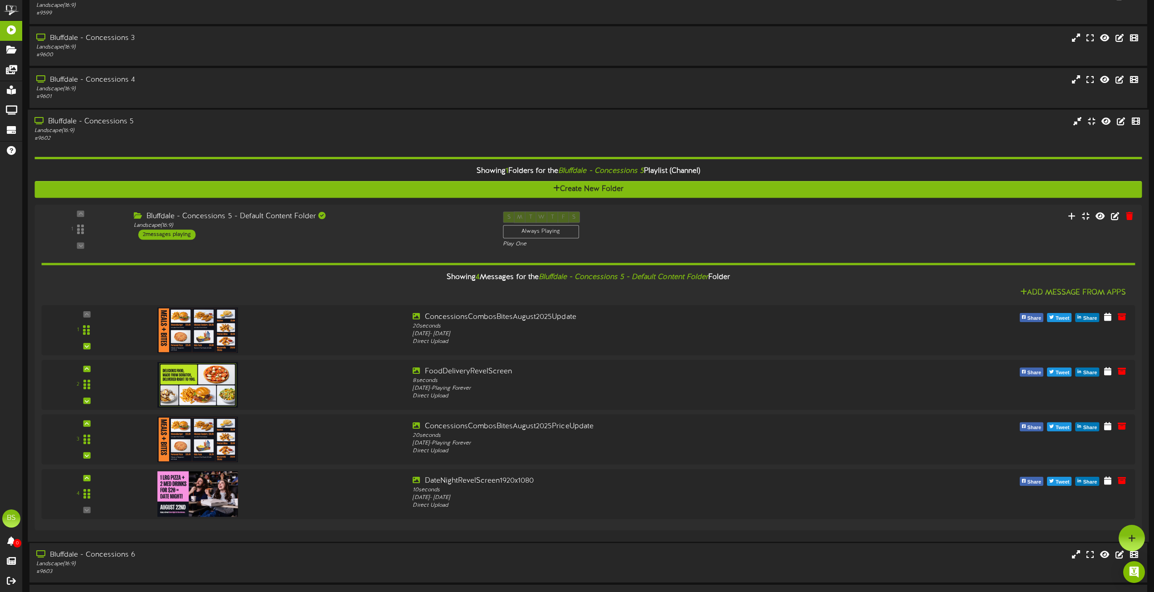
click at [109, 122] on div "Bluffdale - Concessions 5" at bounding box center [261, 121] width 454 height 10
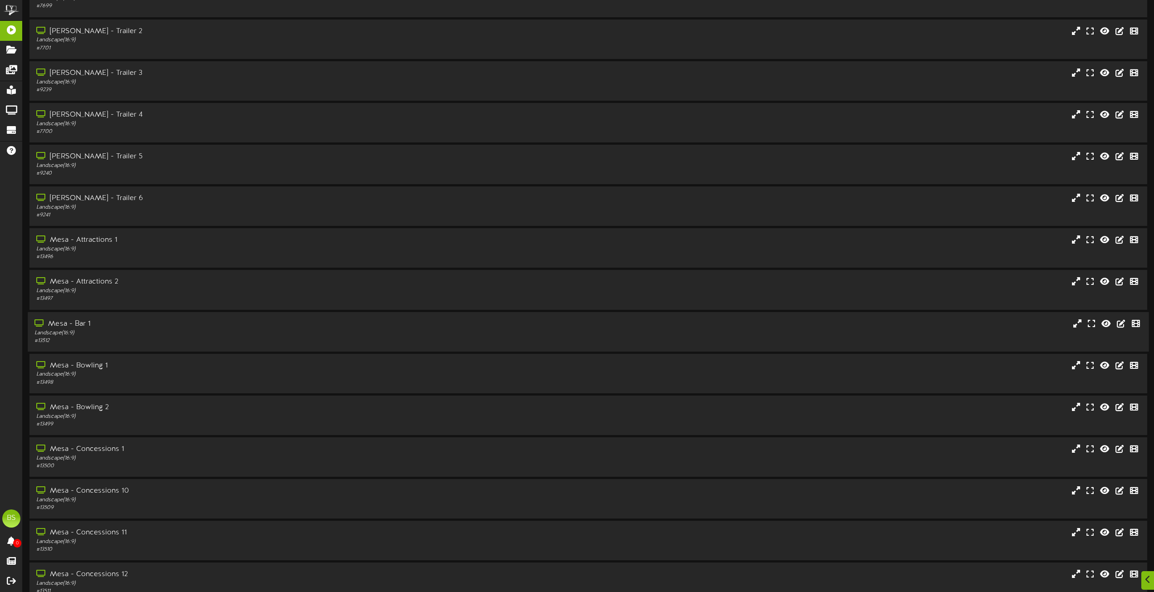
scroll to position [3656, 0]
